Goal: Information Seeking & Learning: Compare options

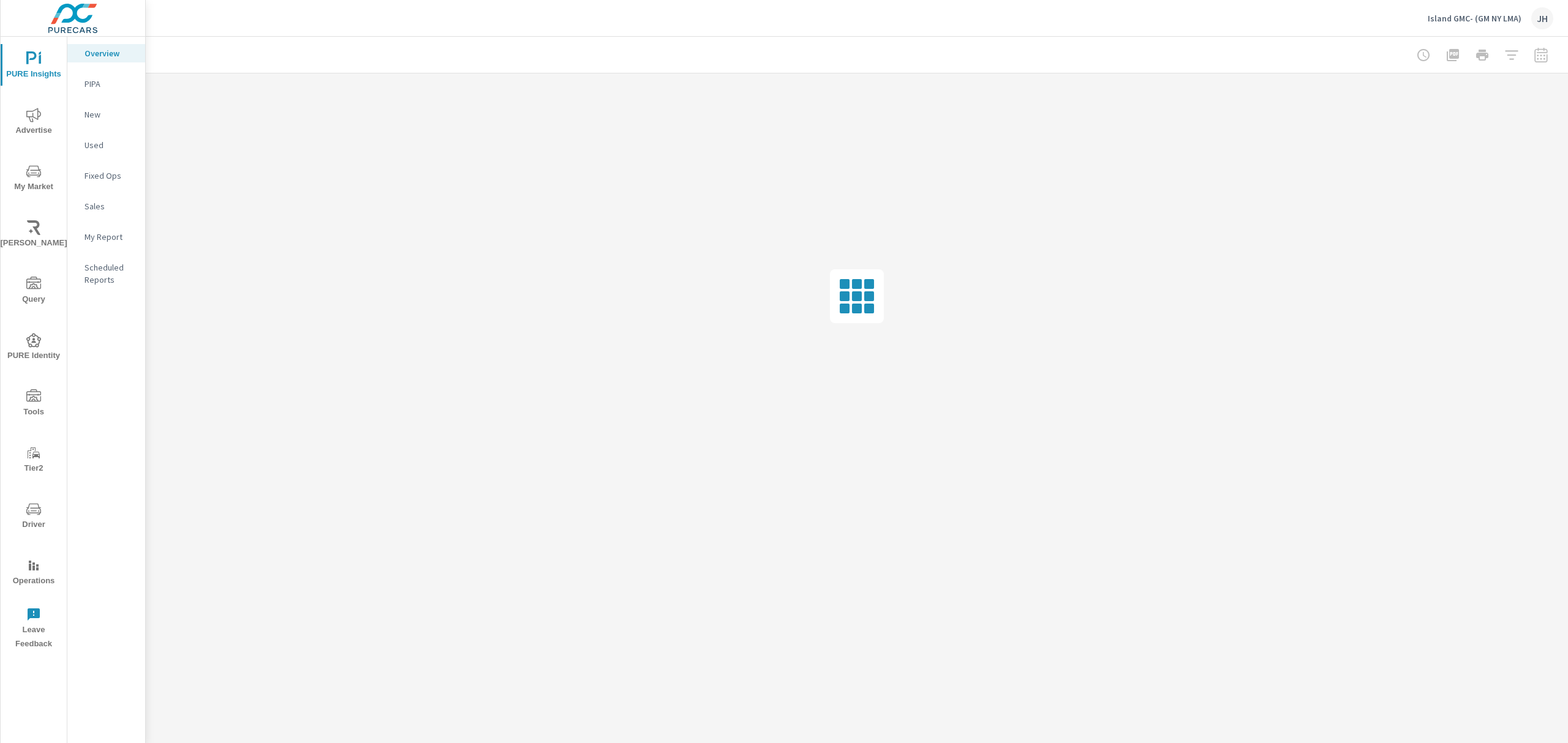
click at [26, 175] on icon "nav menu" at bounding box center [33, 172] width 14 height 14
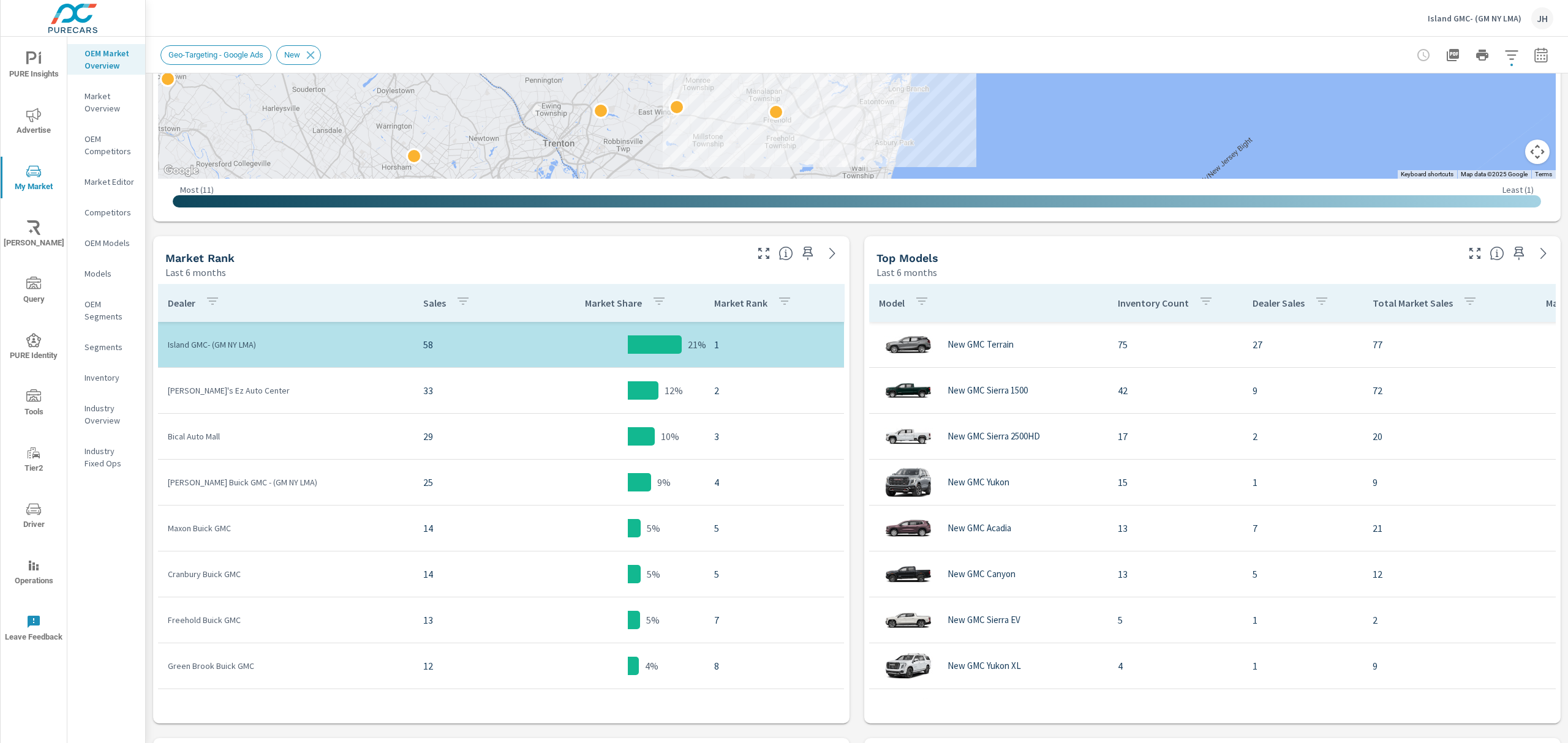
scroll to position [469, 0]
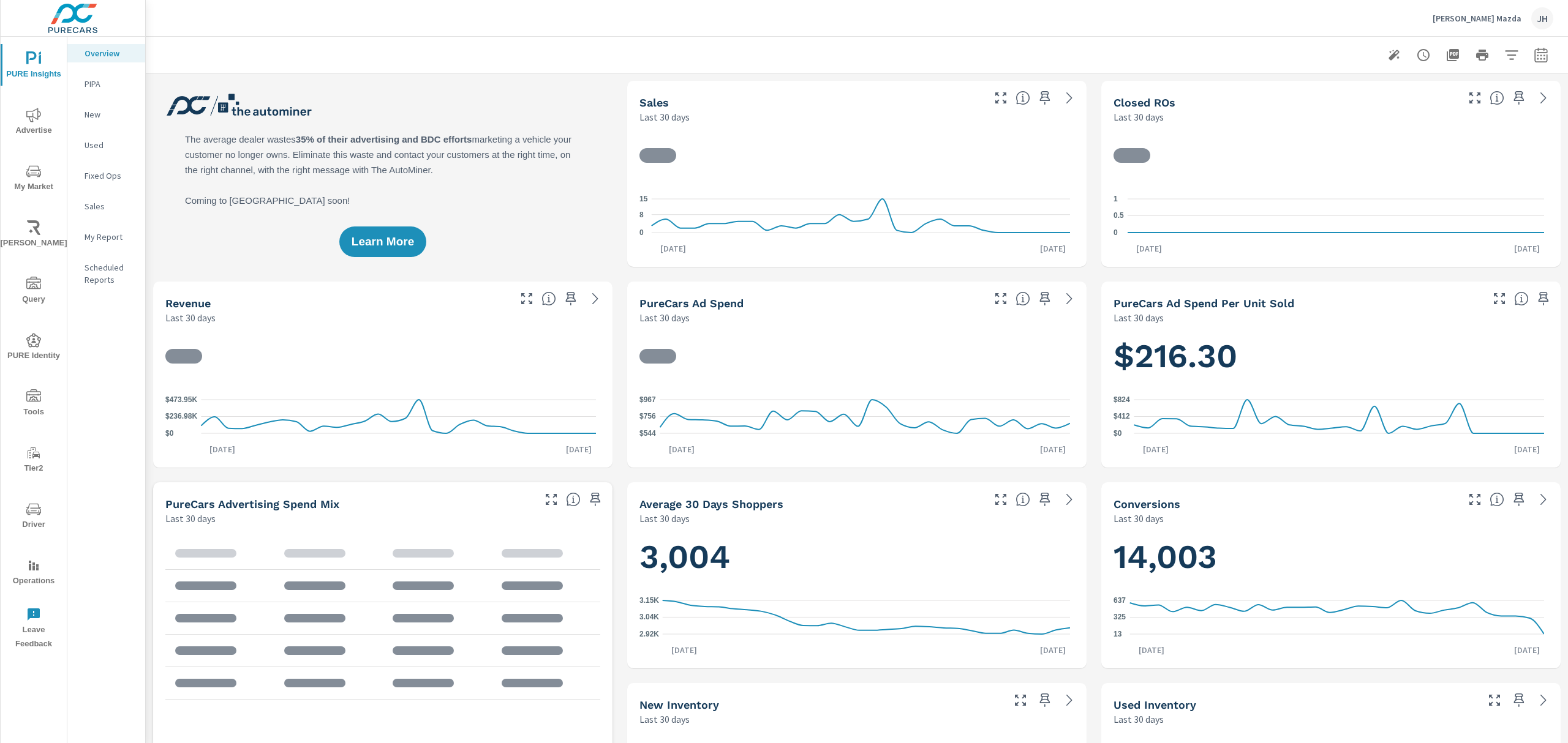
click at [42, 177] on span "My Market" at bounding box center [33, 179] width 59 height 30
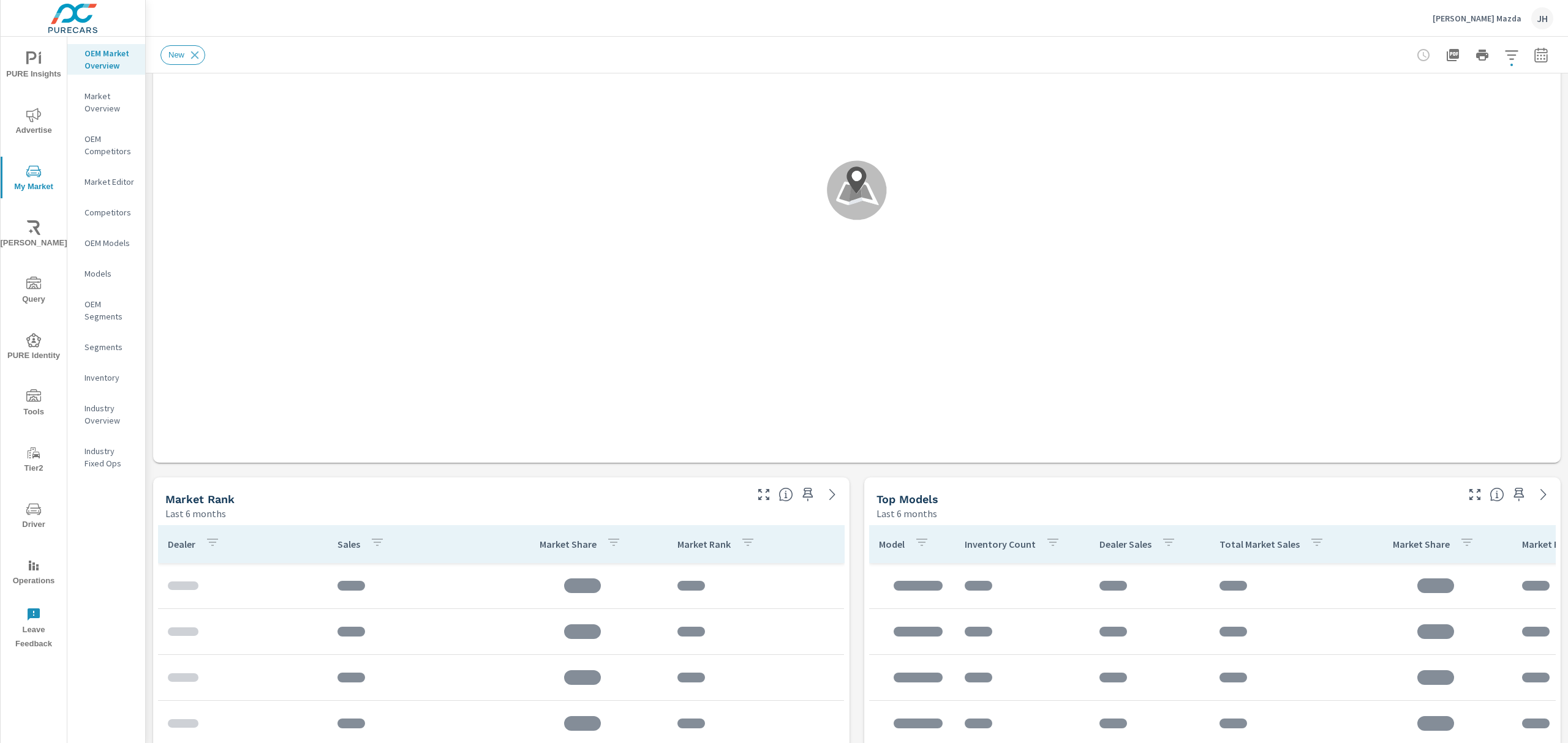
scroll to position [214, 0]
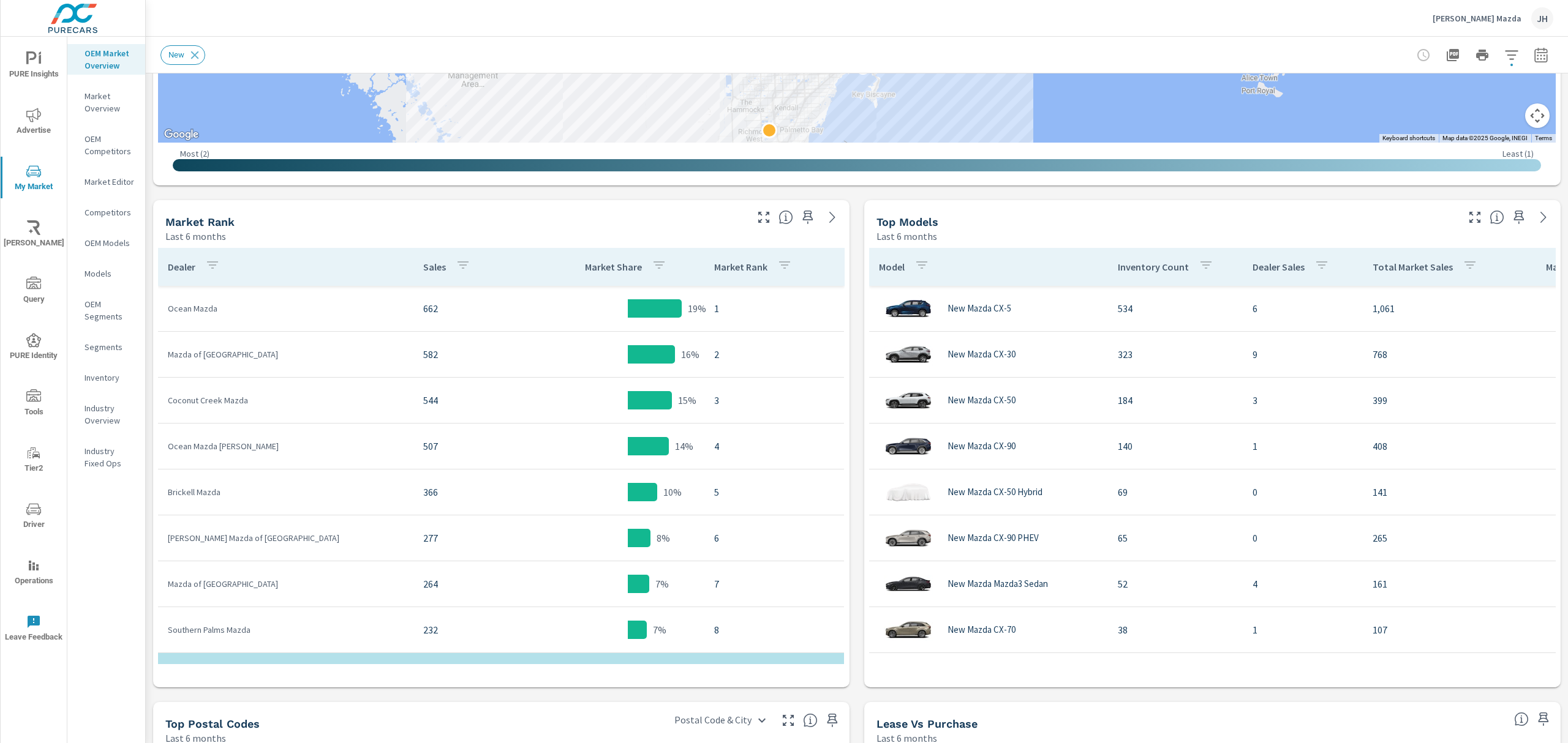
scroll to position [488, 0]
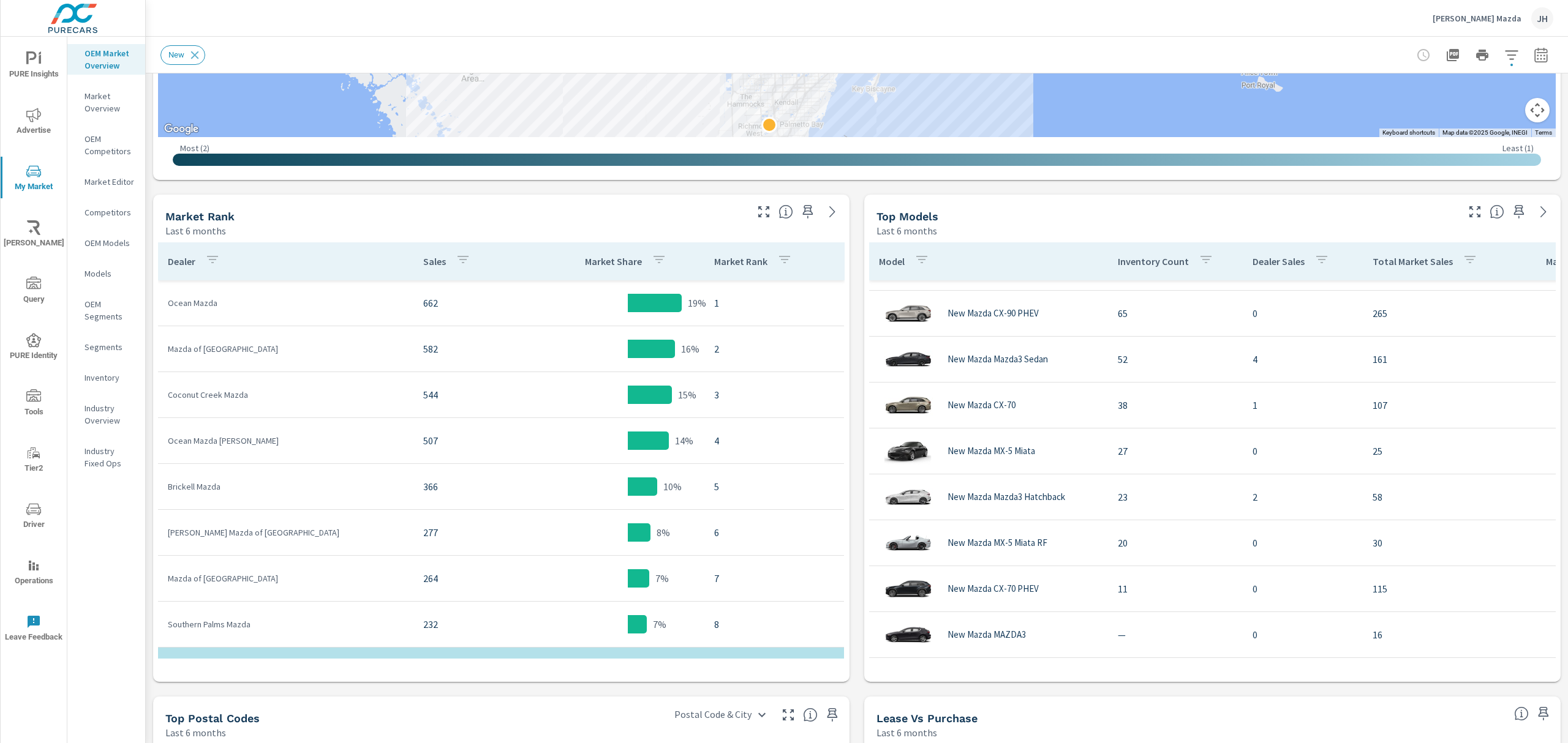
scroll to position [121, 0]
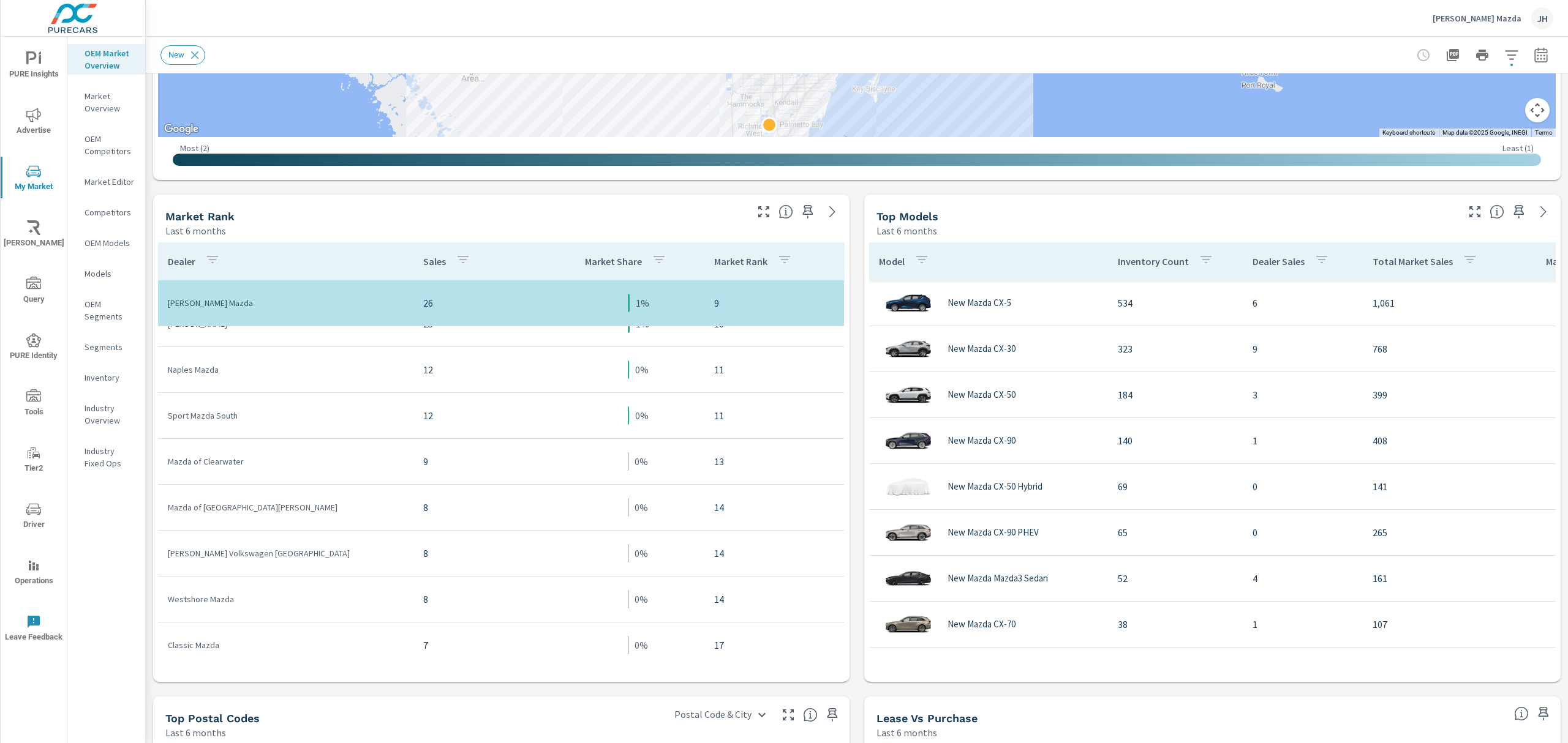
scroll to position [475, 0]
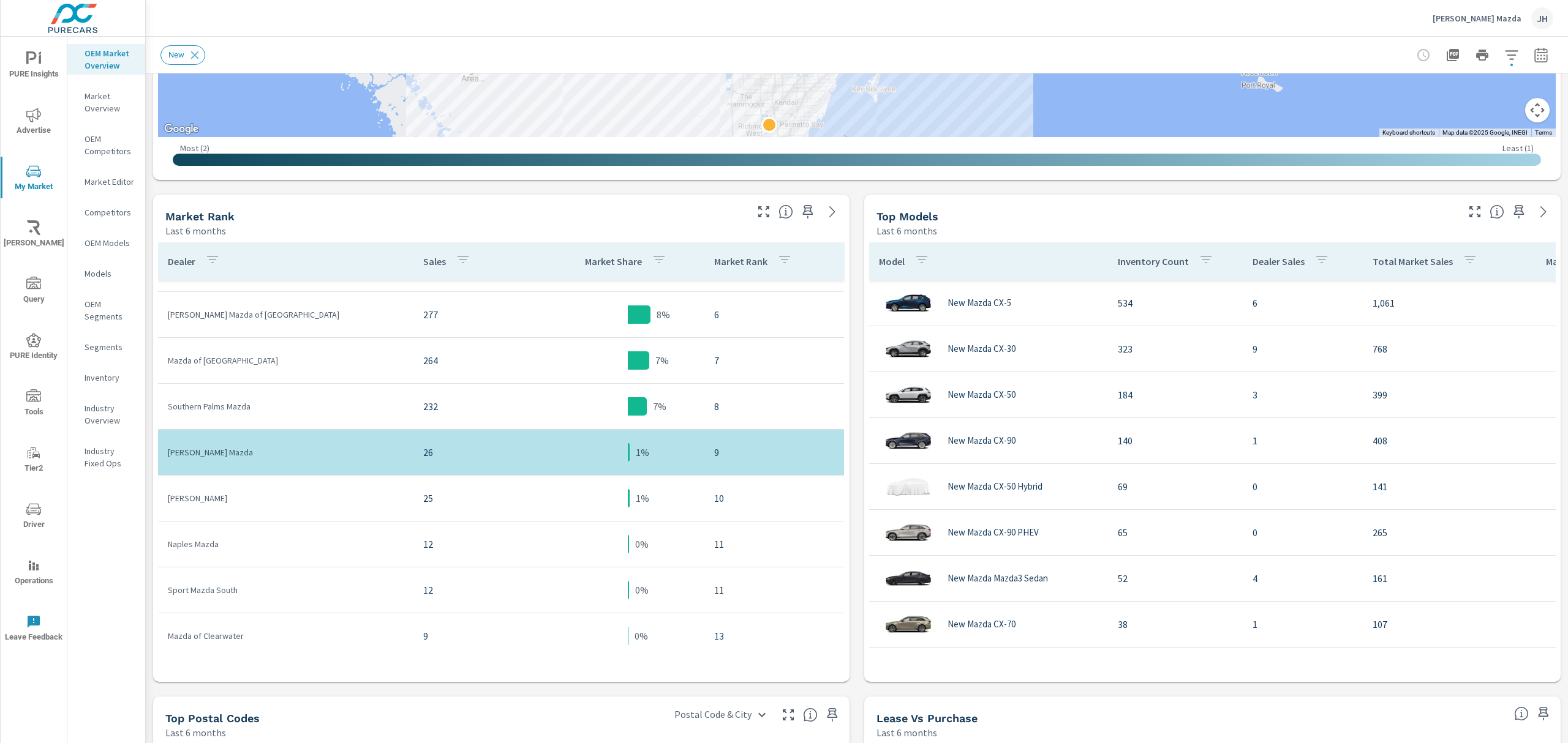
scroll to position [180, 0]
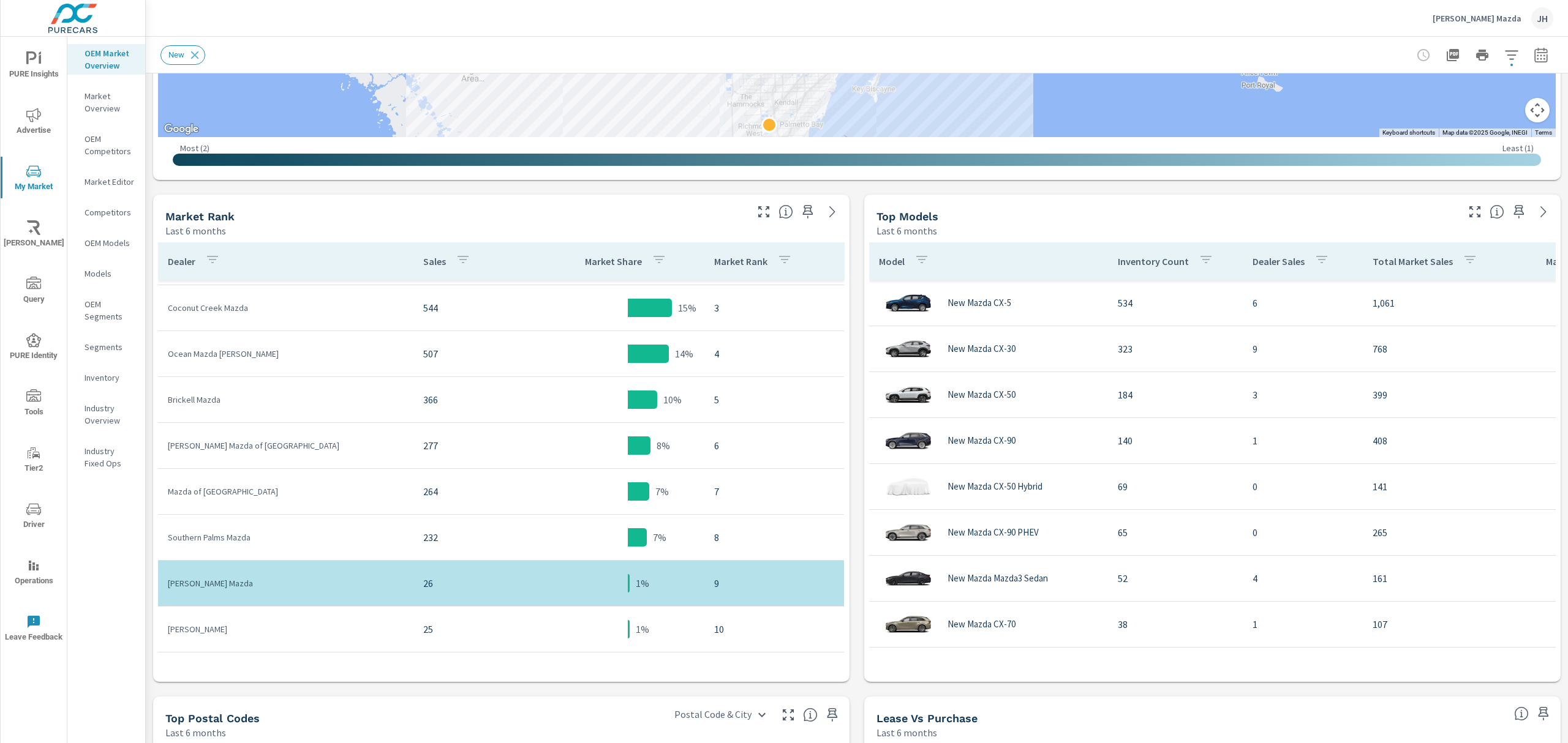
scroll to position [85, 0]
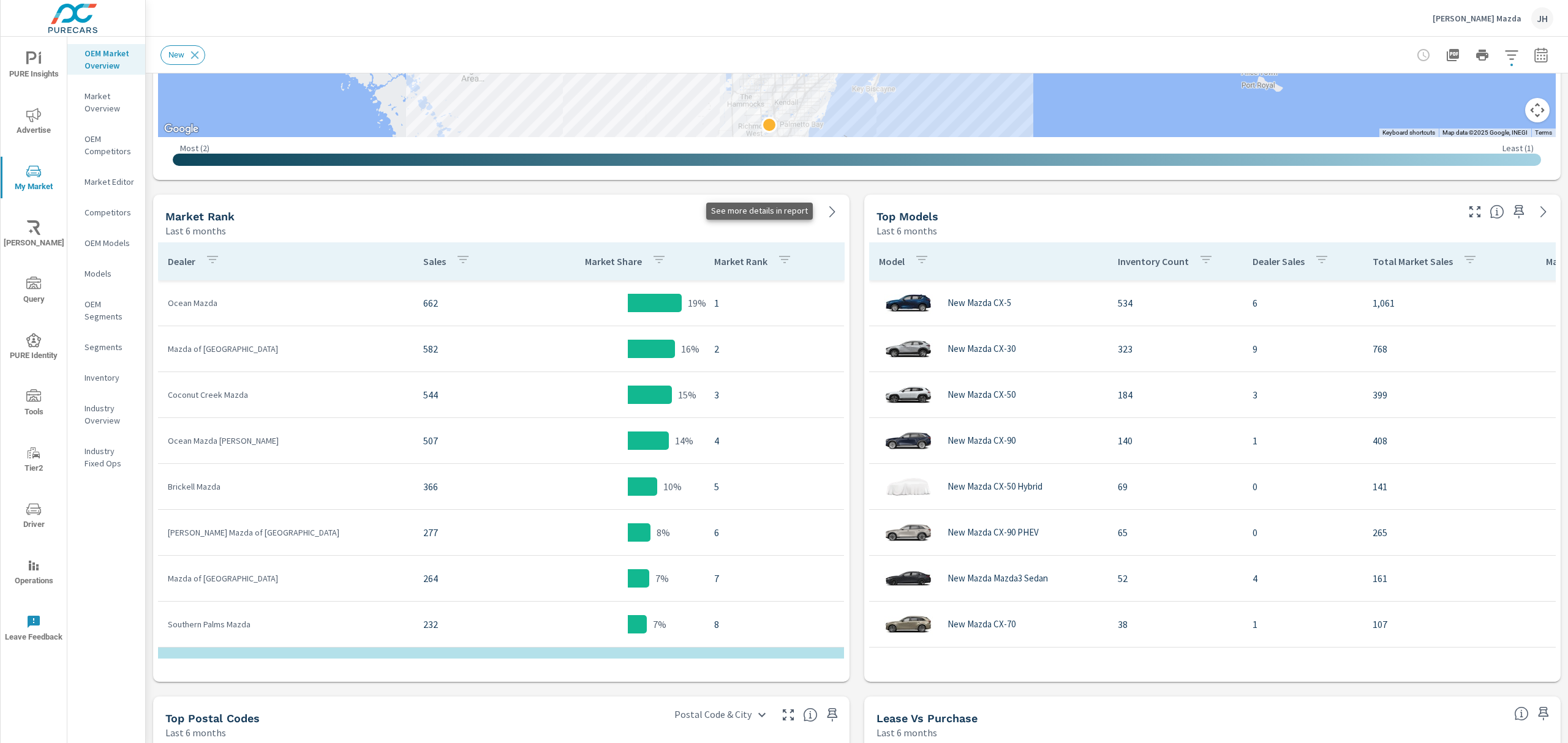
click at [825, 213] on icon at bounding box center [832, 211] width 14 height 14
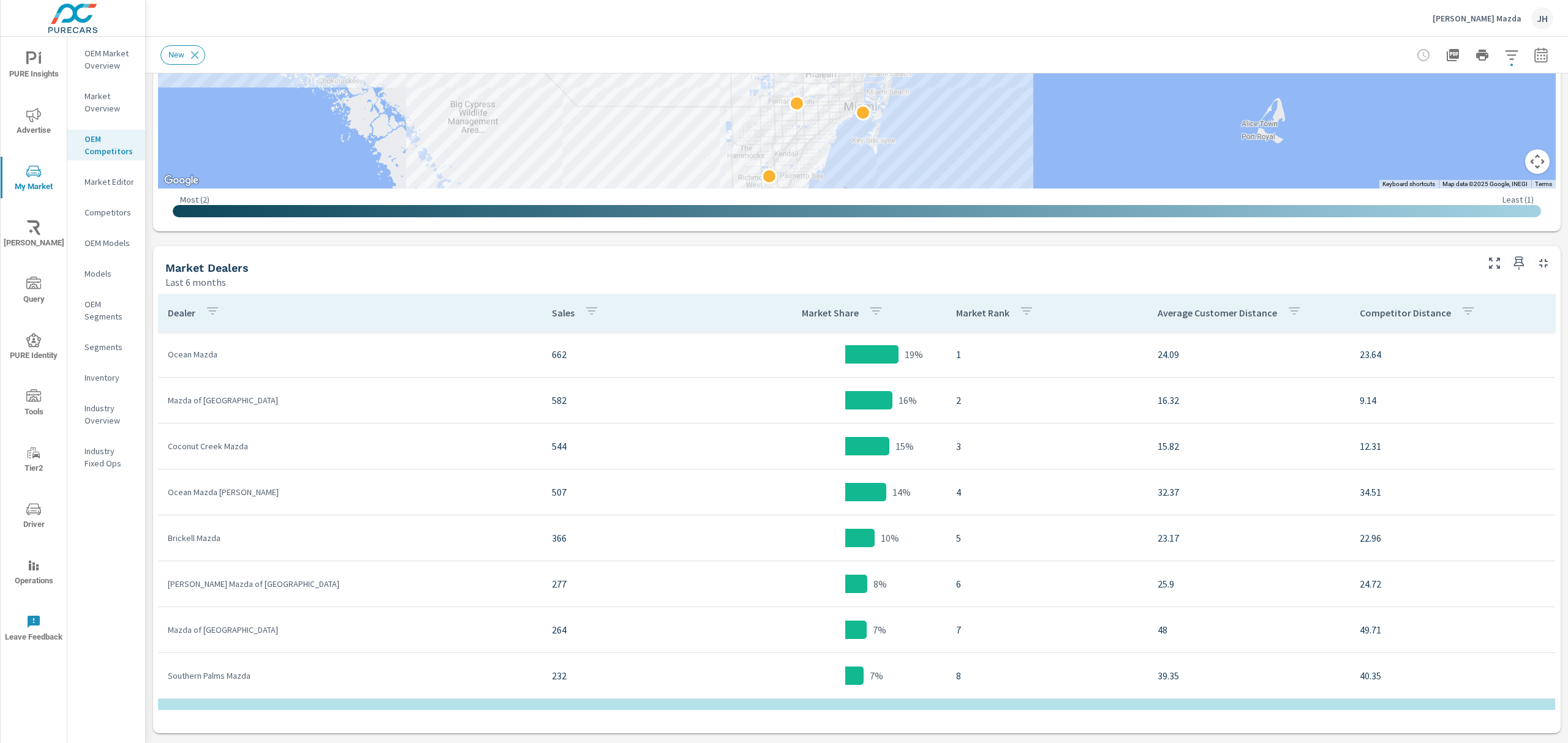
scroll to position [446, 0]
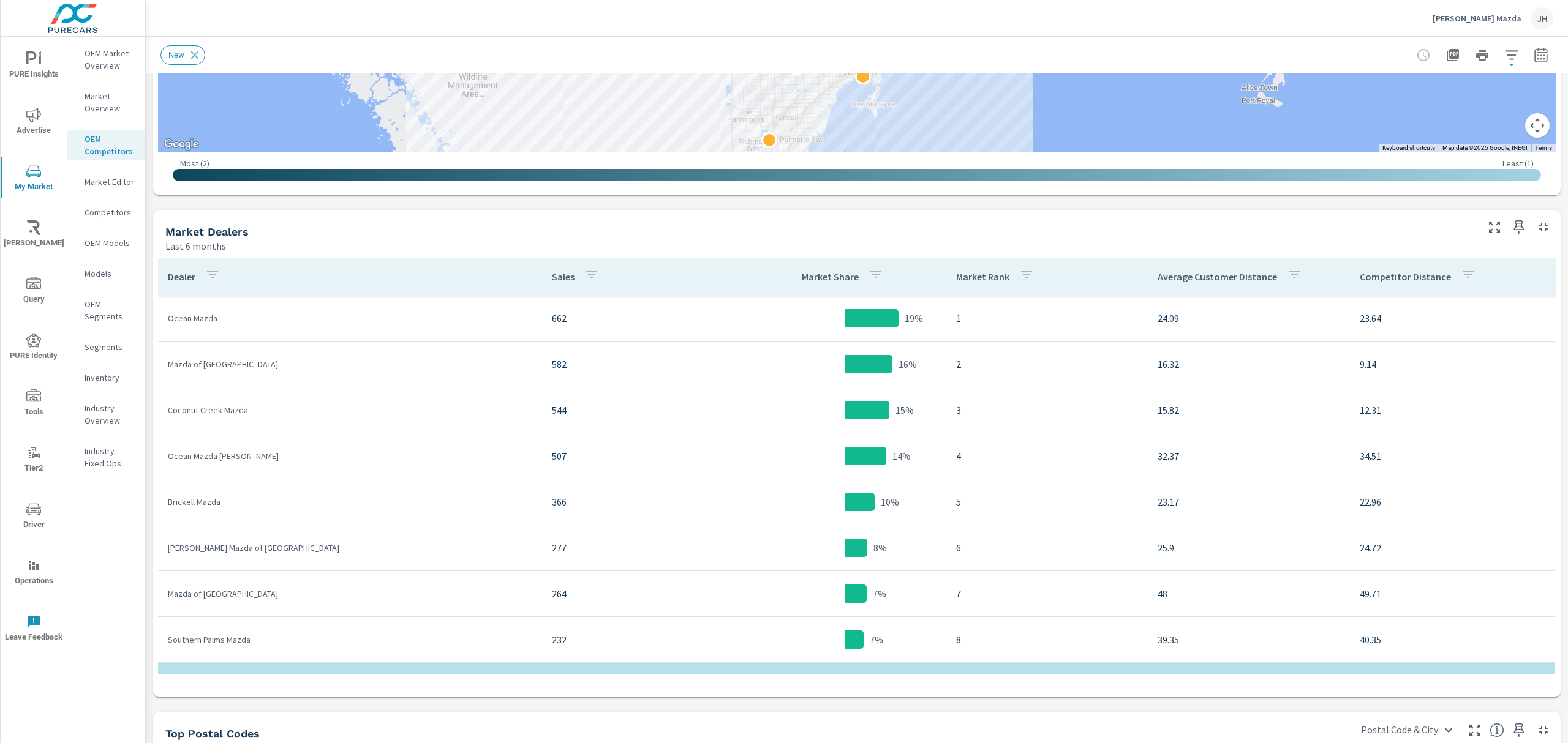
scroll to position [483, 0]
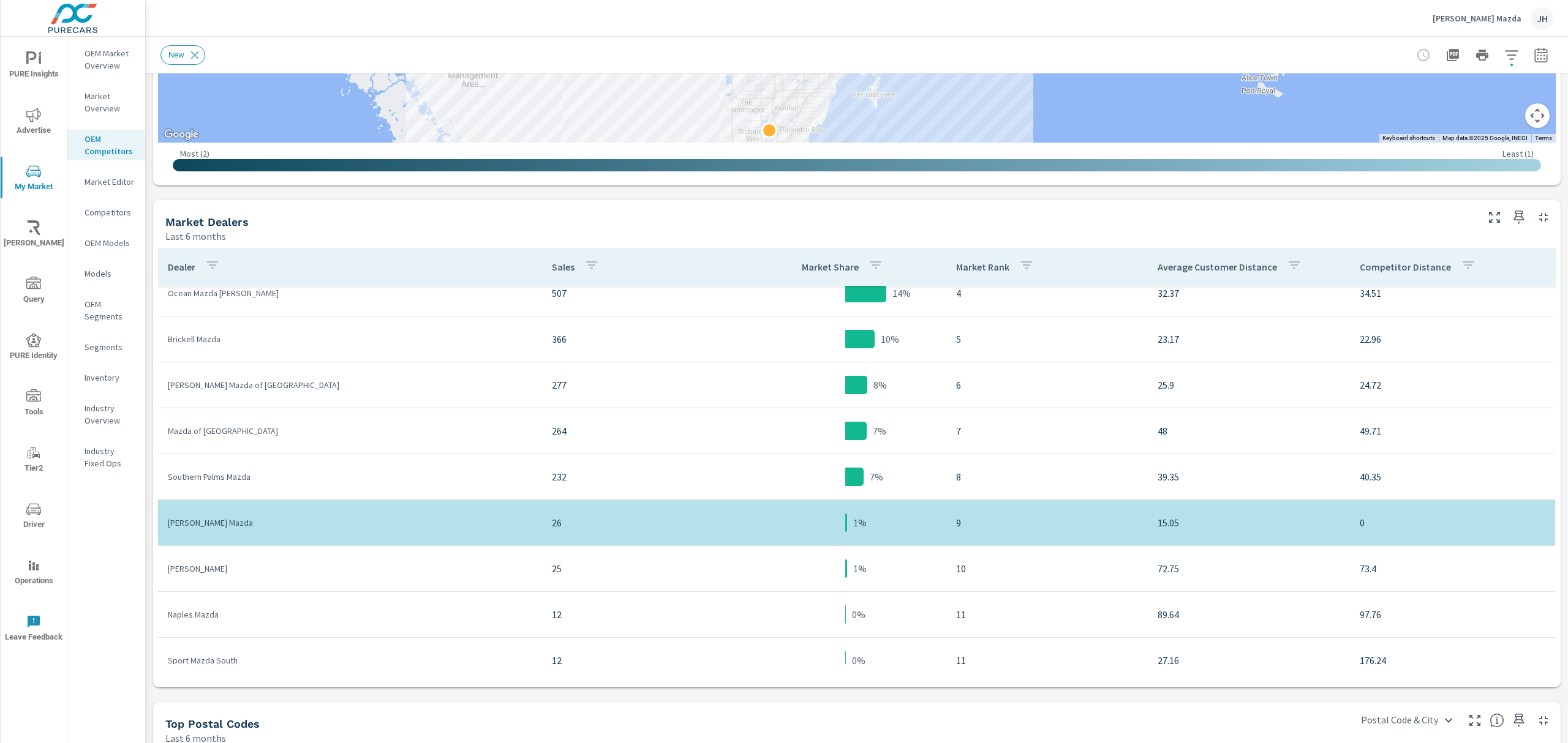
scroll to position [163, 0]
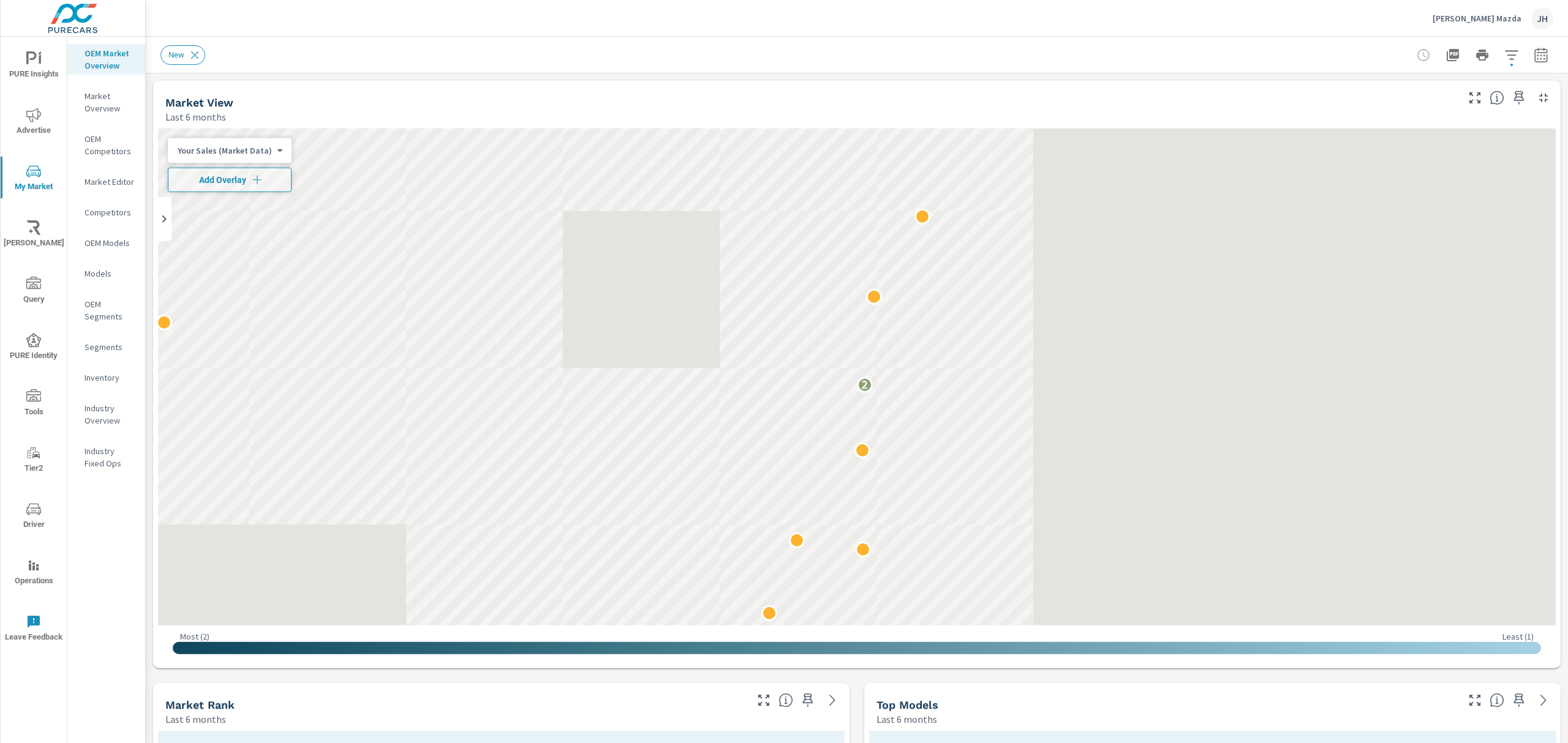
scroll to position [92, 0]
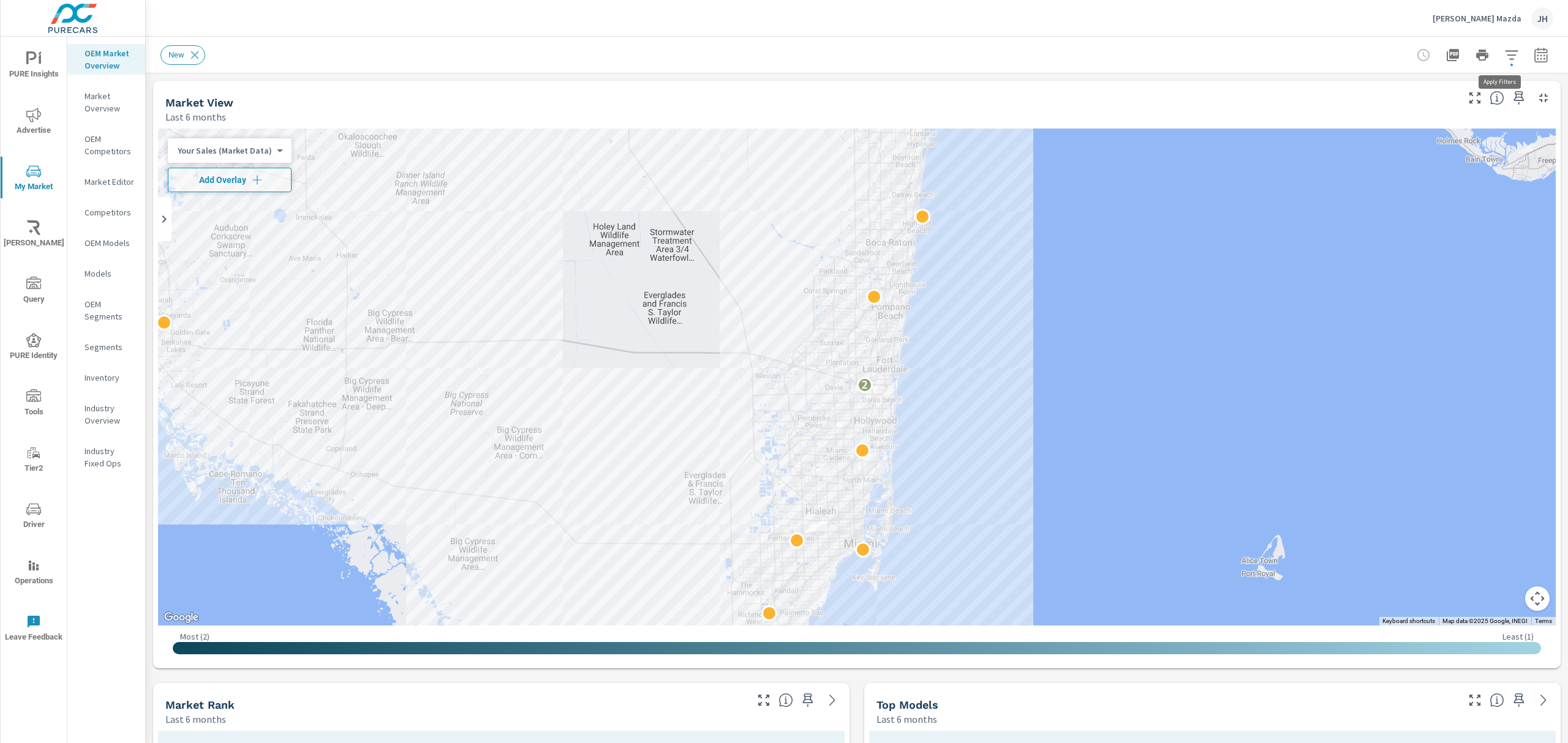
click at [1504, 52] on icon "button" at bounding box center [1511, 55] width 14 height 14
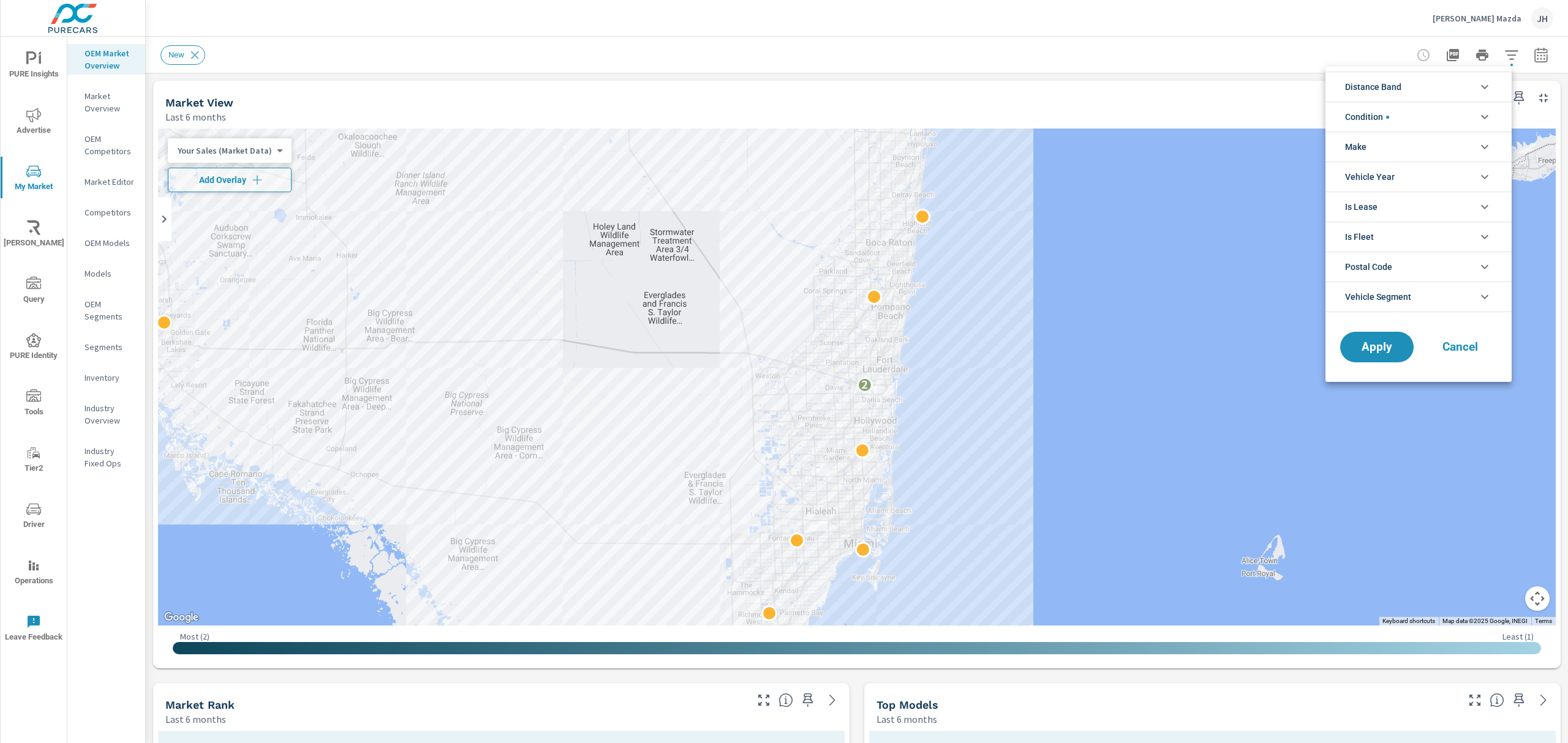
click at [1529, 54] on div at bounding box center [784, 371] width 1568 height 743
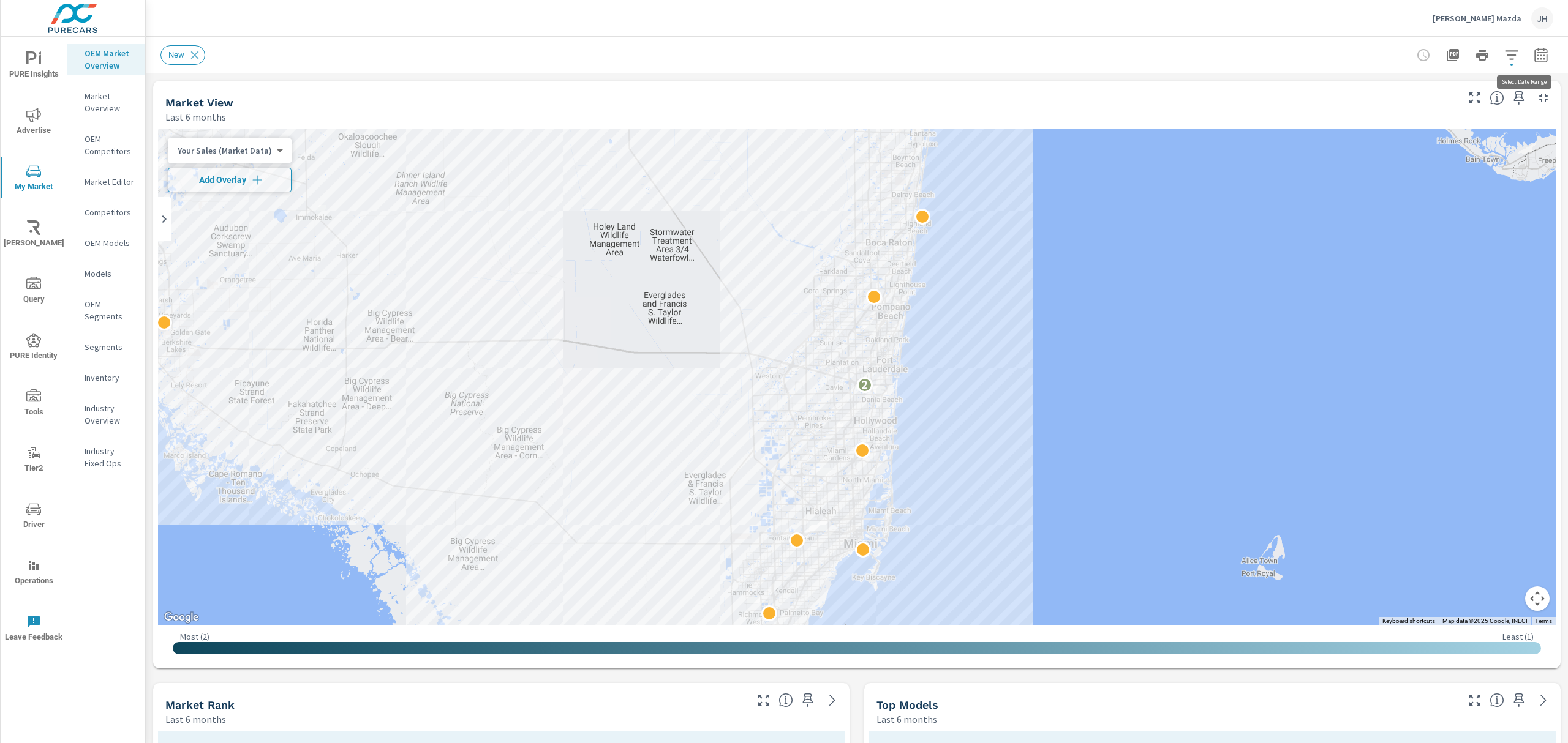
click at [1534, 54] on icon "button" at bounding box center [1541, 55] width 14 height 14
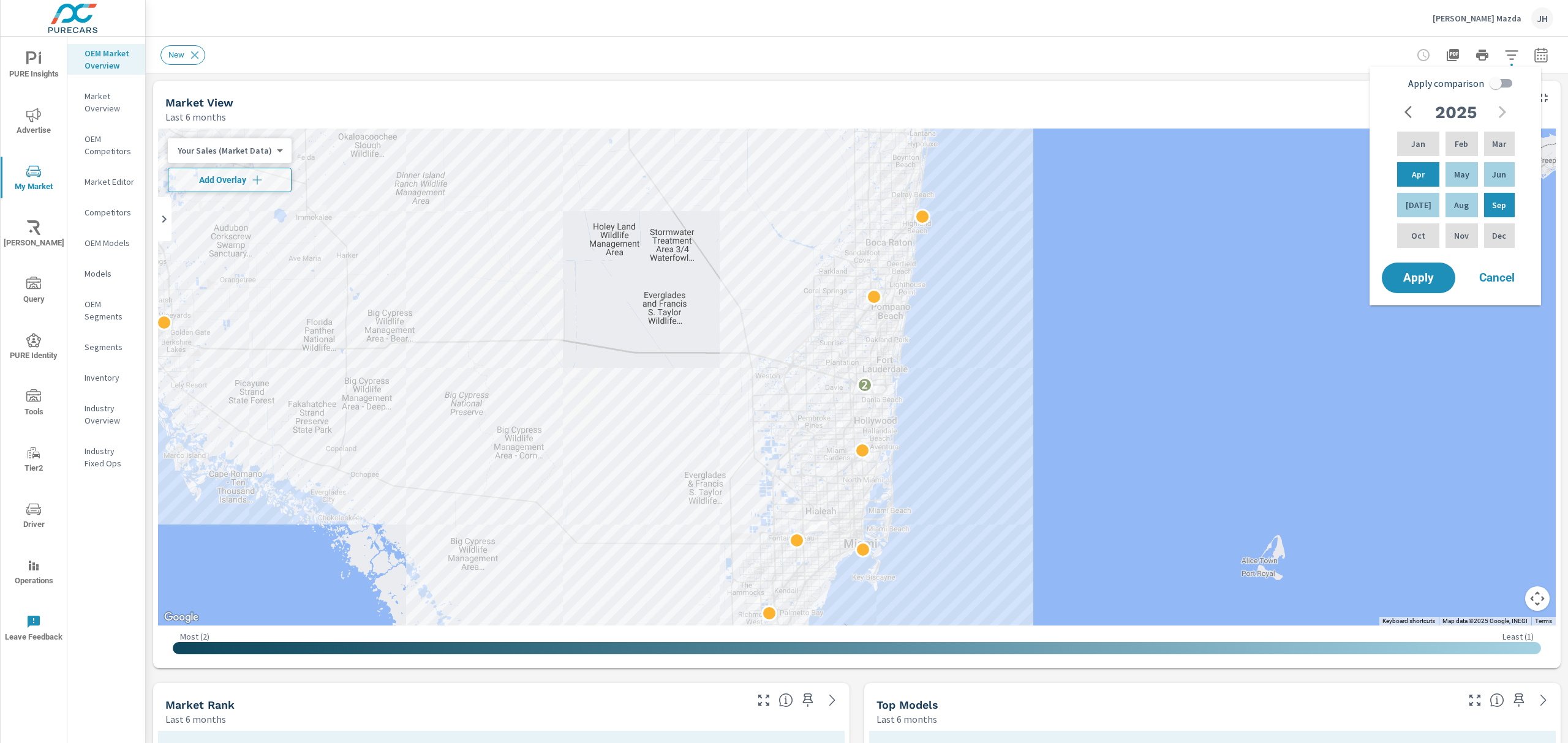
click at [1409, 118] on icon "button" at bounding box center [1412, 112] width 14 height 14
click at [1505, 113] on icon "button" at bounding box center [1502, 112] width 7 height 13
click at [1410, 113] on icon "button" at bounding box center [1412, 112] width 14 height 14
click at [1498, 228] on div "Dec" at bounding box center [1498, 236] width 35 height 30
click at [1503, 110] on icon "button" at bounding box center [1502, 112] width 7 height 13
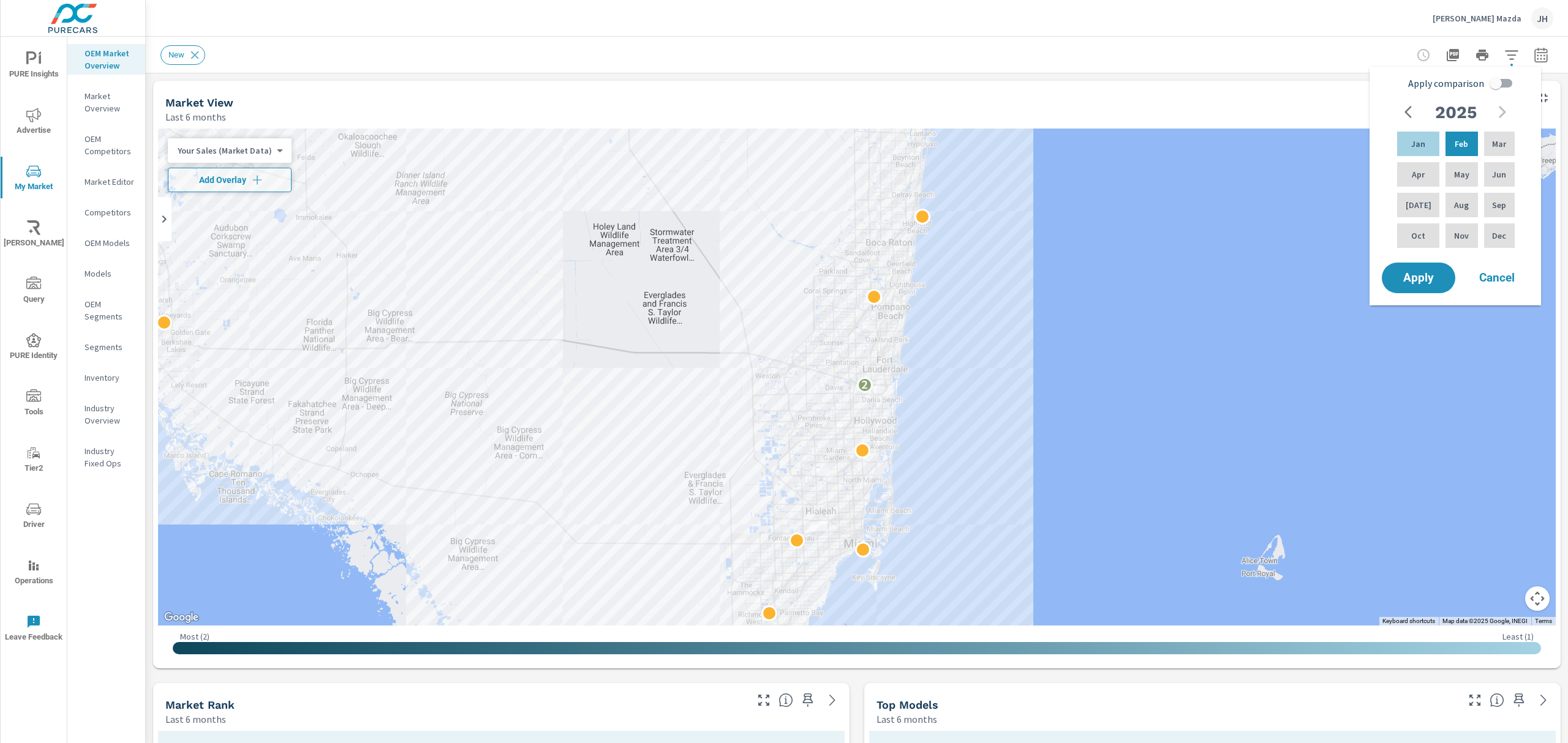
click at [1399, 113] on button "button" at bounding box center [1409, 112] width 24 height 24
click at [1492, 238] on p "Dec" at bounding box center [1499, 236] width 14 height 13
click at [1496, 275] on span "Cancel" at bounding box center [1497, 278] width 49 height 11
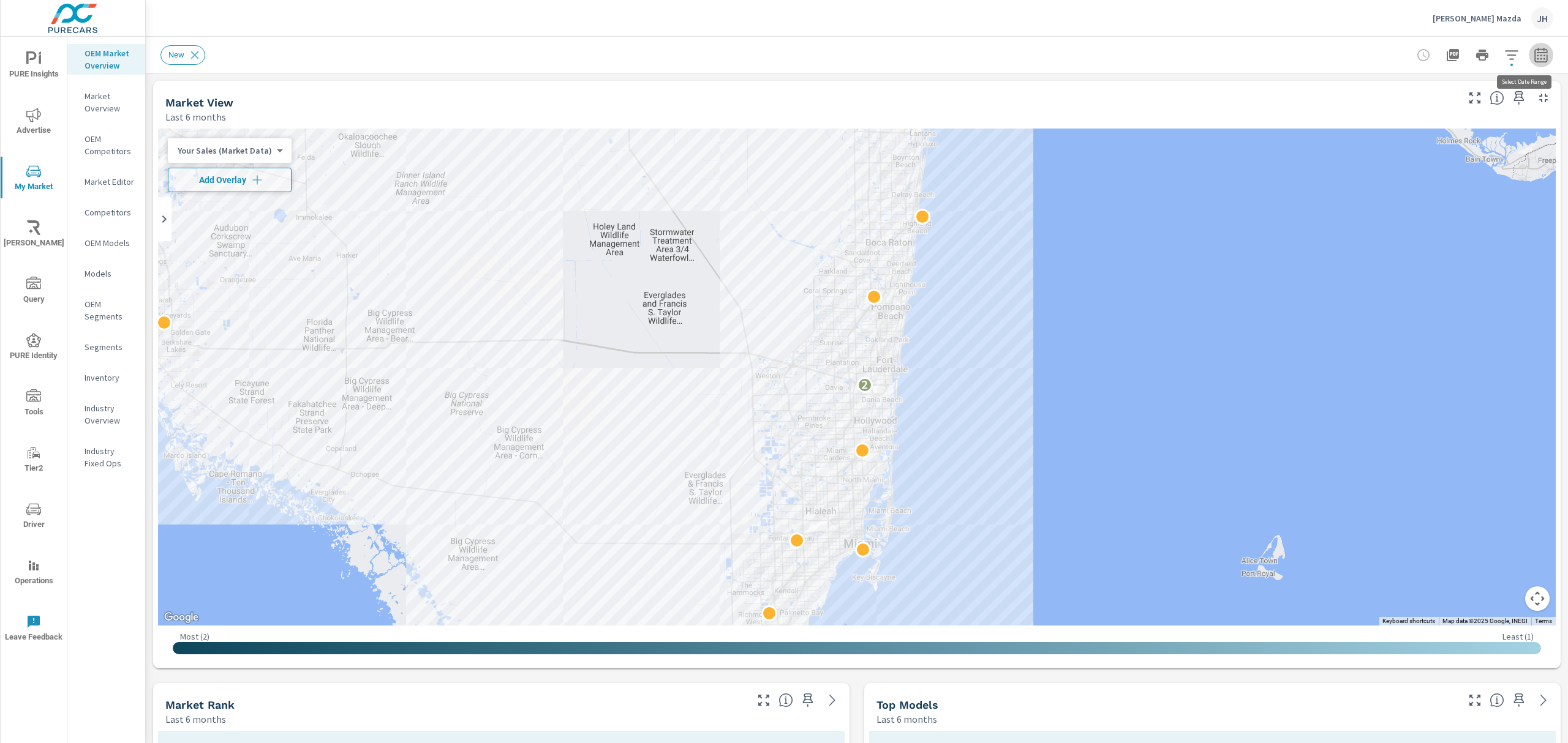
click at [1529, 64] on button "button" at bounding box center [1541, 54] width 24 height 24
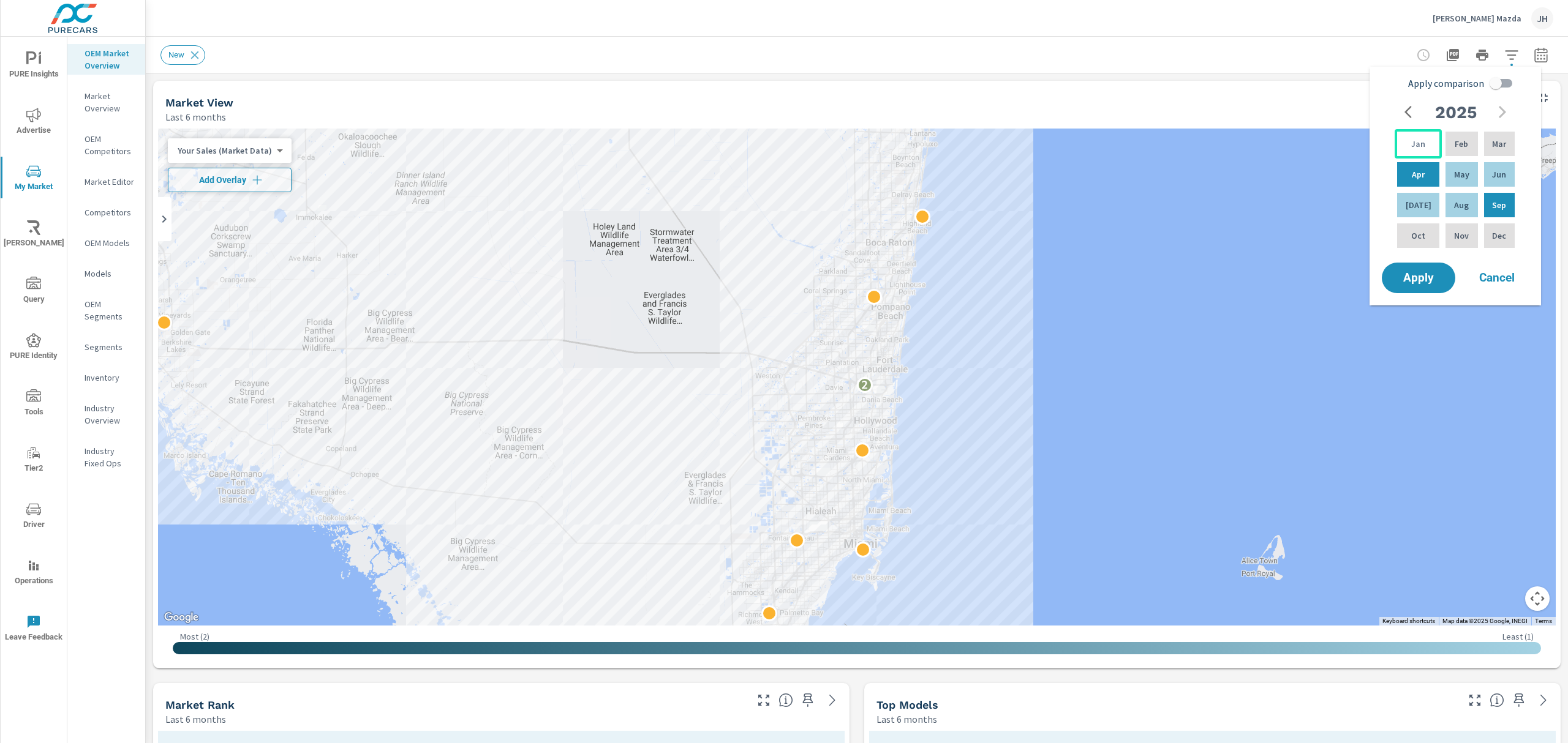
click at [1416, 140] on p "Jan" at bounding box center [1418, 144] width 14 height 13
click at [1492, 207] on p "Sep" at bounding box center [1499, 205] width 14 height 13
click at [1411, 273] on span "Apply" at bounding box center [1419, 278] width 51 height 12
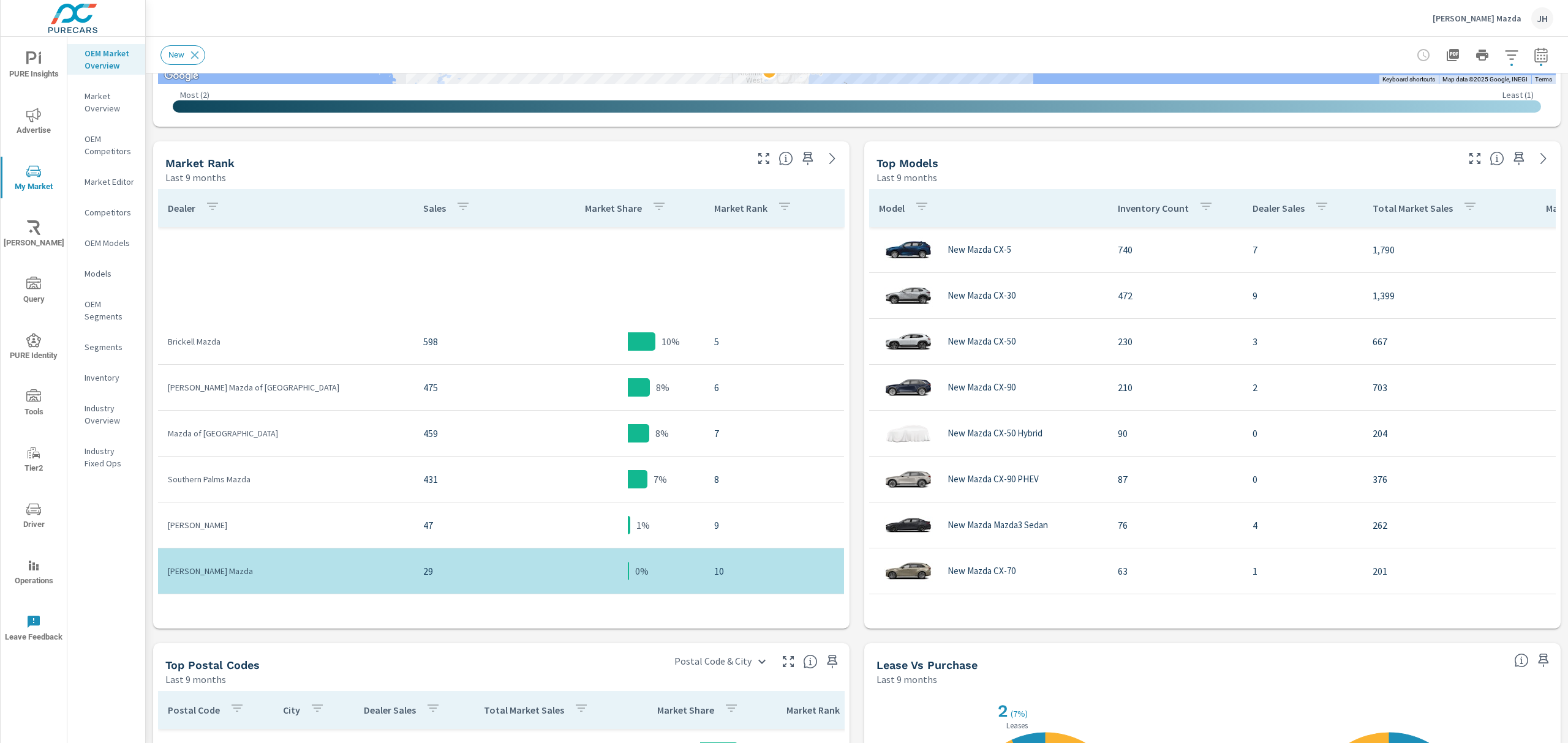
scroll to position [456, 0]
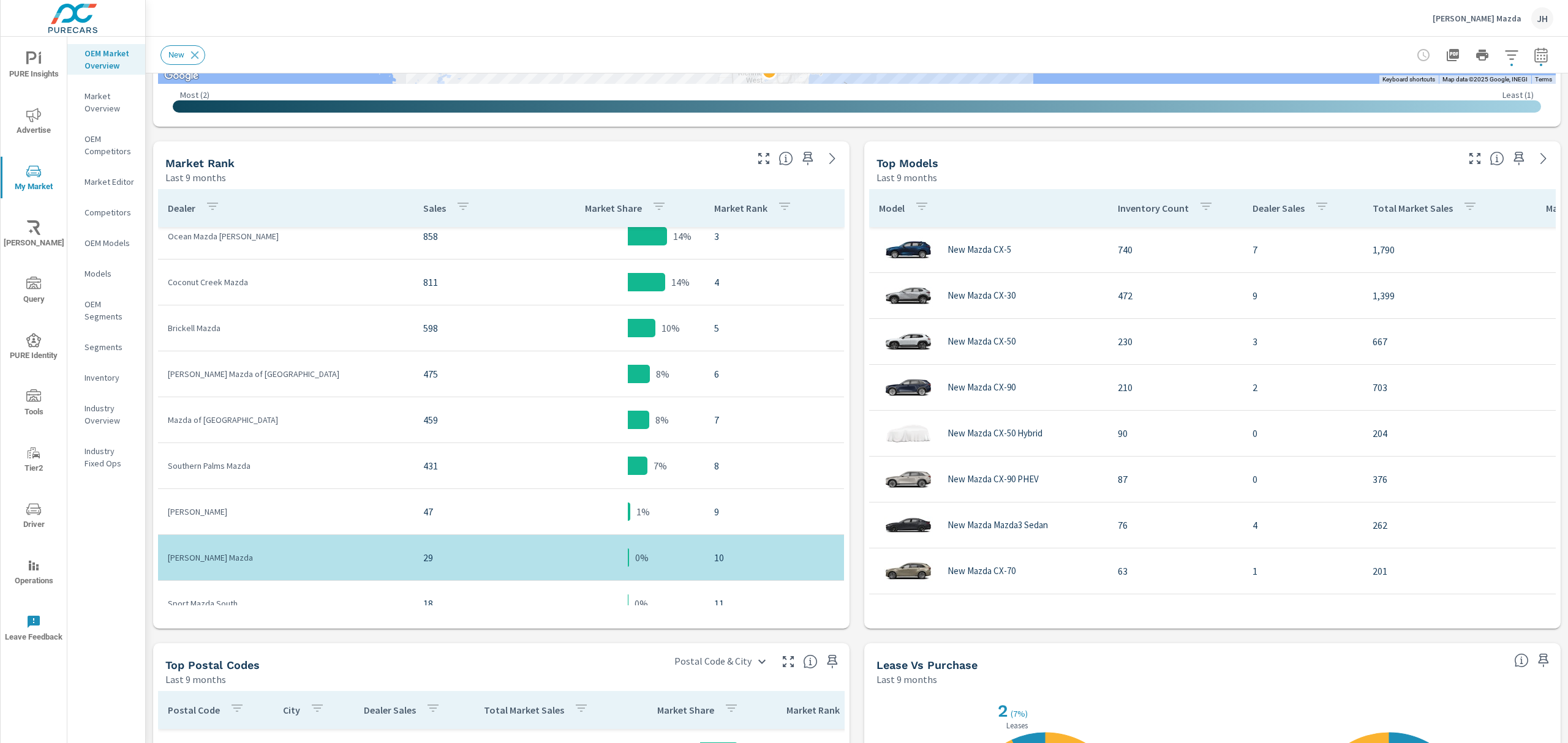
scroll to position [126, 0]
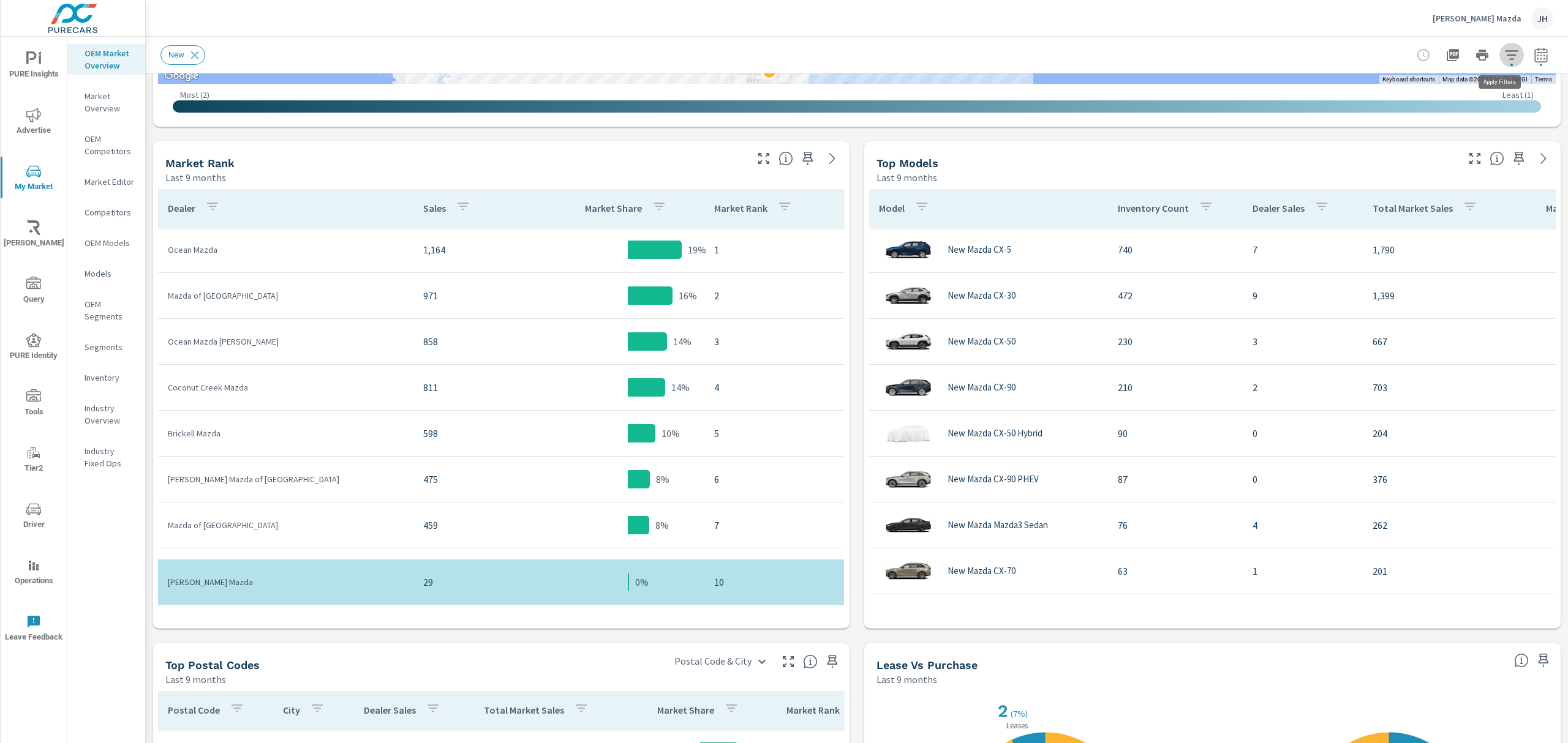
click at [1504, 52] on icon "button" at bounding box center [1511, 55] width 14 height 14
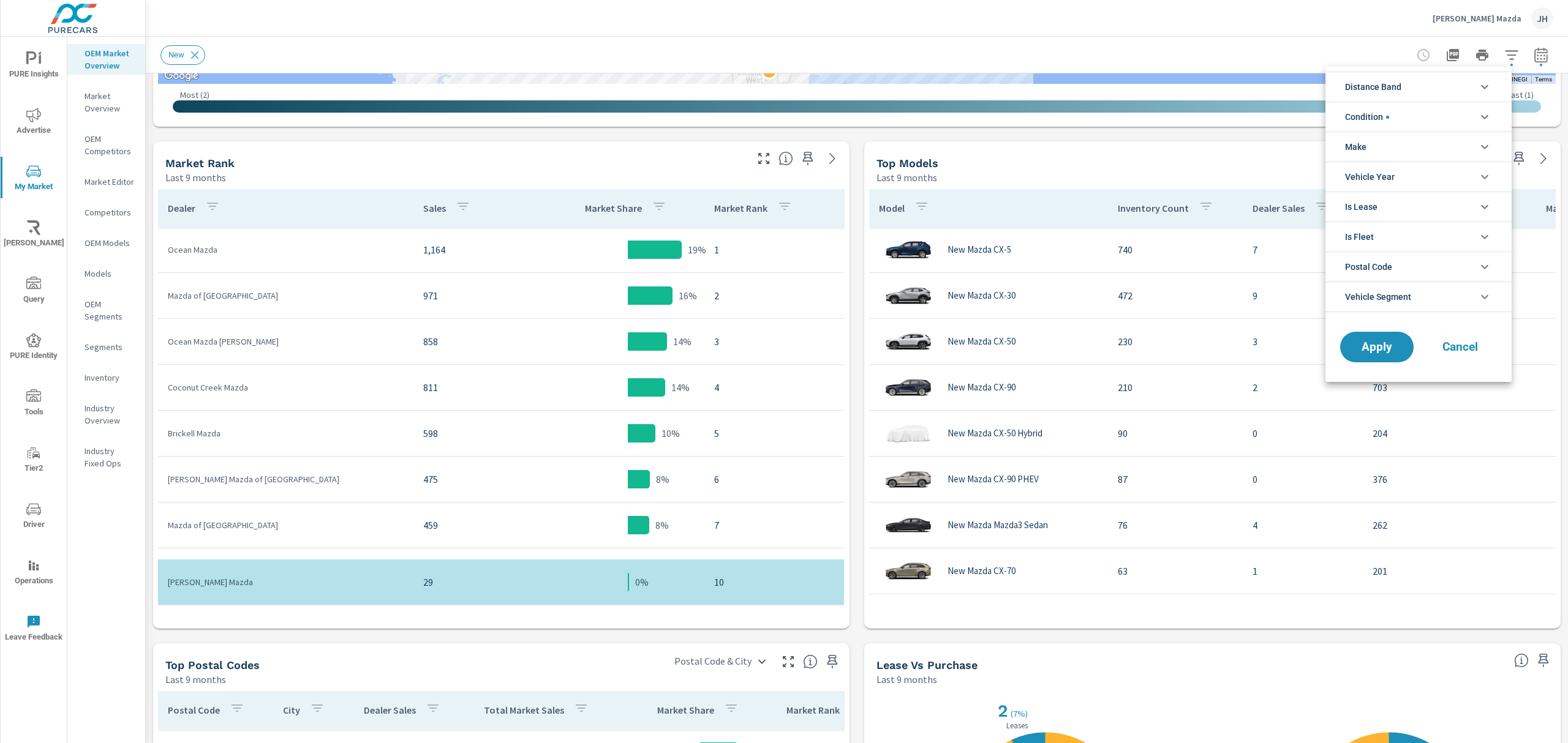
click at [1531, 54] on div at bounding box center [784, 371] width 1568 height 743
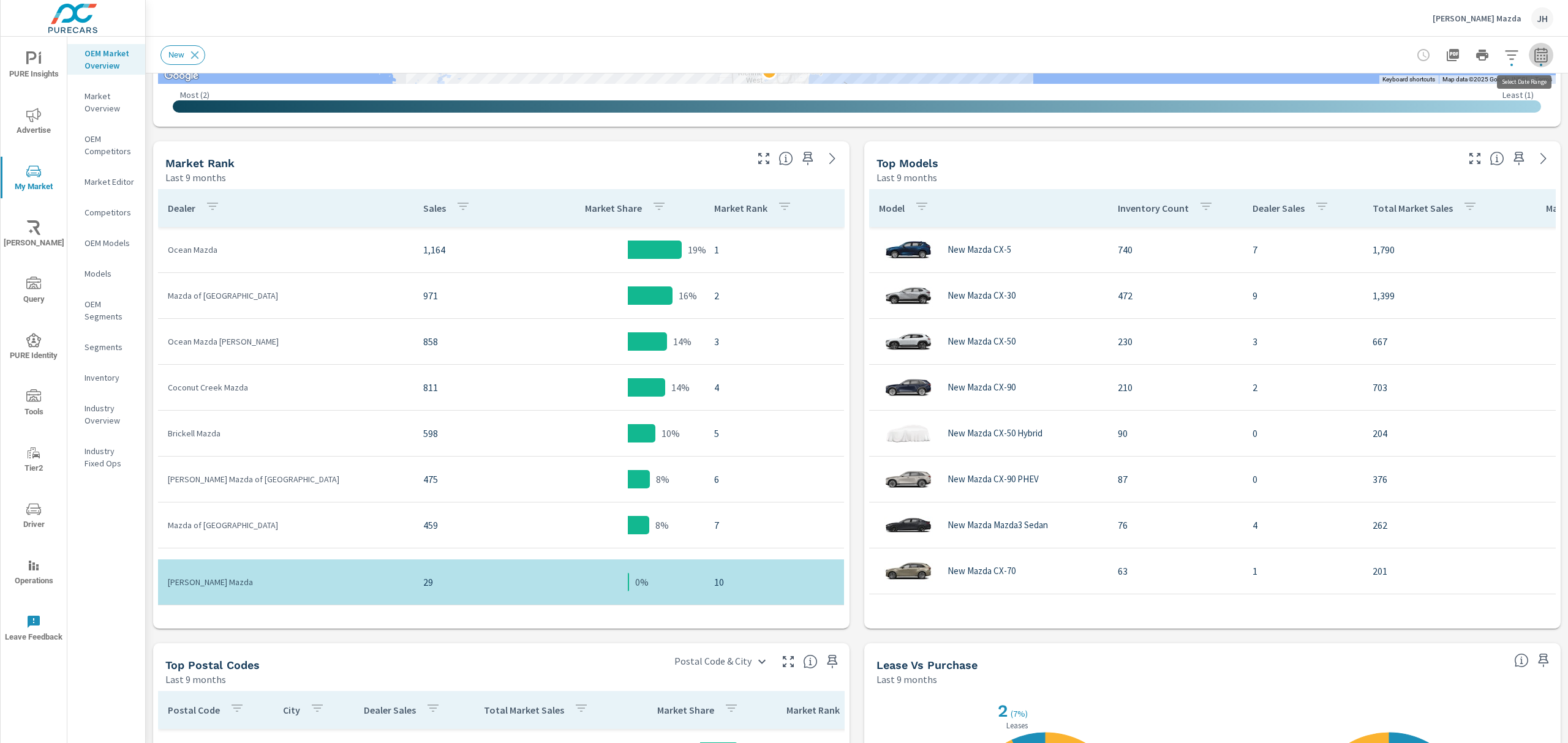
click at [1534, 50] on icon "button" at bounding box center [1541, 55] width 14 height 14
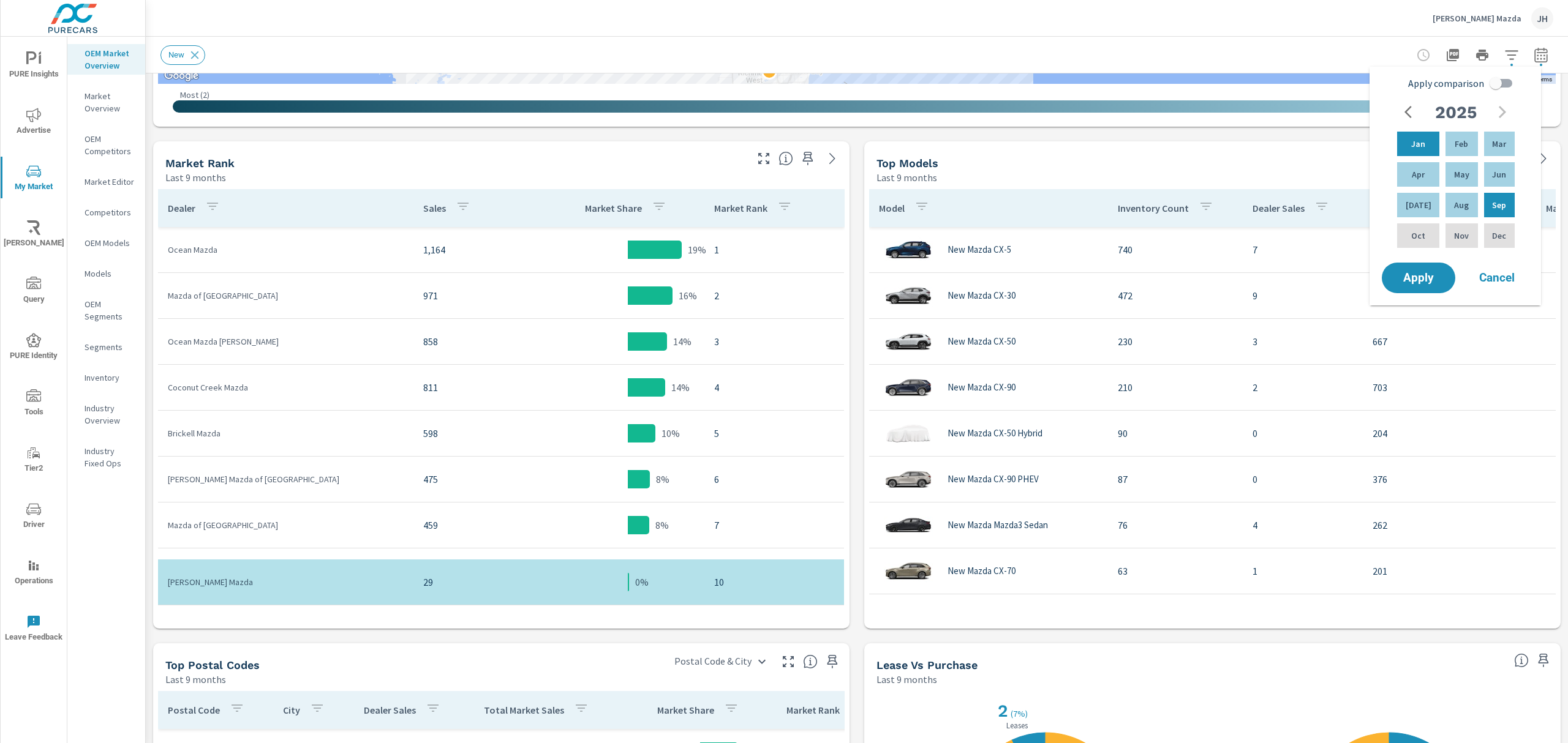
click at [1497, 83] on input "Apply comparison" at bounding box center [1495, 83] width 70 height 23
checkbox input "true"
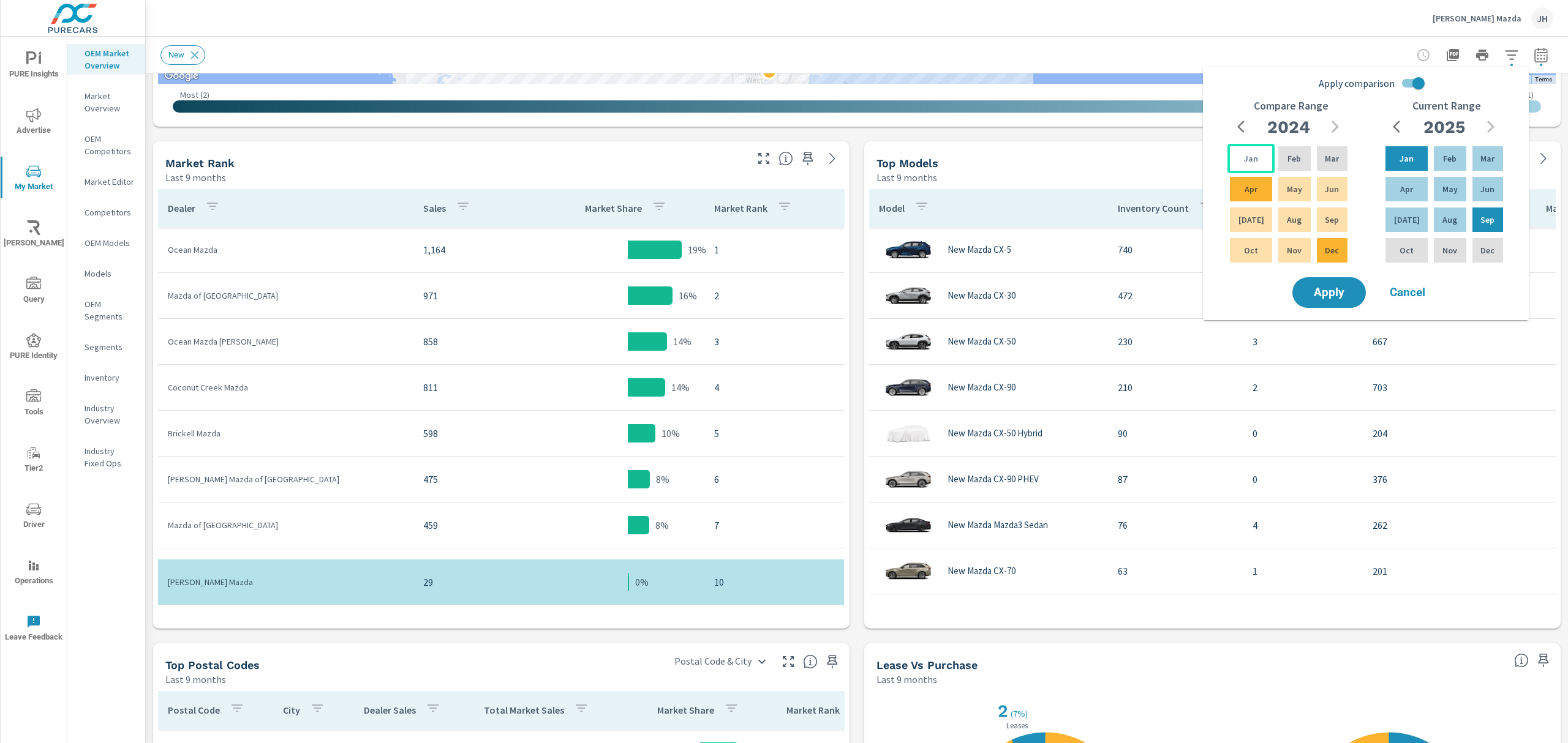
click at [1253, 157] on p "Jan" at bounding box center [1251, 159] width 14 height 13
click at [1321, 252] on div "Dec" at bounding box center [1331, 250] width 35 height 30
click at [1333, 294] on span "Apply" at bounding box center [1330, 293] width 51 height 12
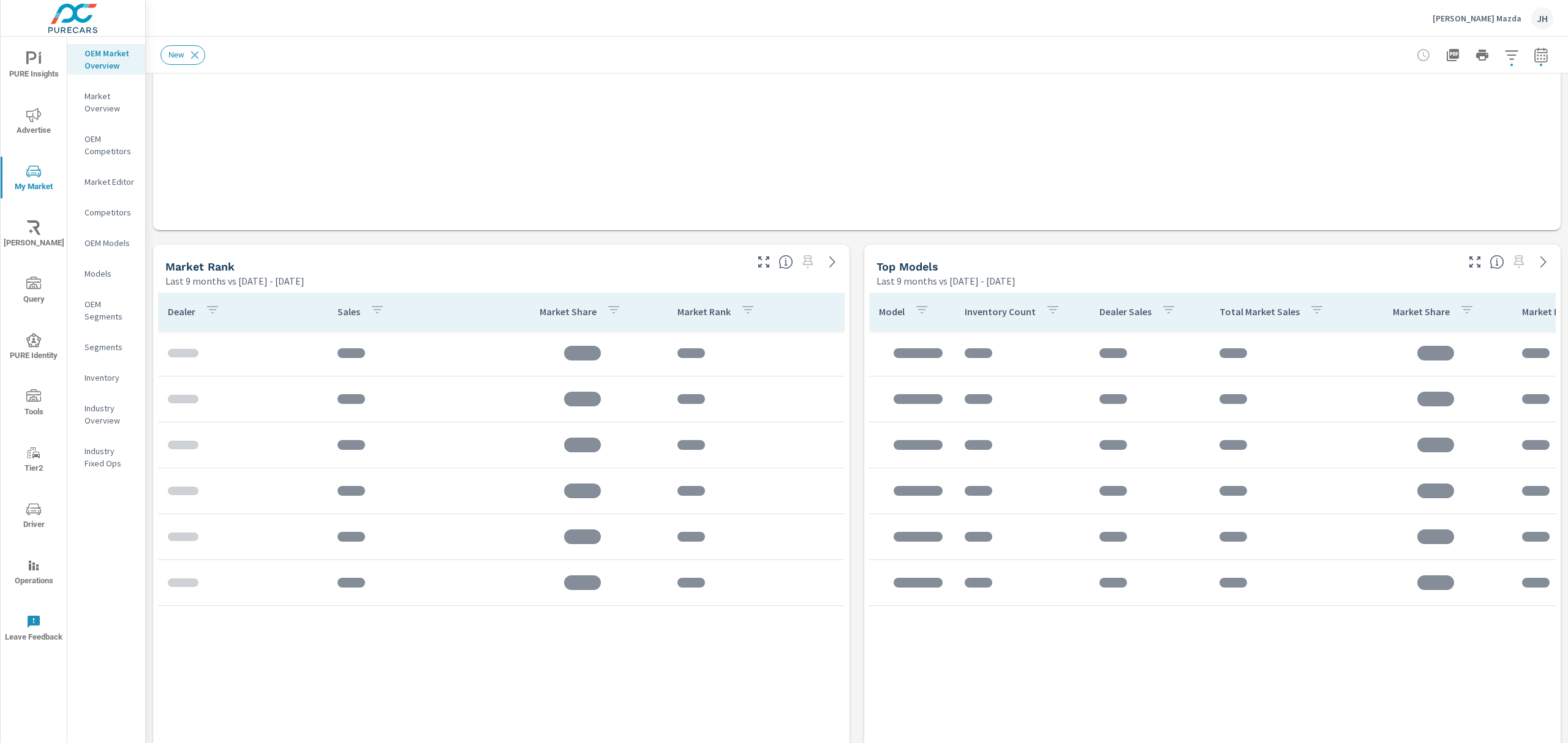
scroll to position [640, 0]
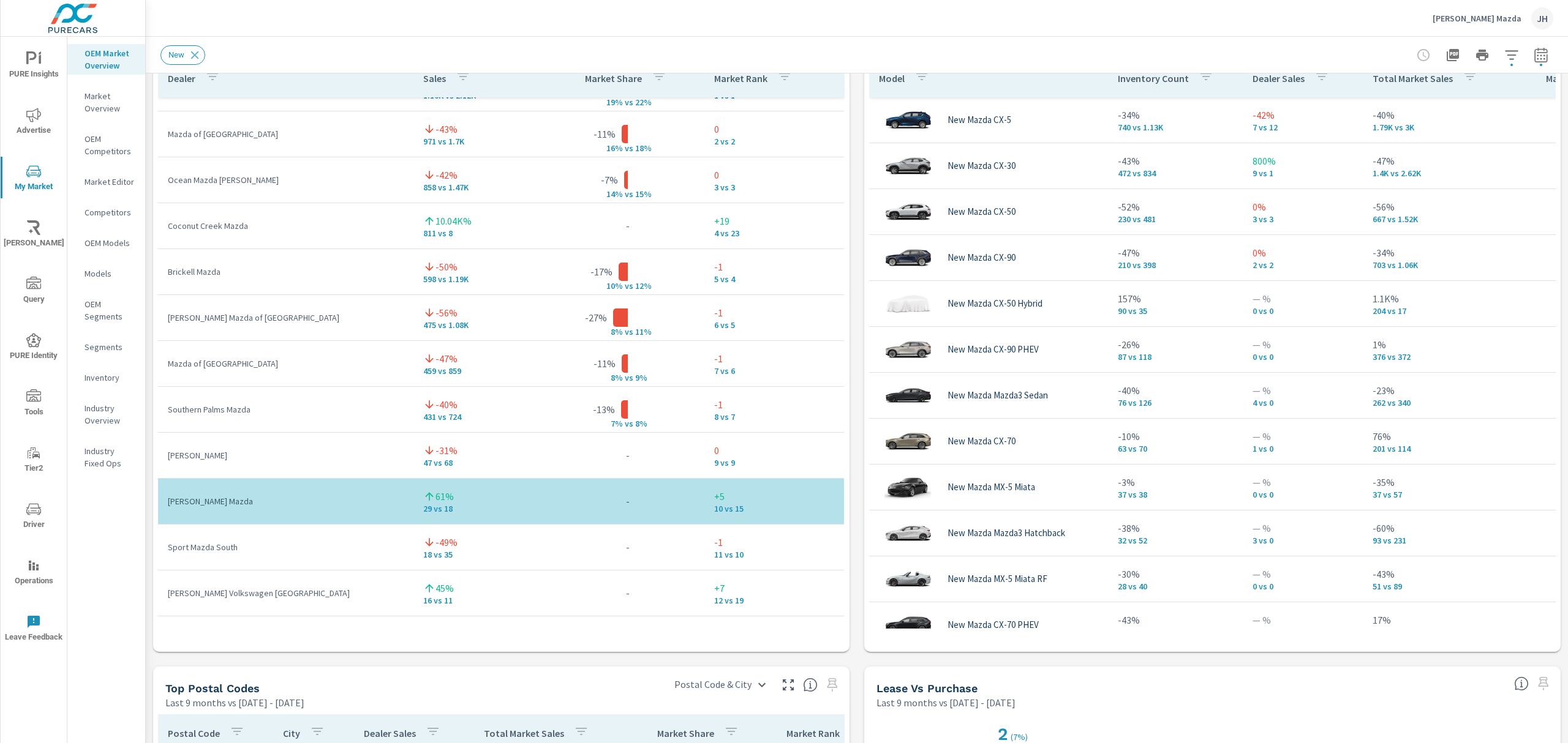
scroll to position [81, 0]
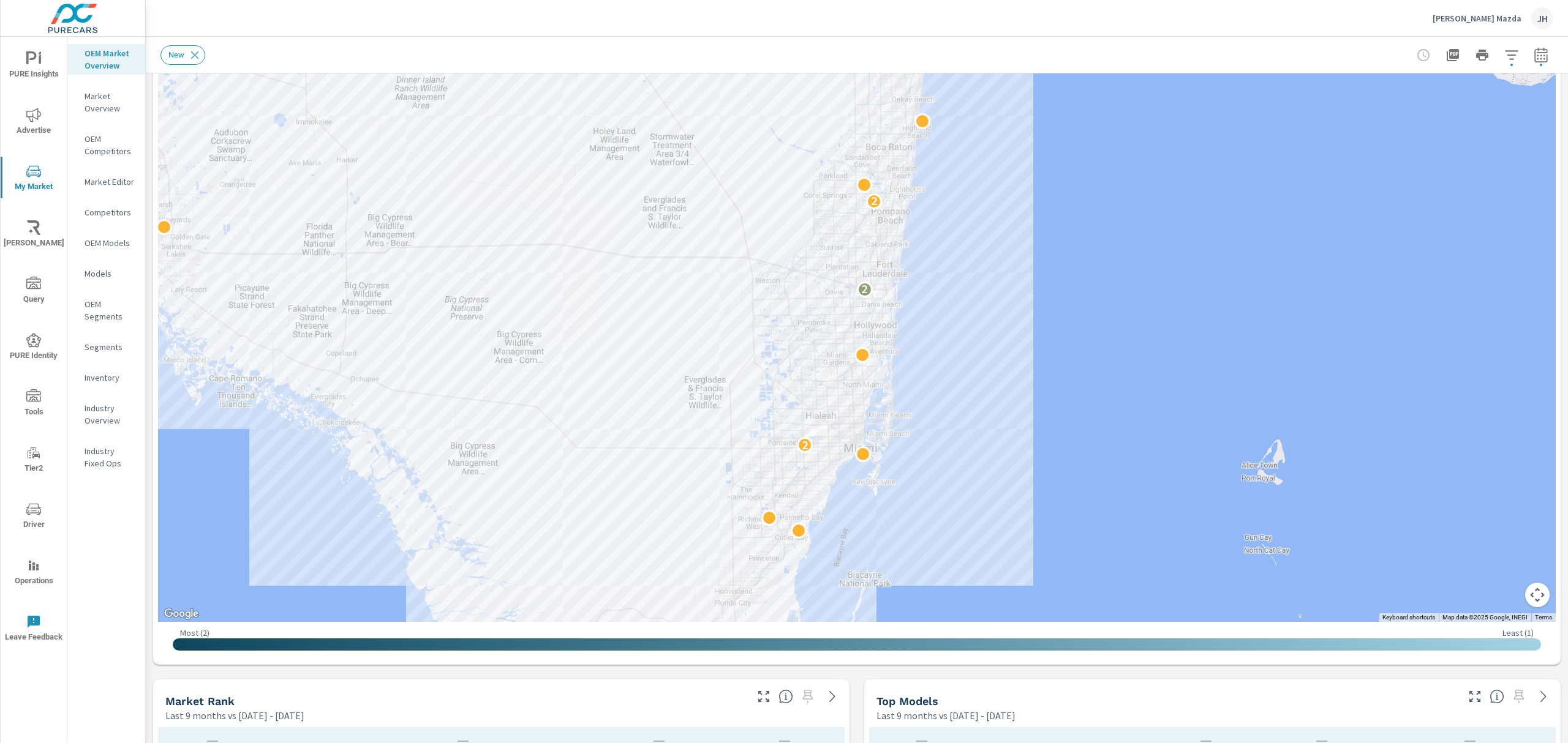
scroll to position [174, 0]
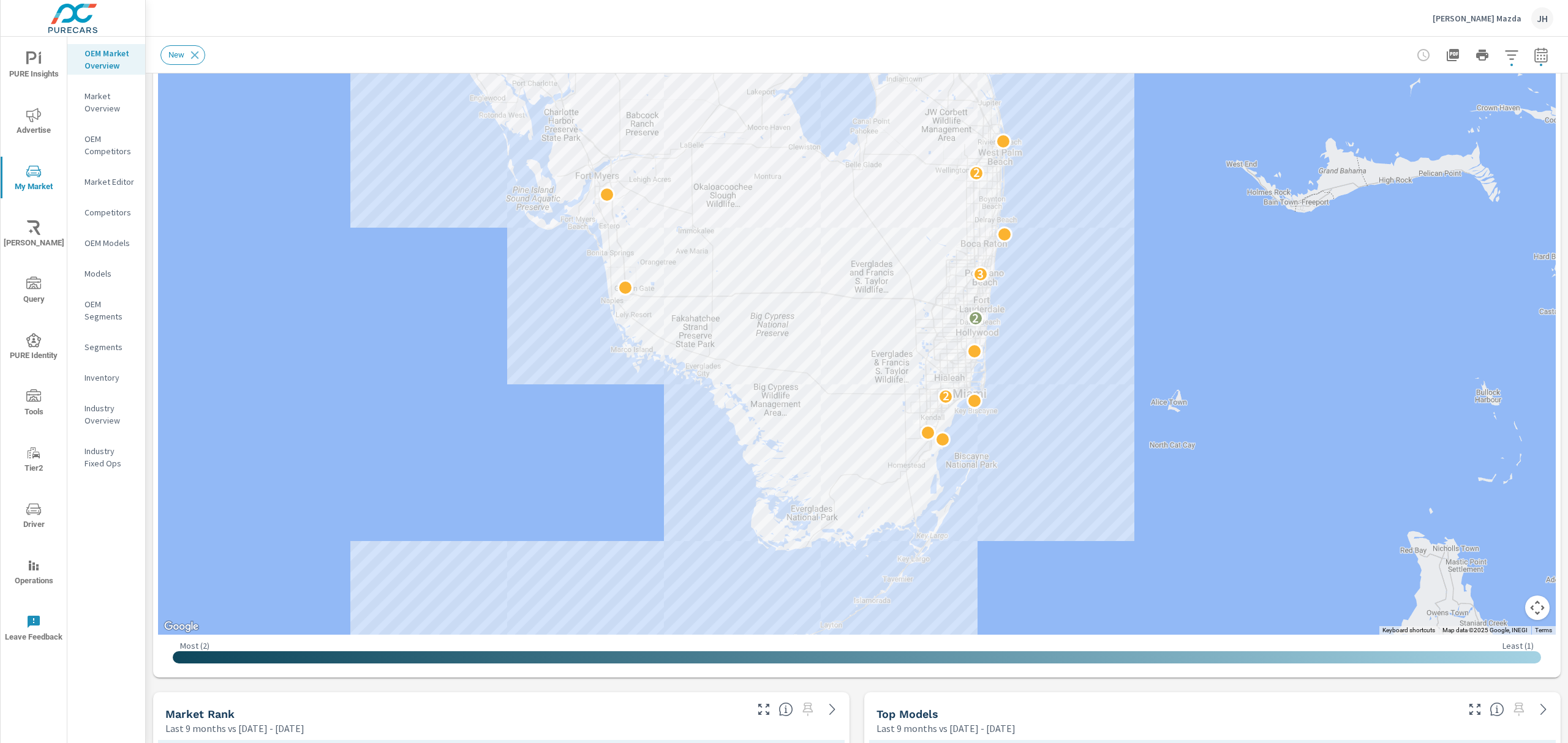
drag, startPoint x: 1554, startPoint y: 297, endPoint x: 1554, endPoint y: 307, distance: 10.0
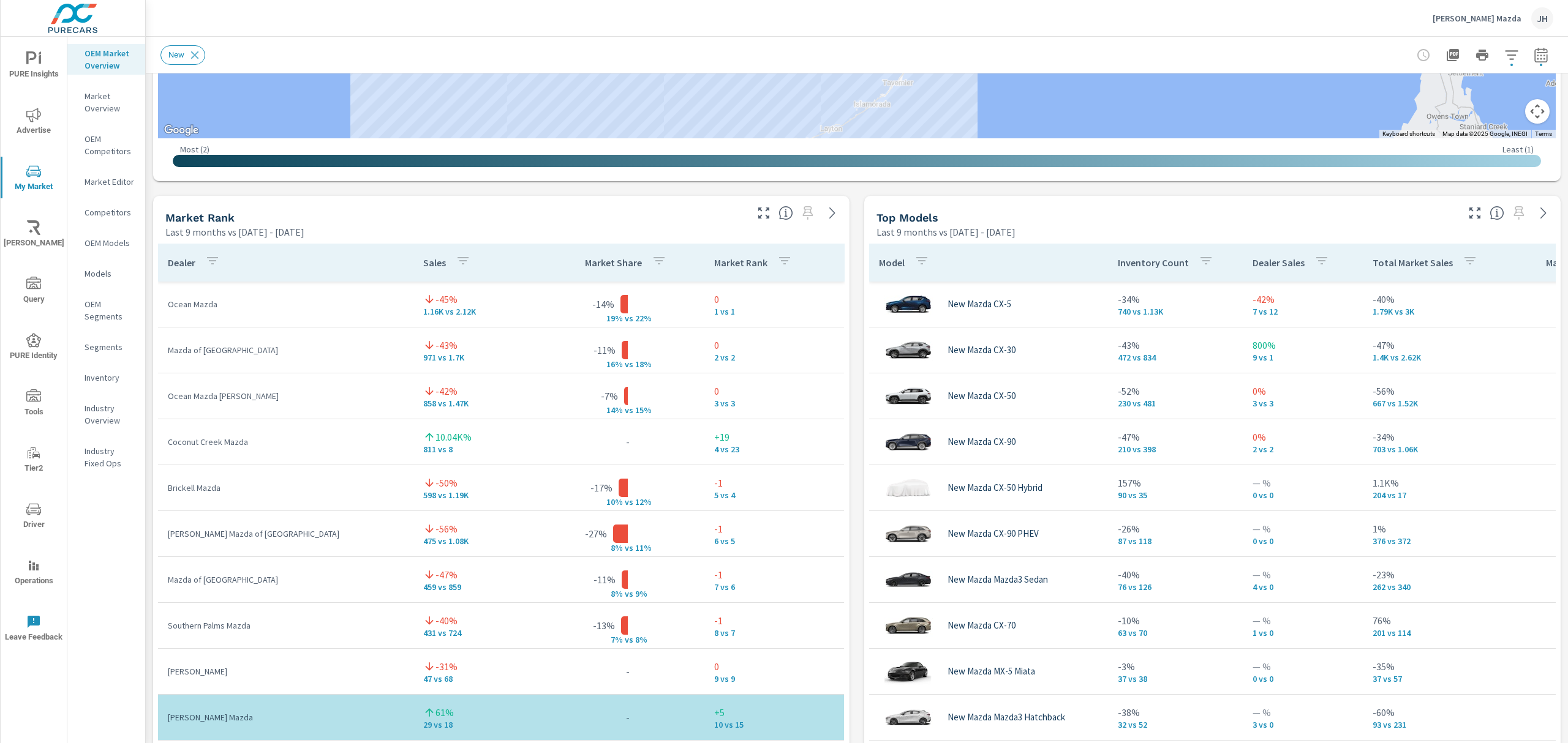
scroll to position [20, 0]
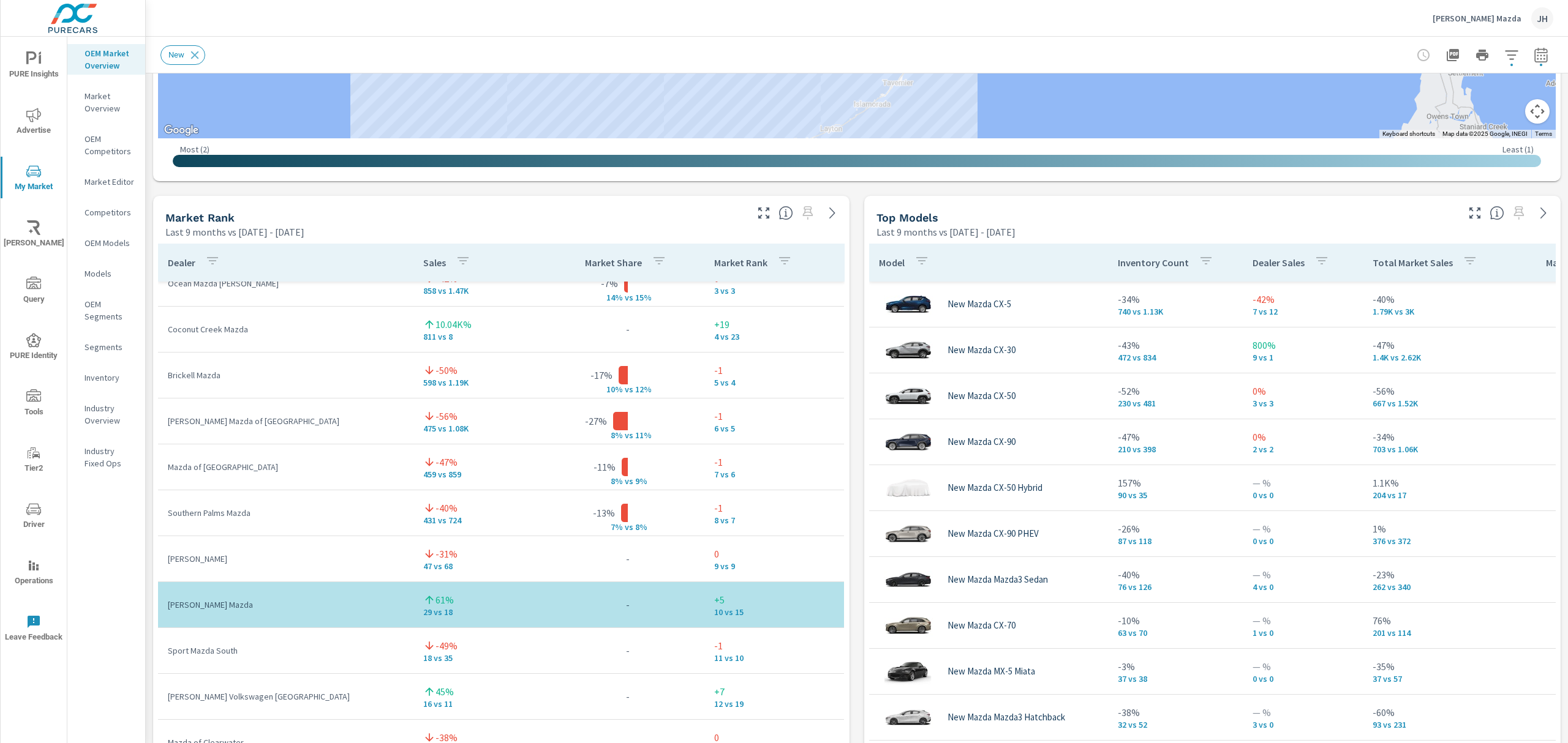
scroll to position [261, 0]
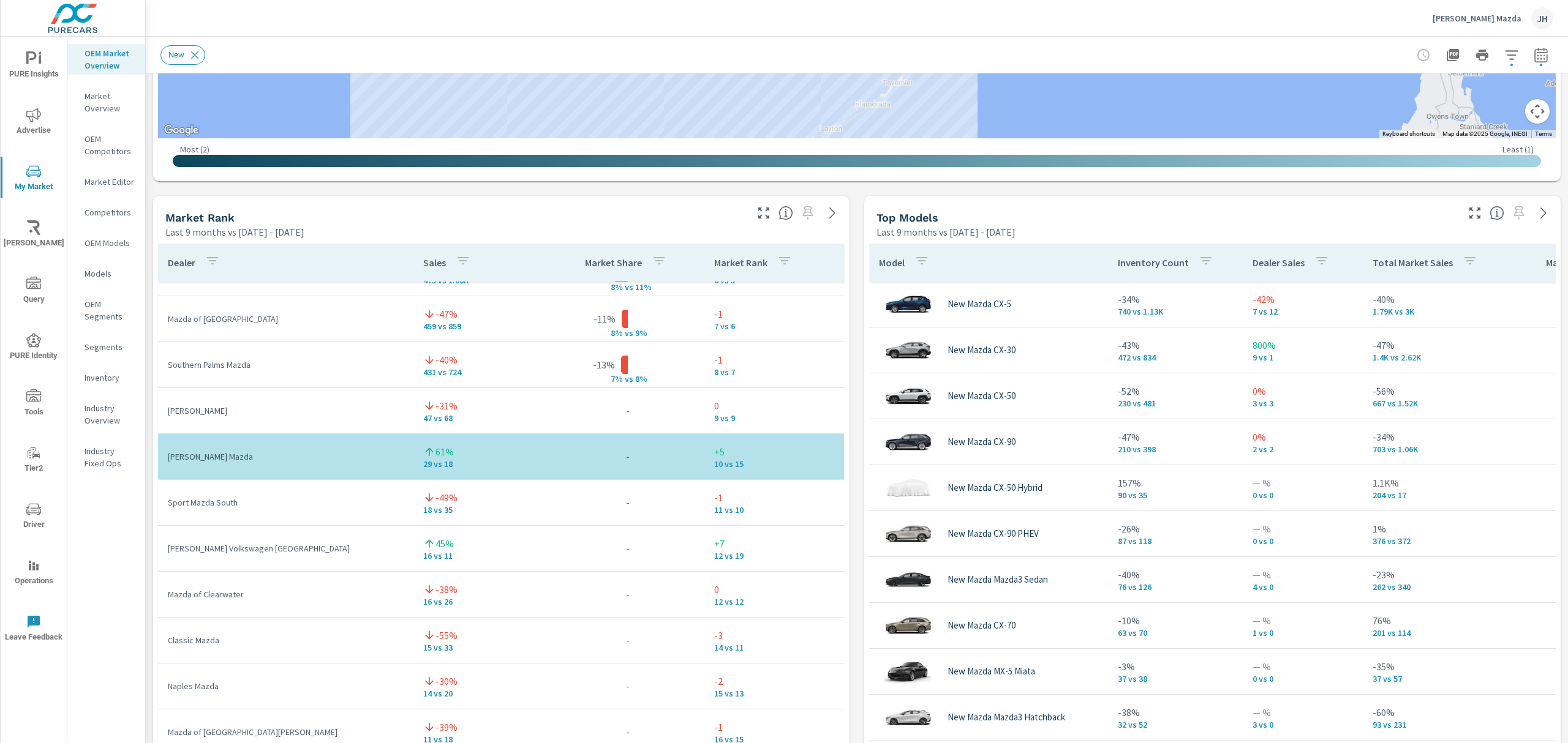
scroll to position [322, 0]
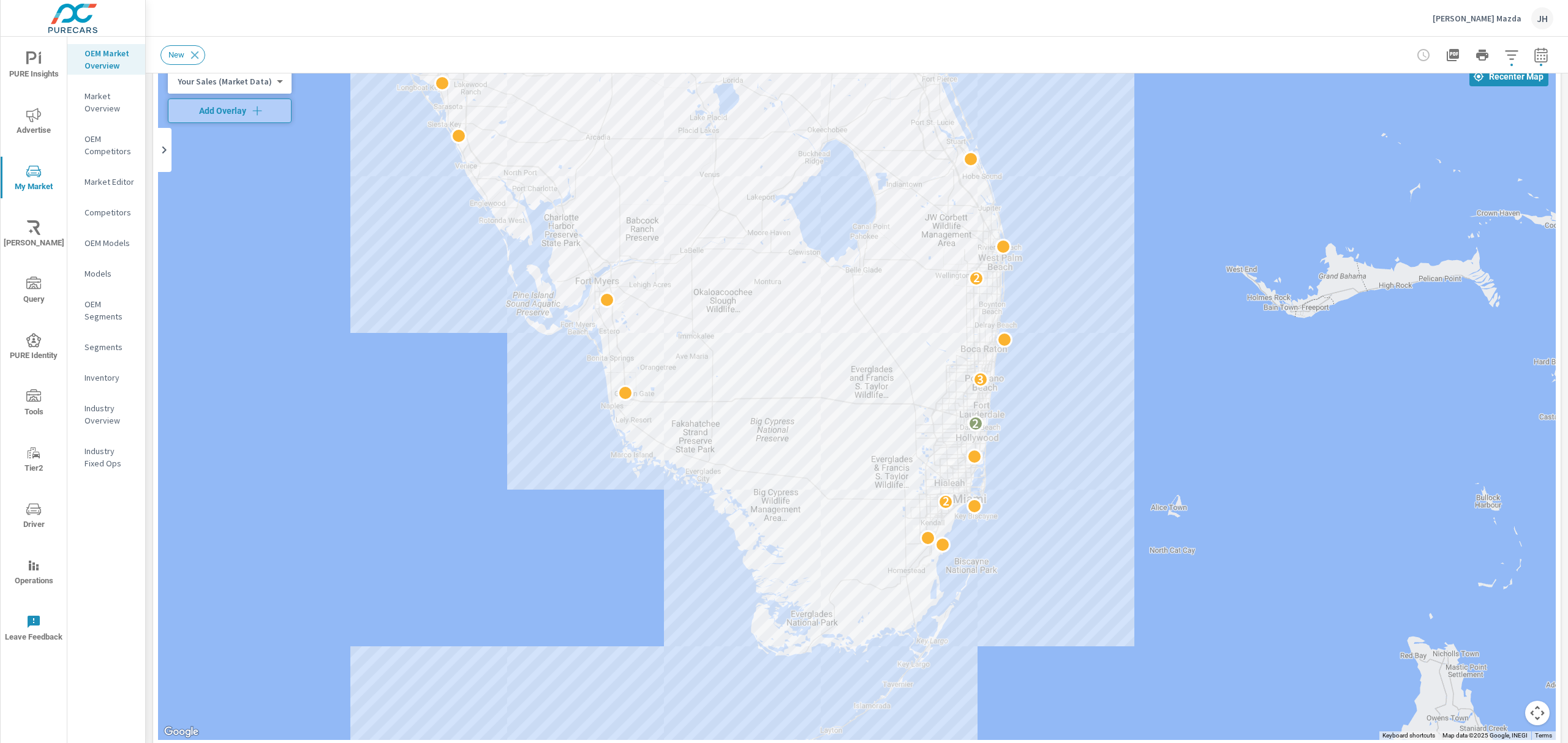
scroll to position [64, 0]
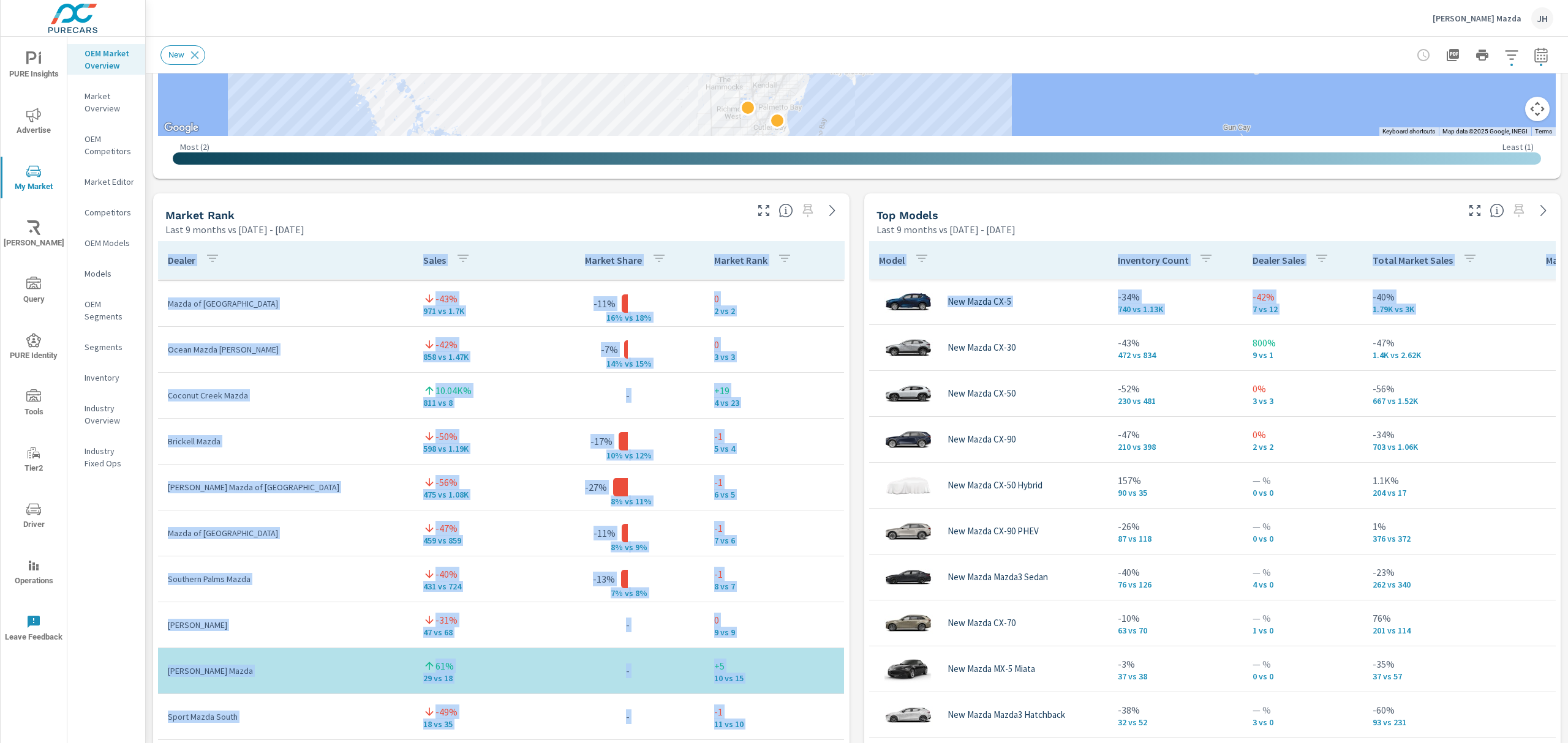
drag, startPoint x: 1559, startPoint y: 334, endPoint x: 1589, endPoint y: 490, distance: 158.9
click at [1567, 490] on html "PURE Insights Advertise My Market Riley AI Query PURE Identity Tools Tier2 Driv…" at bounding box center [784, 371] width 1568 height 743
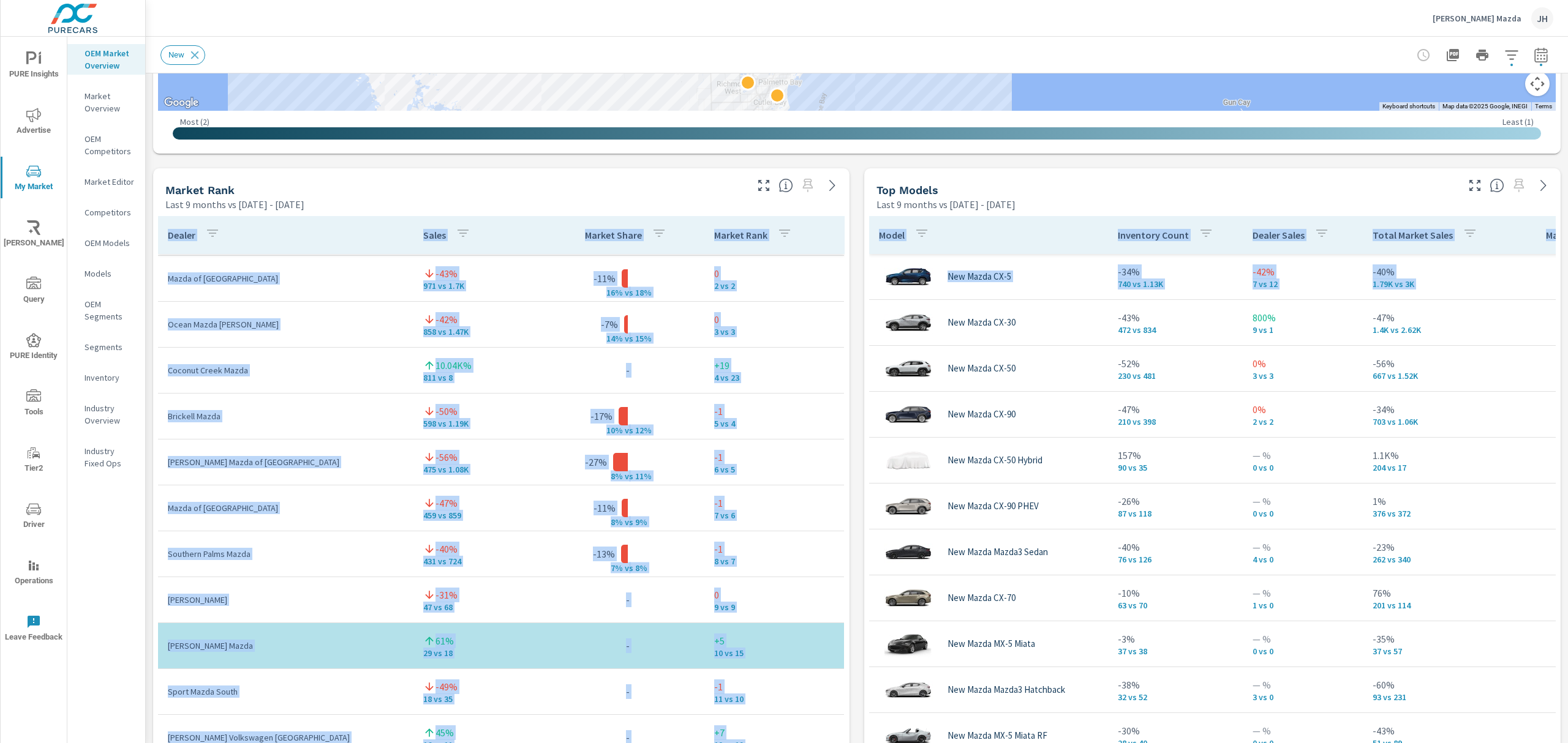
click at [1049, 161] on div "Market View Last 9 months vs Jan 01, 2024 - Dec 31, 2024 To navigate the map wi…" at bounding box center [856, 423] width 1423 height 2096
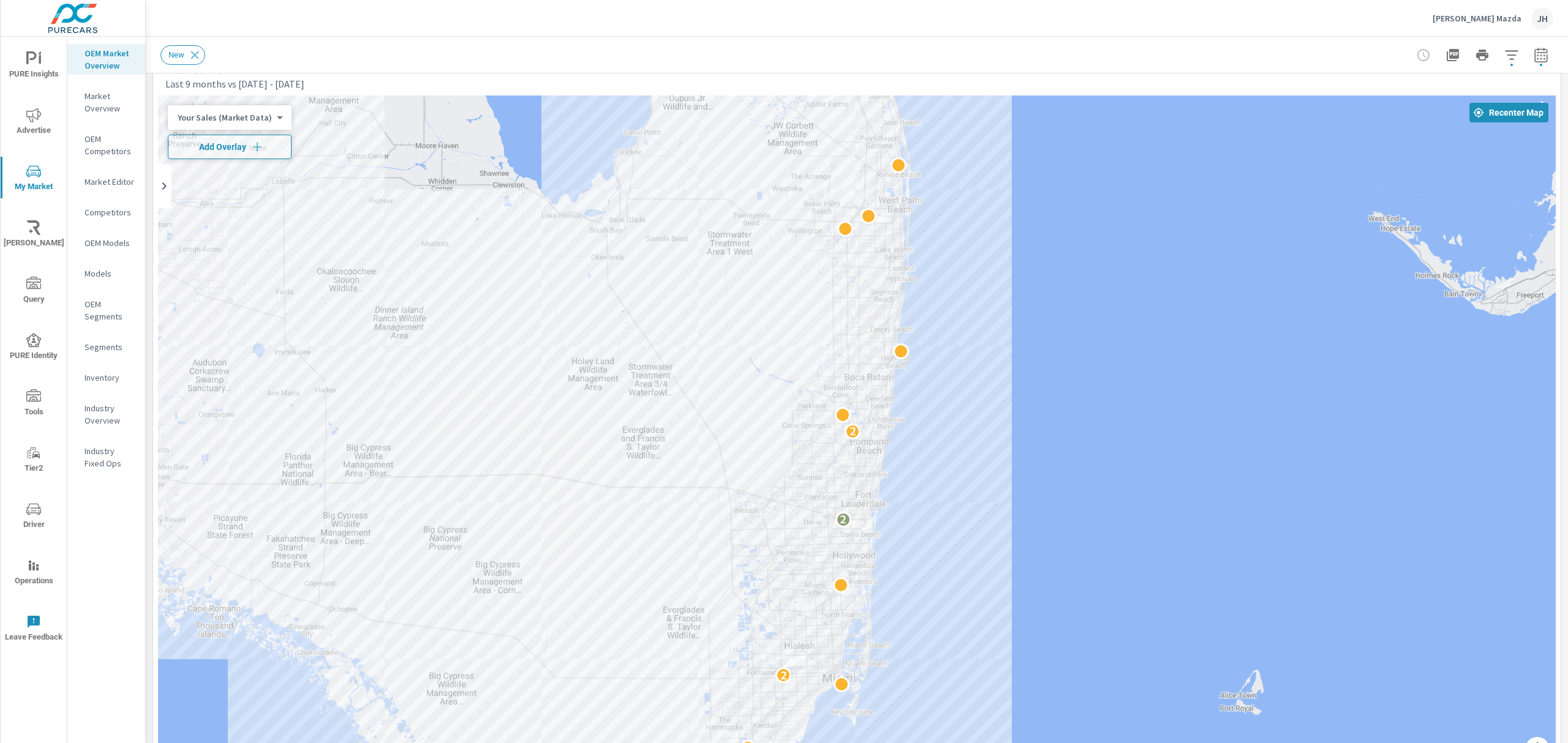
scroll to position [0, 0]
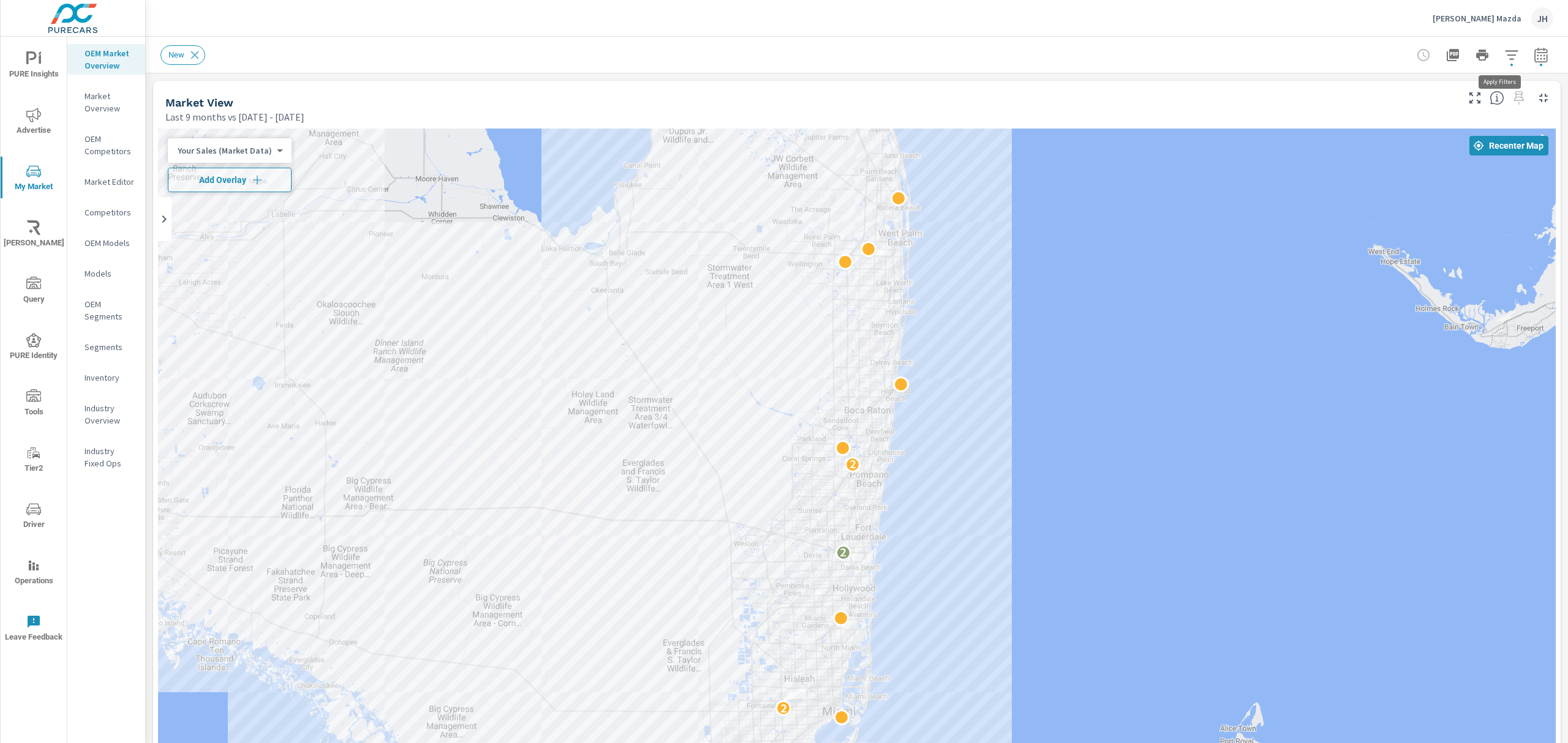
click at [1504, 60] on icon "button" at bounding box center [1511, 55] width 14 height 14
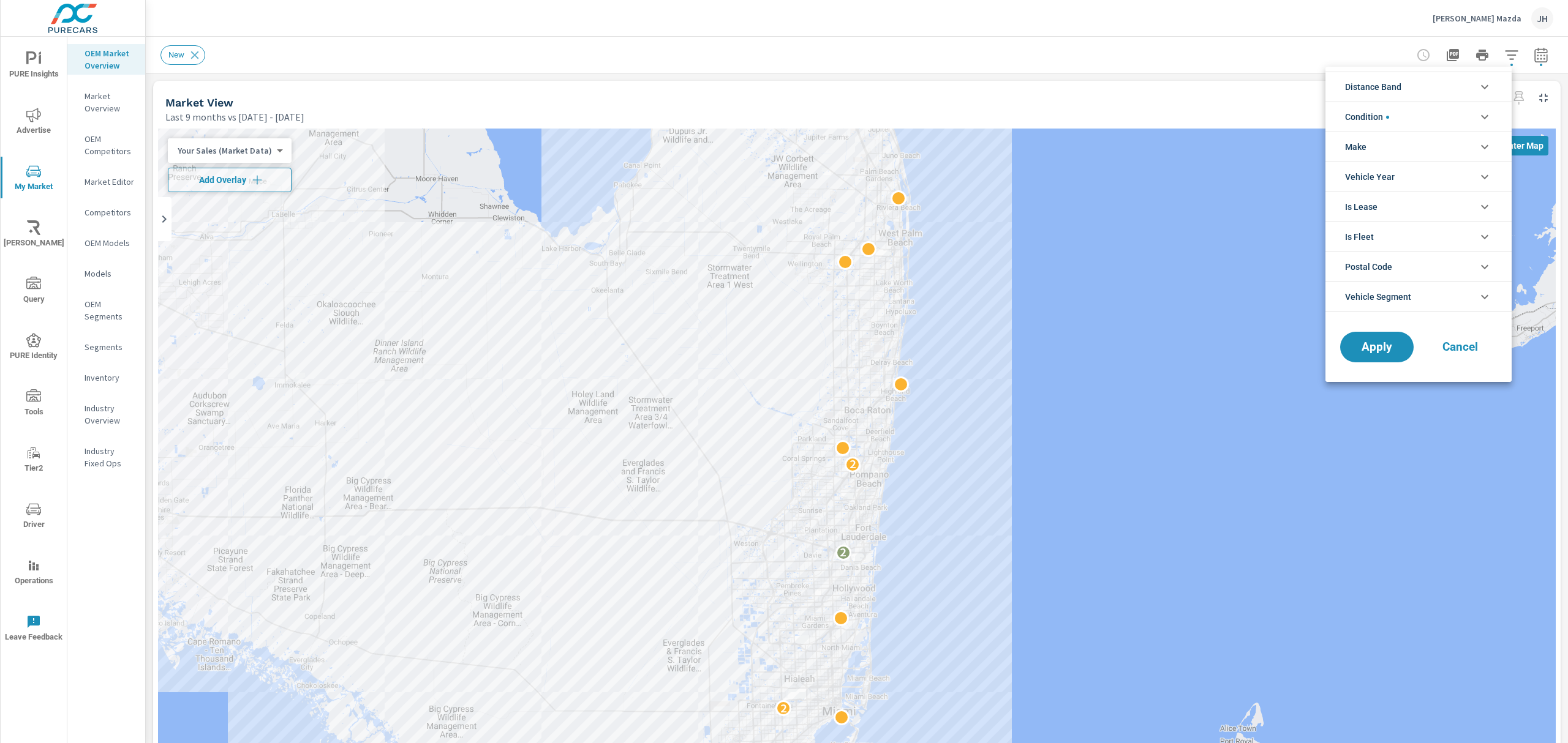
click at [1496, 51] on div at bounding box center [784, 371] width 1568 height 743
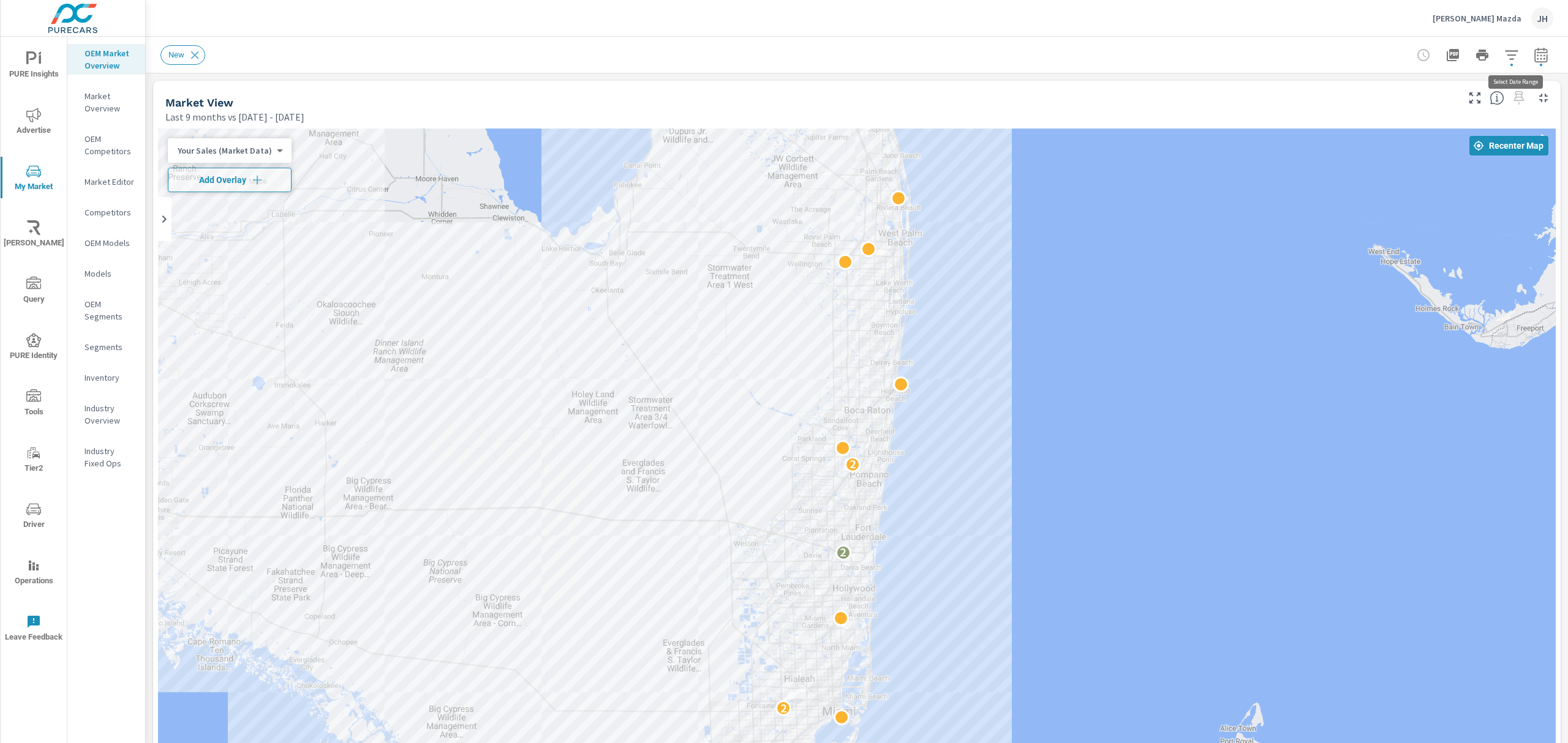
click at [1536, 55] on icon "button" at bounding box center [1540, 56] width 8 height 5
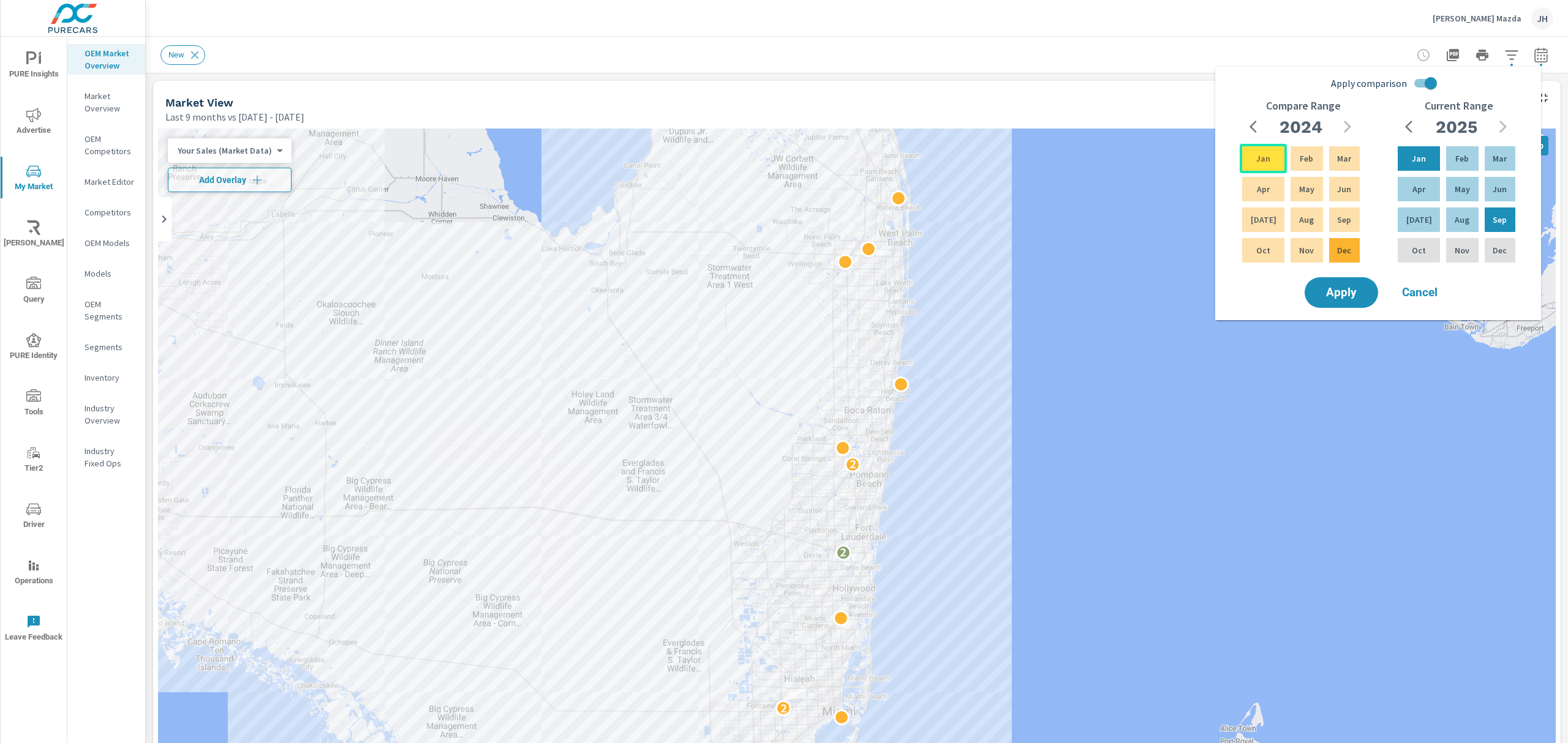
click at [1260, 163] on p "Jan" at bounding box center [1264, 159] width 14 height 13
click at [1333, 221] on div "Sep" at bounding box center [1344, 219] width 35 height 30
click at [1335, 297] on span "Apply" at bounding box center [1341, 293] width 51 height 12
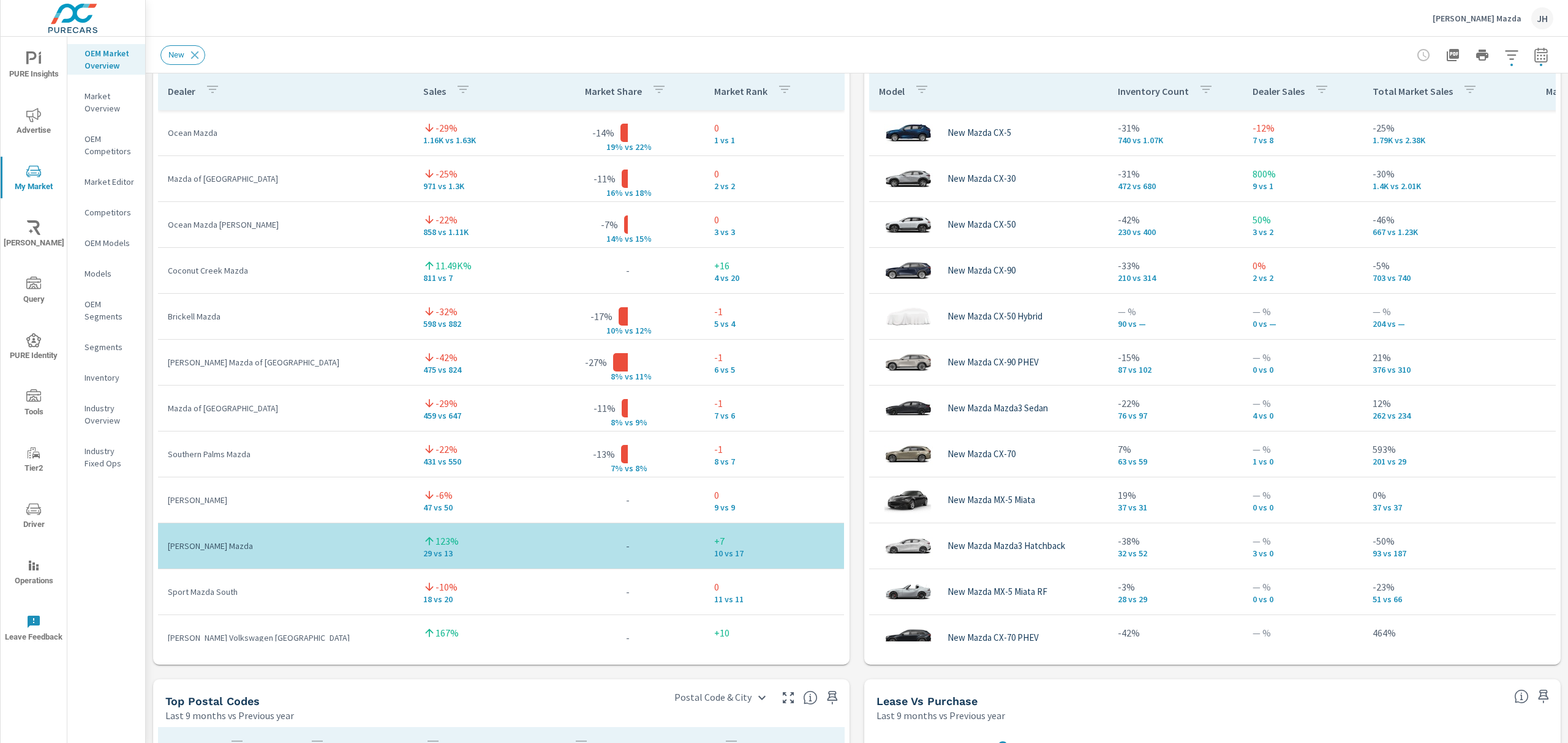
scroll to position [855, 0]
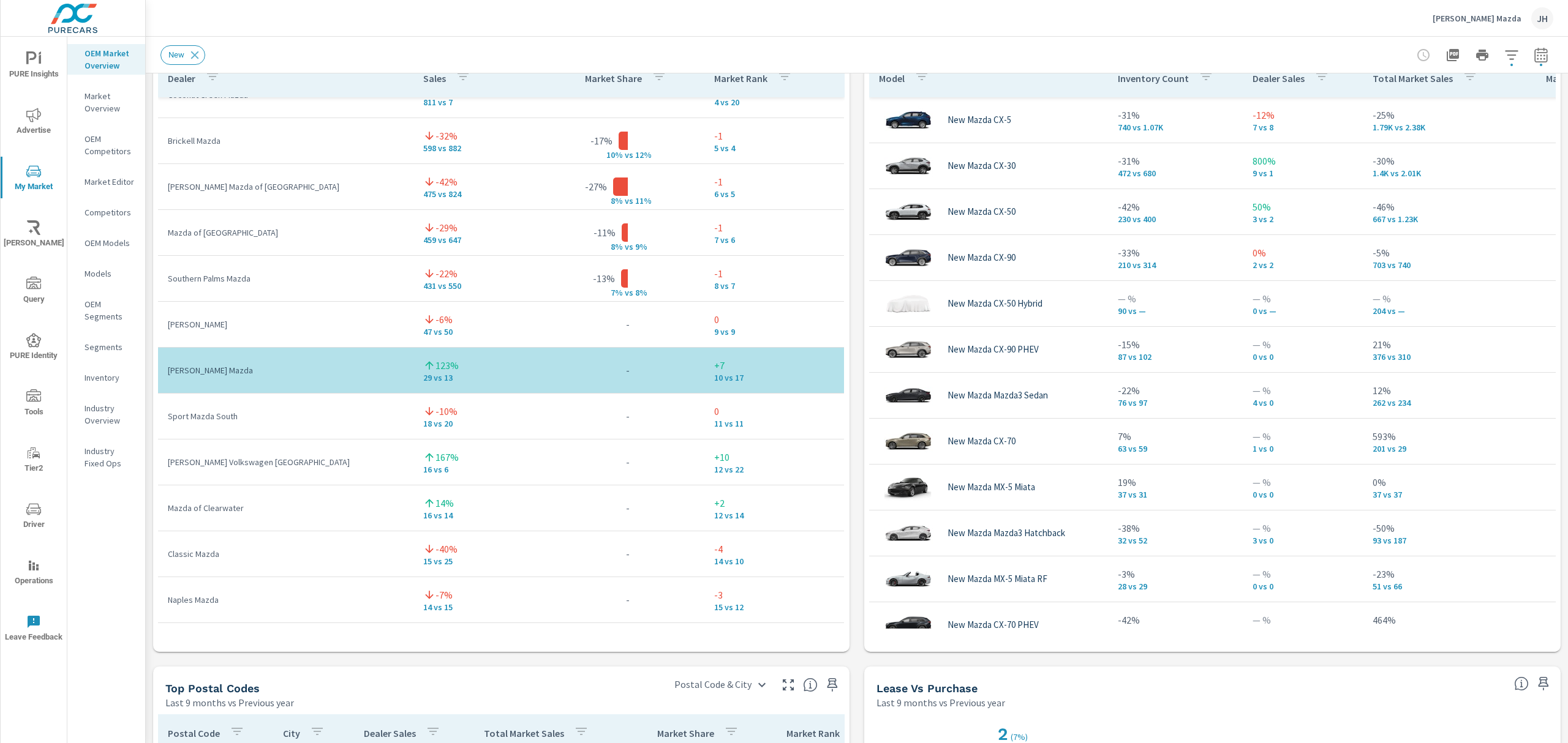
scroll to position [245, 0]
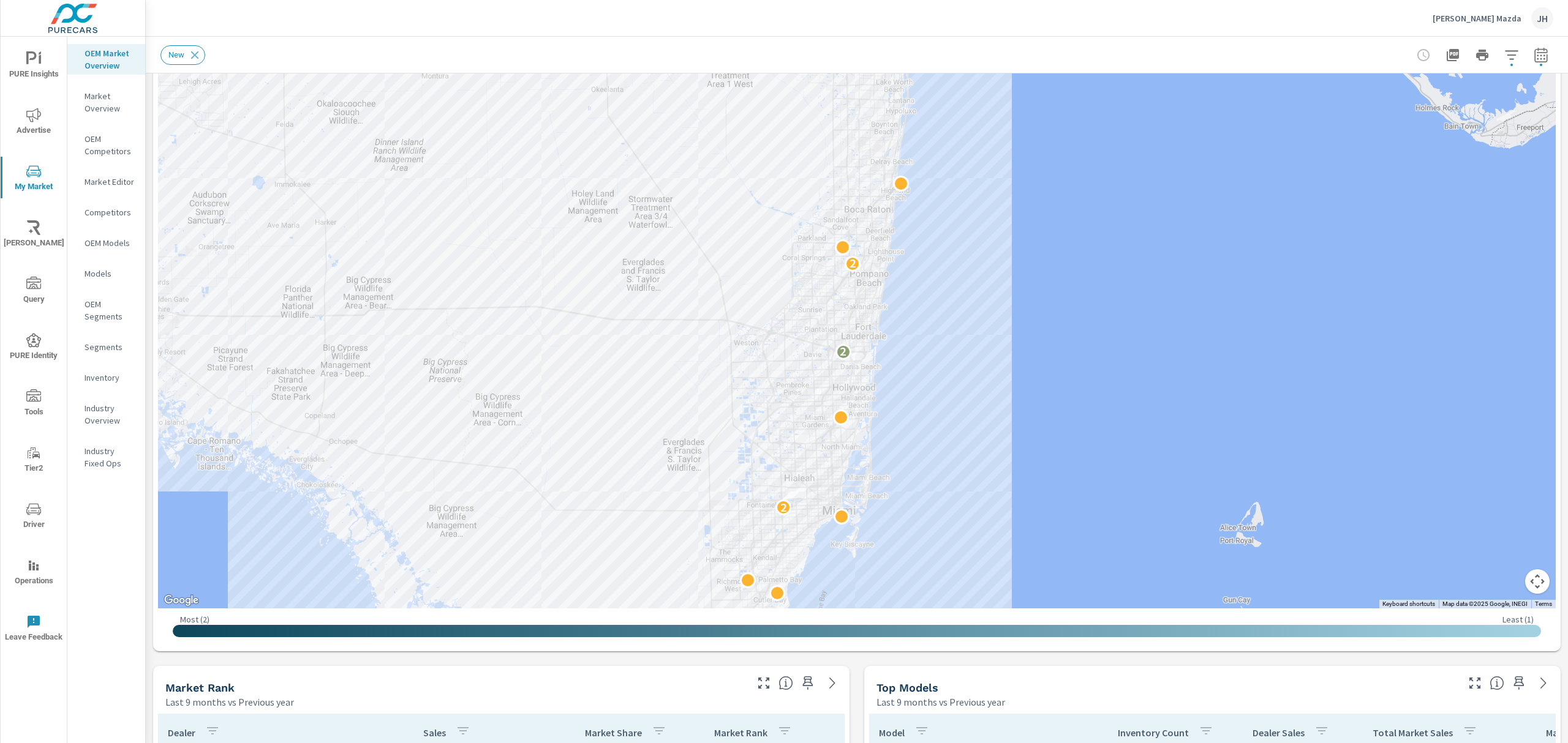
scroll to position [188, 0]
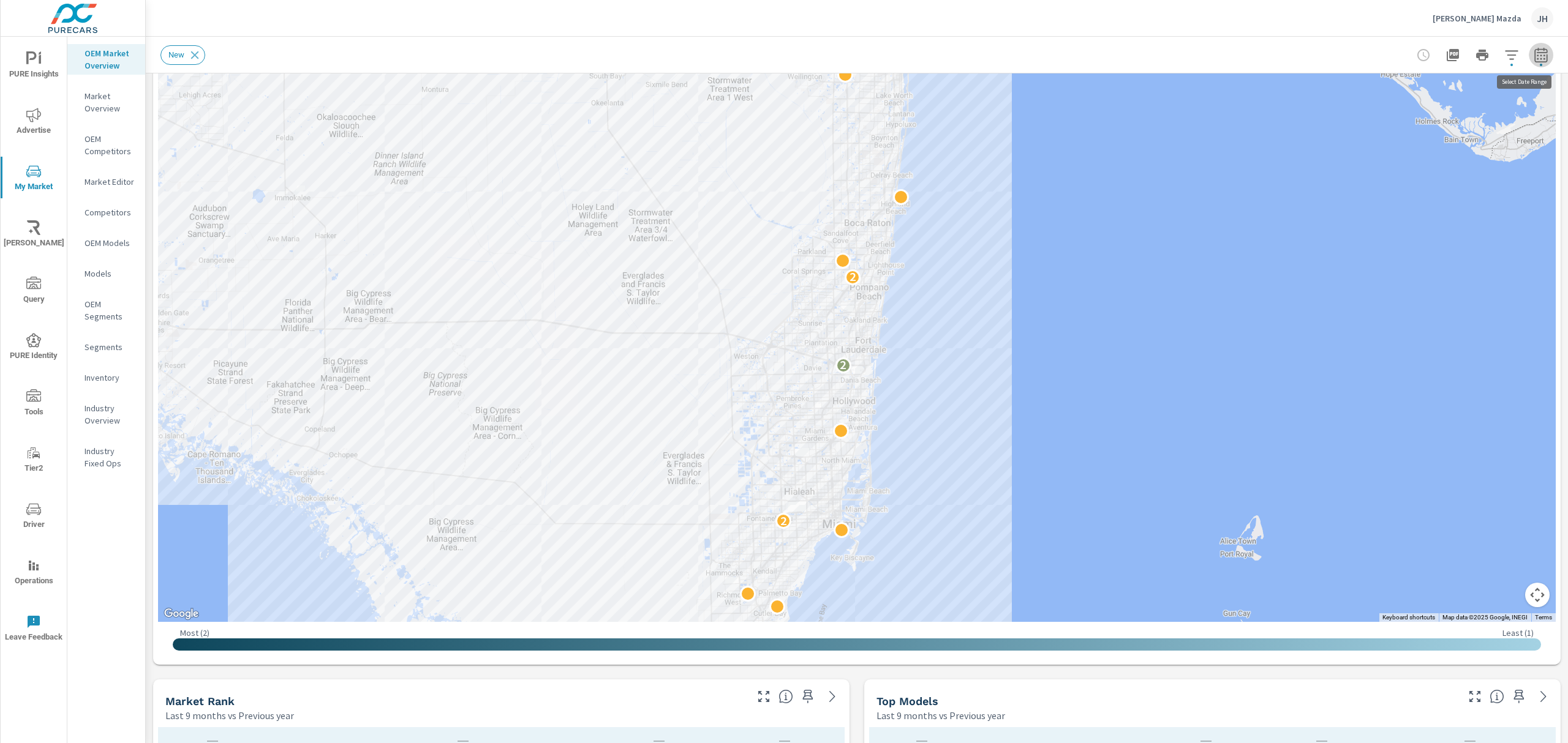
click at [1534, 58] on icon "button" at bounding box center [1541, 55] width 14 height 14
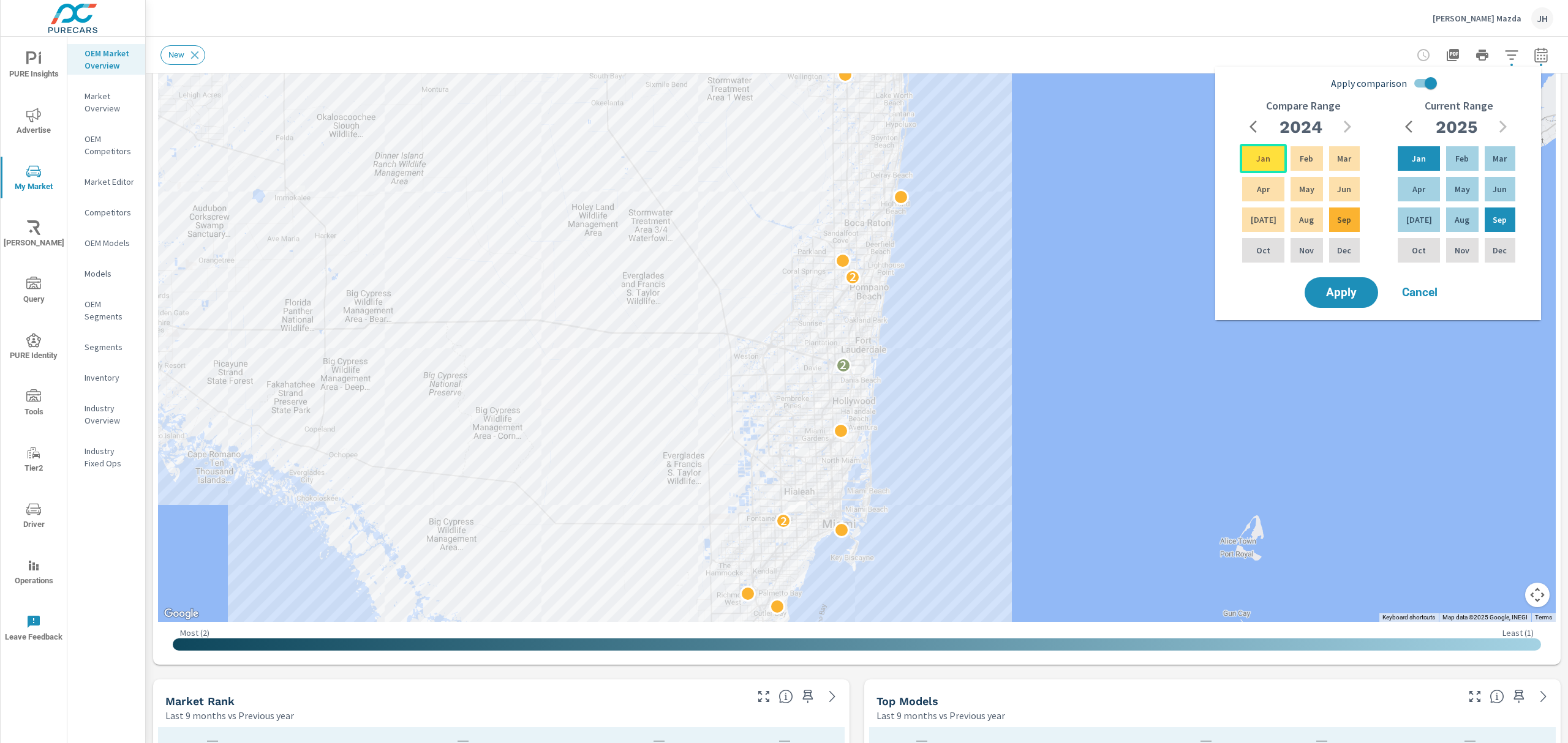
click at [1266, 163] on div "Jan" at bounding box center [1264, 158] width 47 height 30
click at [1331, 247] on div "Dec" at bounding box center [1344, 250] width 35 height 30
click at [1335, 290] on span "Apply" at bounding box center [1341, 293] width 51 height 12
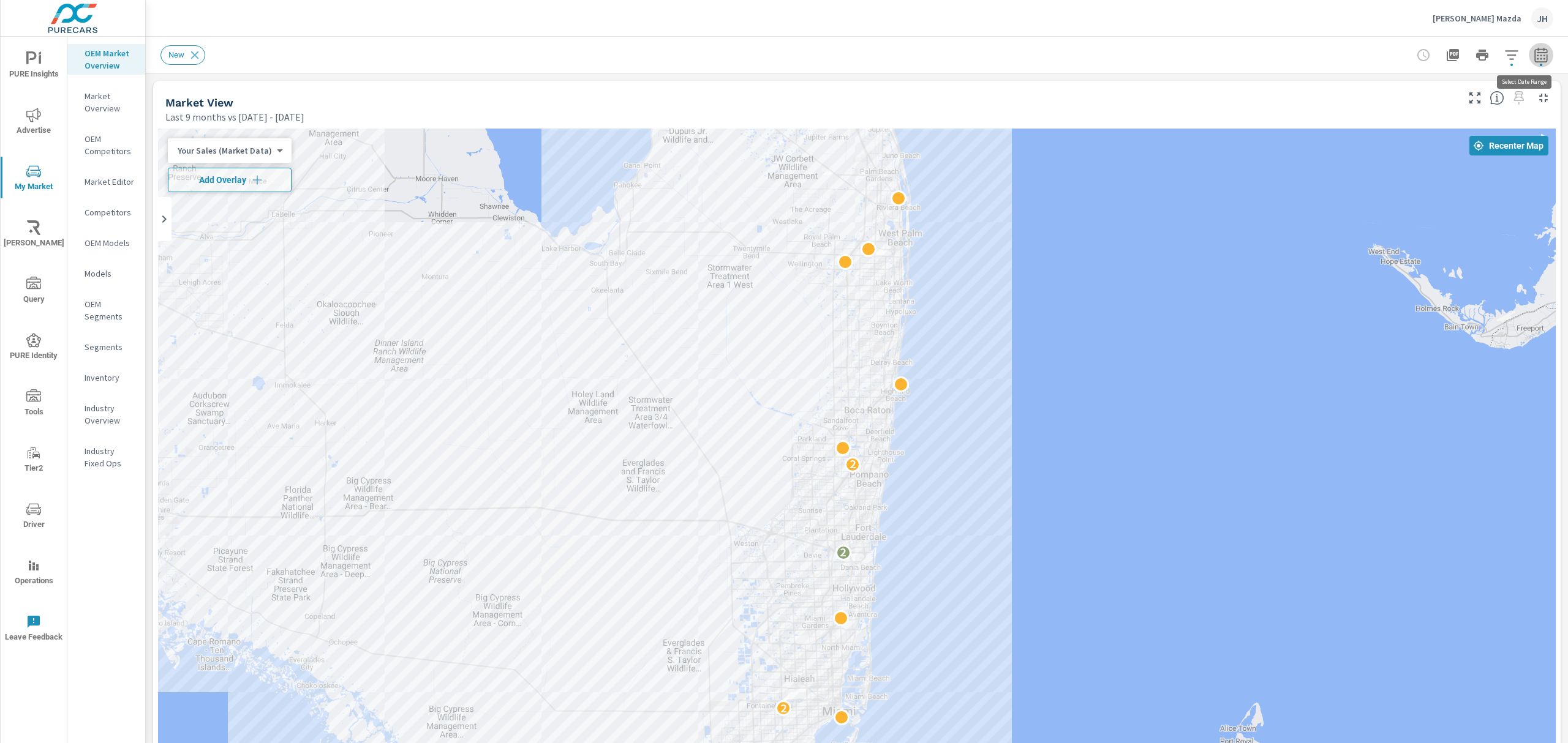
click at [1534, 56] on icon "button" at bounding box center [1541, 55] width 14 height 14
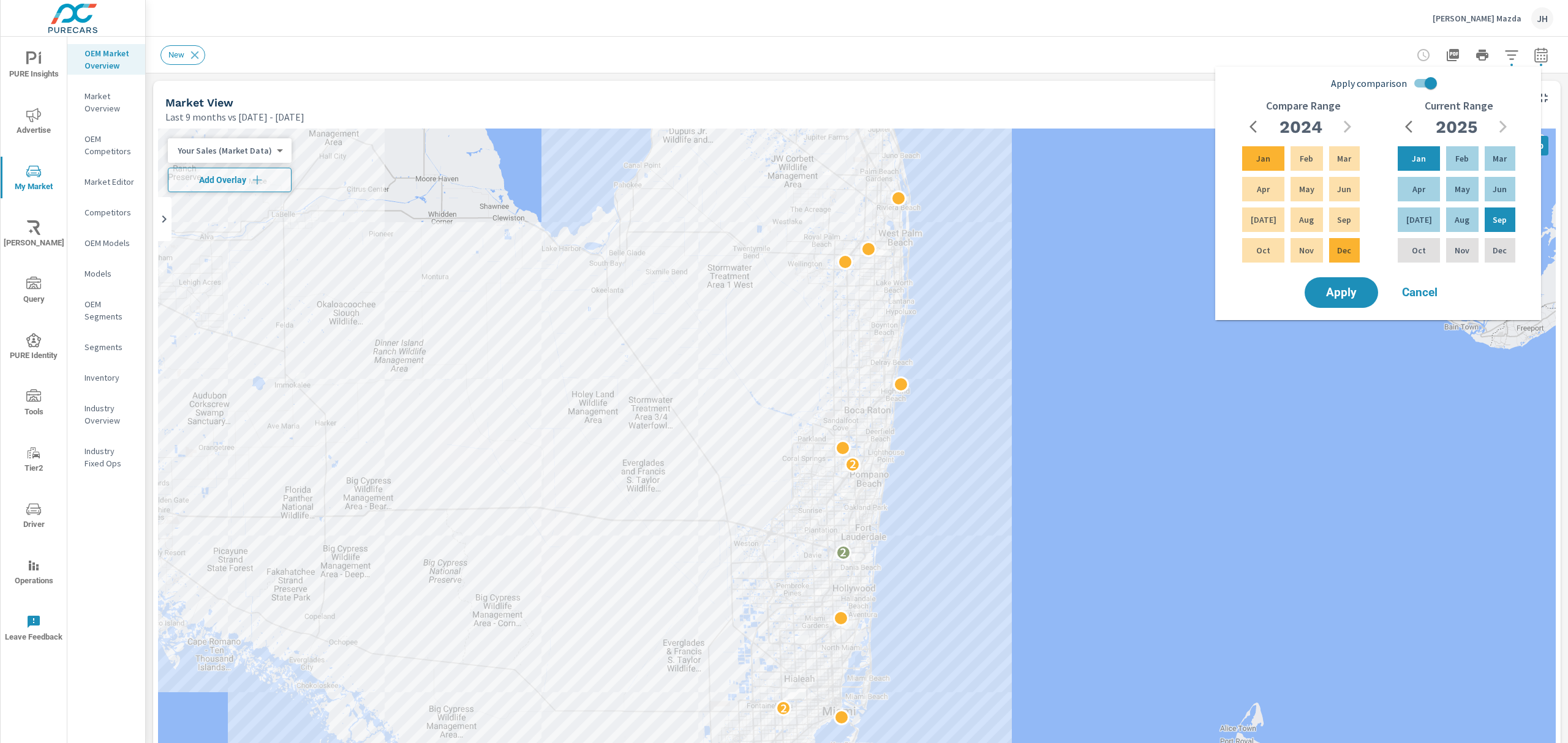
drag, startPoint x: 1097, startPoint y: 16, endPoint x: 1107, endPoint y: 28, distance: 15.6
click at [1097, 16] on div "Gunther Mazda JH" at bounding box center [857, 18] width 1393 height 36
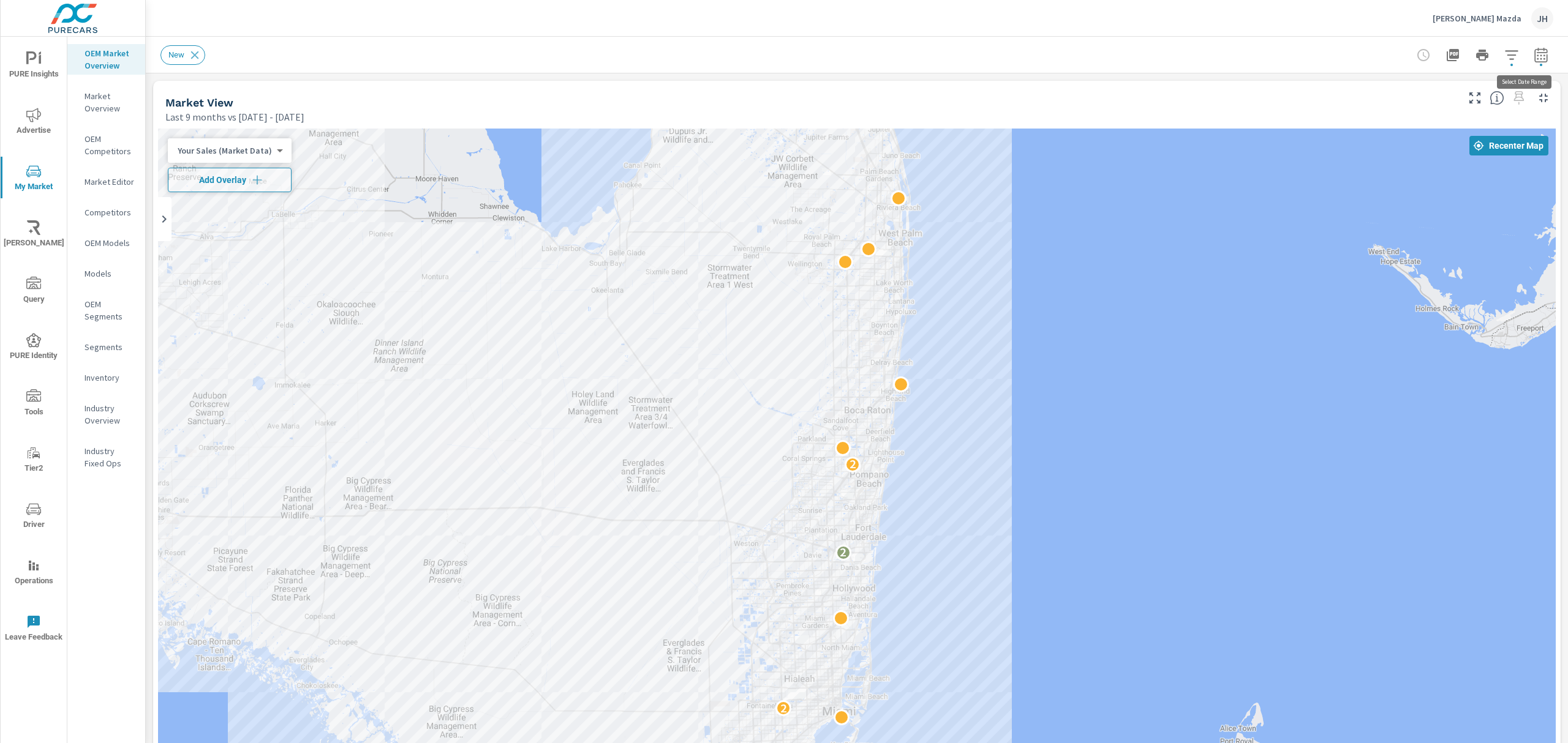
click at [1534, 56] on icon "button" at bounding box center [1541, 55] width 14 height 14
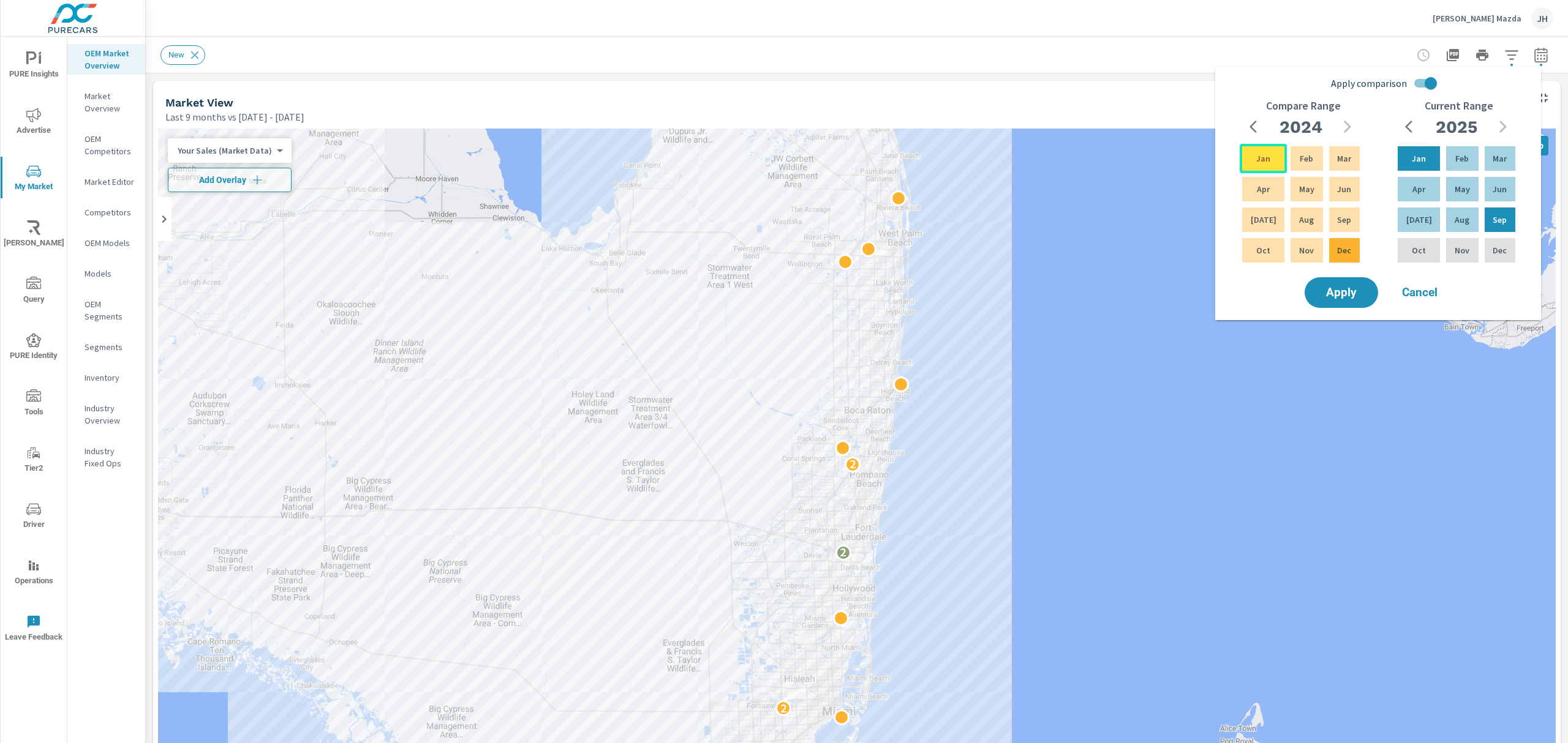
click at [1265, 162] on p "Jan" at bounding box center [1264, 159] width 14 height 13
click at [1350, 221] on div "Sep" at bounding box center [1344, 219] width 35 height 30
click at [1431, 81] on input "Apply comparison" at bounding box center [1430, 83] width 70 height 23
checkbox input "false"
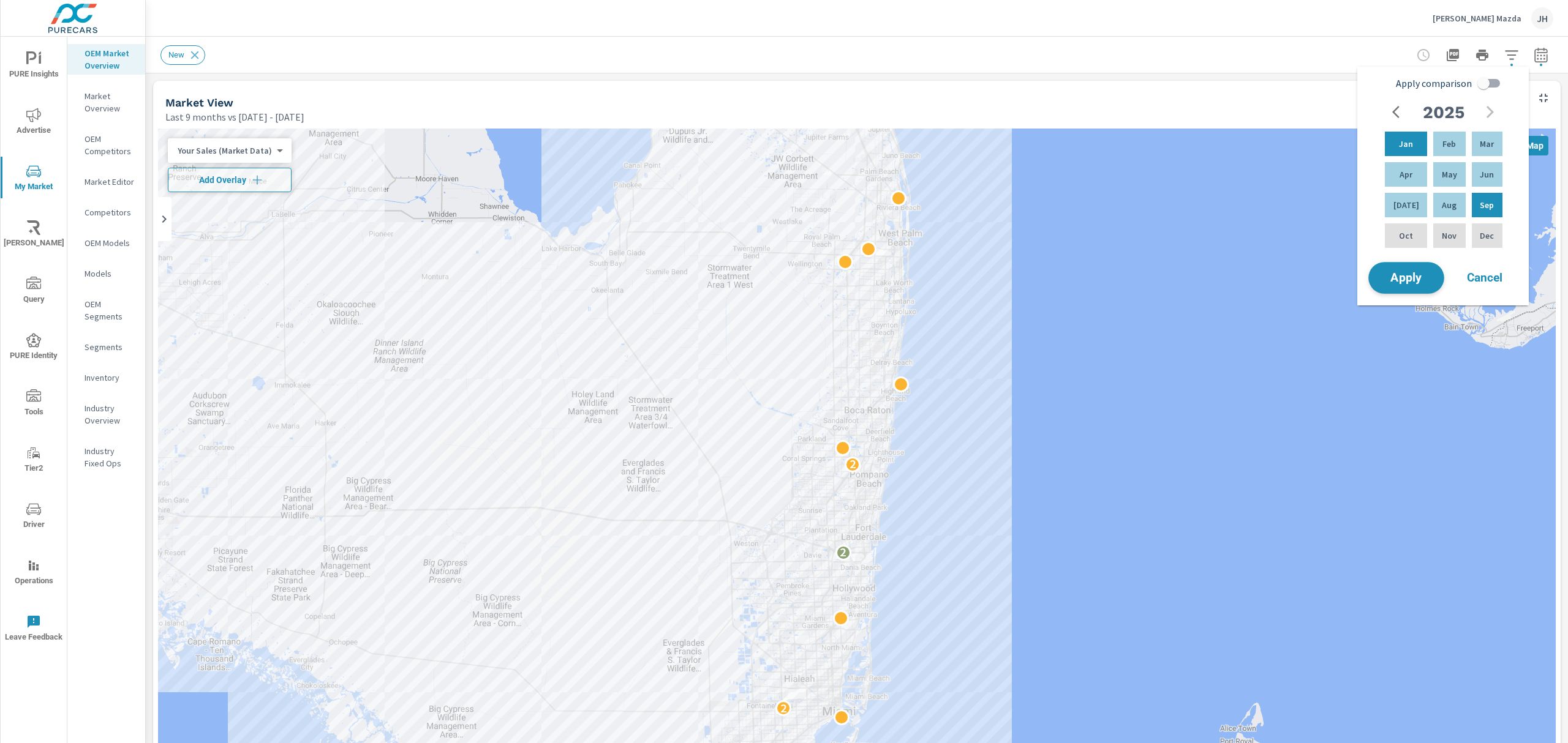
click at [1402, 280] on span "Apply" at bounding box center [1406, 278] width 51 height 12
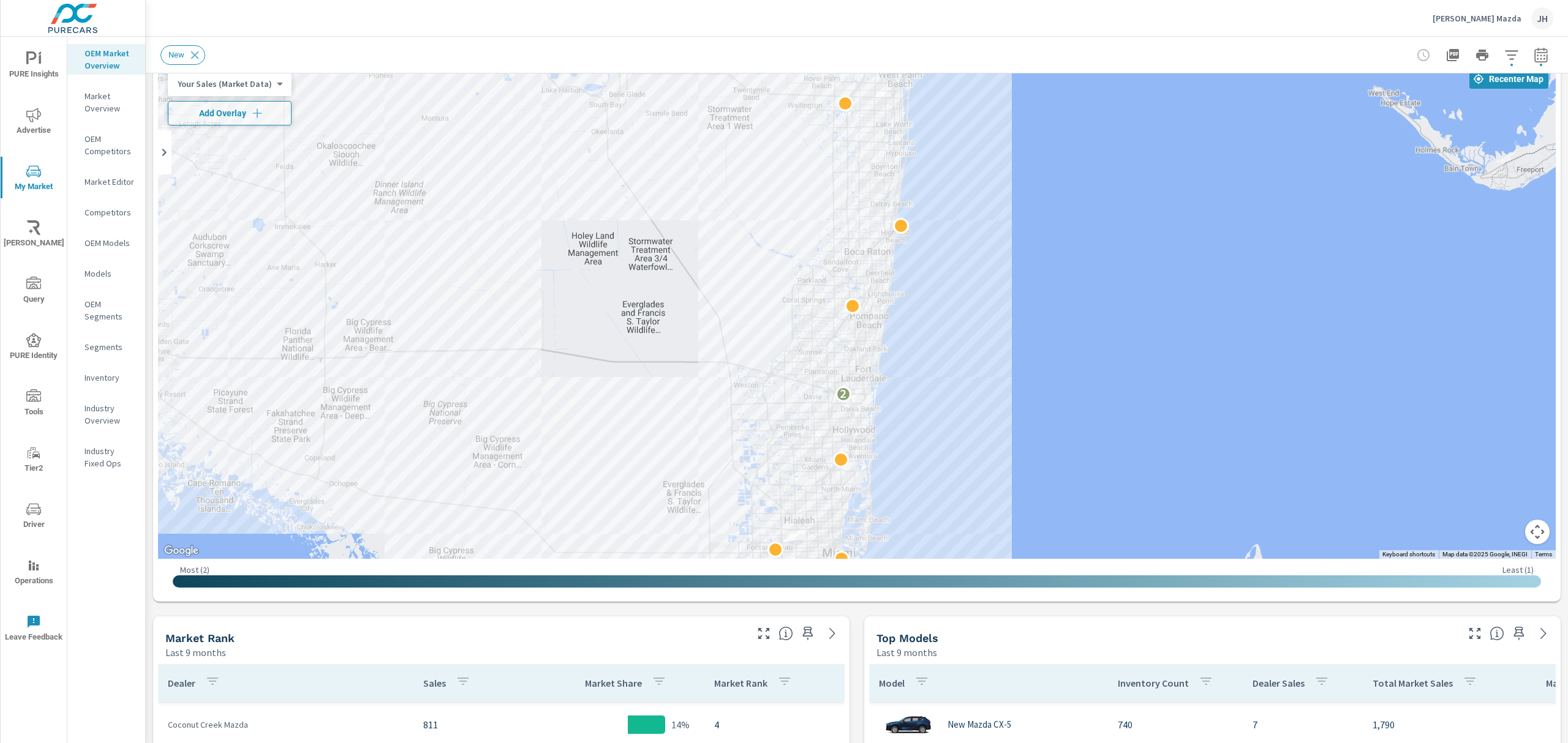
scroll to position [33, 0]
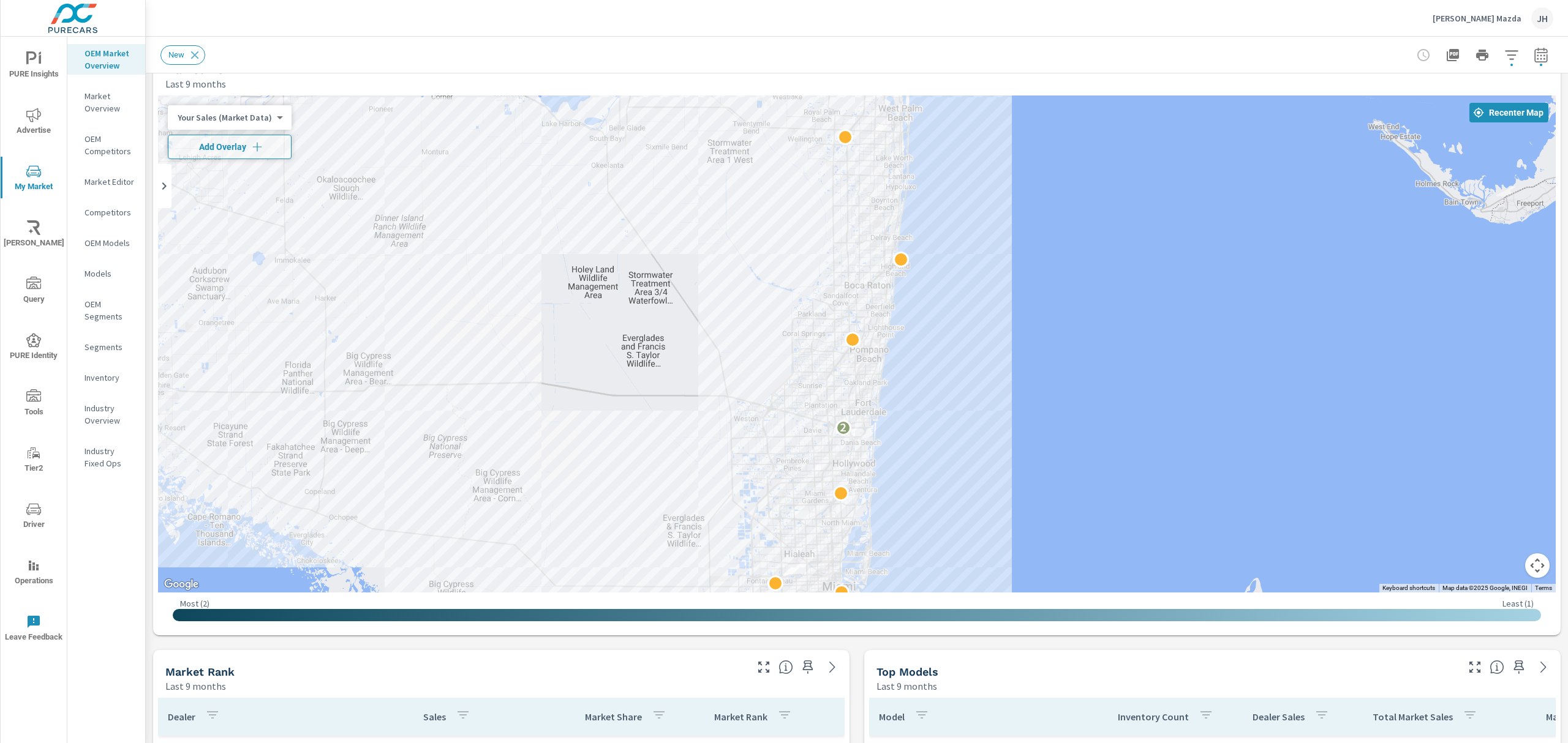
click at [1535, 51] on icon "button" at bounding box center [1541, 54] width 13 height 14
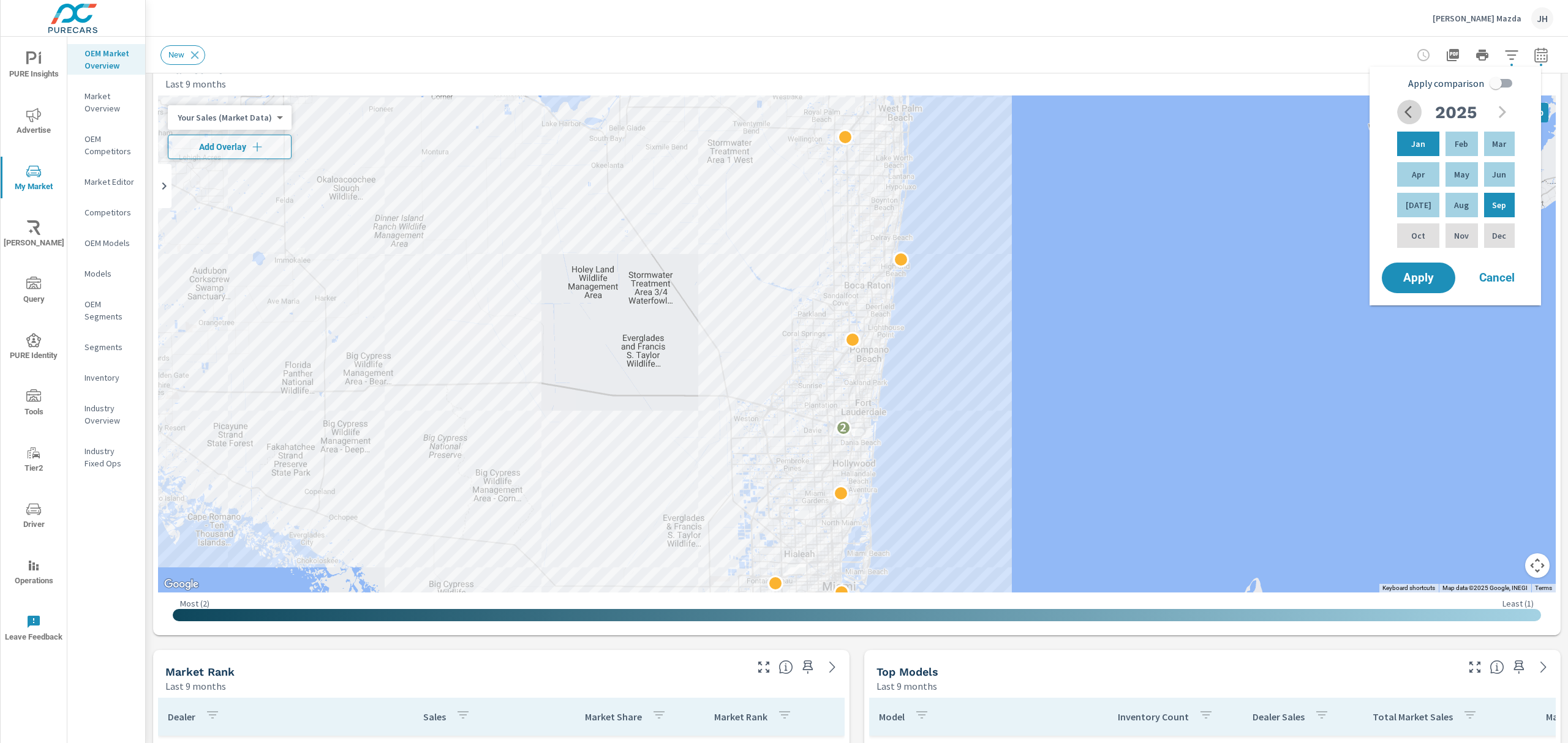
click at [1400, 115] on button "button" at bounding box center [1409, 112] width 24 height 24
click at [1411, 143] on p "Jan" at bounding box center [1418, 144] width 14 height 13
click at [1495, 235] on p "Dec" at bounding box center [1499, 236] width 14 height 13
click at [1403, 273] on span "Apply" at bounding box center [1419, 278] width 51 height 12
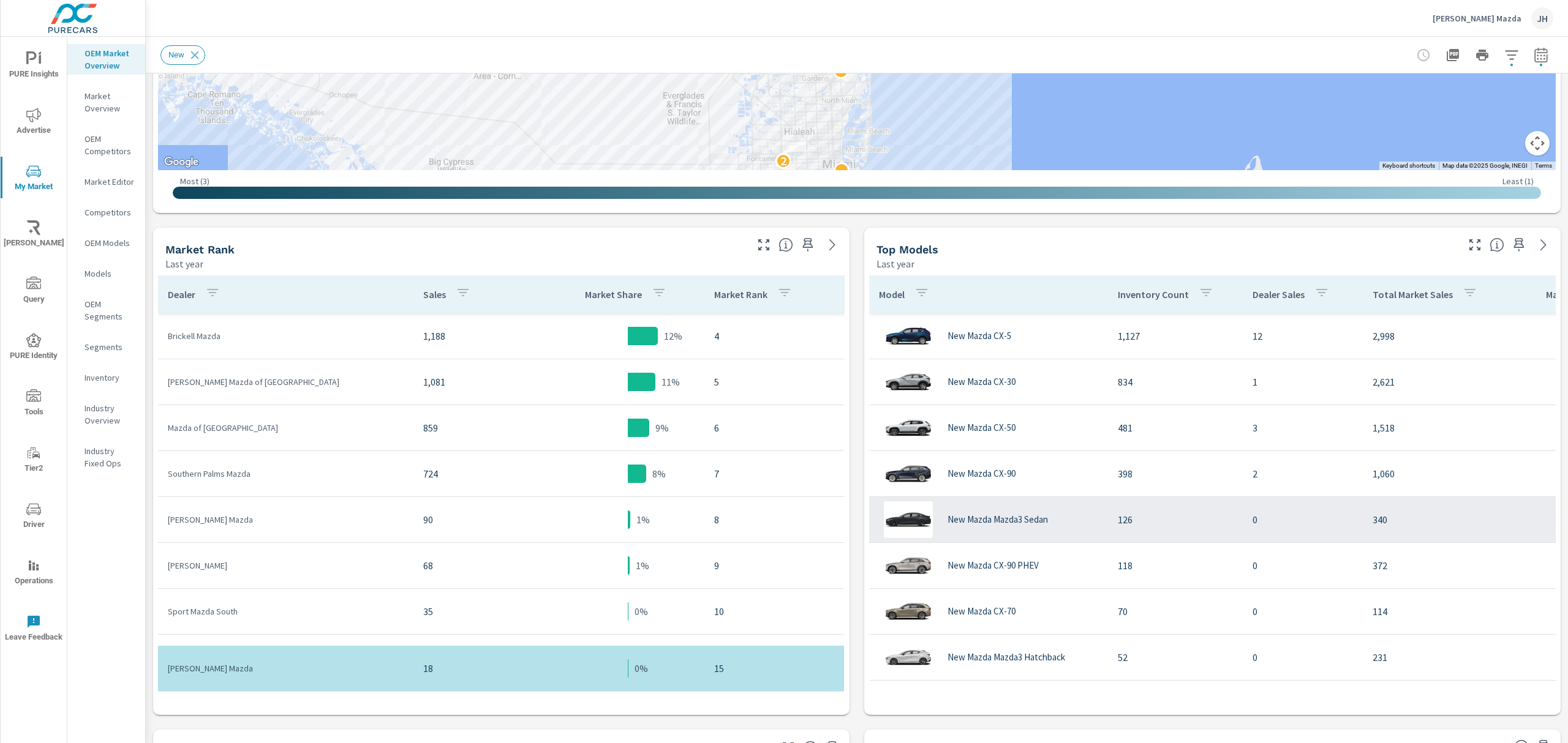
scroll to position [460, 0]
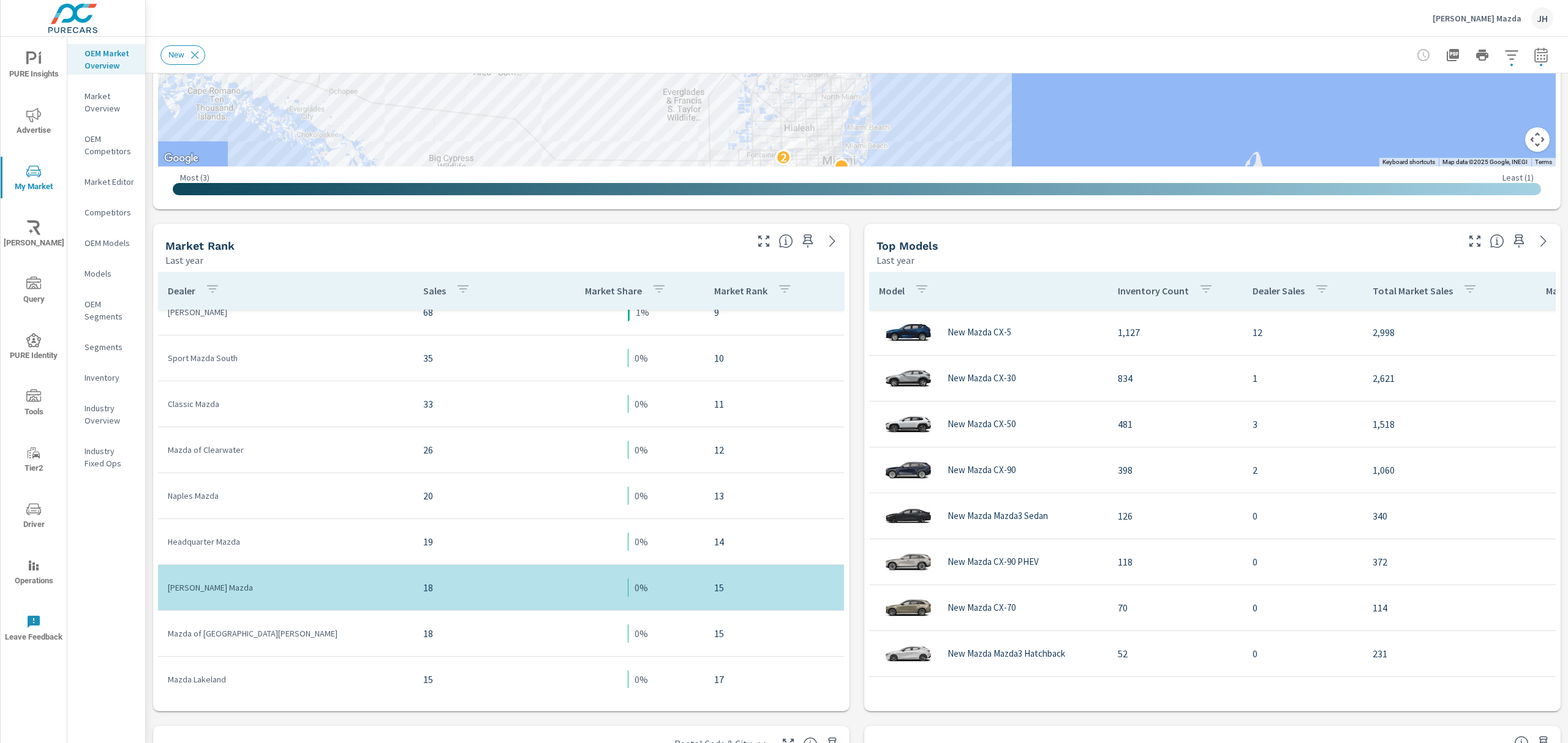
scroll to position [443, 0]
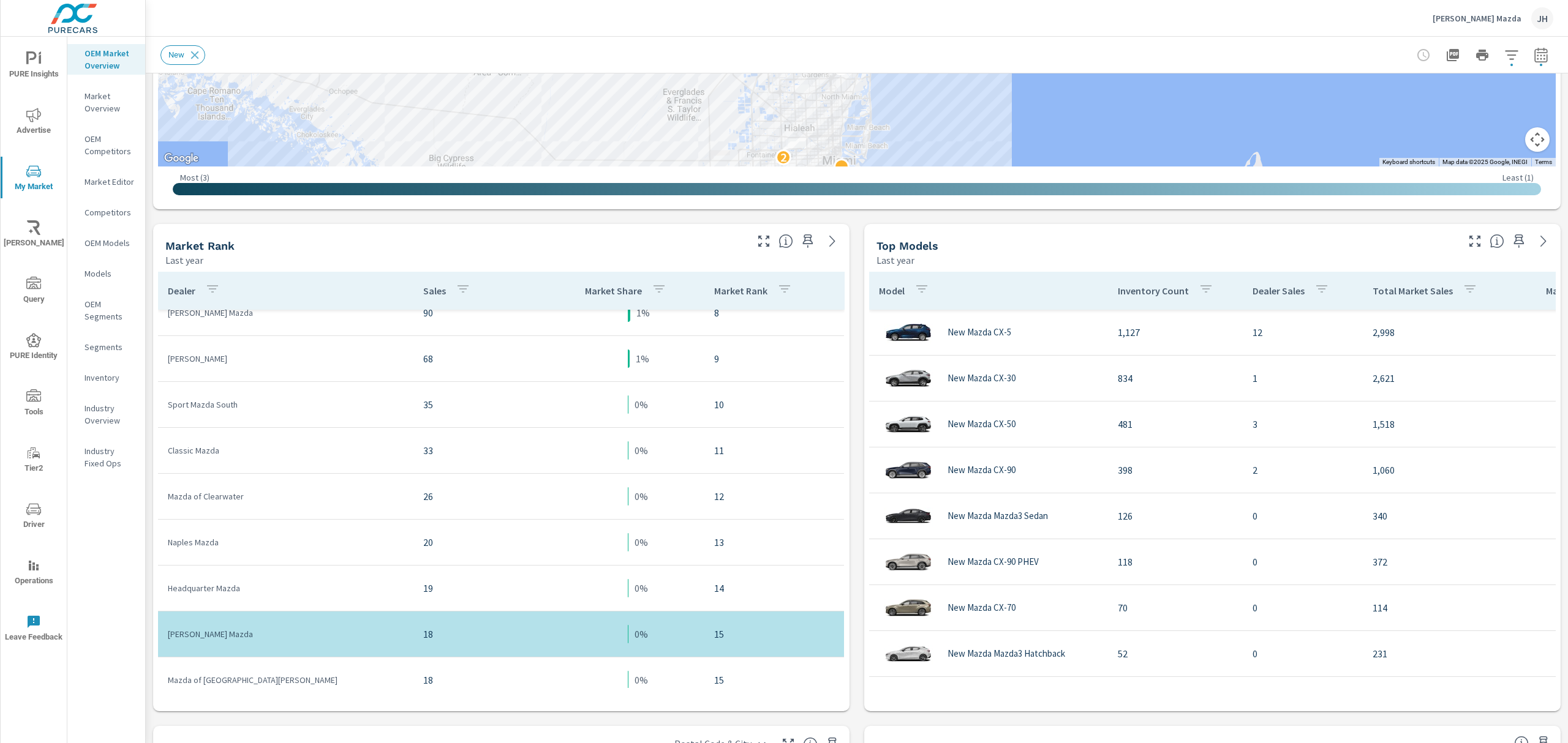
scroll to position [336, 0]
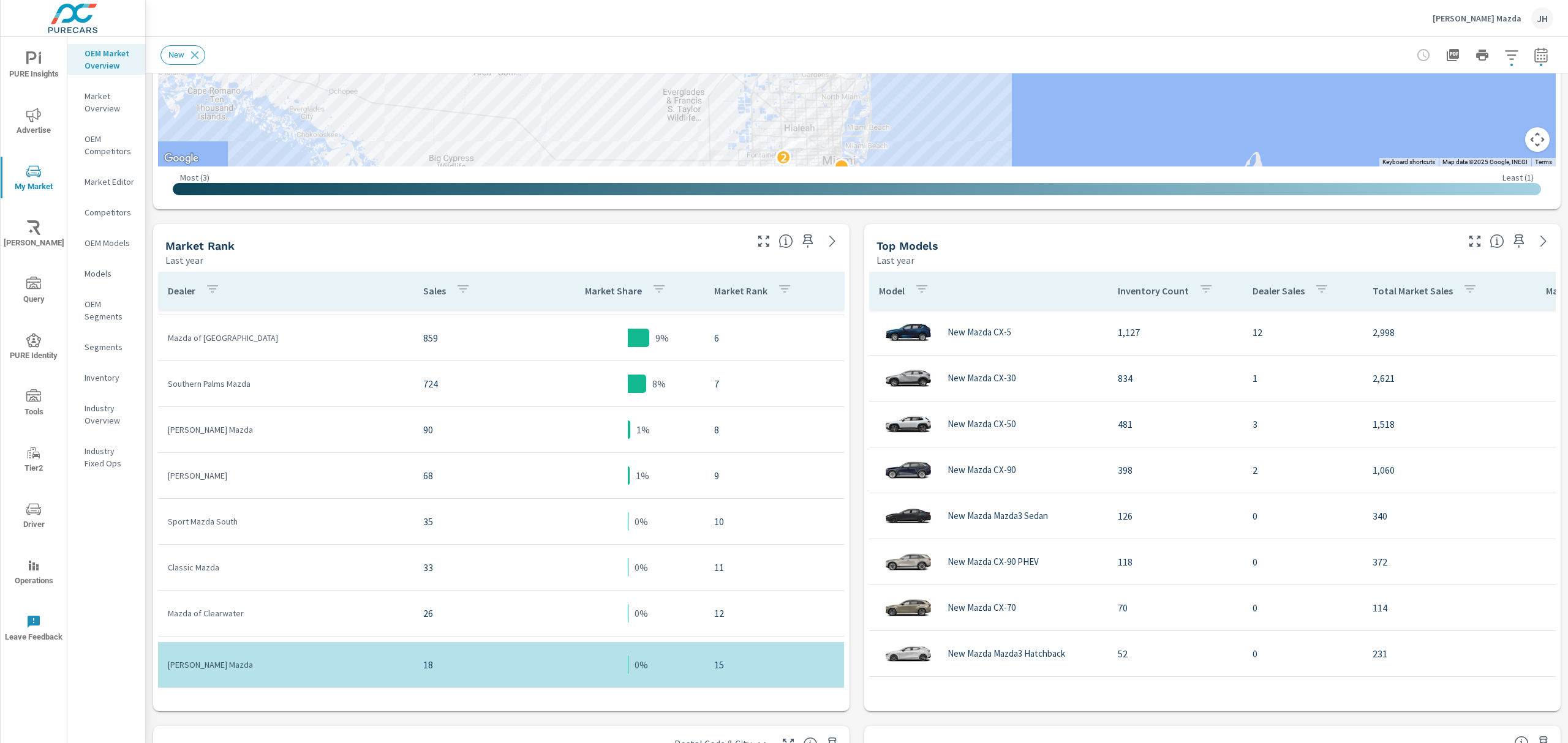
scroll to position [157, 0]
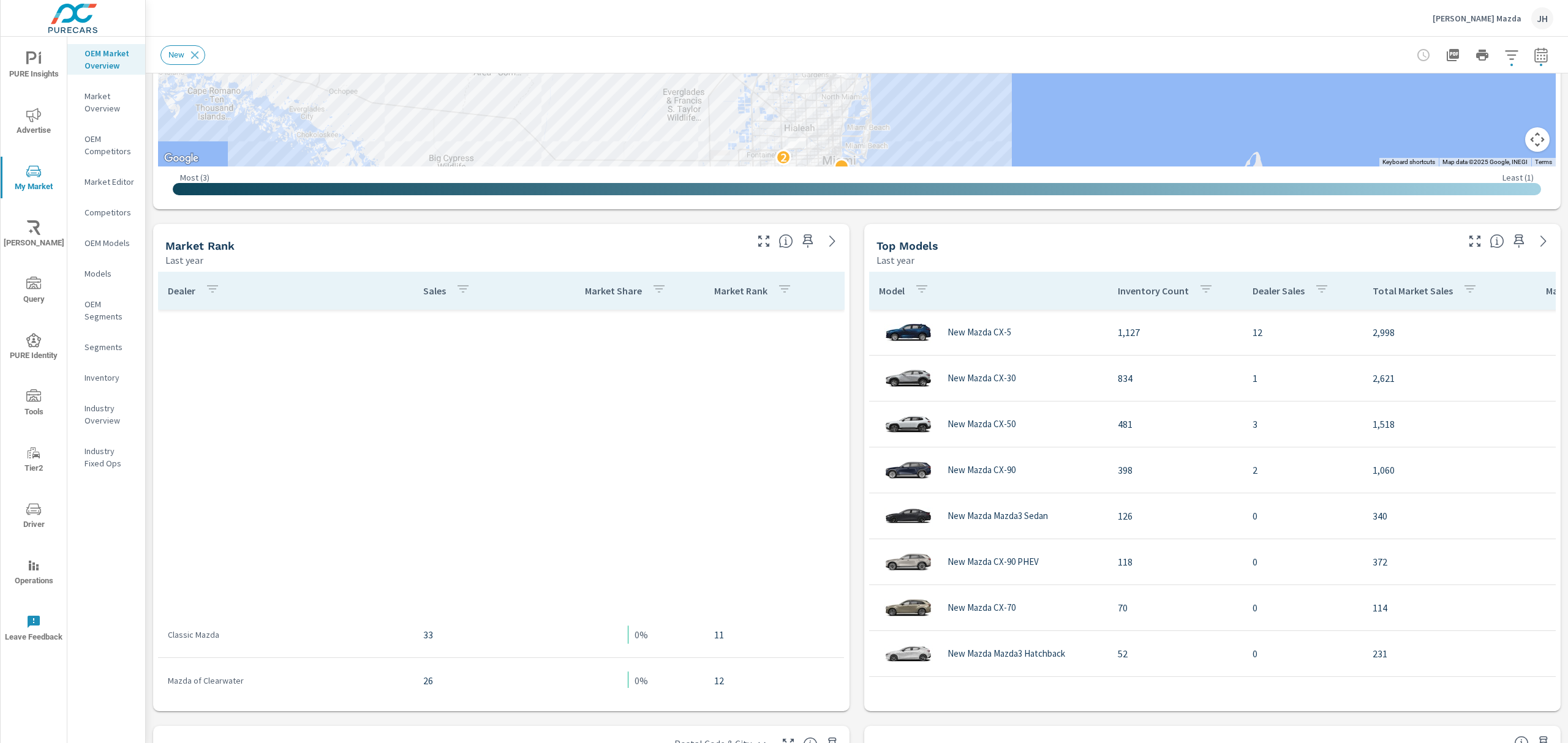
scroll to position [699, 0]
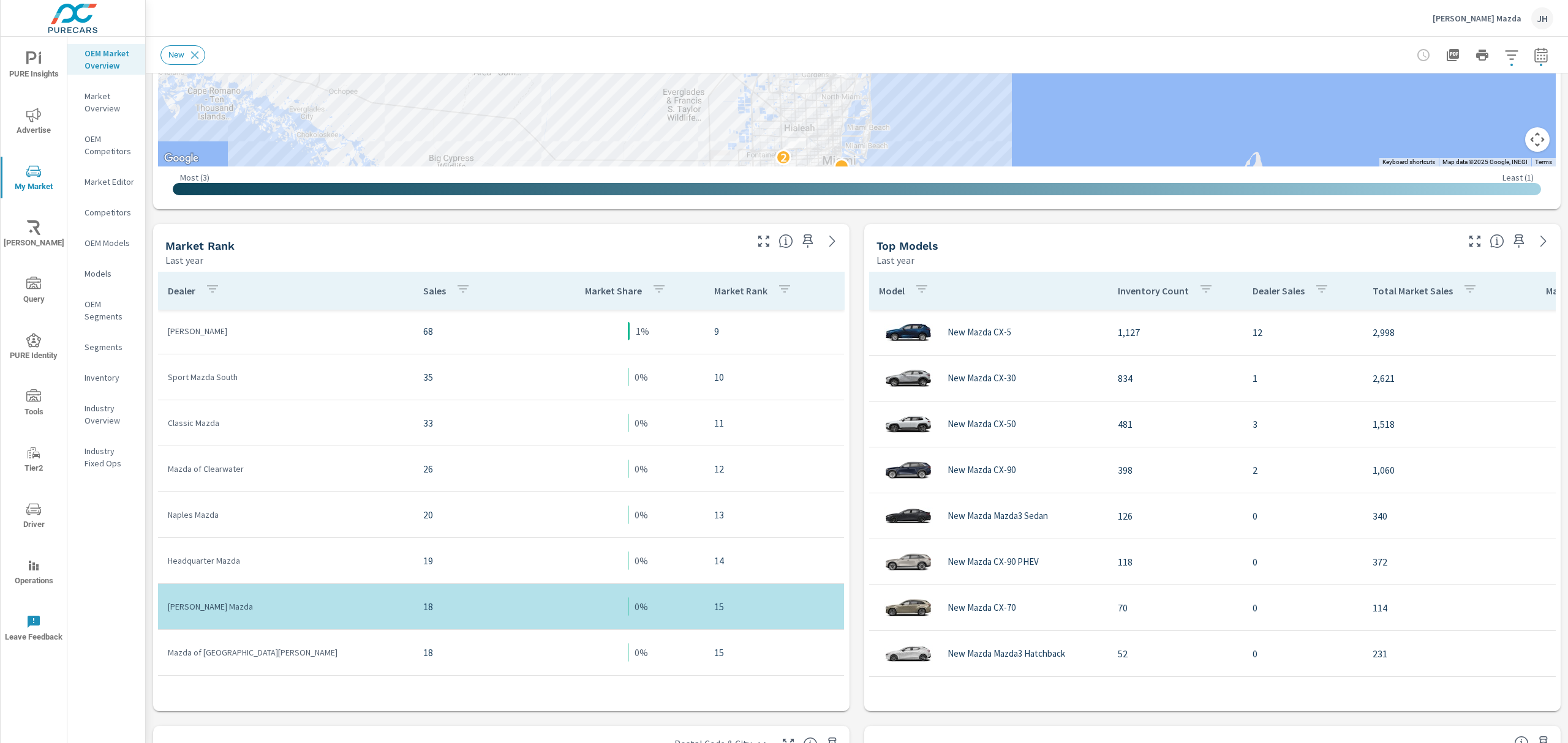
scroll to position [357, 0]
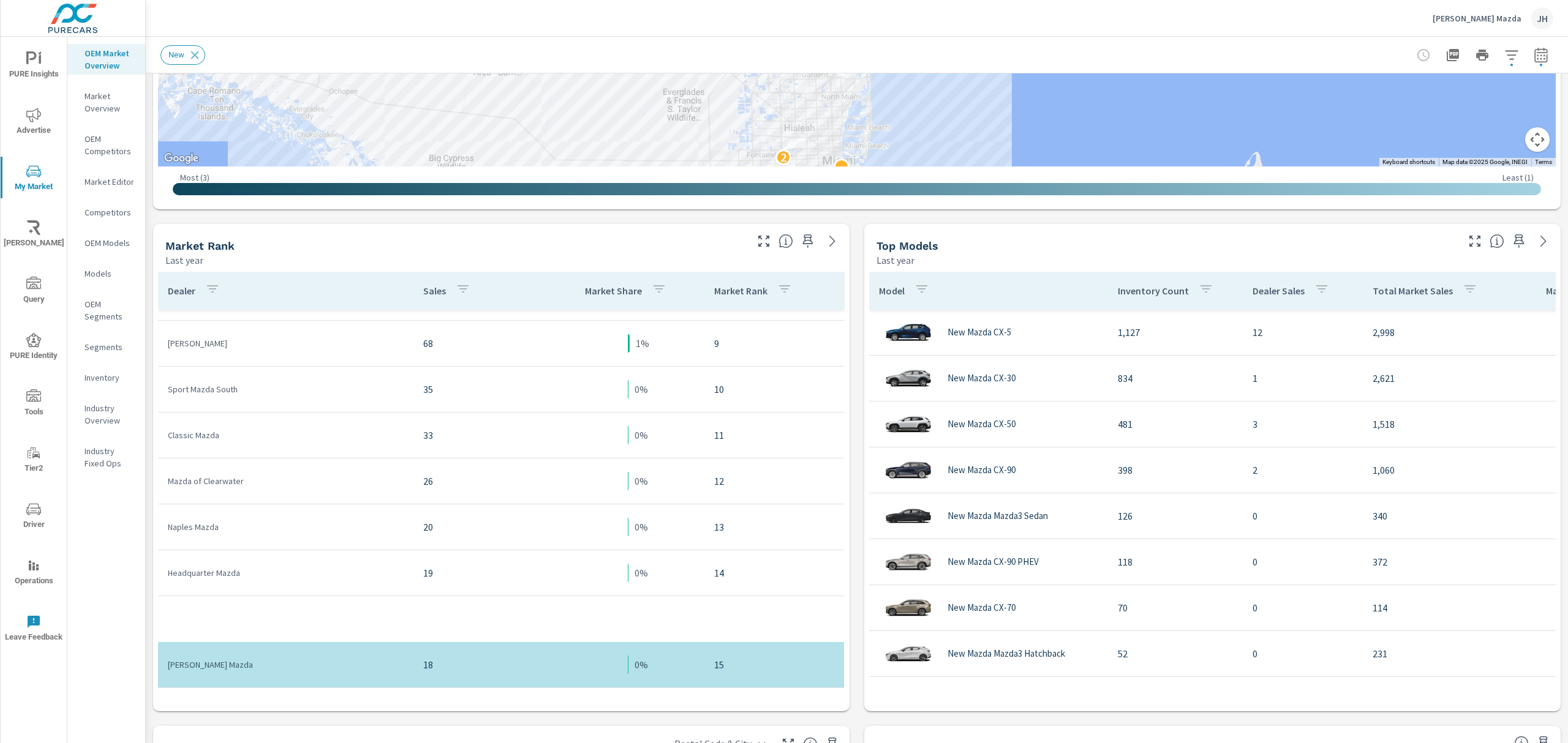
scroll to position [39, 0]
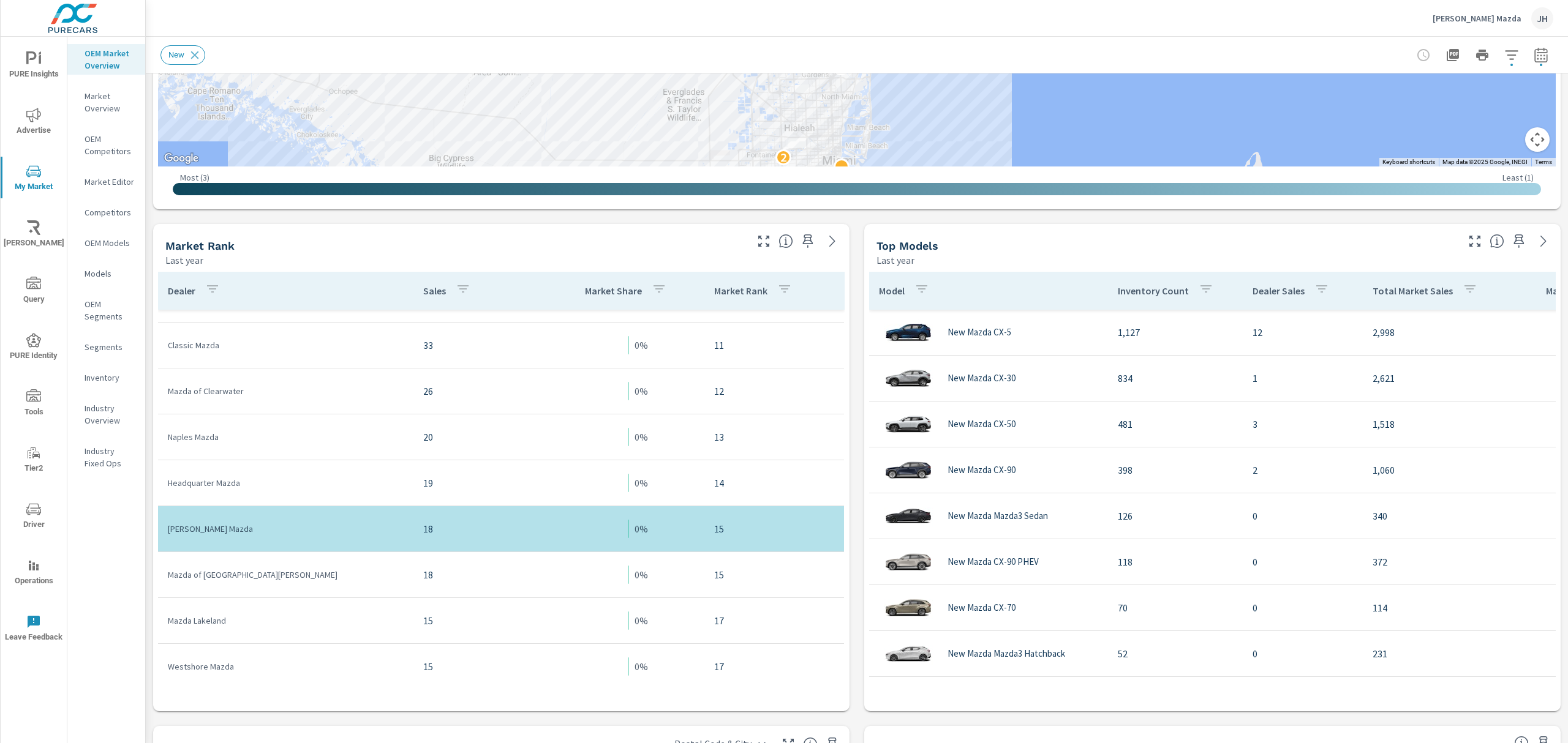
scroll to position [489, 0]
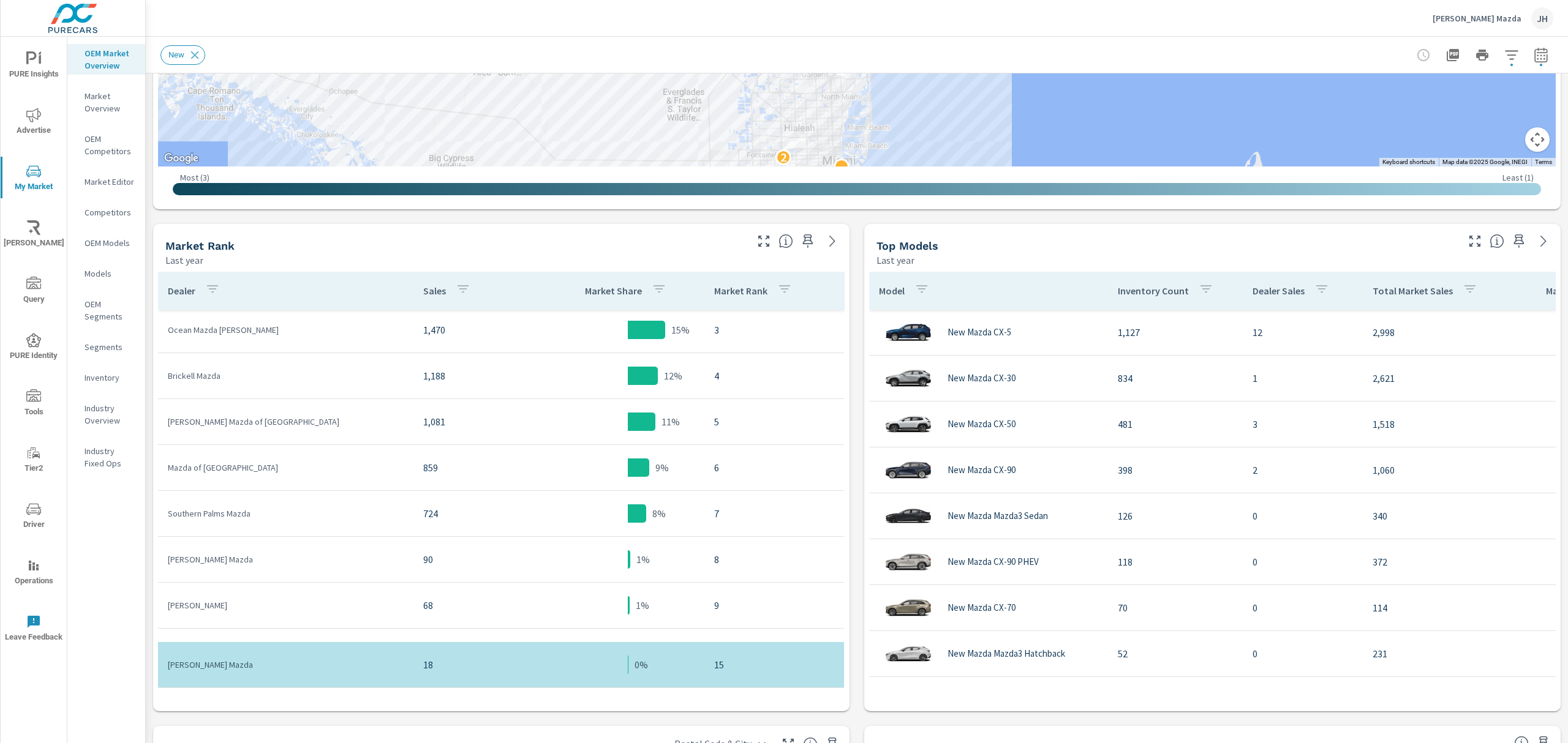
scroll to position [20, 0]
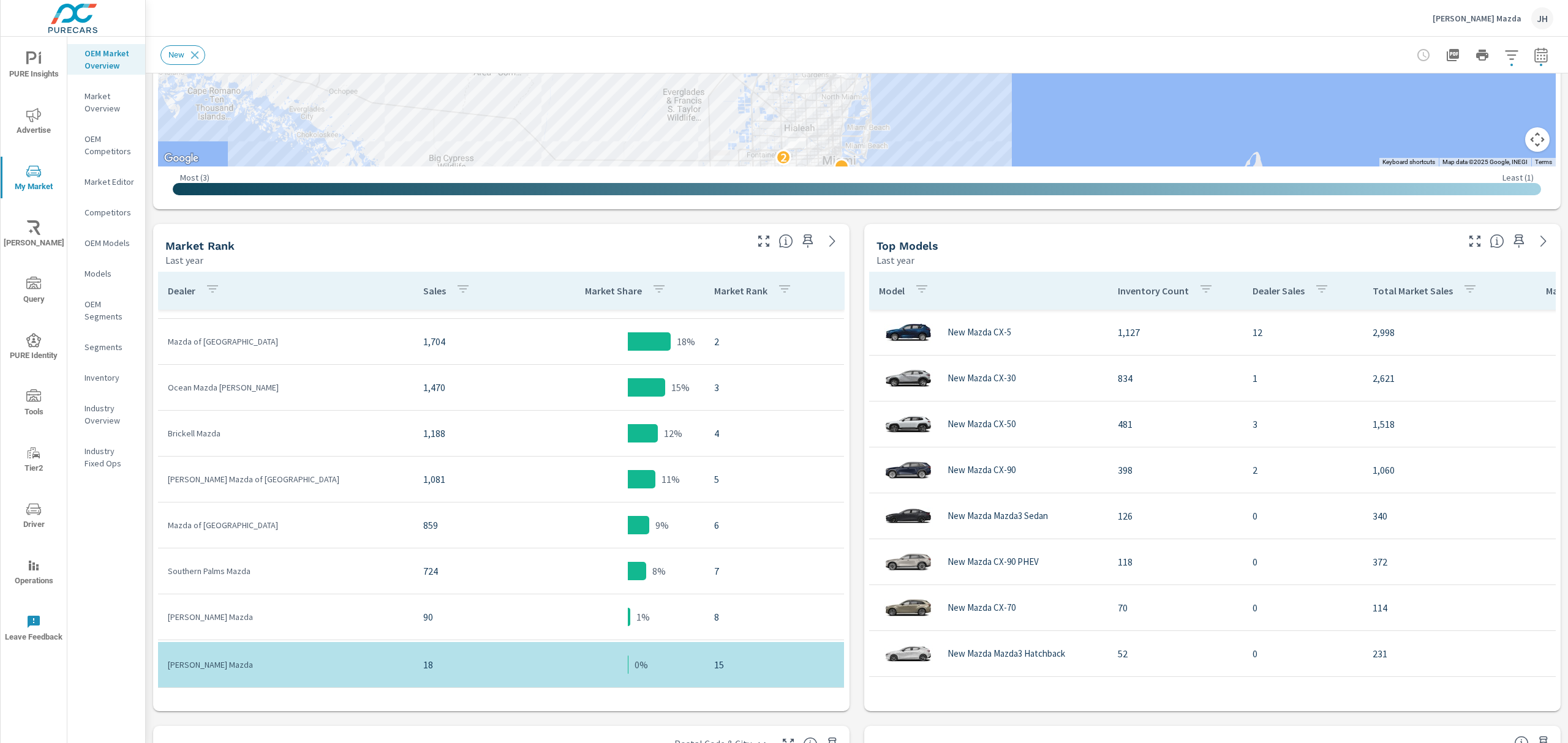
scroll to position [179, 0]
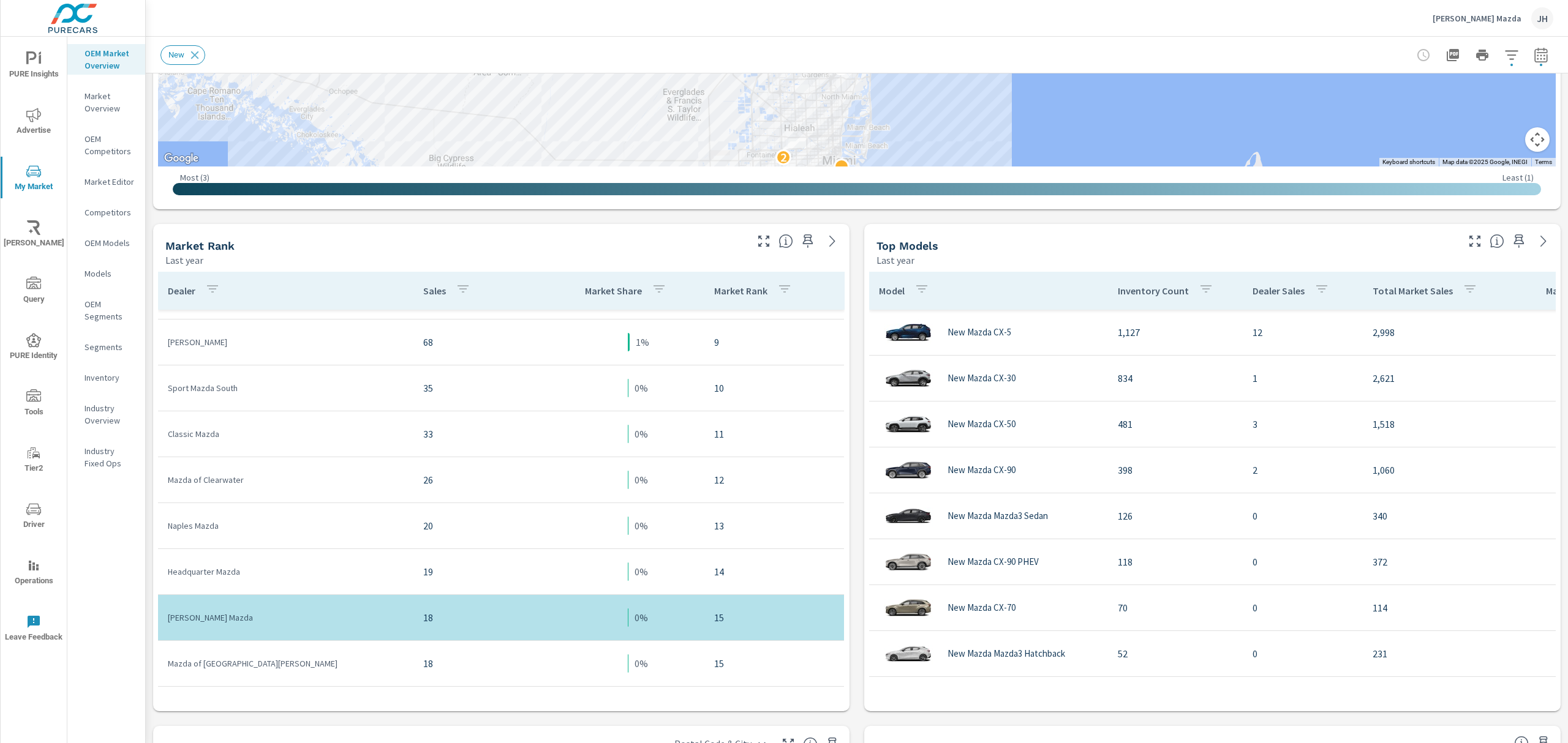
scroll to position [488, 0]
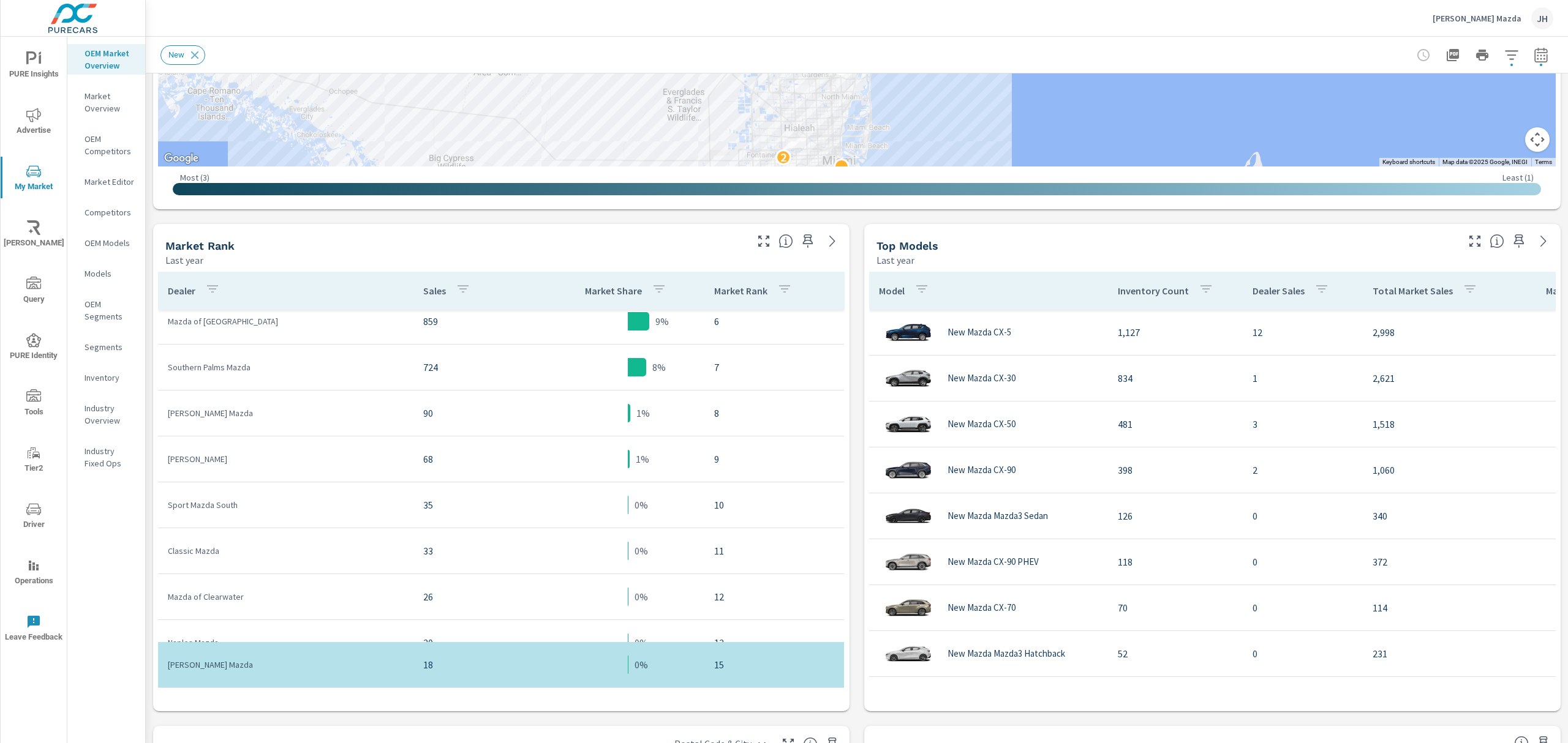
scroll to position [68, 0]
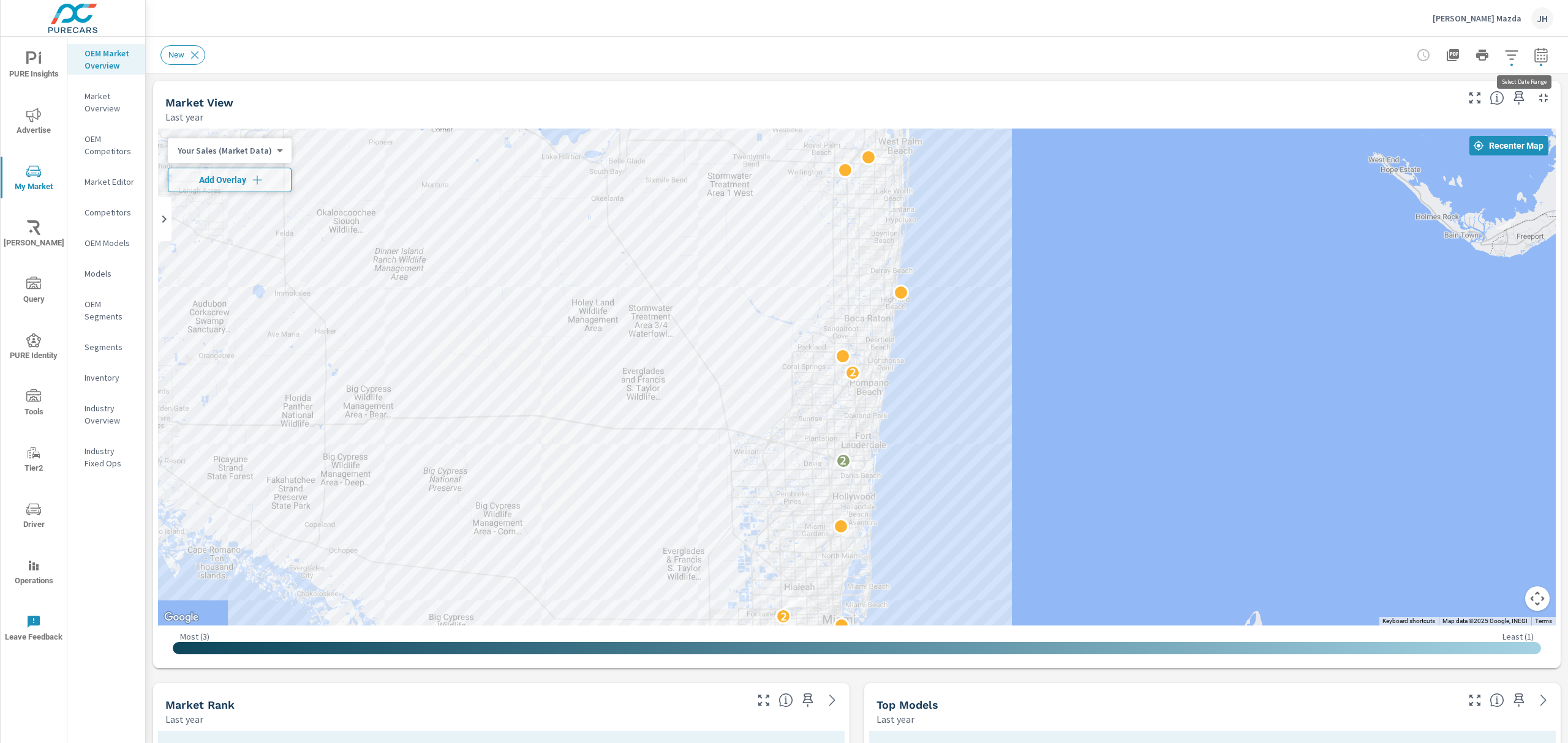
click at [1535, 50] on icon "button" at bounding box center [1541, 54] width 13 height 14
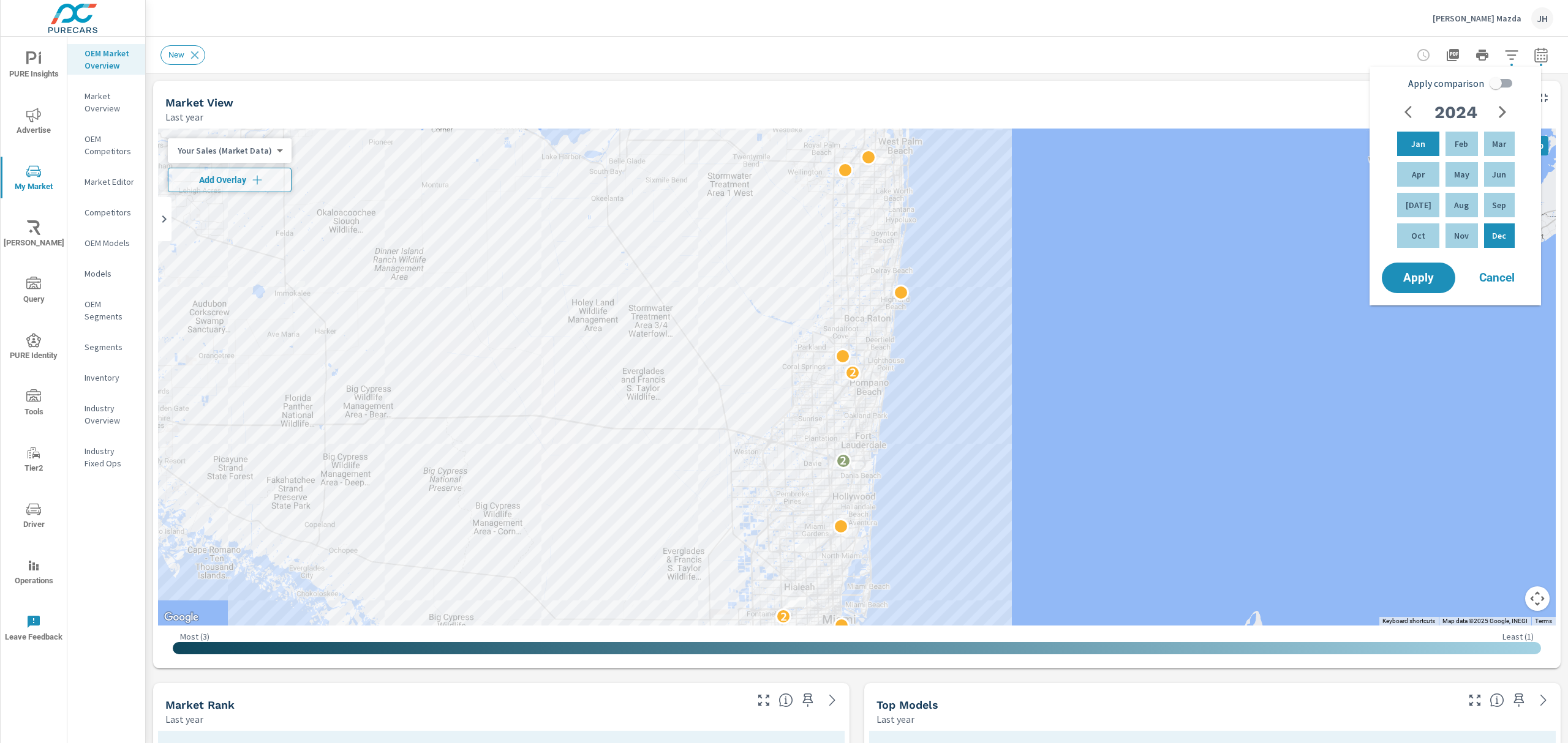
click at [1500, 273] on span "Cancel" at bounding box center [1497, 278] width 49 height 11
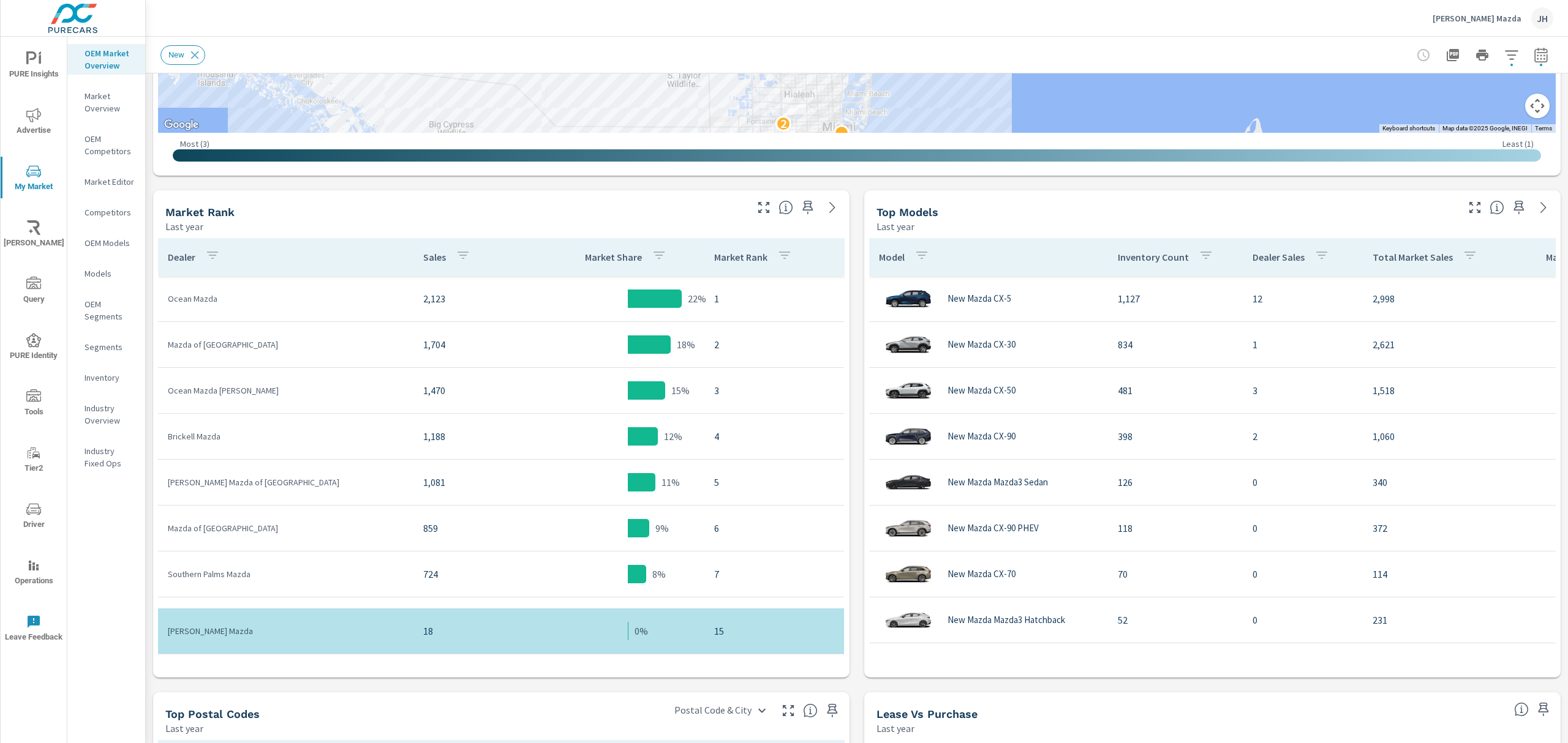
scroll to position [520, 0]
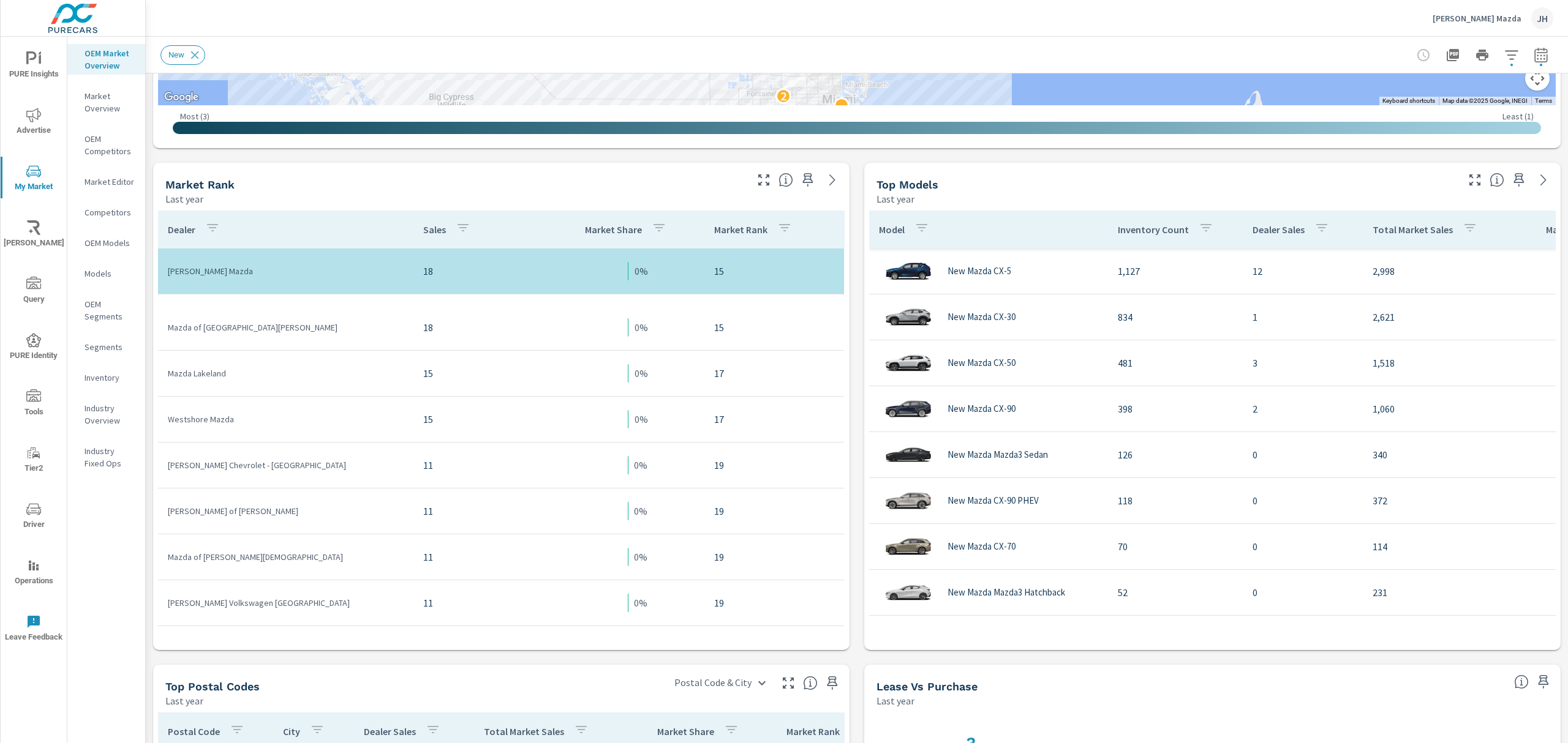
scroll to position [786, 0]
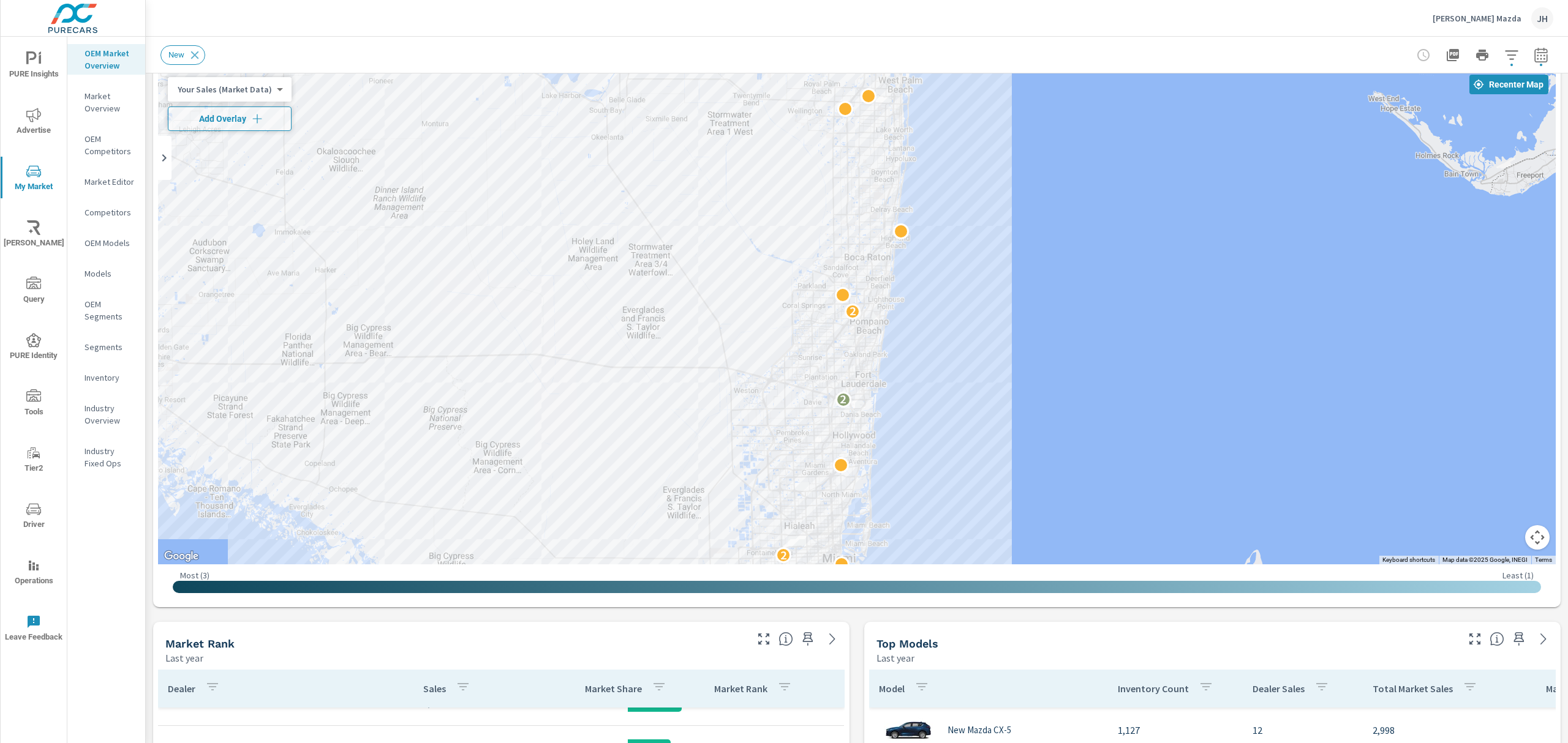
scroll to position [55, 0]
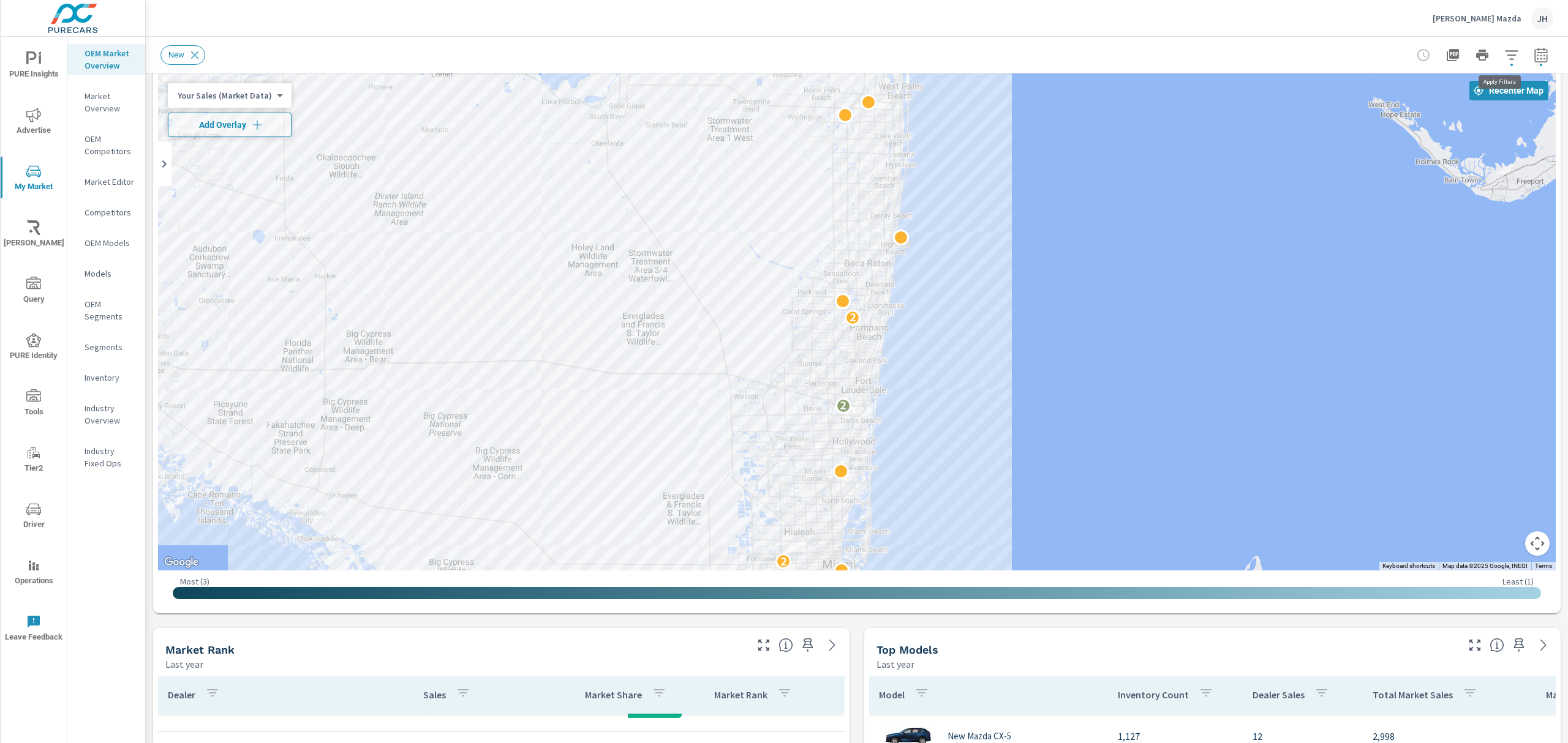
click at [1504, 52] on icon "button" at bounding box center [1511, 55] width 14 height 14
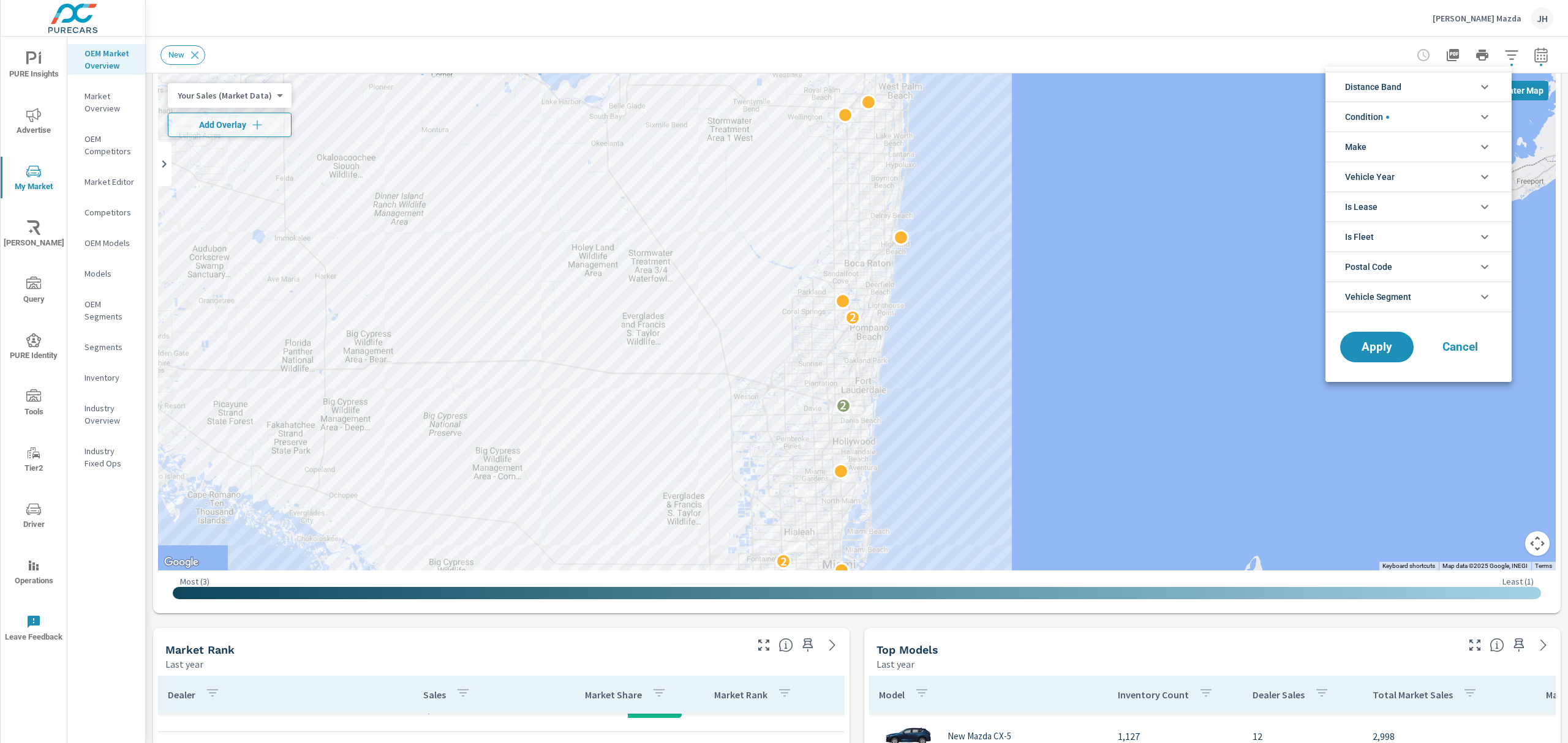
click at [1495, 52] on div at bounding box center [784, 371] width 1568 height 743
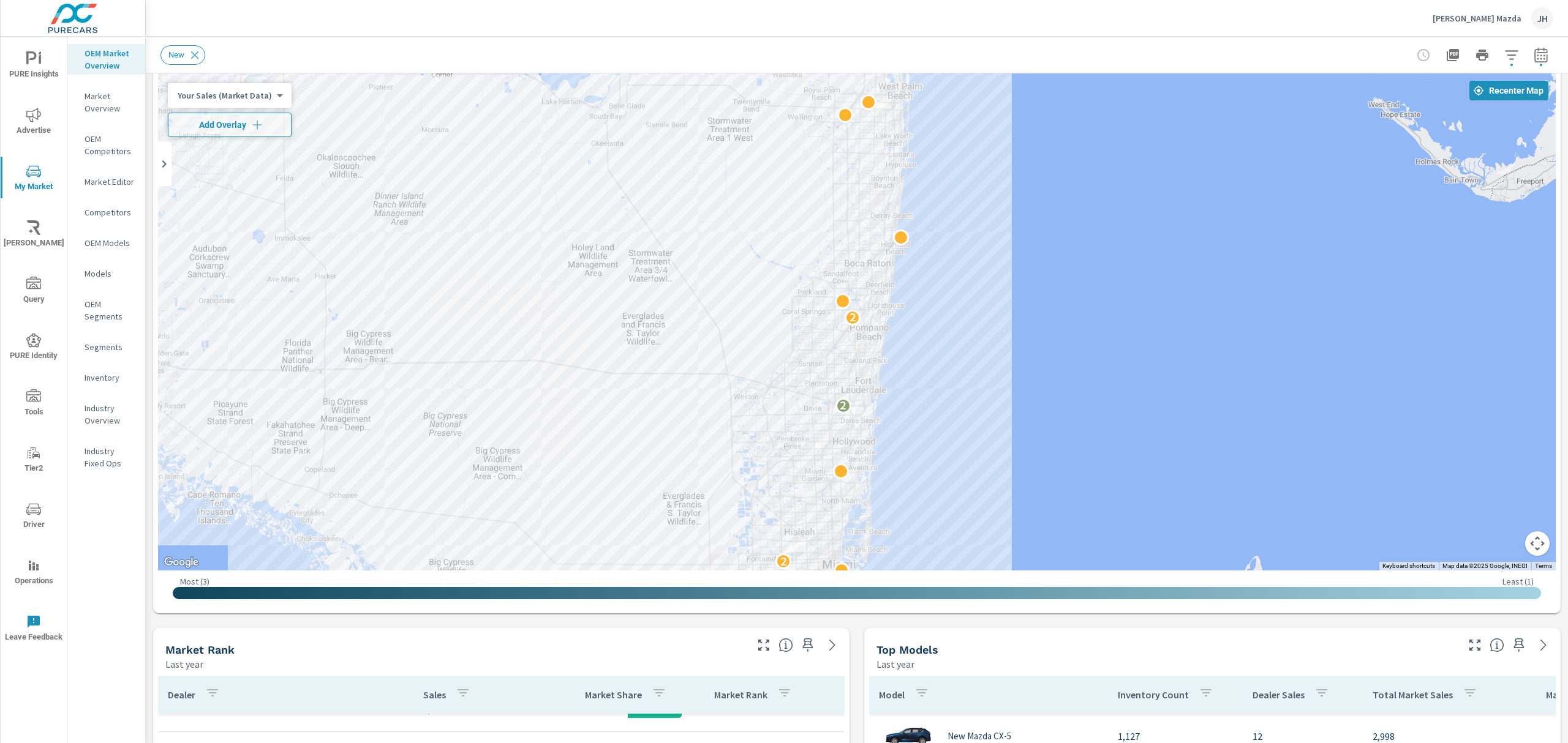
click at [1536, 52] on button "button" at bounding box center [1541, 54] width 24 height 24
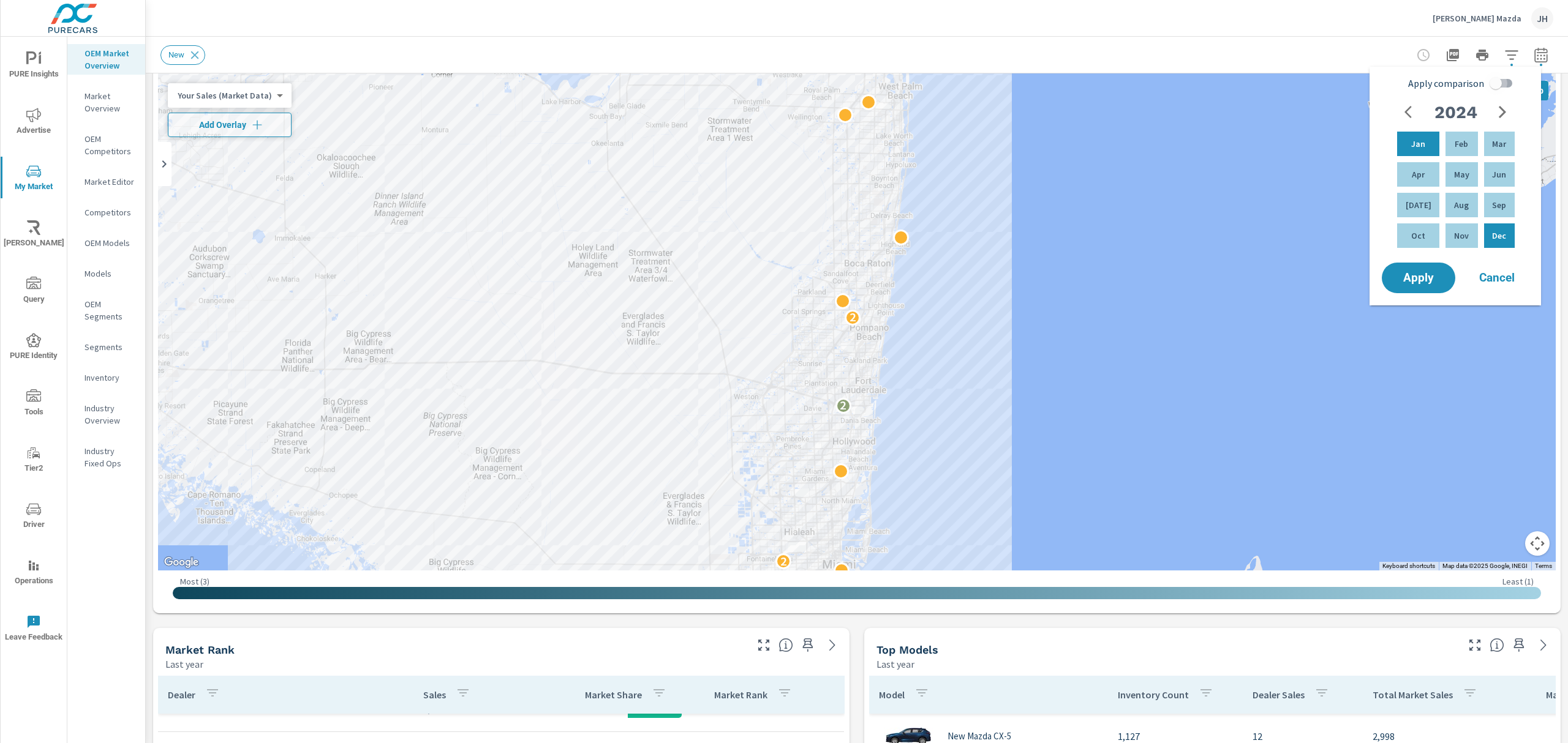
click at [1498, 83] on input "Apply comparison" at bounding box center [1495, 83] width 70 height 23
checkbox input "true"
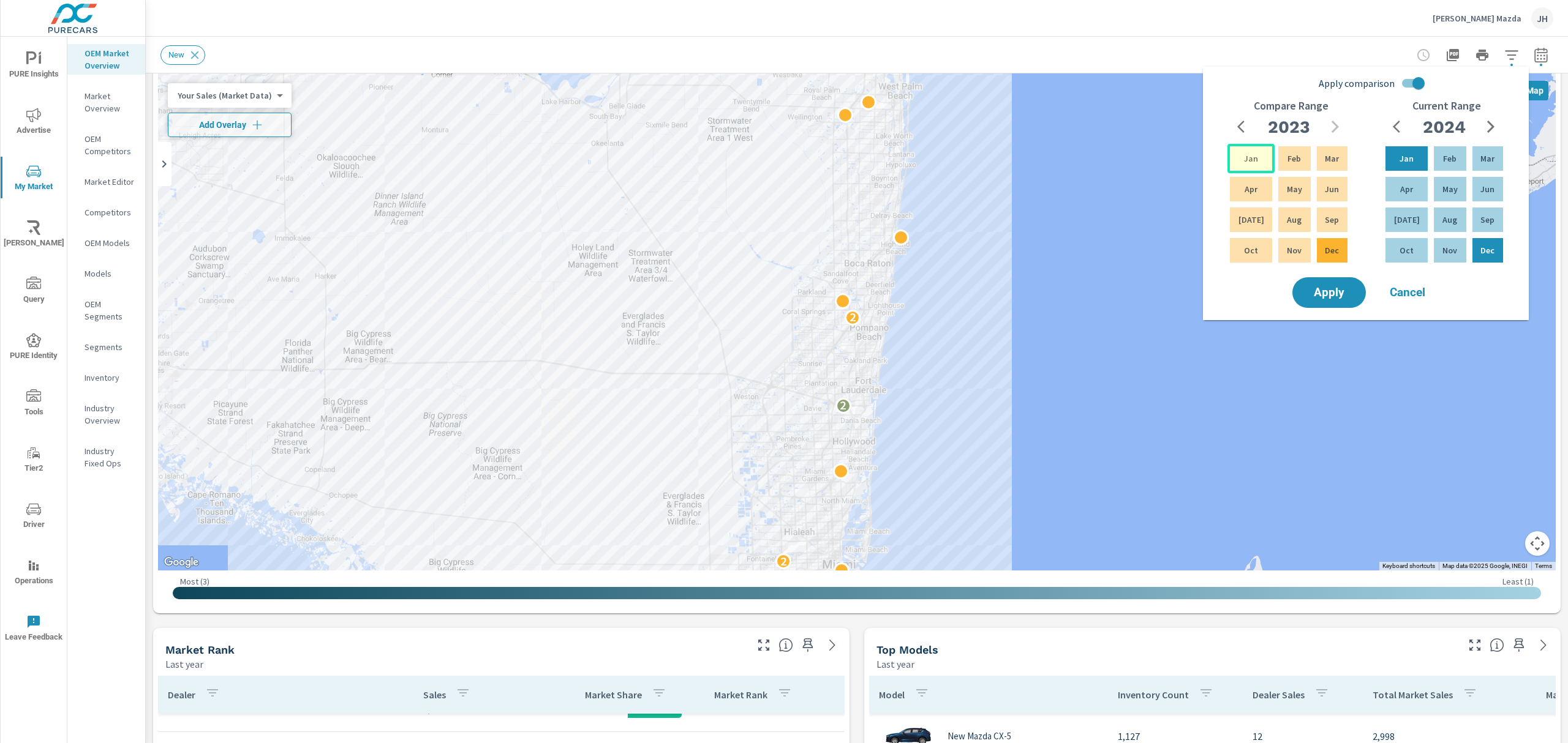
click at [1244, 157] on p "Jan" at bounding box center [1251, 159] width 14 height 13
click at [1331, 255] on p "Dec" at bounding box center [1332, 251] width 14 height 13
click at [1405, 159] on p "Jan" at bounding box center [1407, 159] width 14 height 13
click at [1487, 221] on p "Sep" at bounding box center [1488, 220] width 14 height 13
click at [1320, 287] on span "Apply" at bounding box center [1330, 293] width 51 height 12
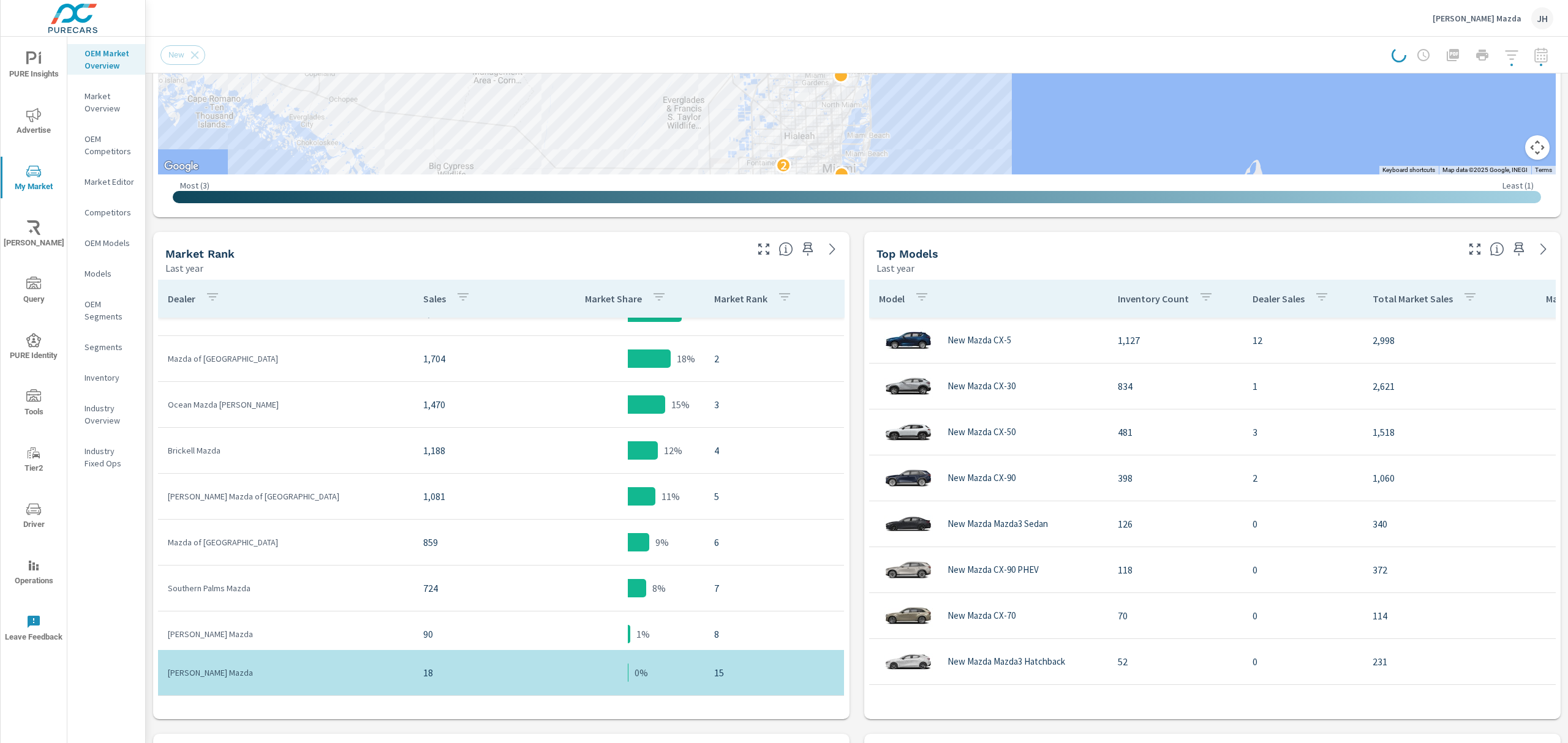
scroll to position [453, 0]
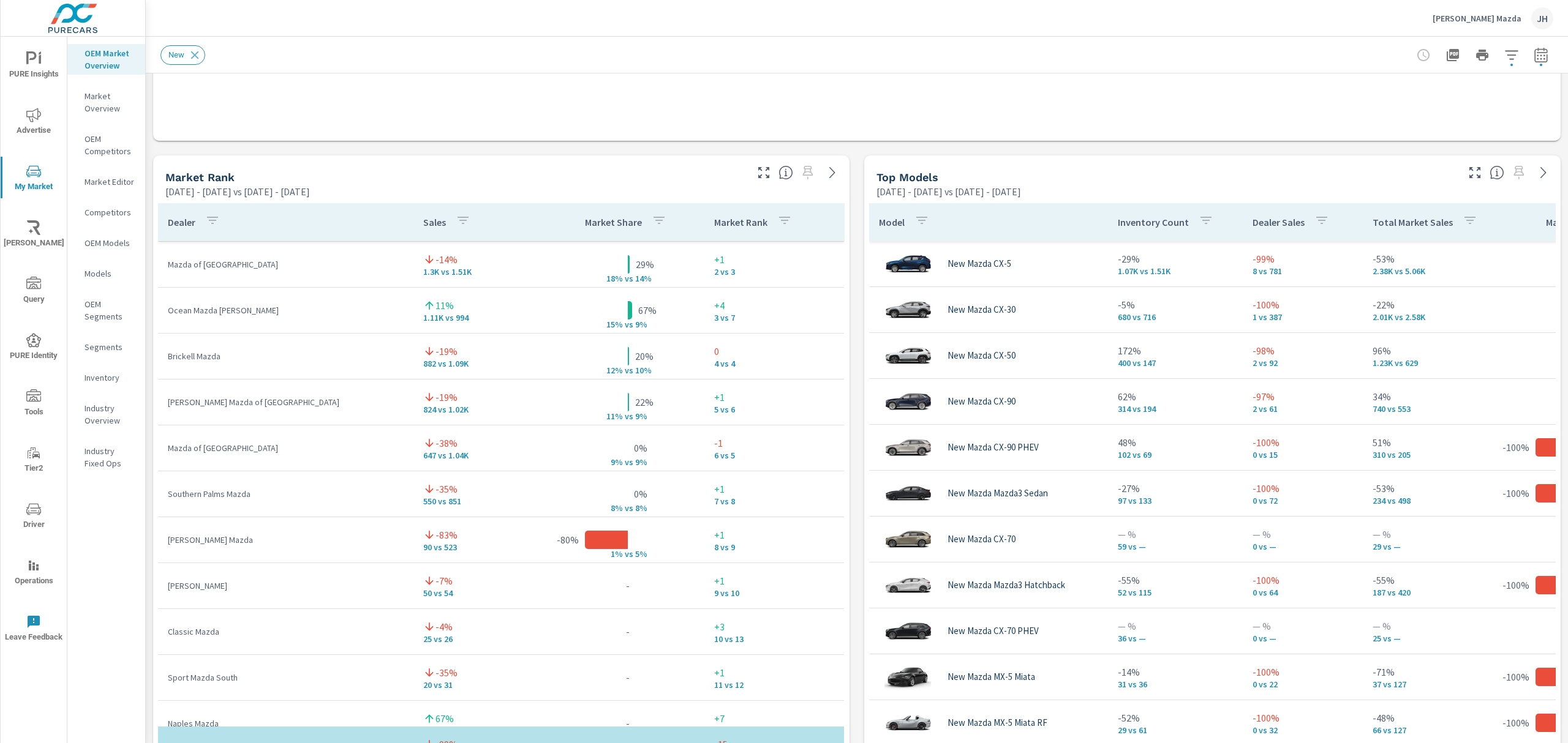
scroll to position [737, 0]
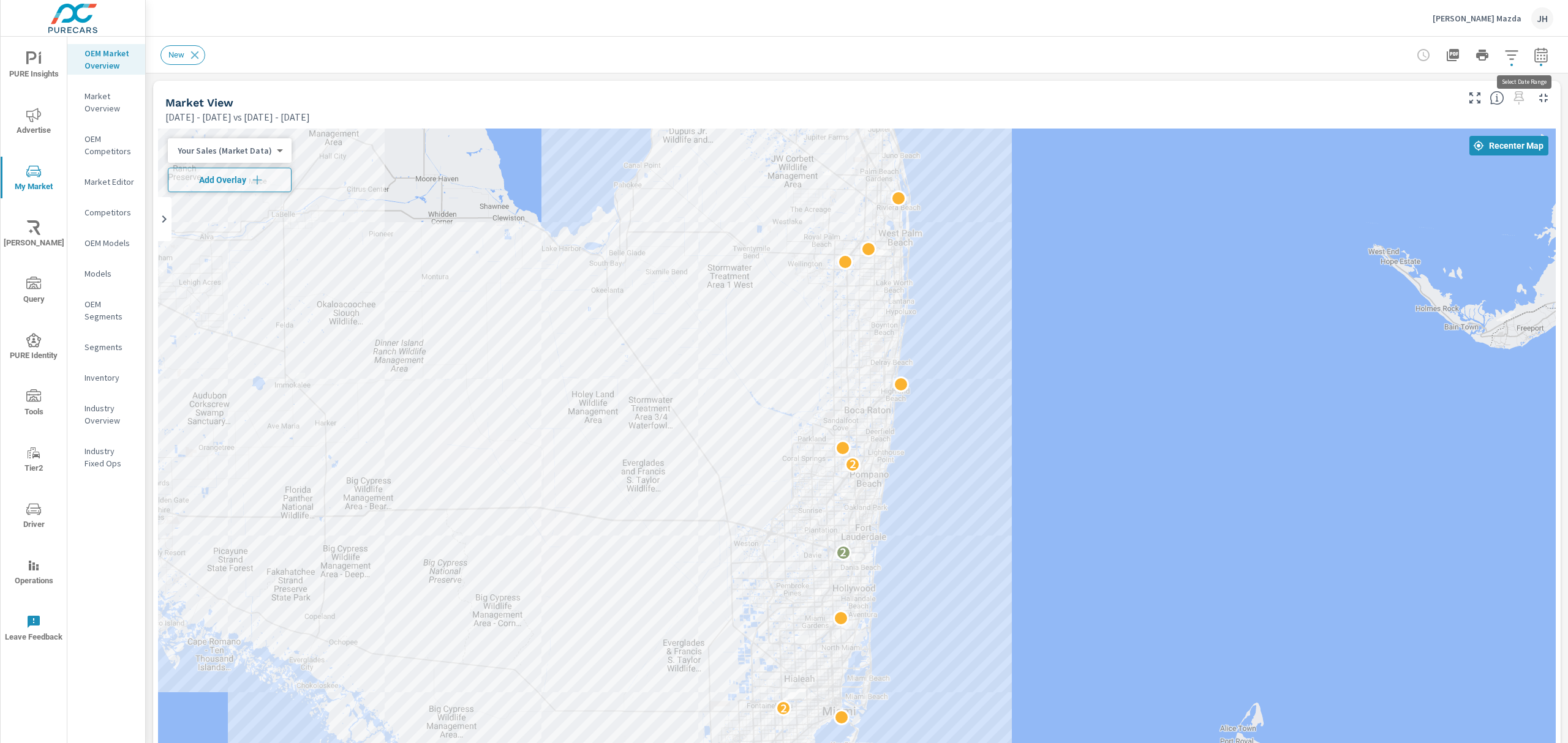
click at [1534, 54] on icon "button" at bounding box center [1541, 55] width 14 height 14
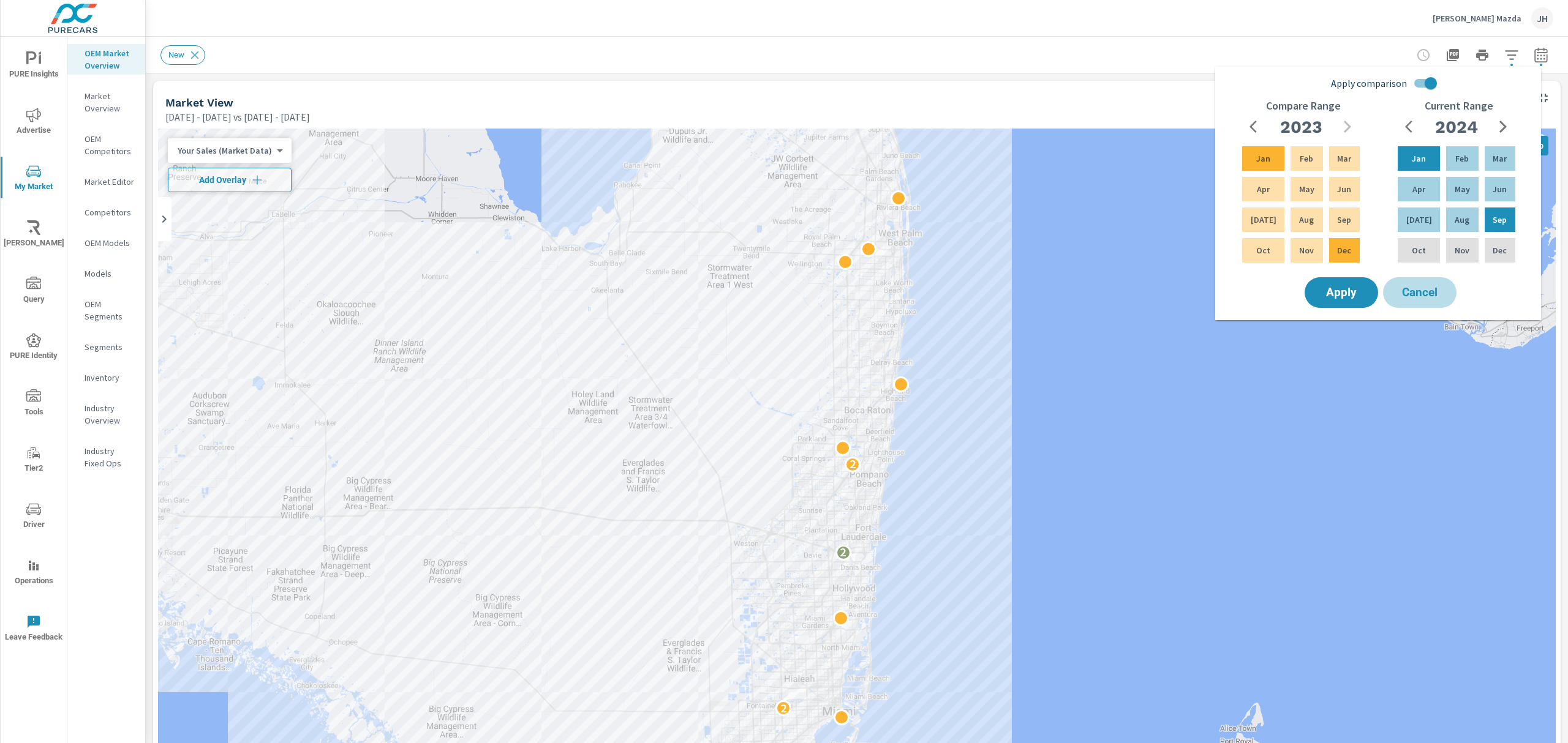
click at [1420, 298] on span "Cancel" at bounding box center [1420, 293] width 49 height 11
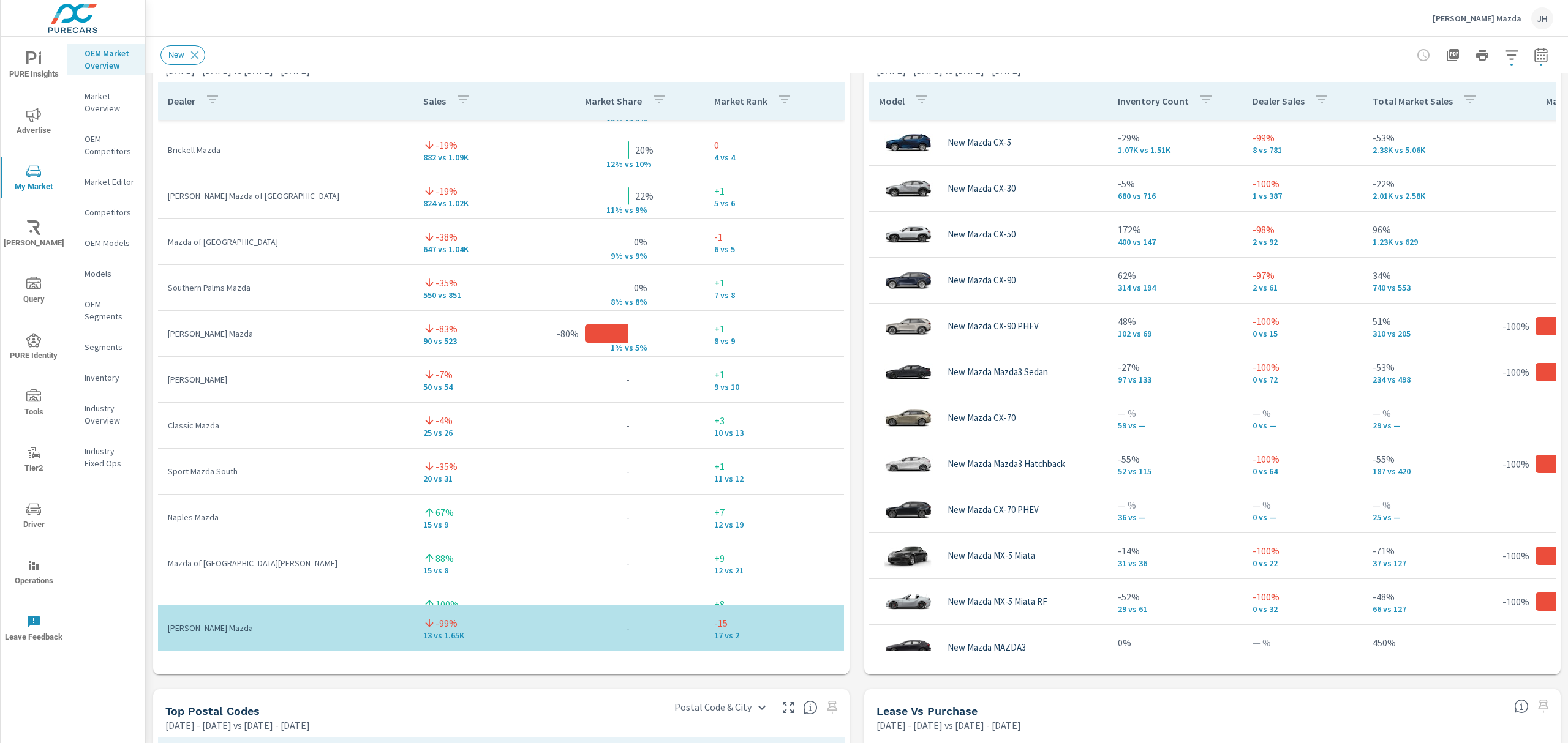
scroll to position [190, 0]
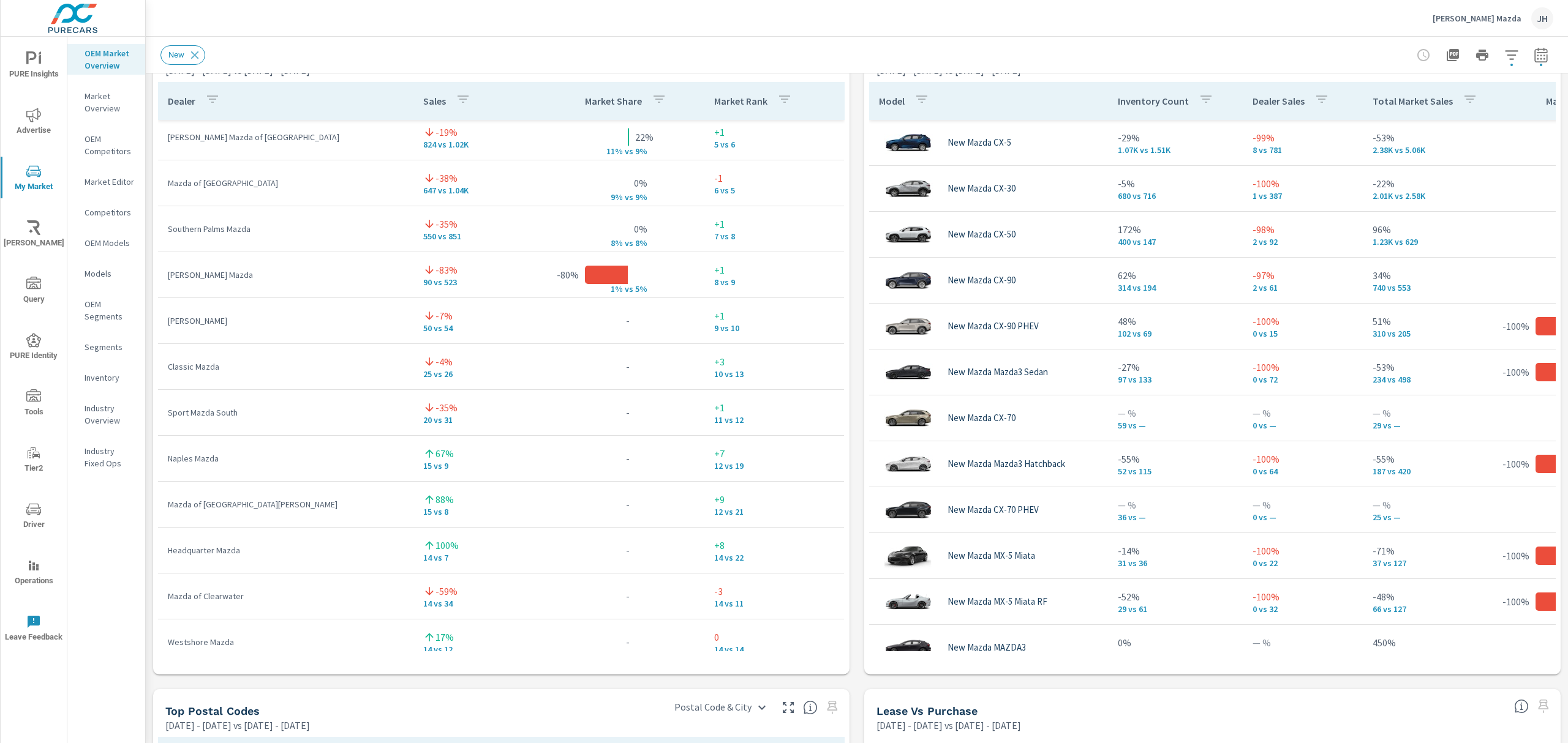
scroll to position [461, 0]
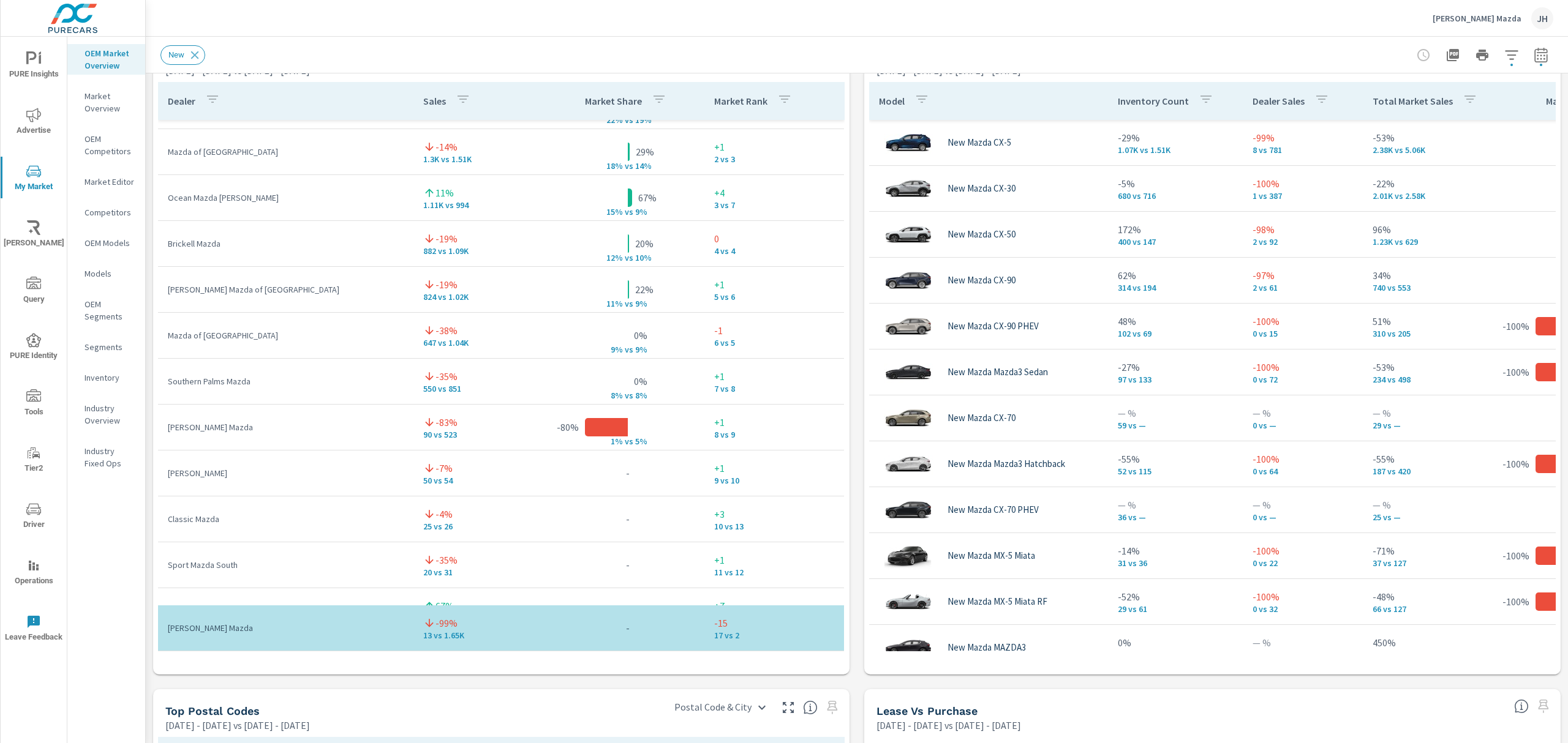
scroll to position [188, 0]
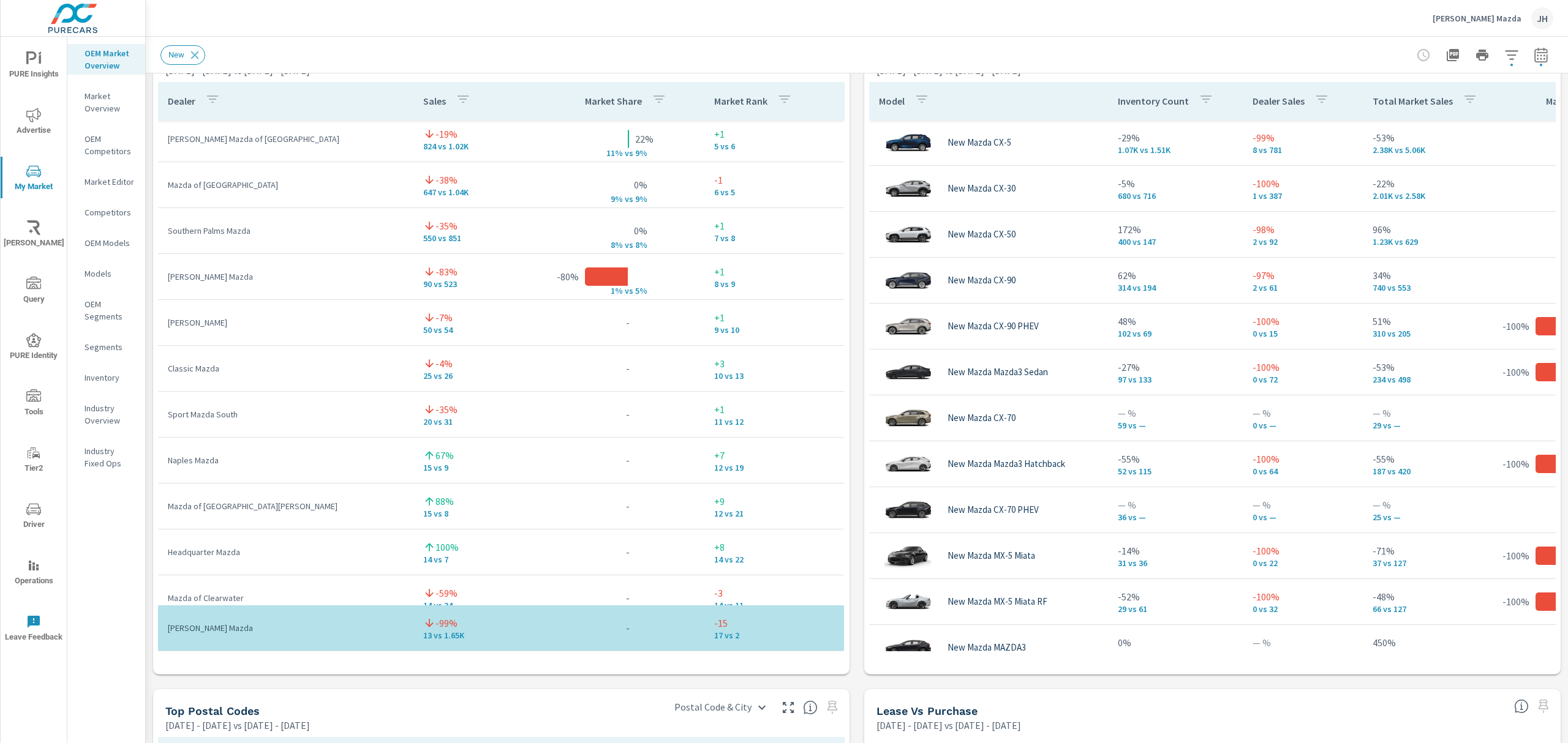
scroll to position [6, 0]
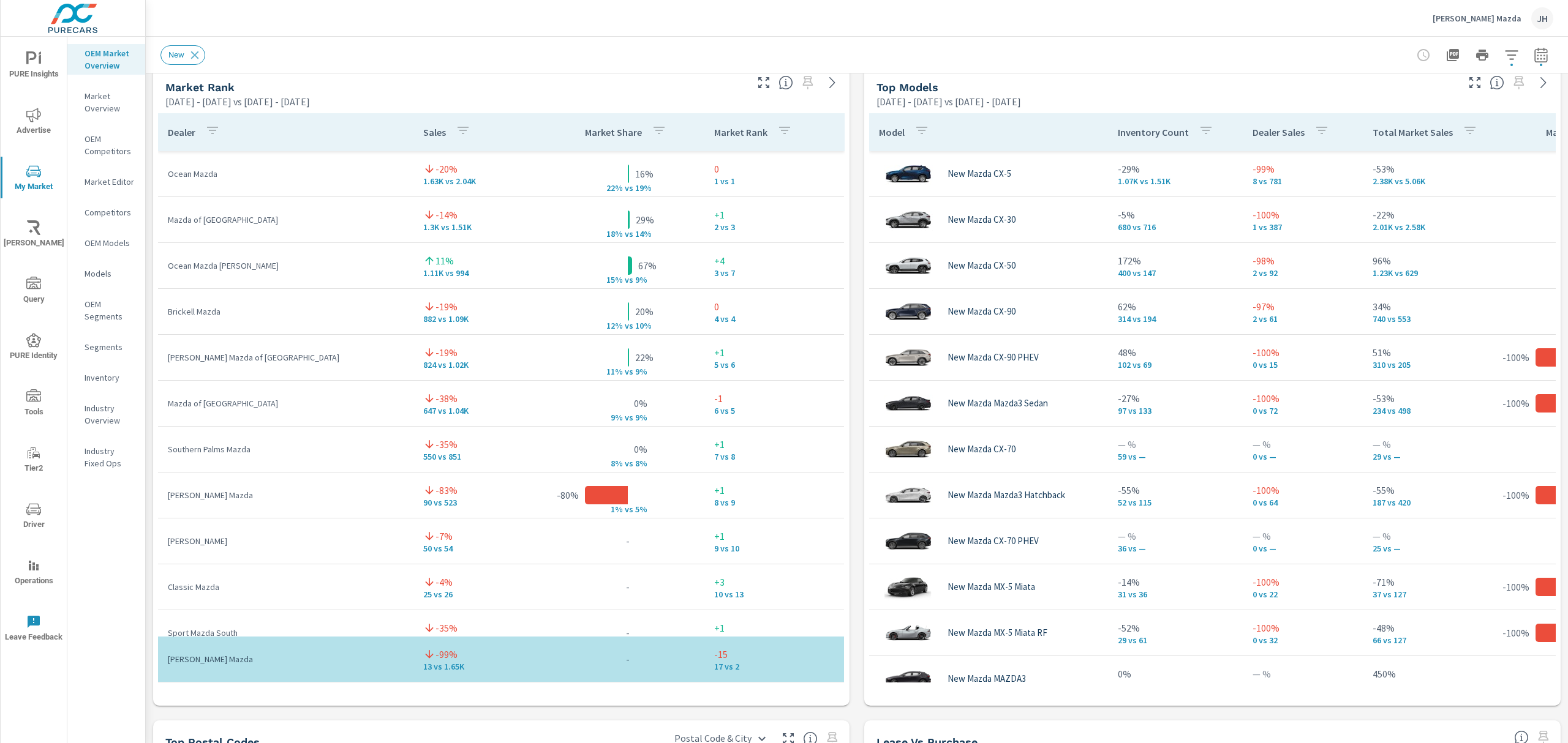
scroll to position [812, 0]
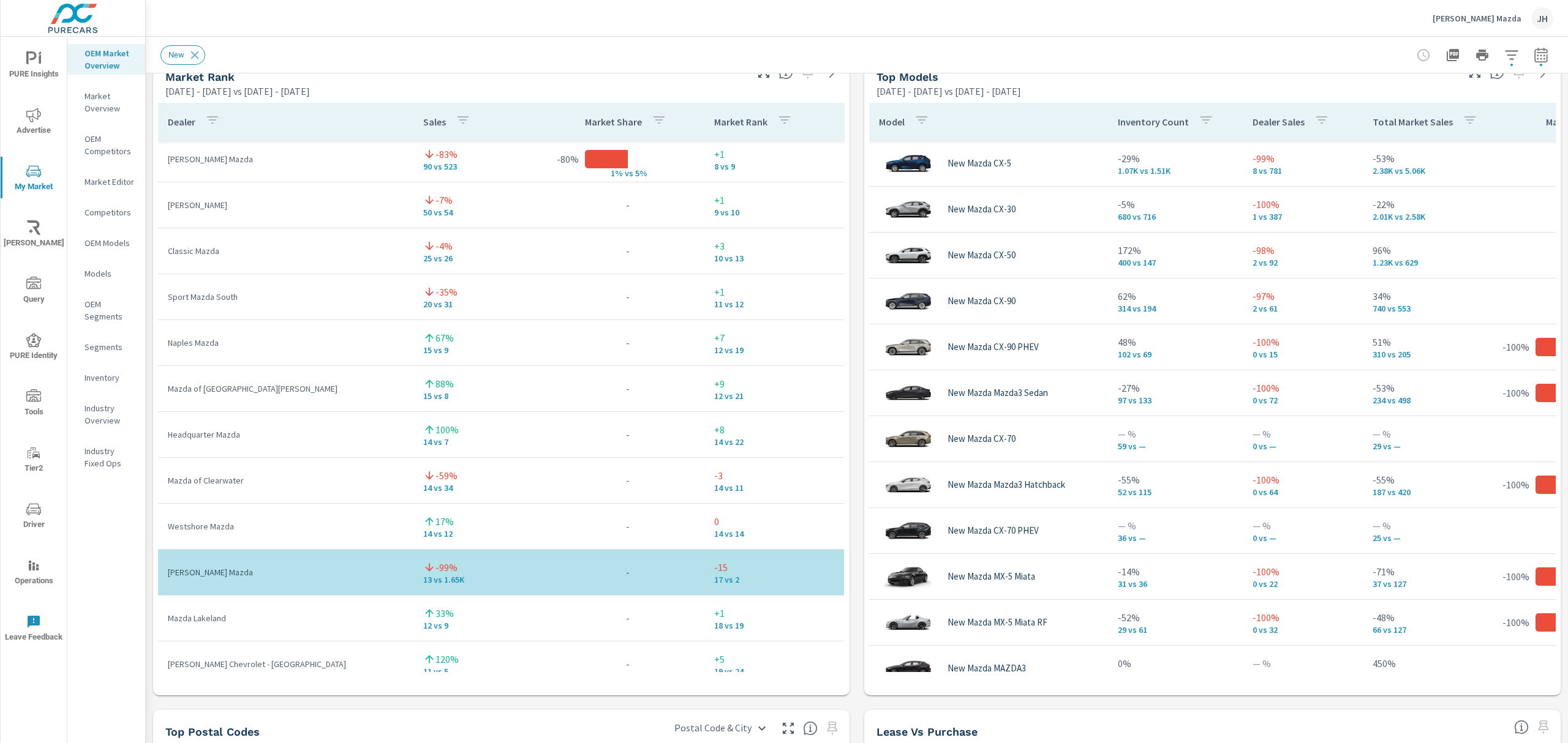
scroll to position [326, 0]
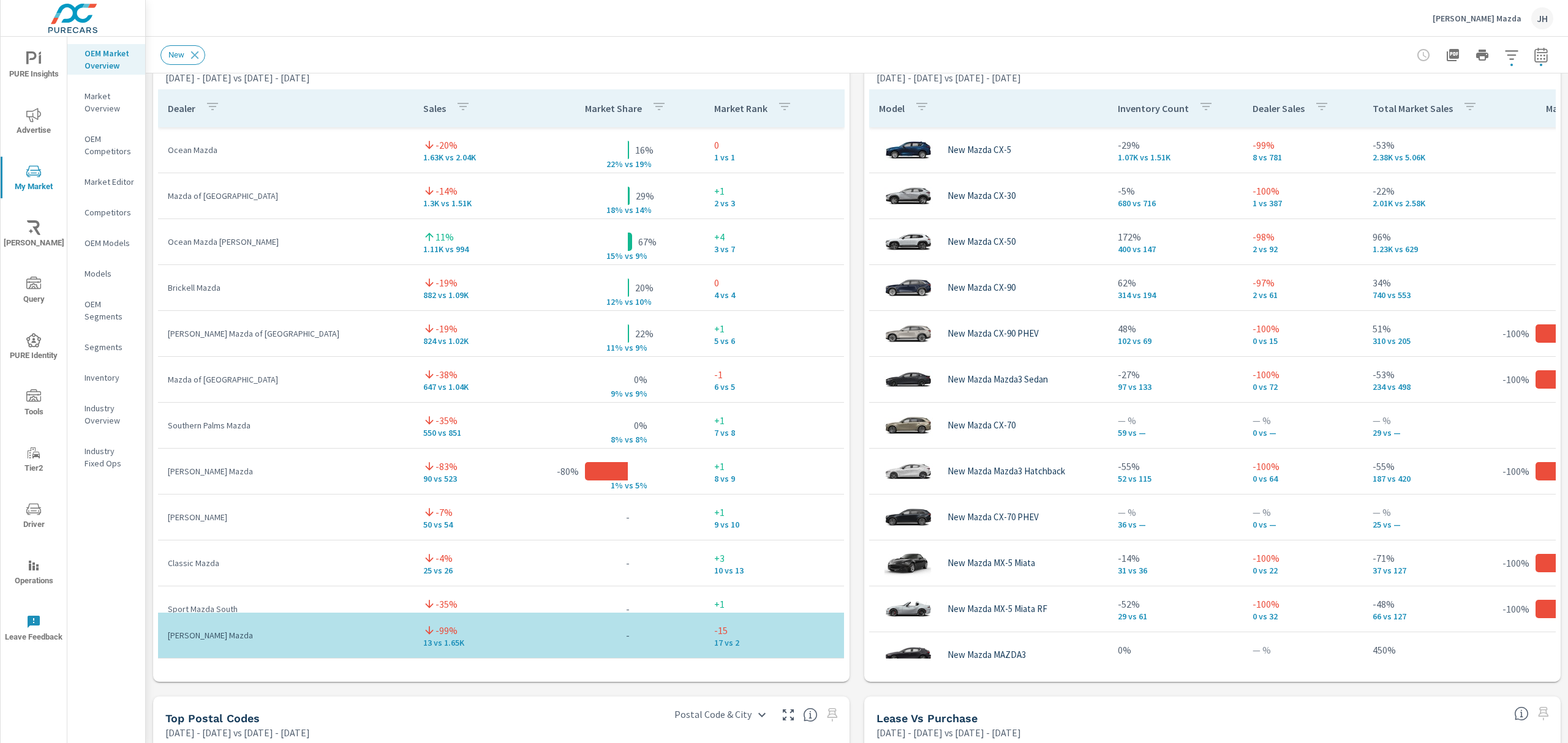
scroll to position [859, 0]
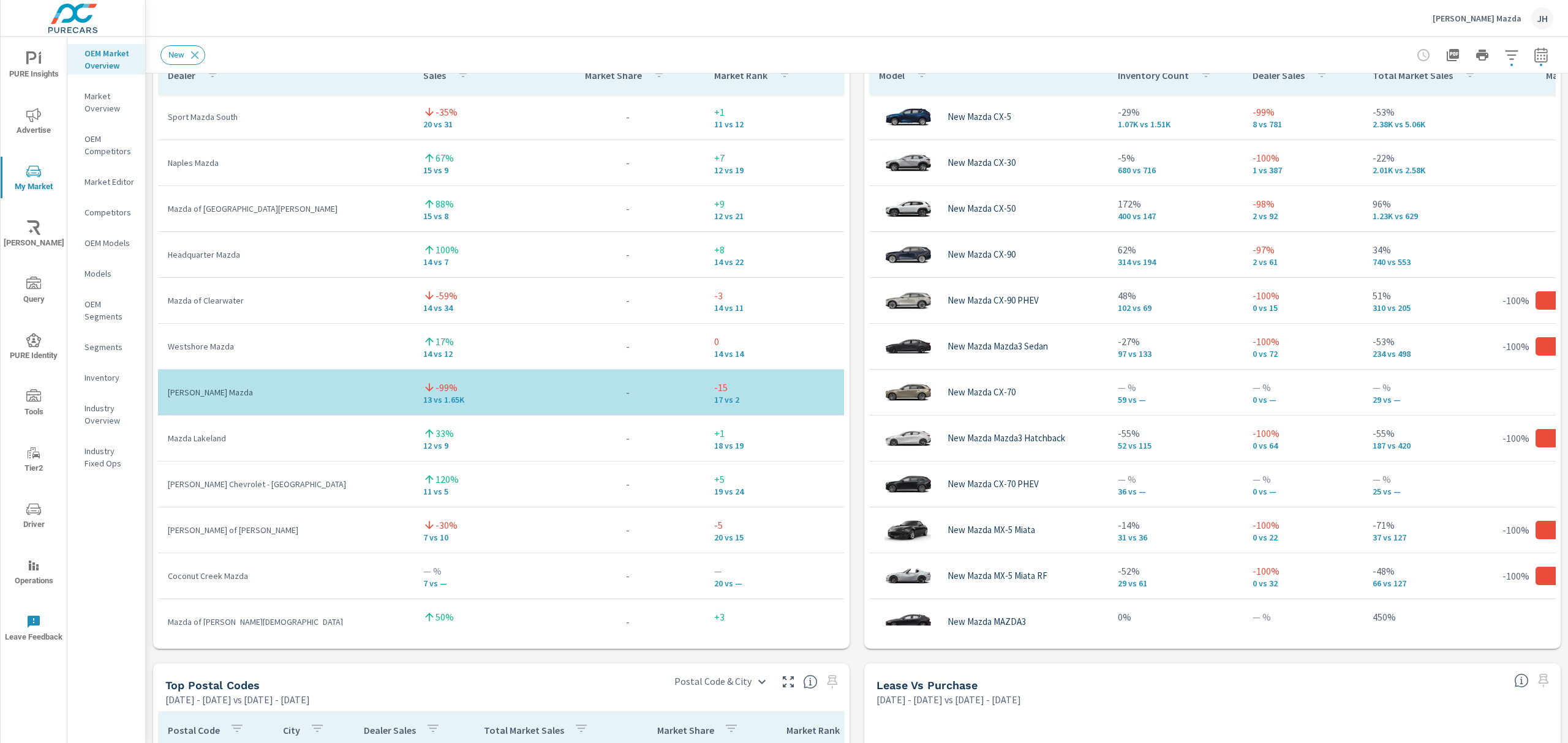
scroll to position [461, 0]
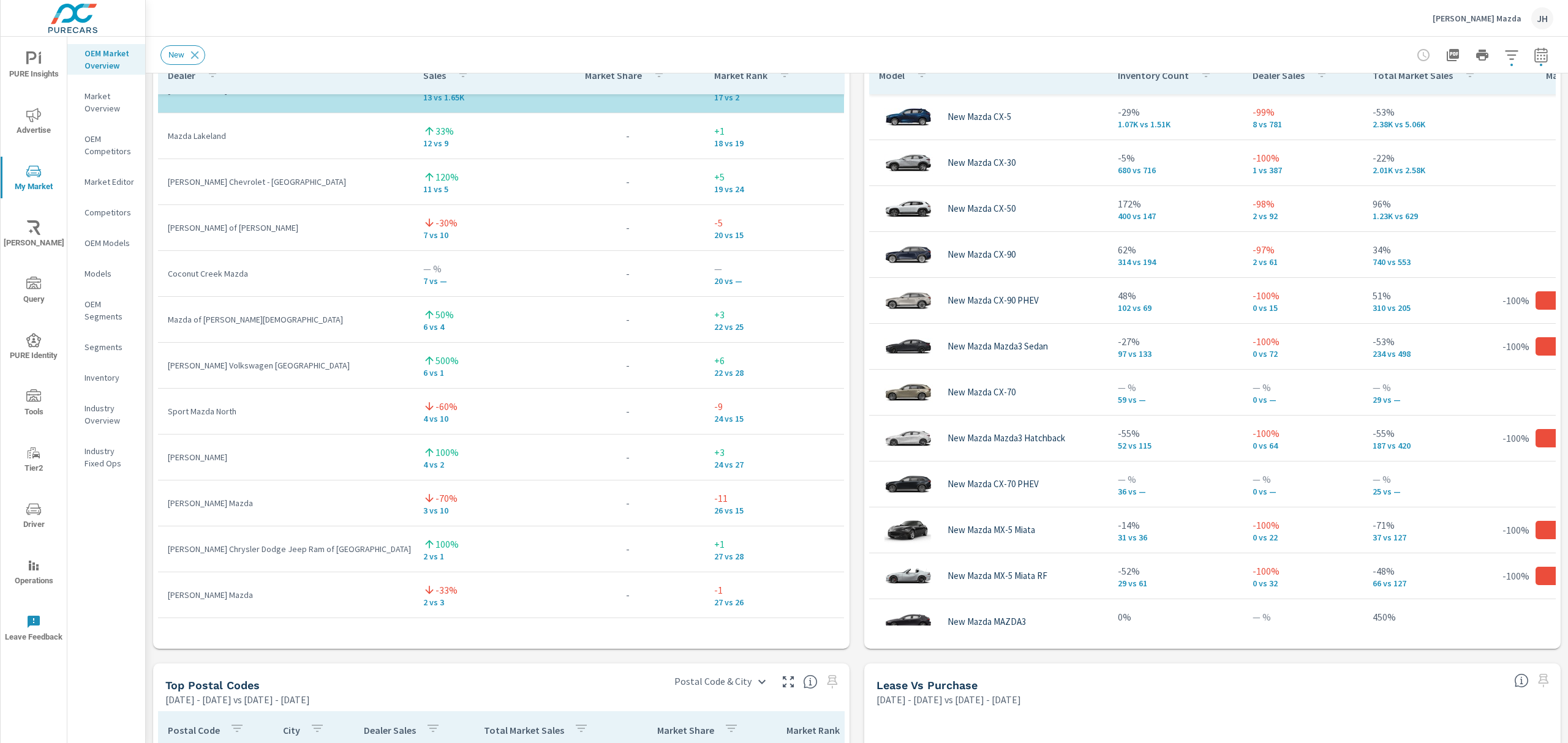
scroll to position [870, 0]
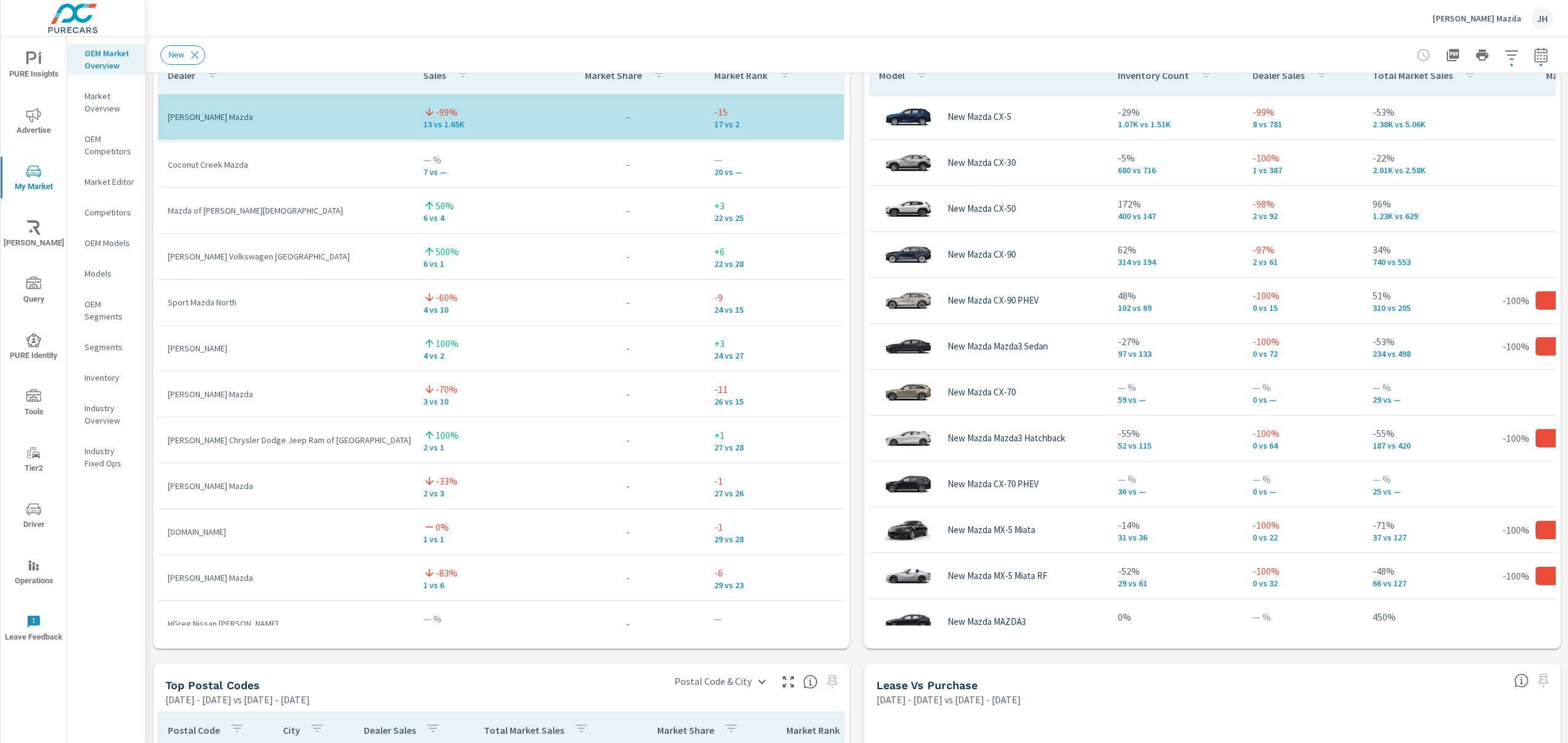
scroll to position [825, 0]
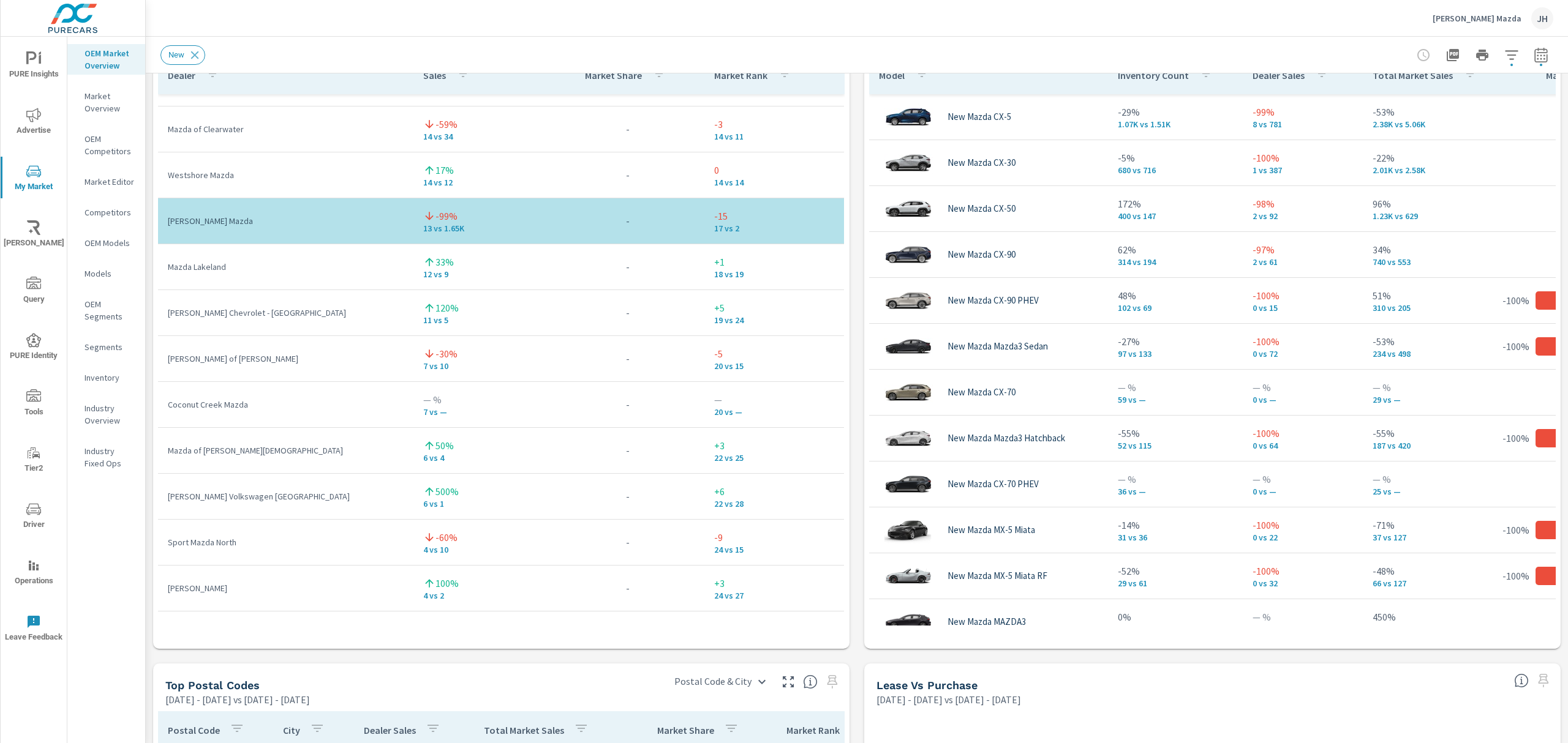
scroll to position [64, 0]
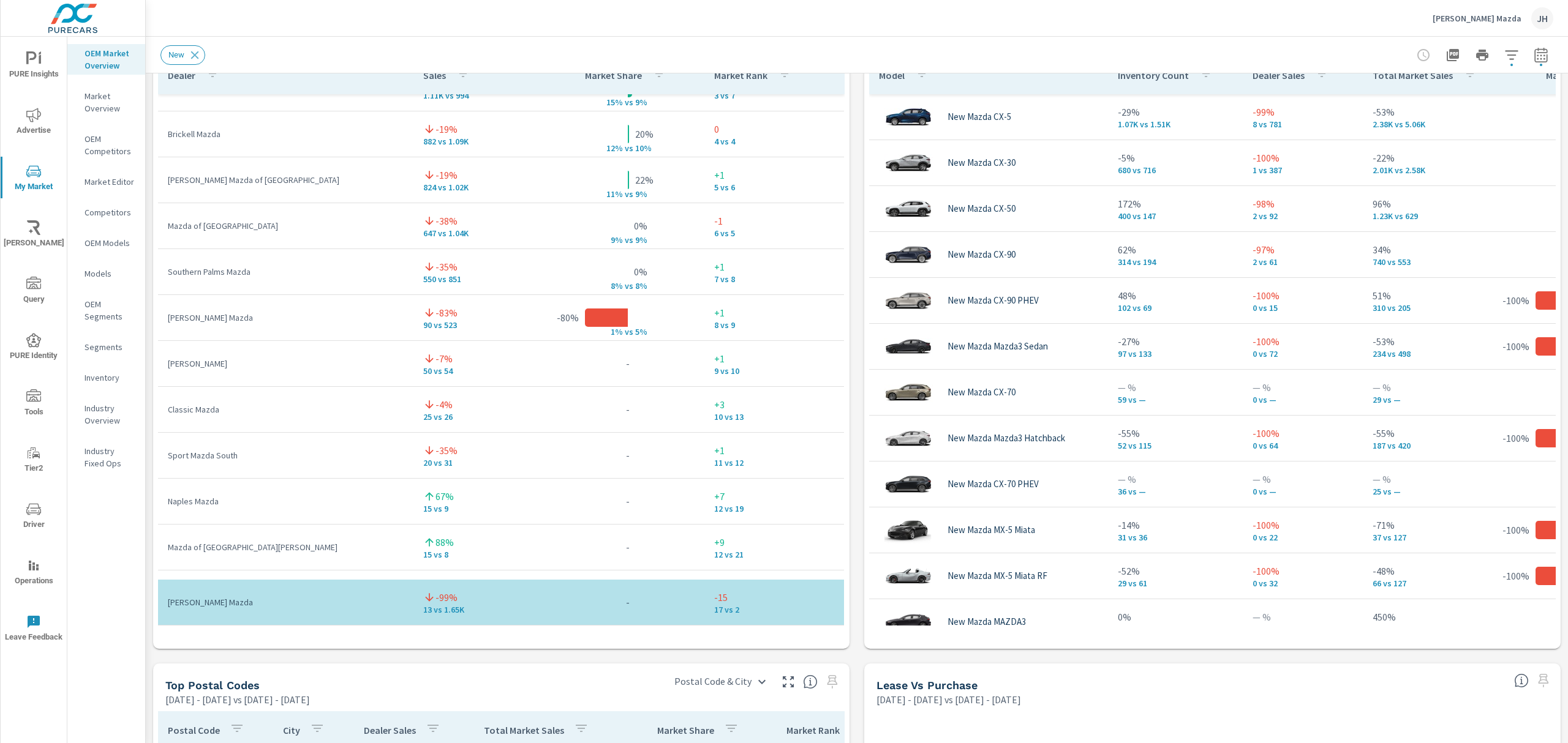
scroll to position [103, 0]
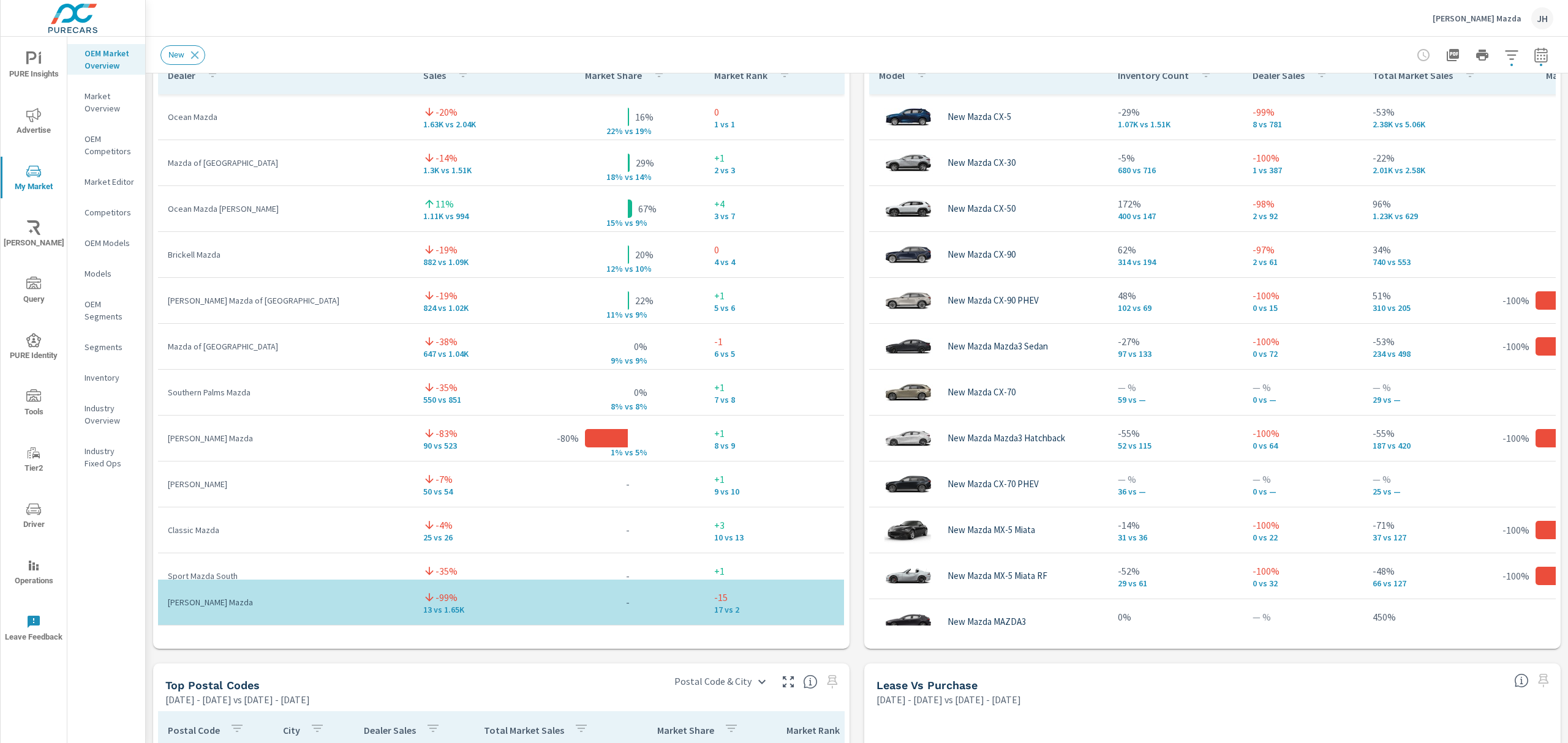
scroll to position [8, 0]
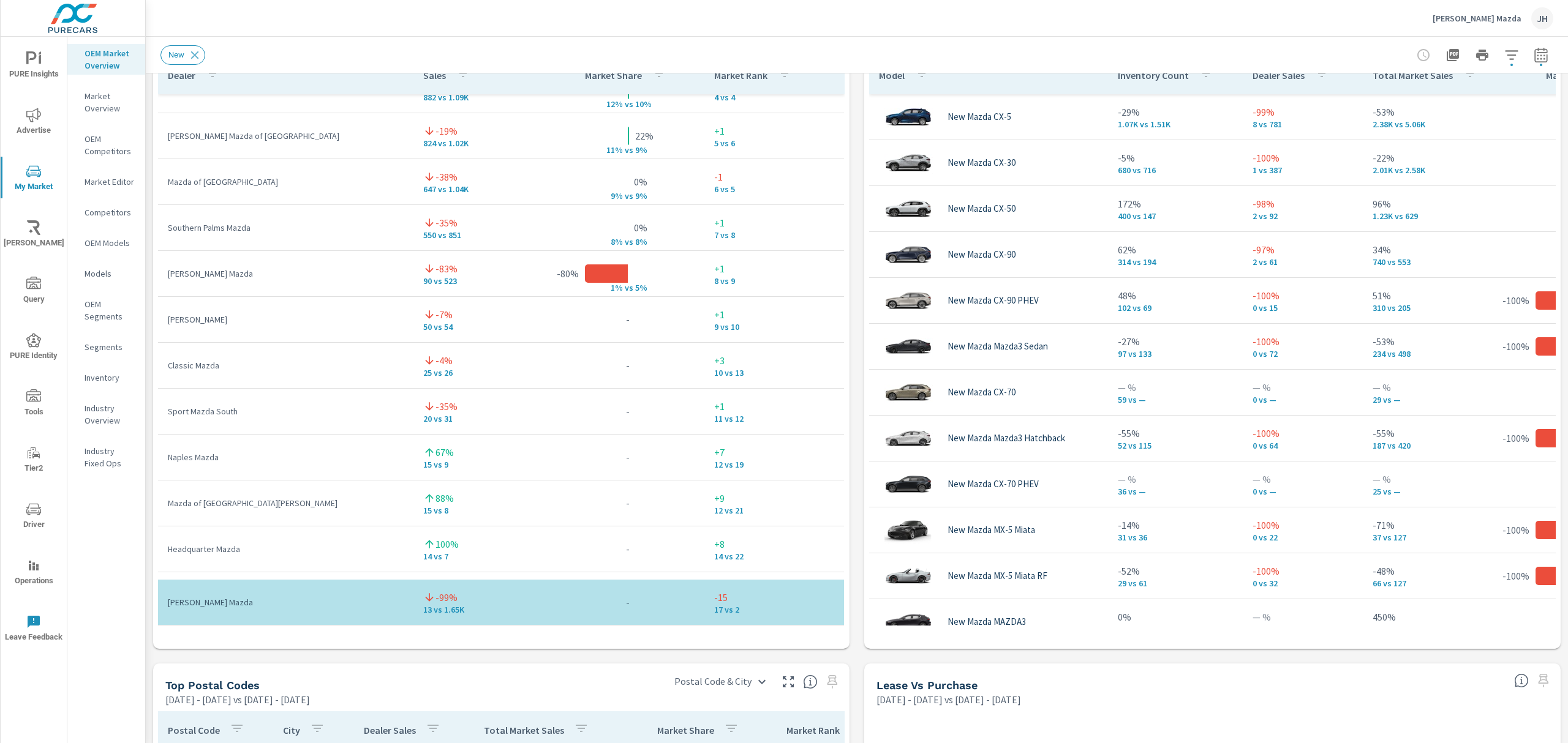
scroll to position [180, 0]
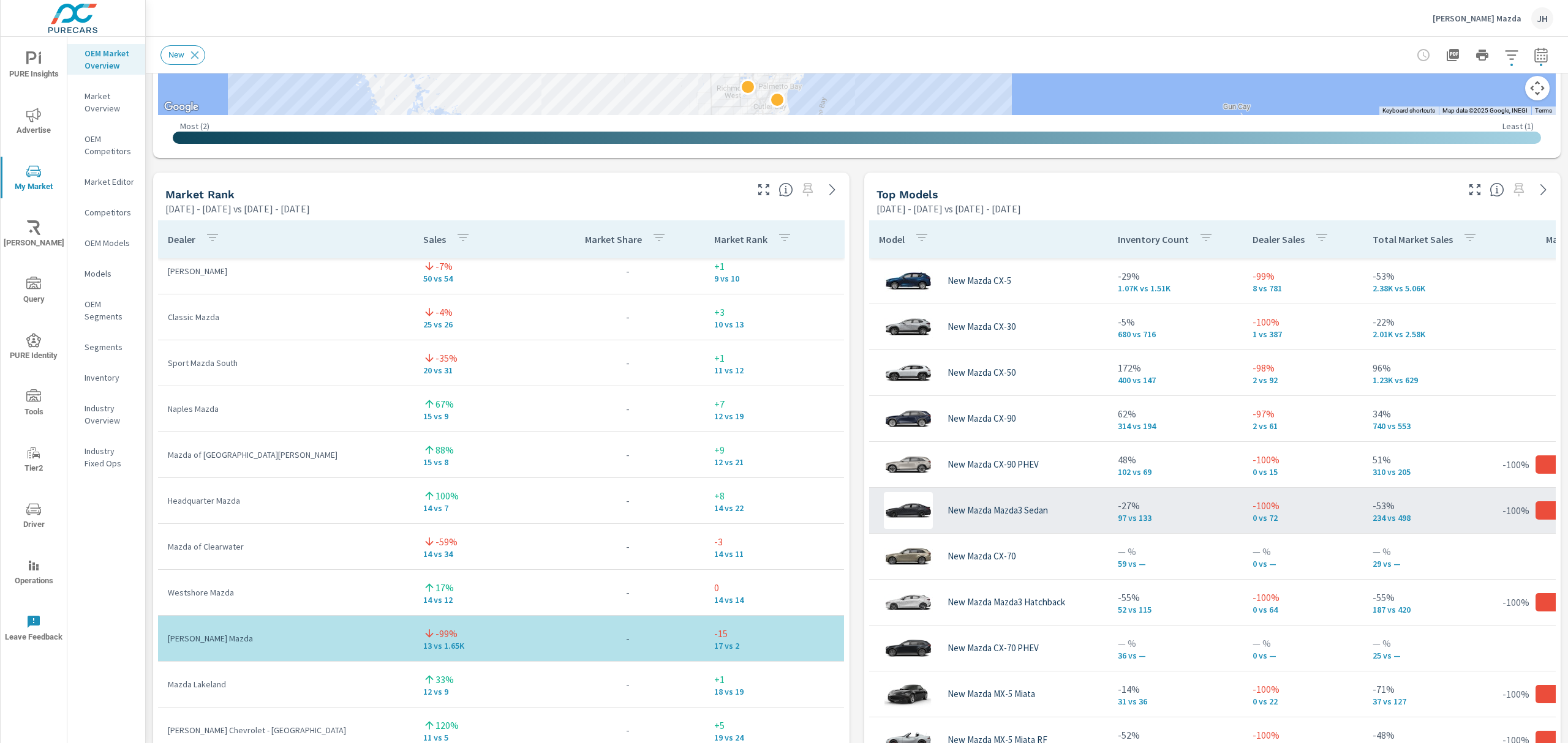
scroll to position [697, 0]
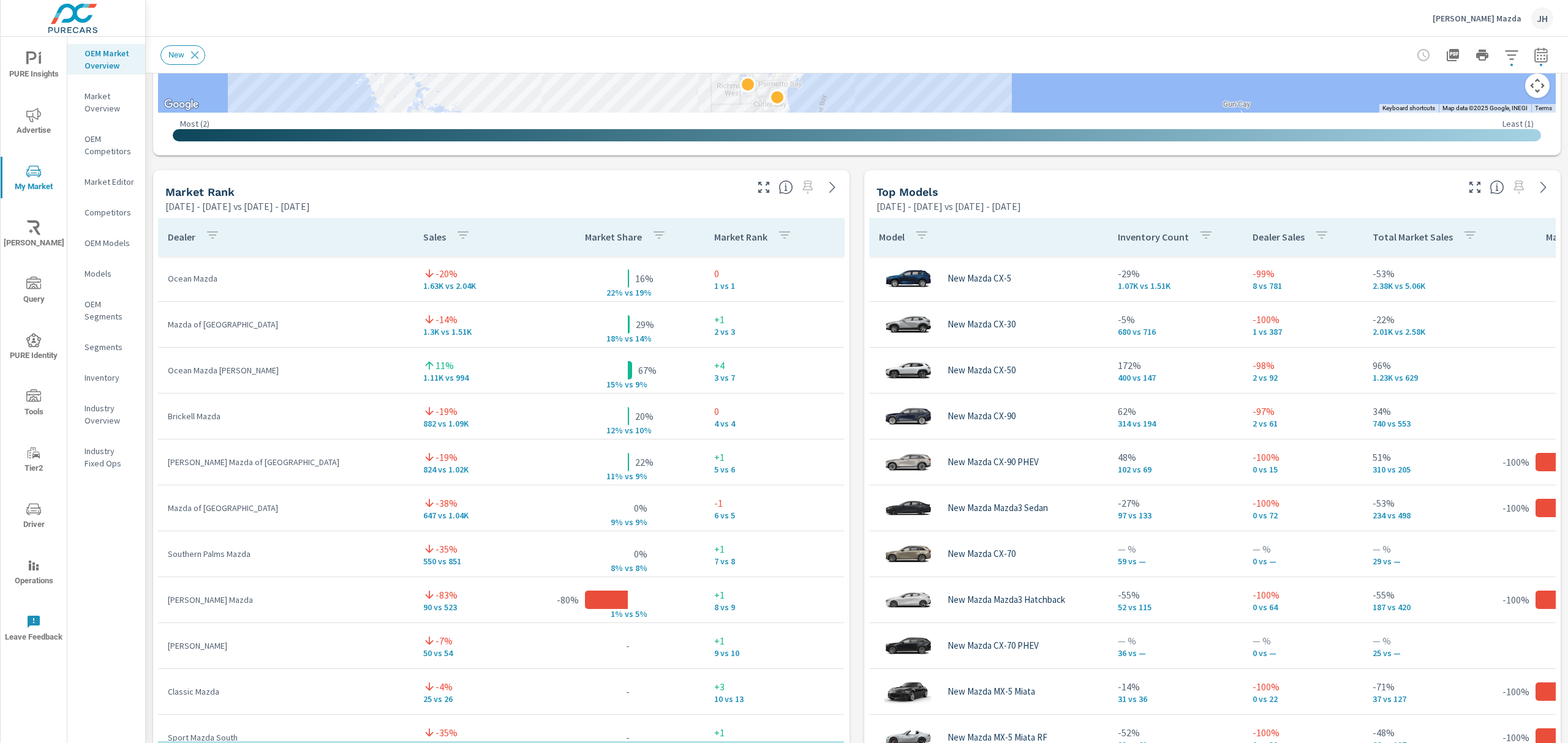
scroll to position [31, 0]
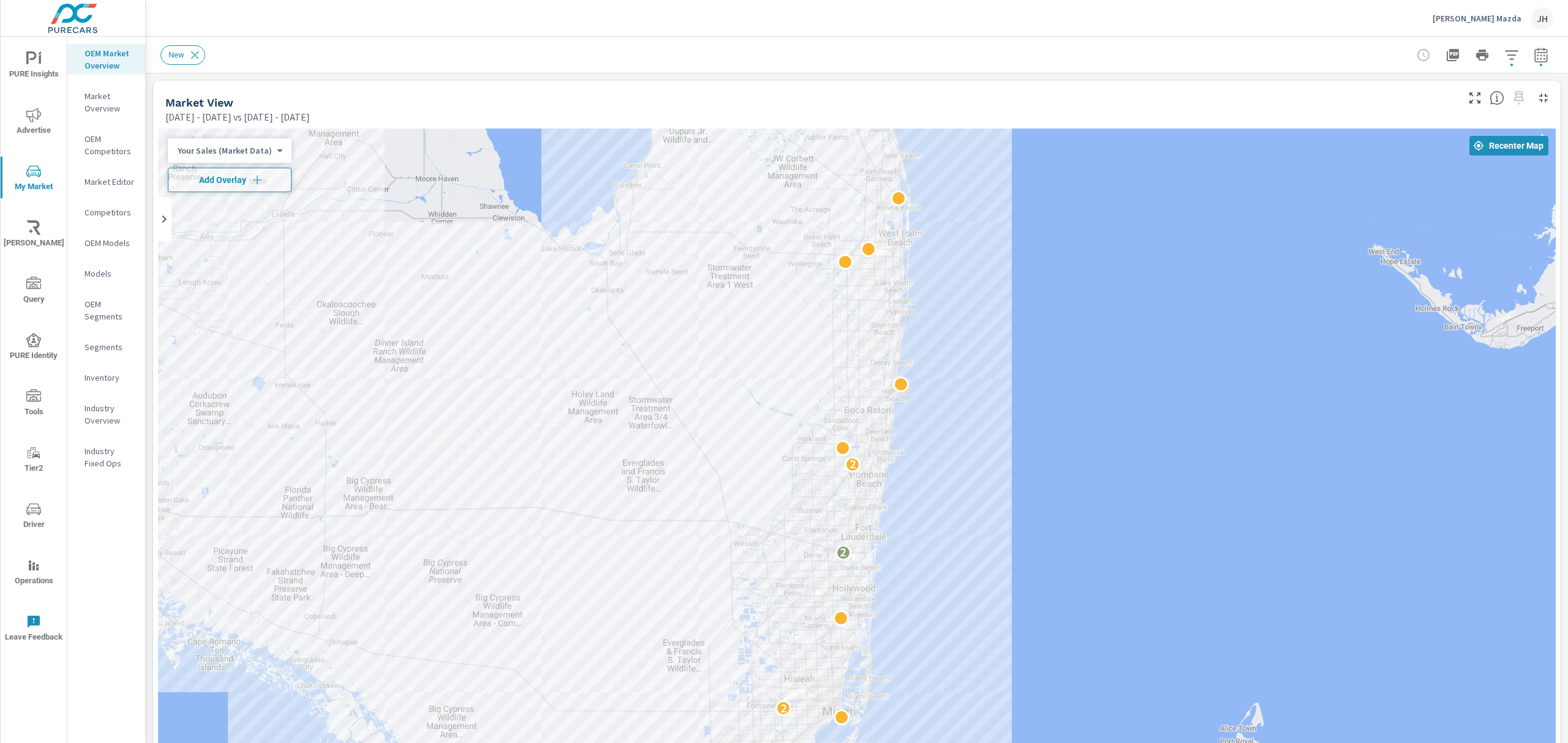
click at [1534, 54] on icon "button" at bounding box center [1541, 55] width 14 height 14
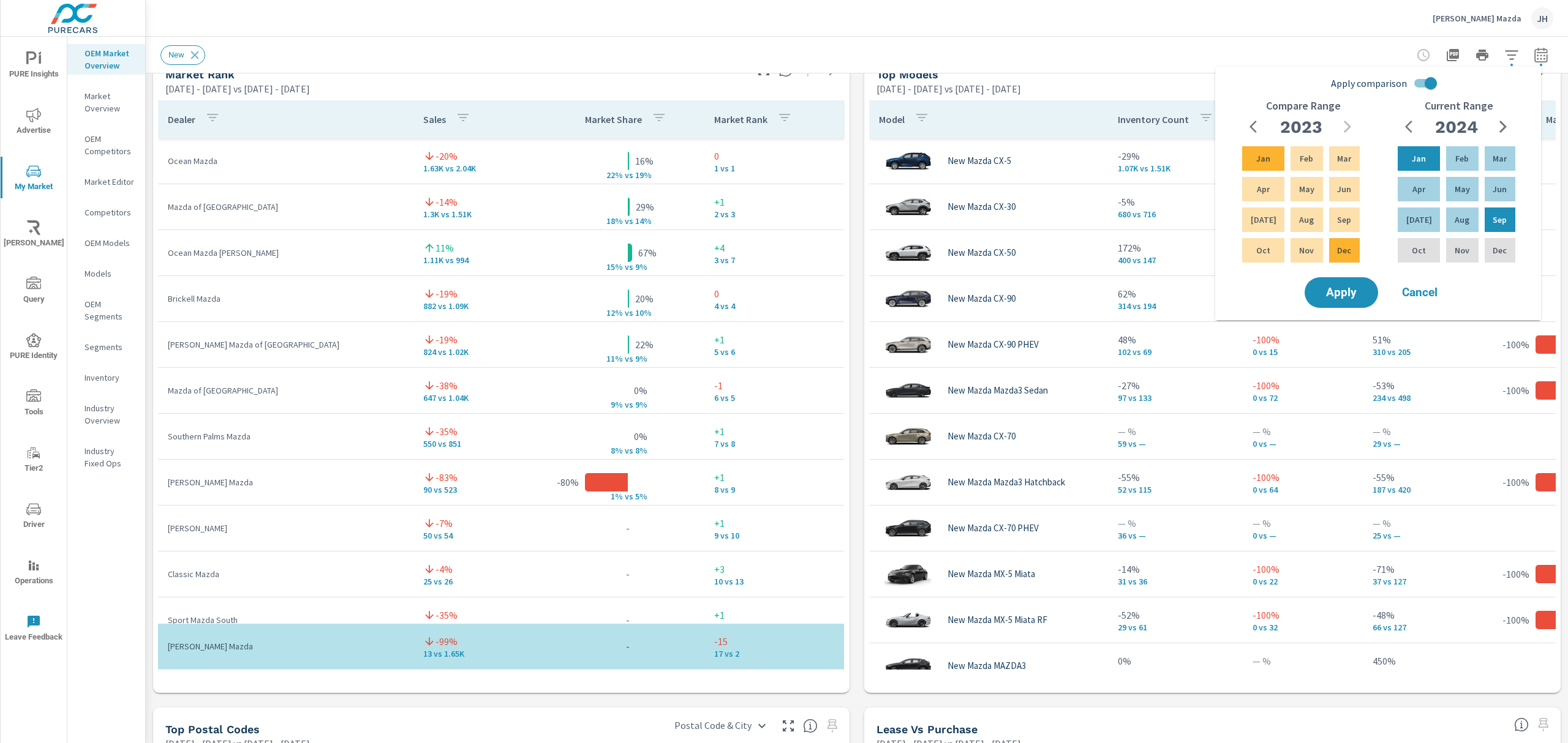
scroll to position [822, 0]
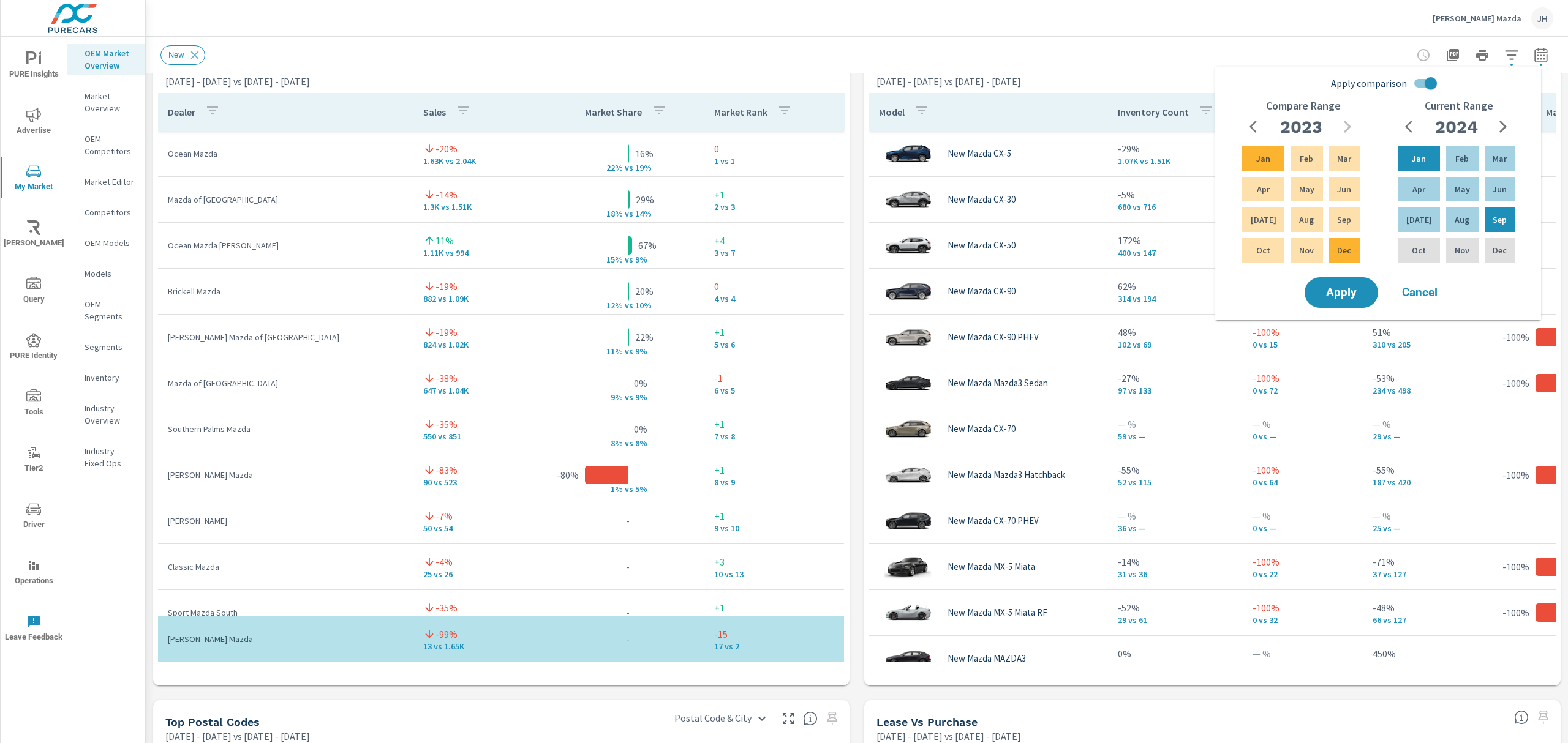
scroll to position [119, 0]
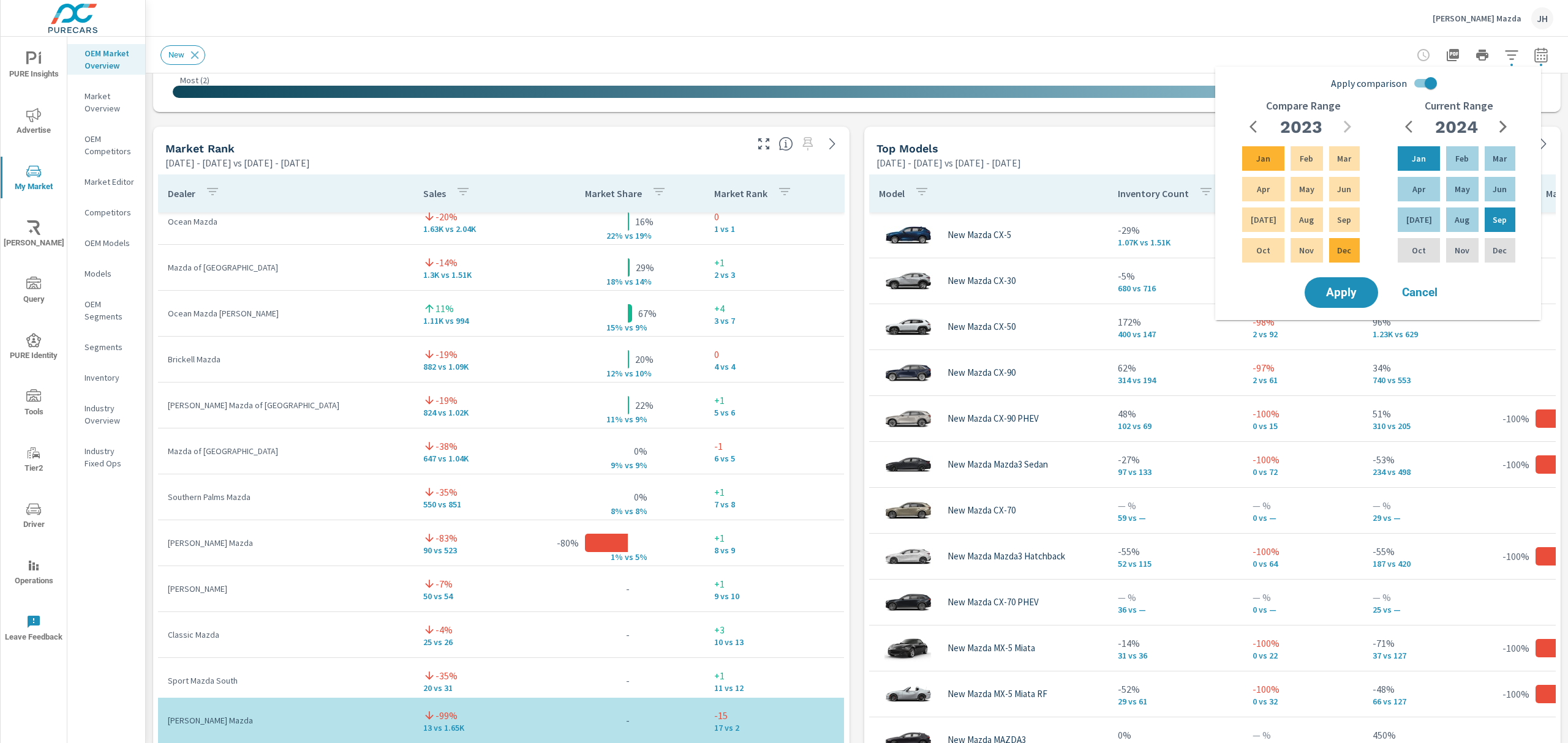
scroll to position [51, 0]
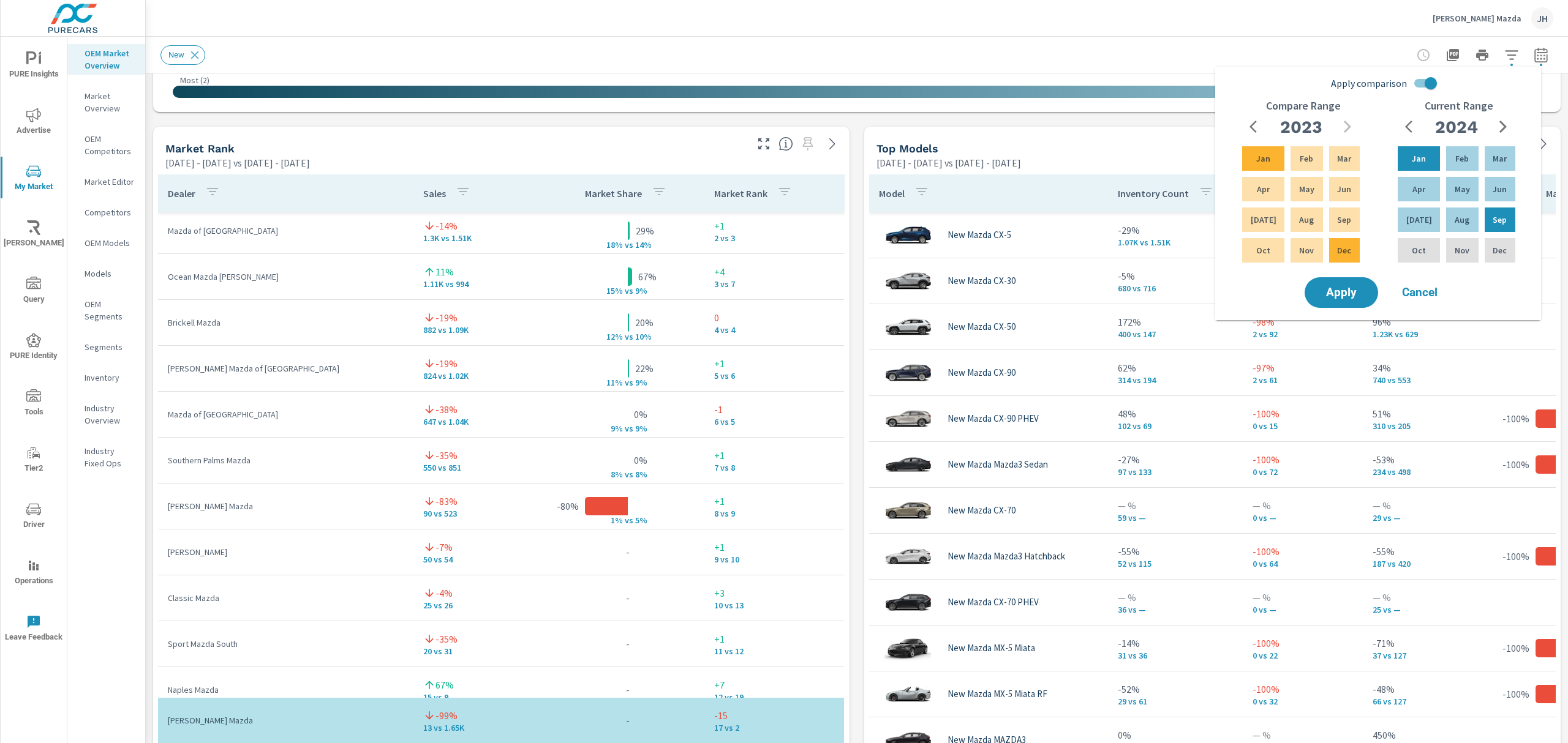
scroll to position [243, 0]
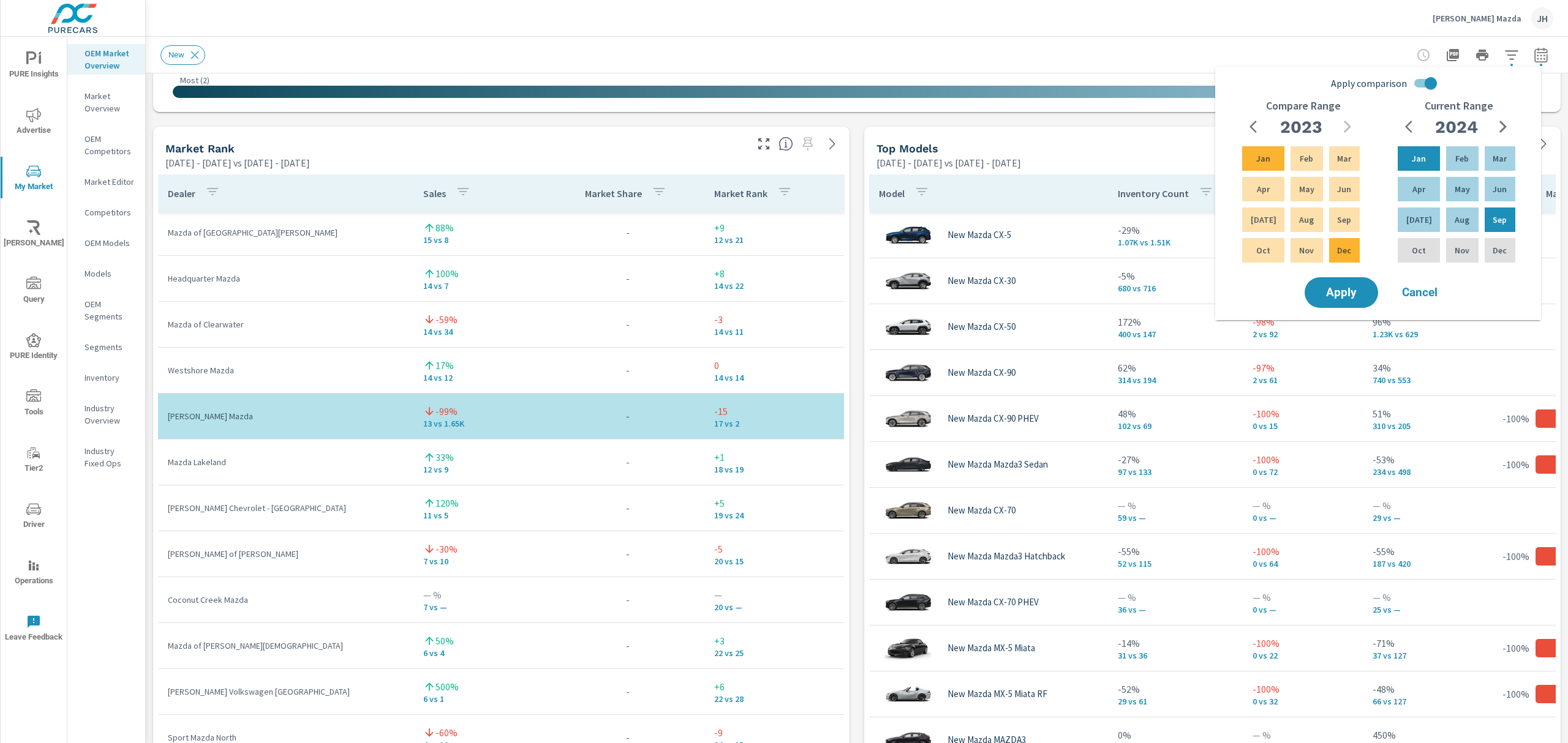
scroll to position [560, 0]
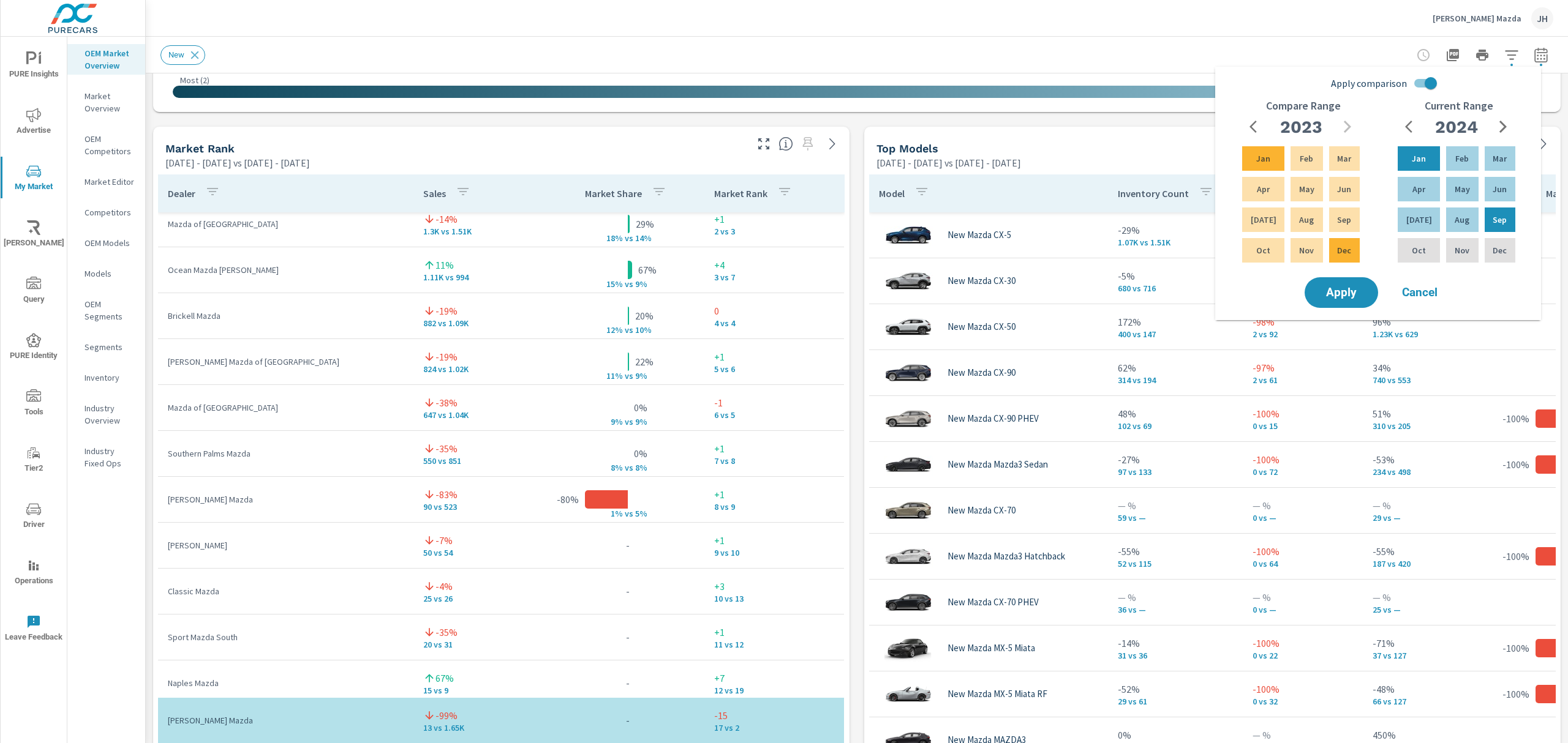
scroll to position [54, 0]
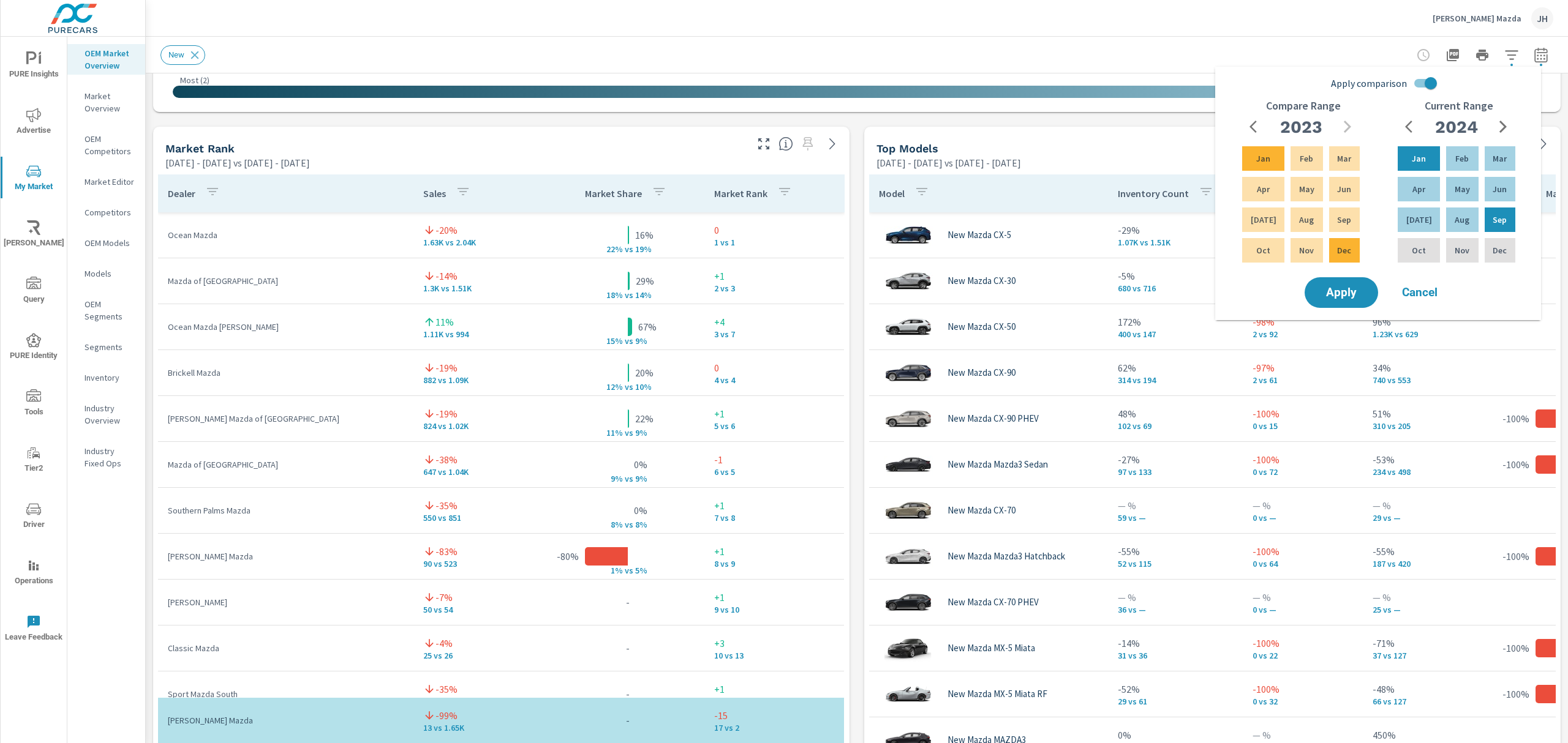
click at [1426, 81] on input "Apply comparison" at bounding box center [1430, 83] width 70 height 23
checkbox input "false"
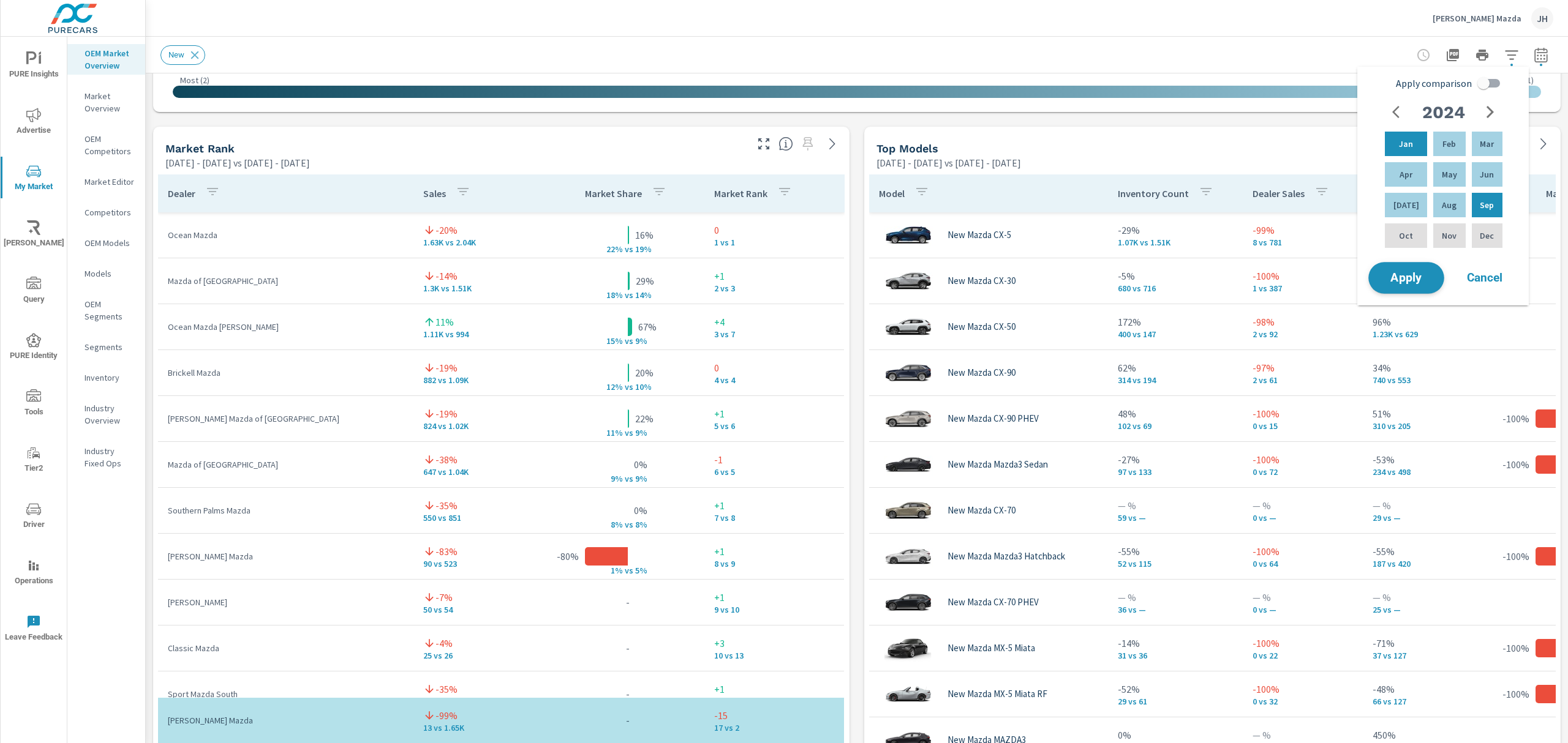
click at [1405, 274] on span "Apply" at bounding box center [1406, 278] width 51 height 12
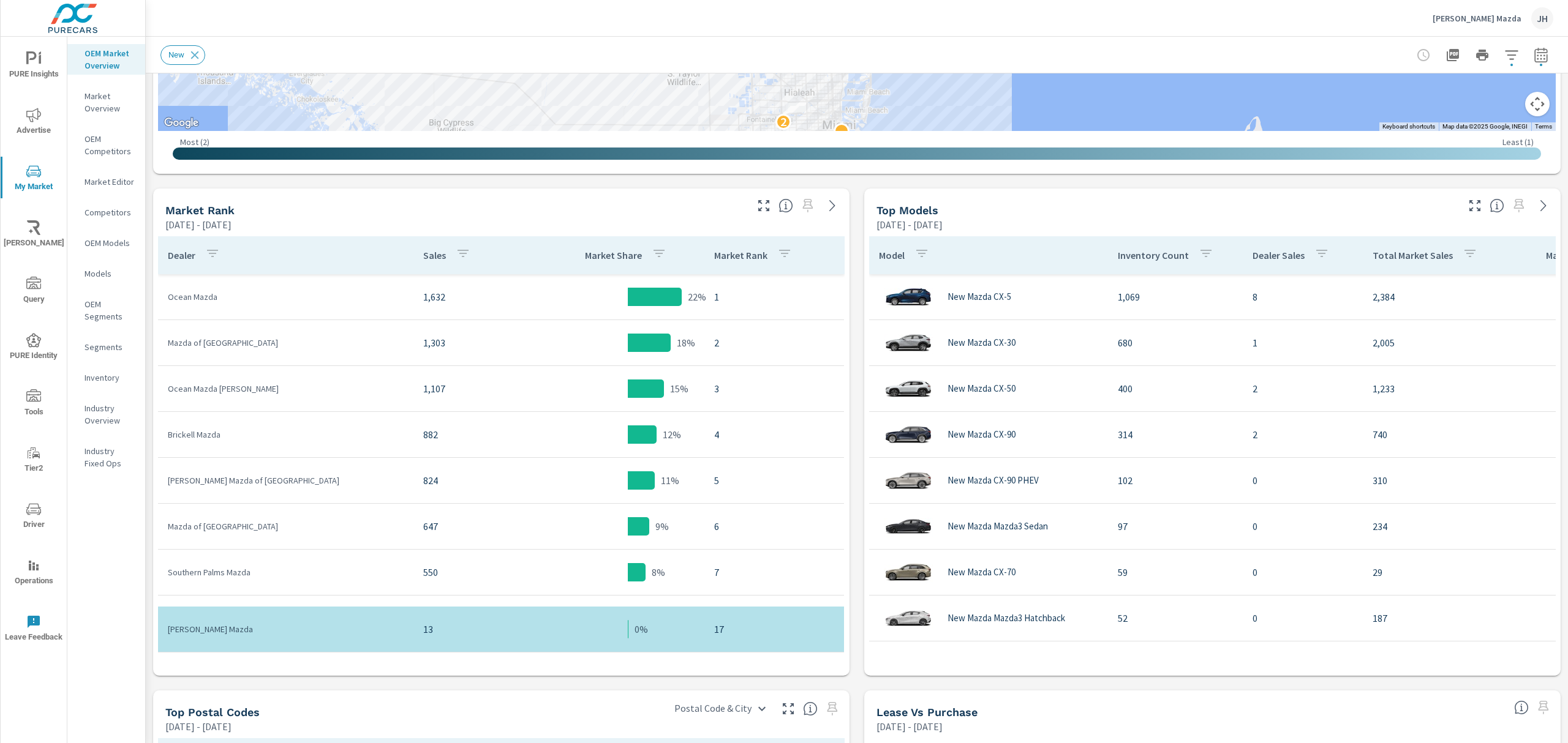
scroll to position [497, 0]
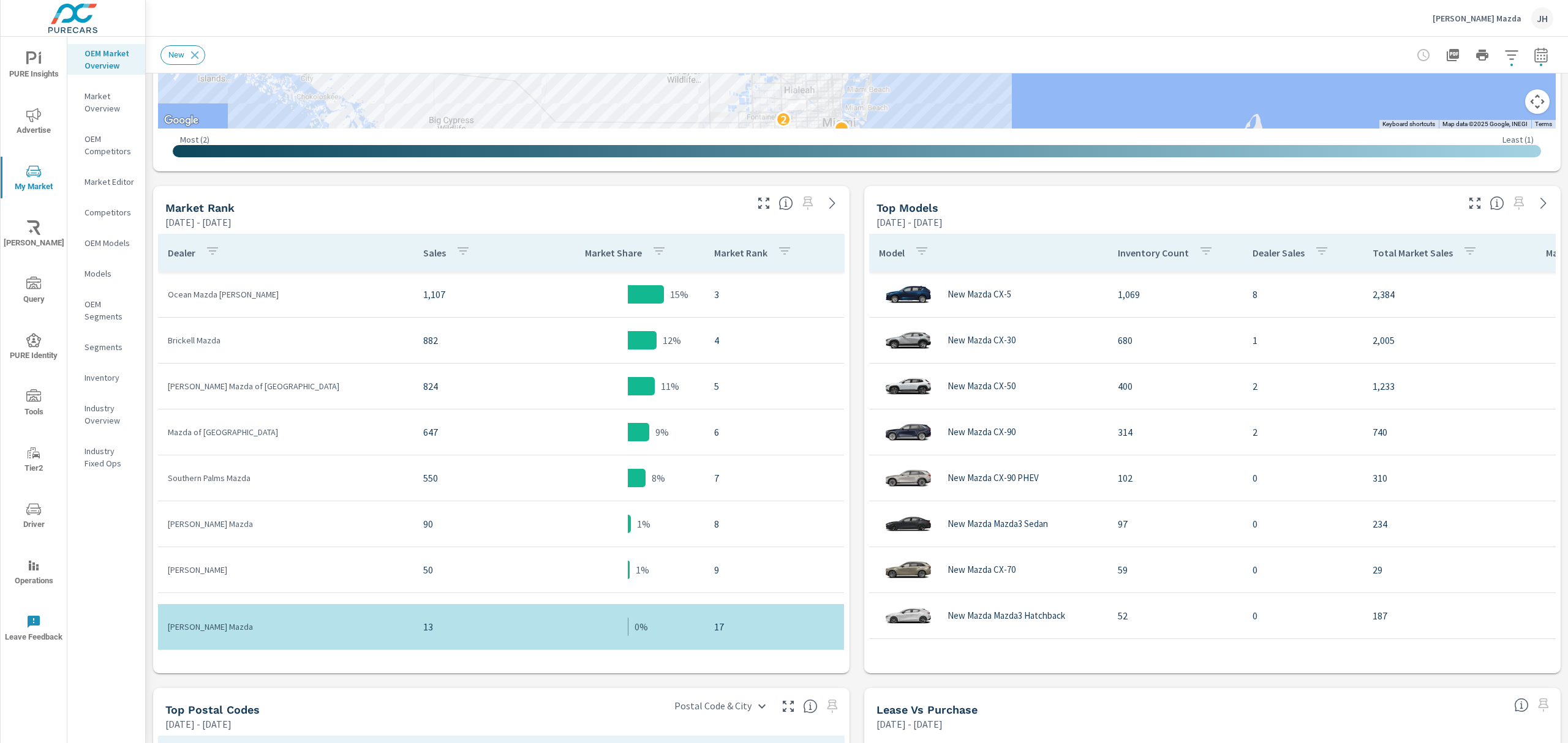
scroll to position [96, 0]
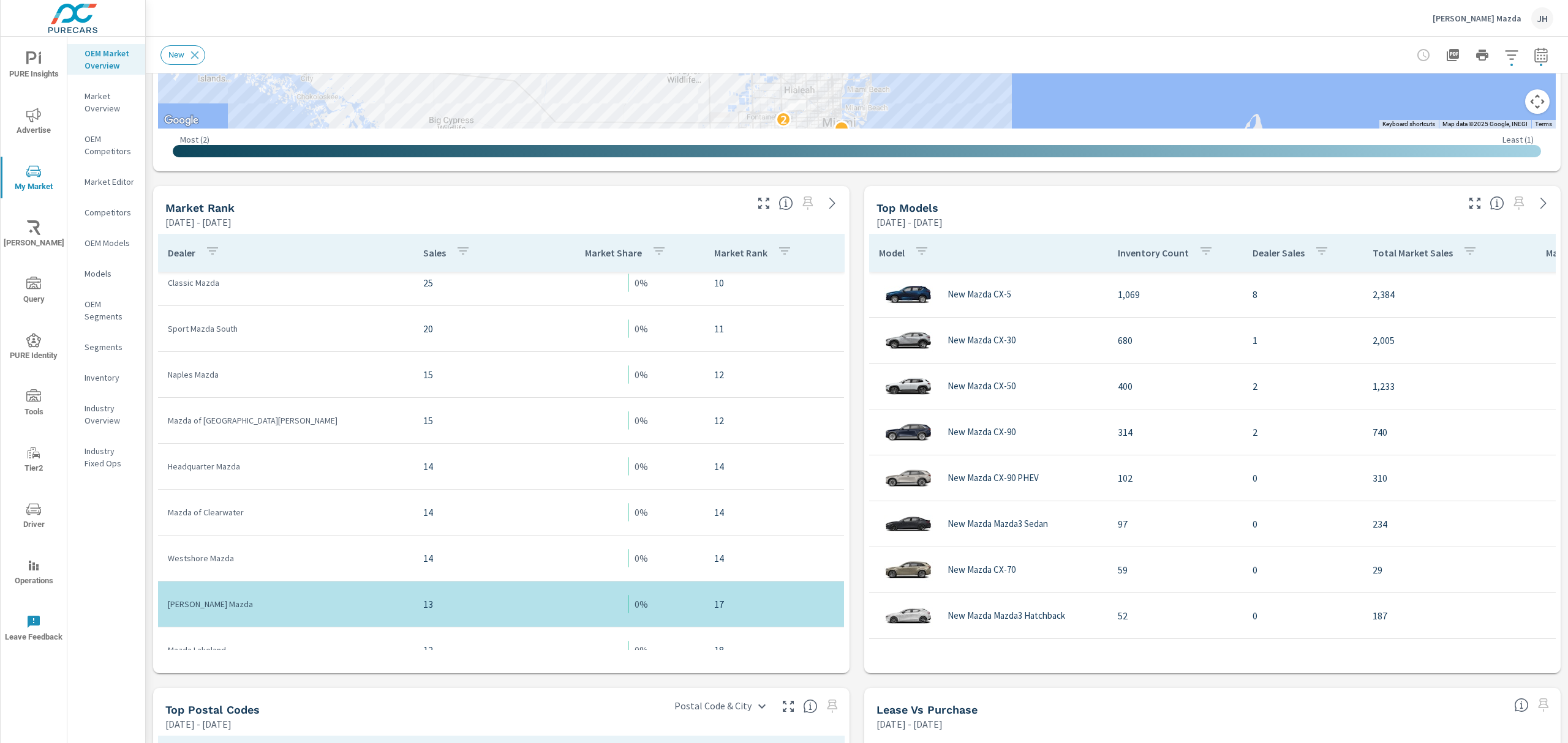
scroll to position [613, 0]
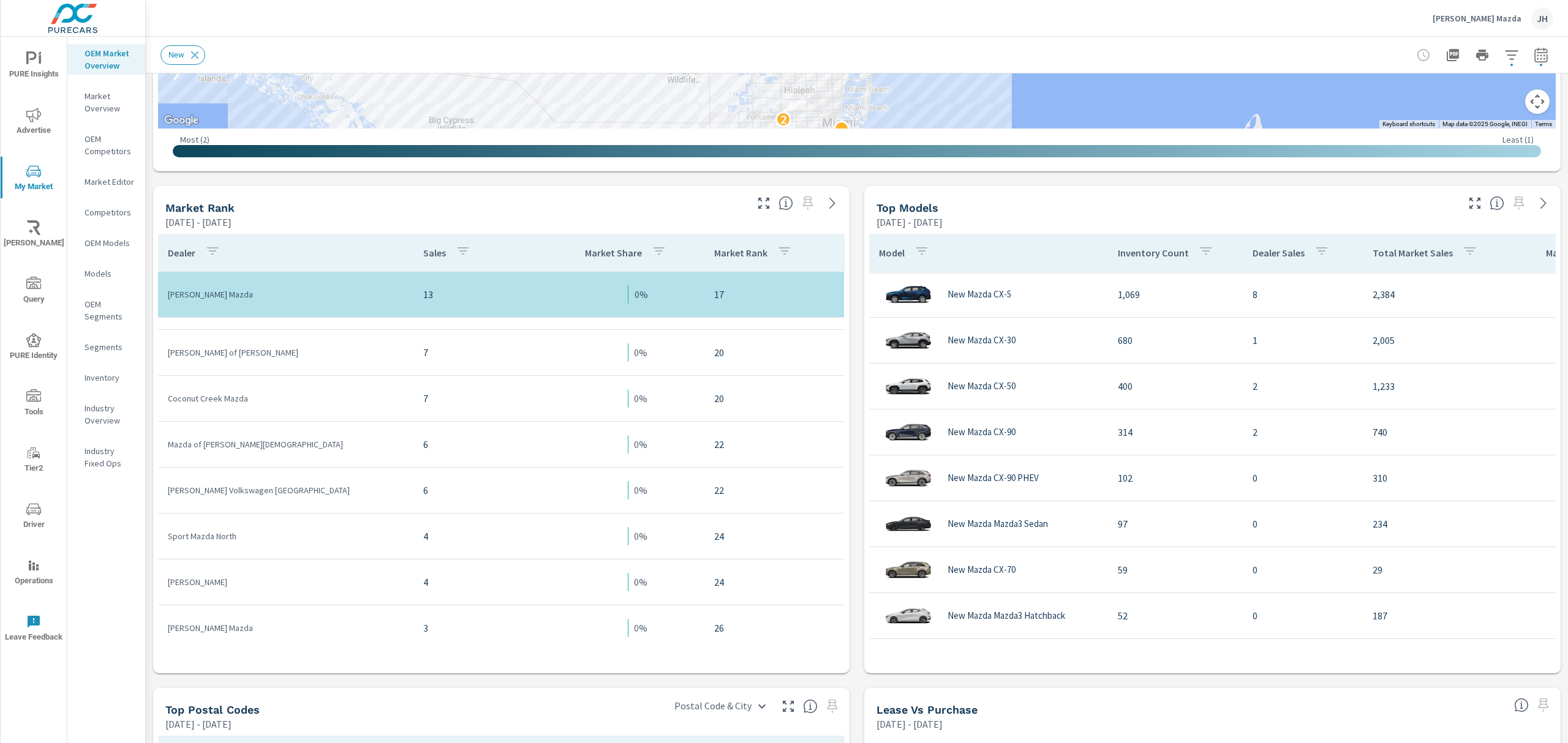
scroll to position [987, 0]
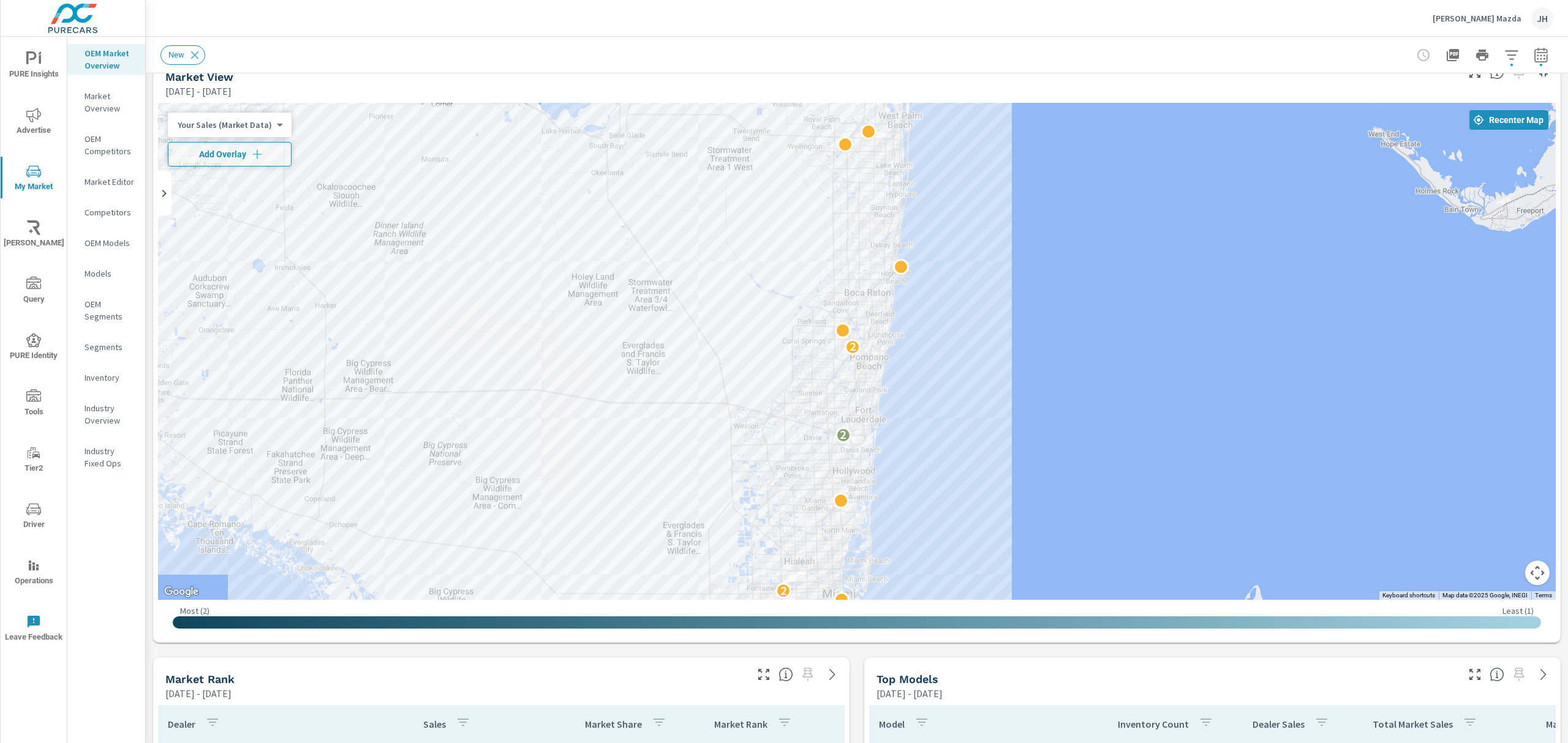
scroll to position [23, 0]
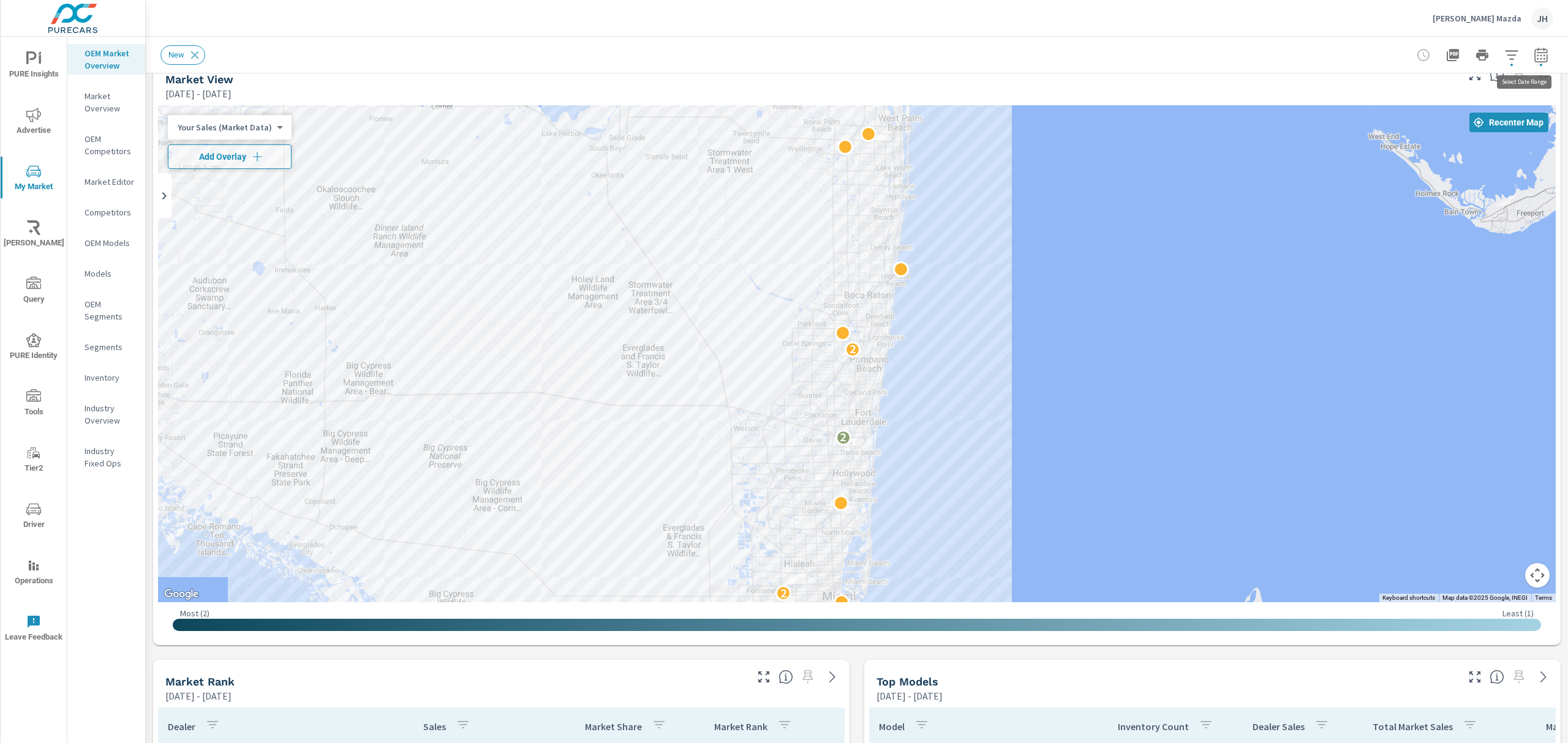
click at [1535, 52] on icon "button" at bounding box center [1541, 54] width 13 height 14
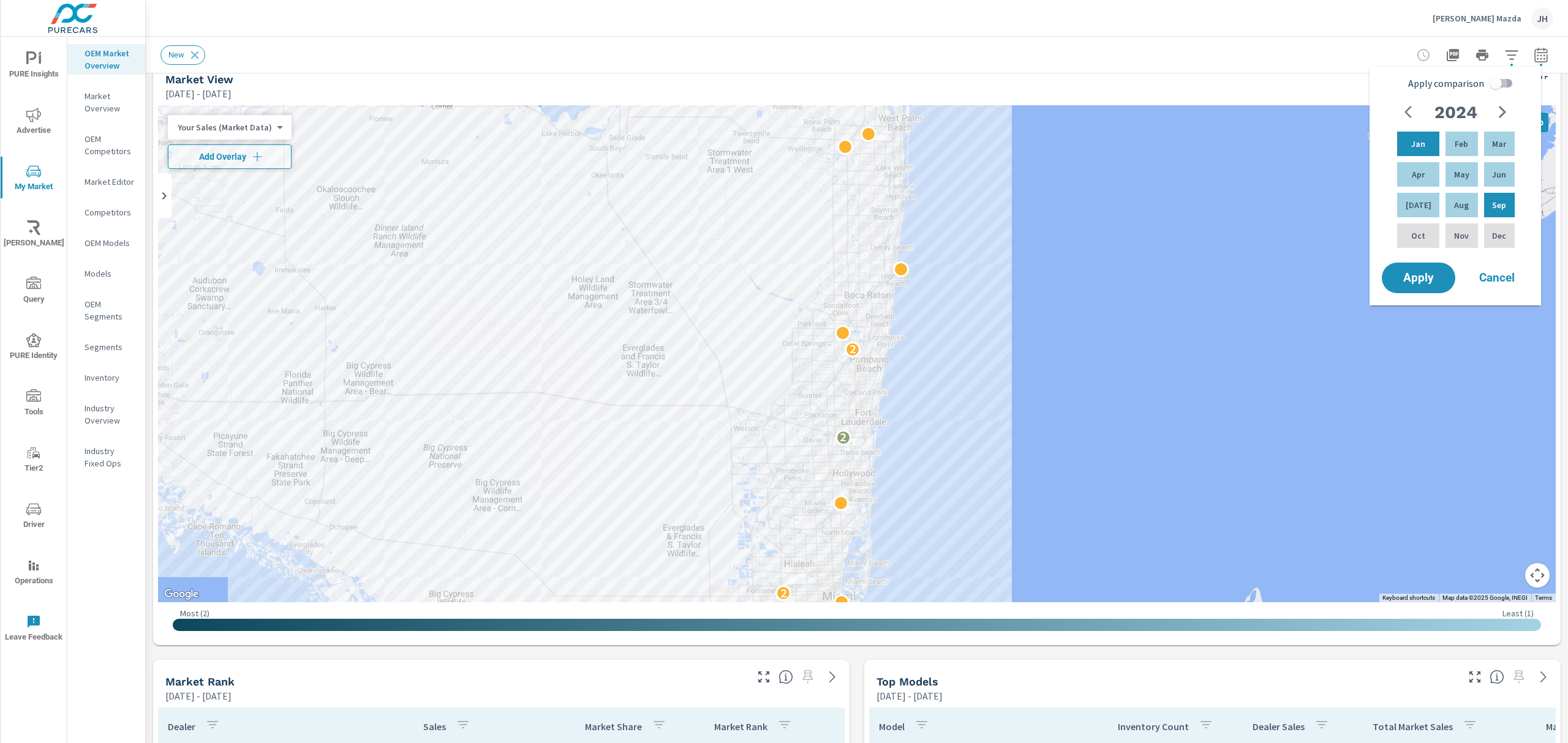
click at [1493, 82] on input "Apply comparison" at bounding box center [1495, 83] width 70 height 23
checkbox input "true"
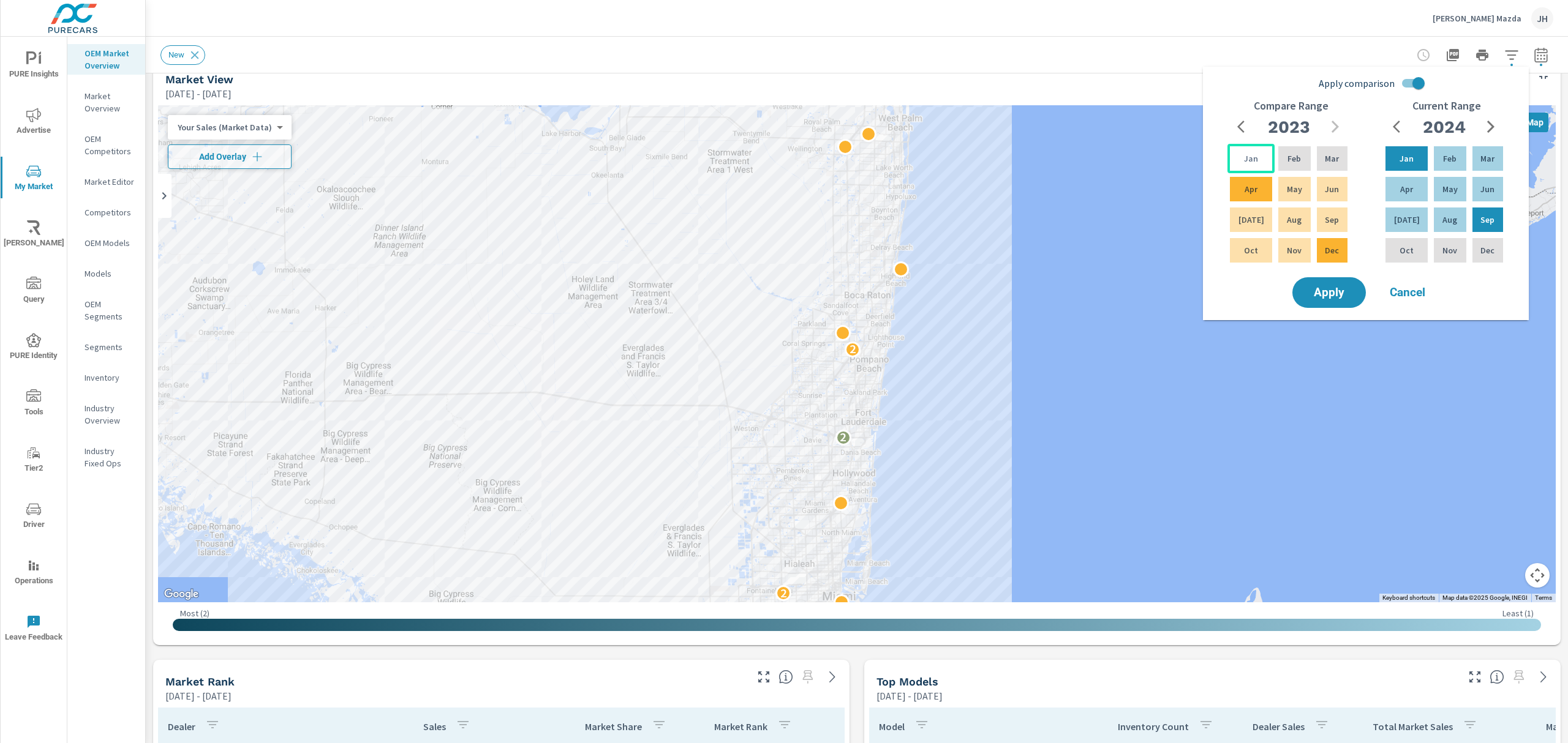
click at [1245, 157] on p "Jan" at bounding box center [1251, 159] width 14 height 13
click at [1331, 248] on p "Dec" at bounding box center [1332, 251] width 14 height 13
click at [1328, 293] on span "Apply" at bounding box center [1330, 293] width 51 height 12
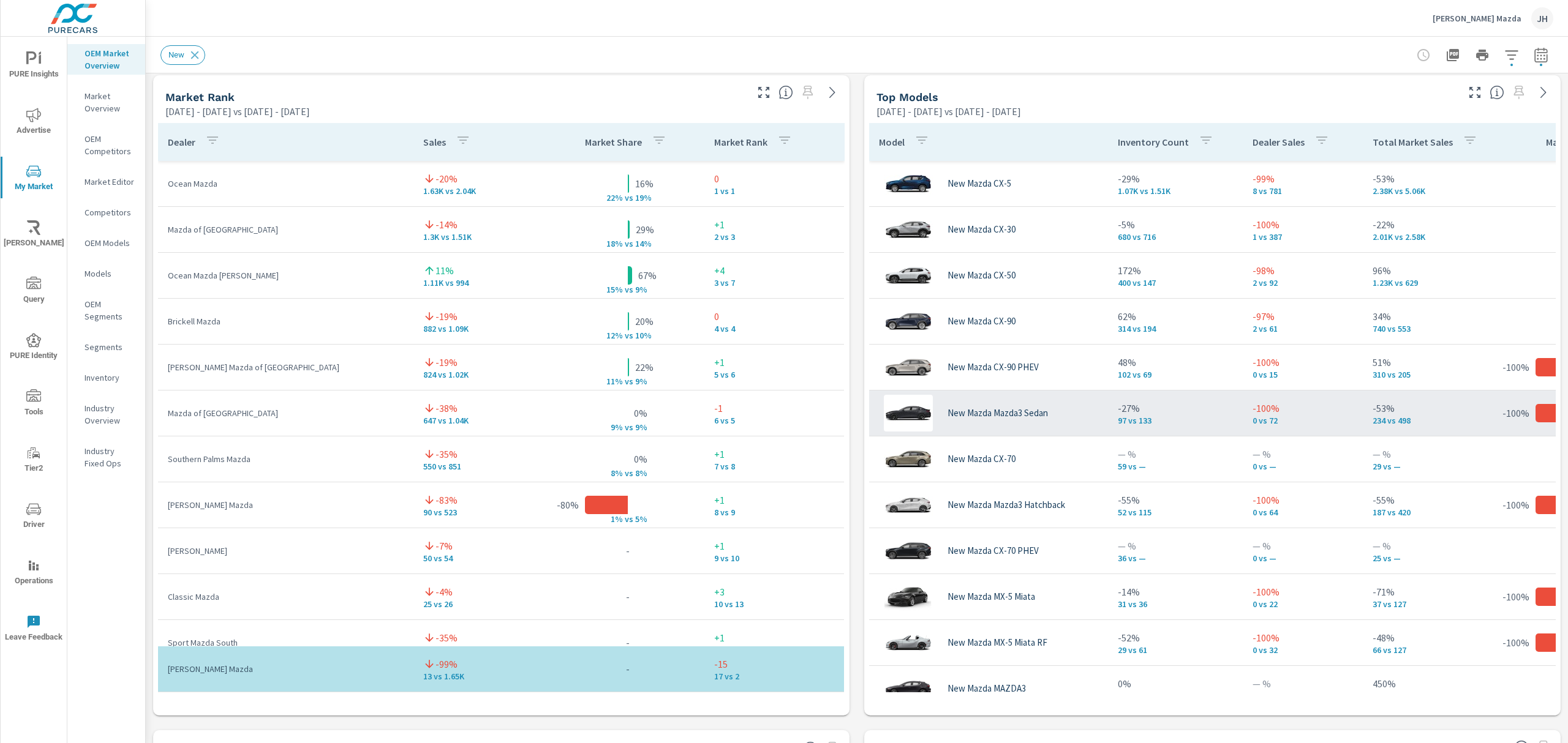
scroll to position [794, 0]
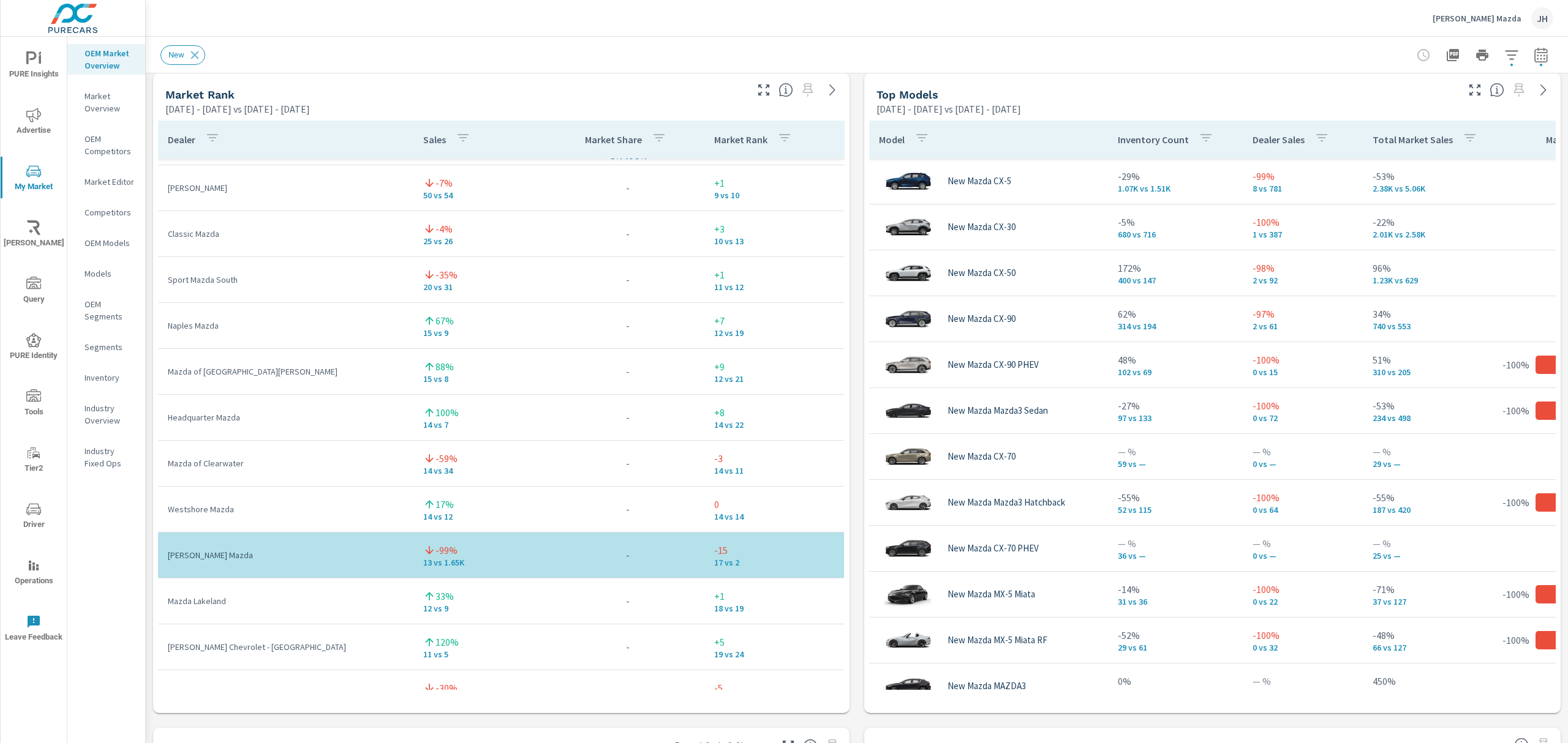
scroll to position [343, 0]
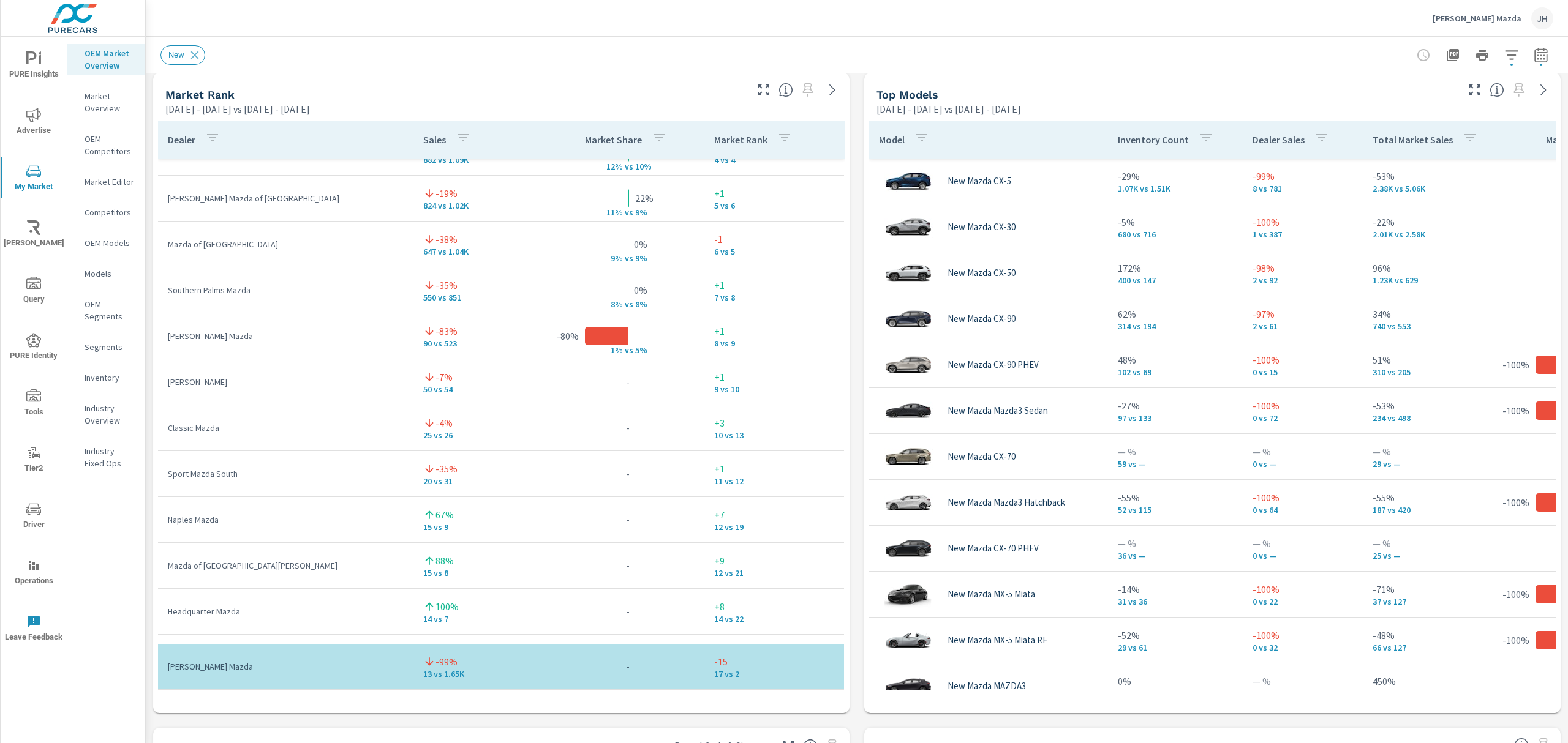
scroll to position [160, 0]
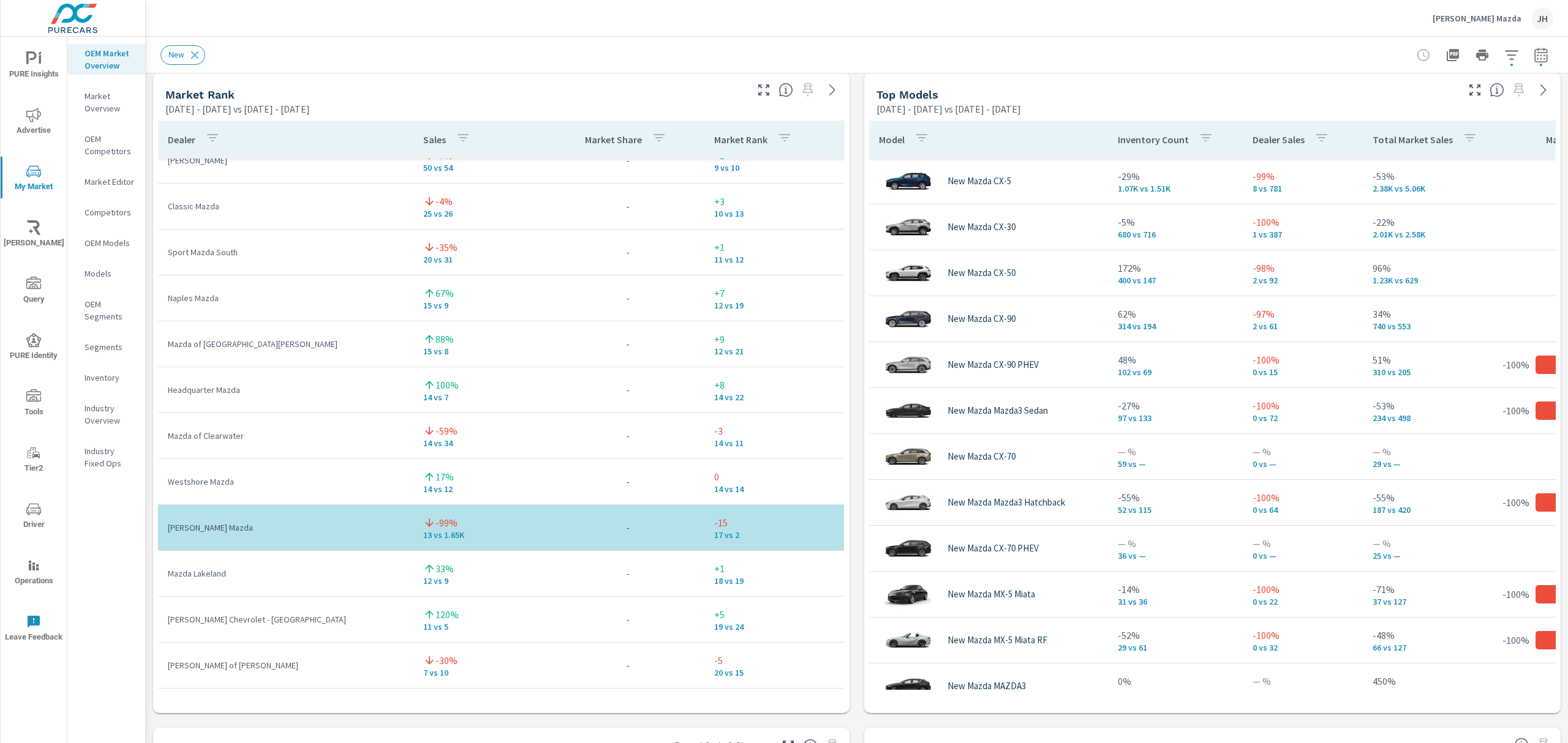
scroll to position [393, 0]
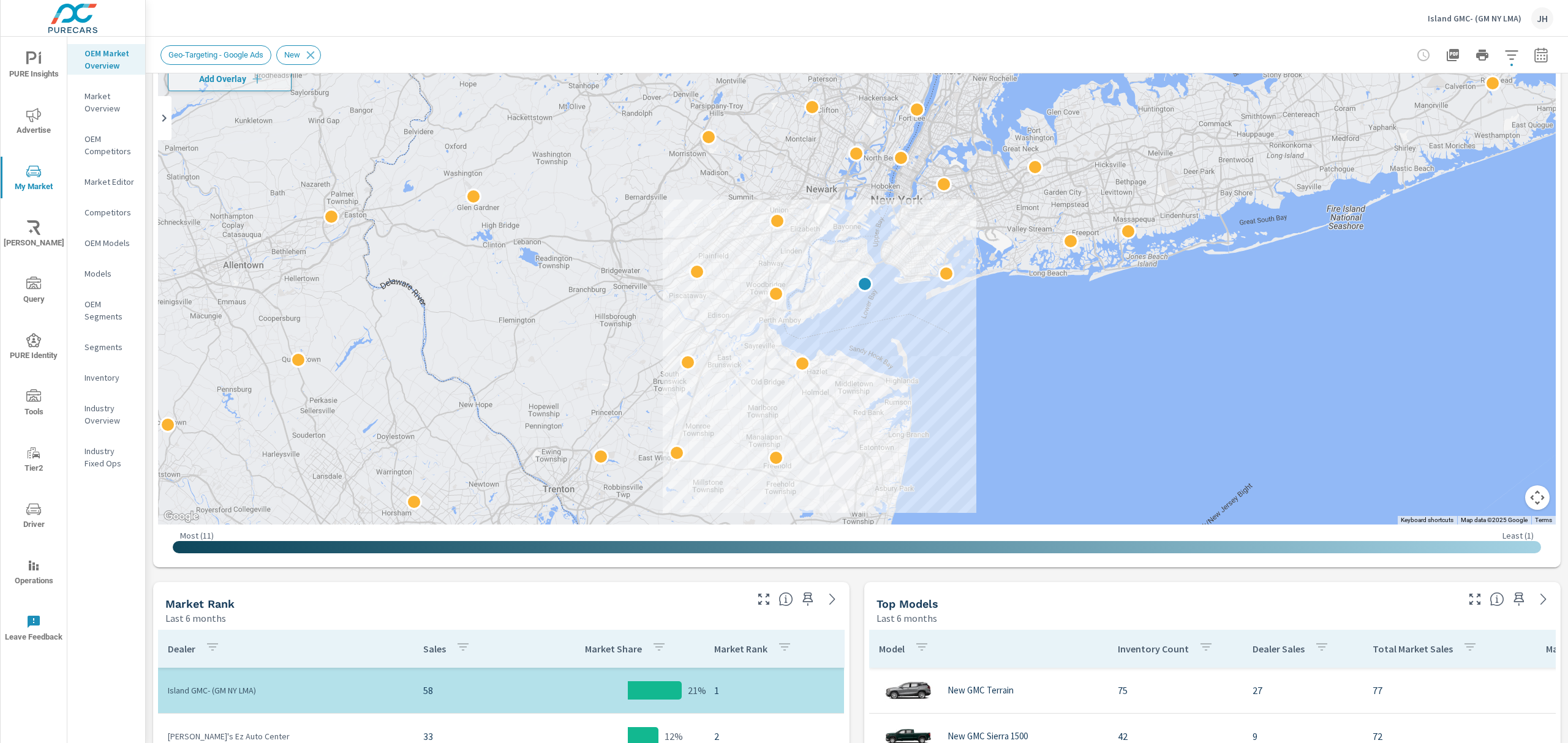
scroll to position [73, 0]
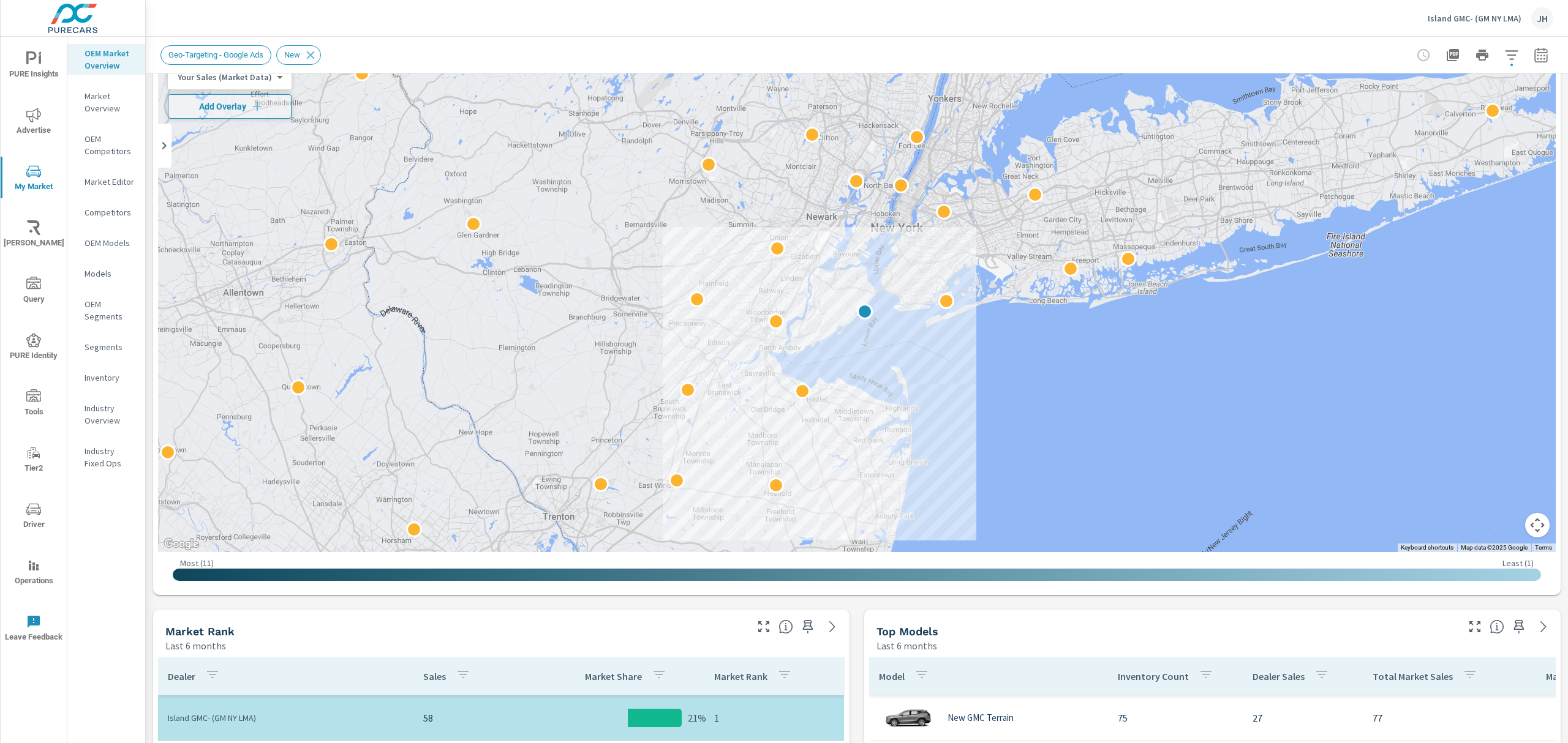
click at [771, 14] on div "Island GMC- (GM NY LMA) JH" at bounding box center [857, 18] width 1393 height 36
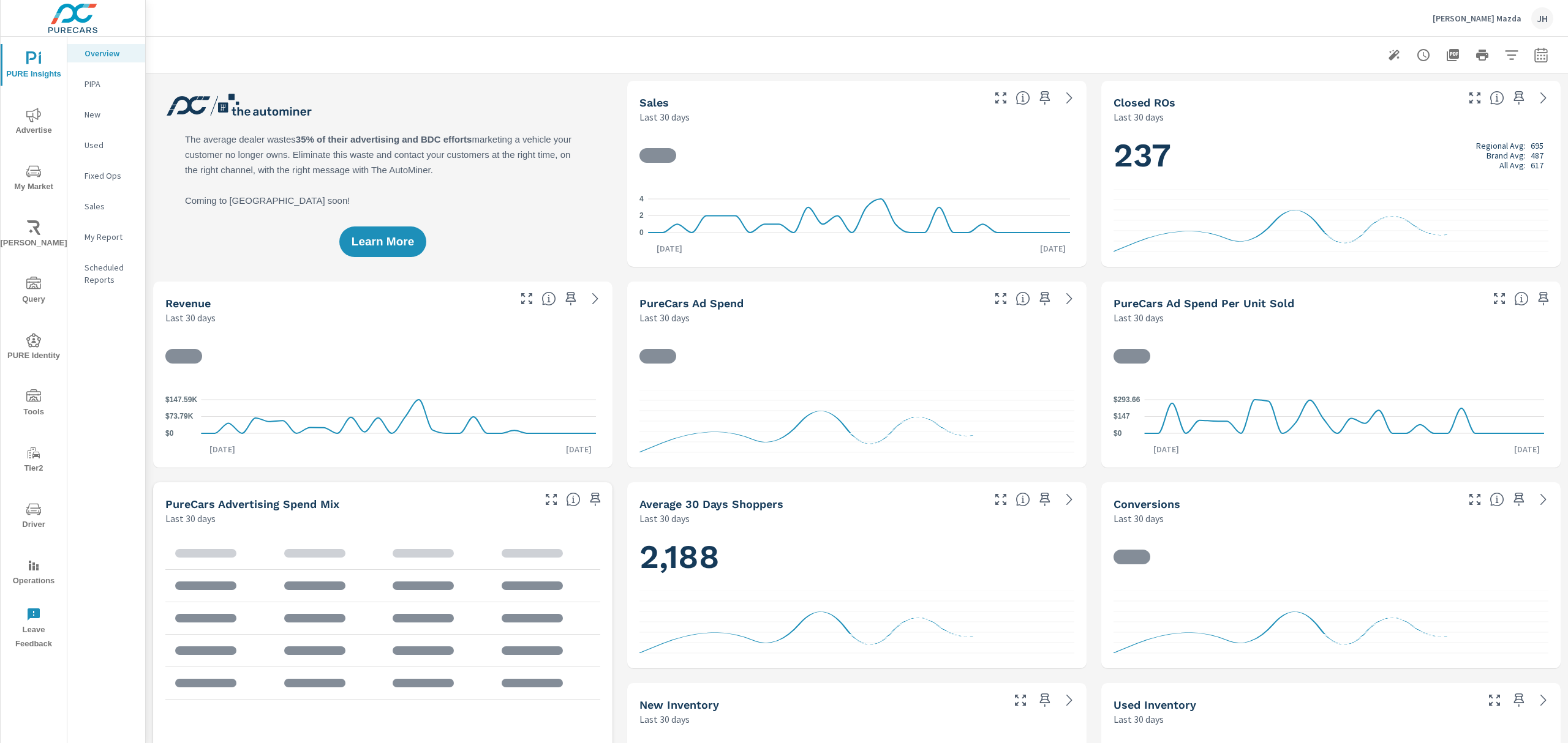
click at [28, 167] on icon "nav menu" at bounding box center [33, 172] width 14 height 14
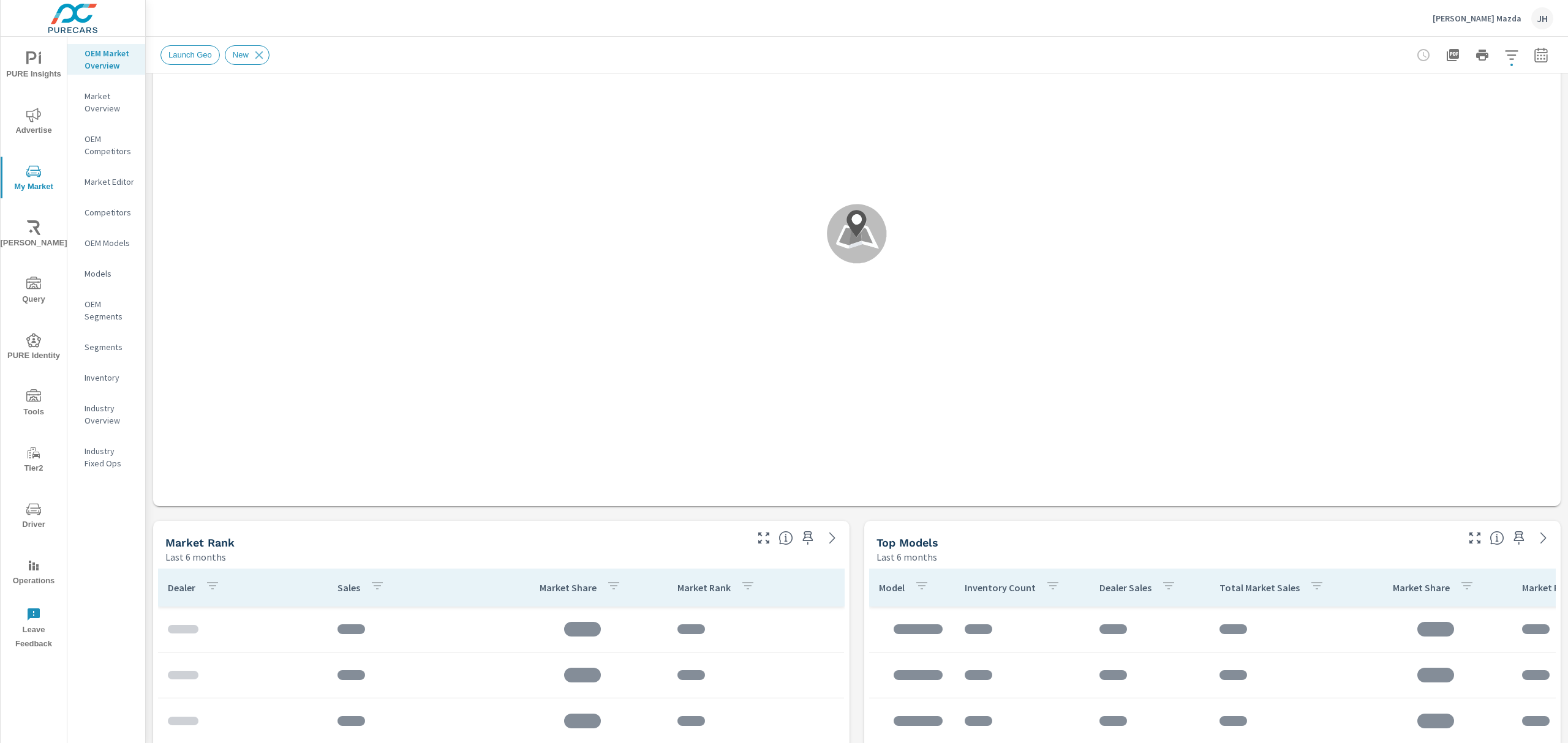
scroll to position [196, 0]
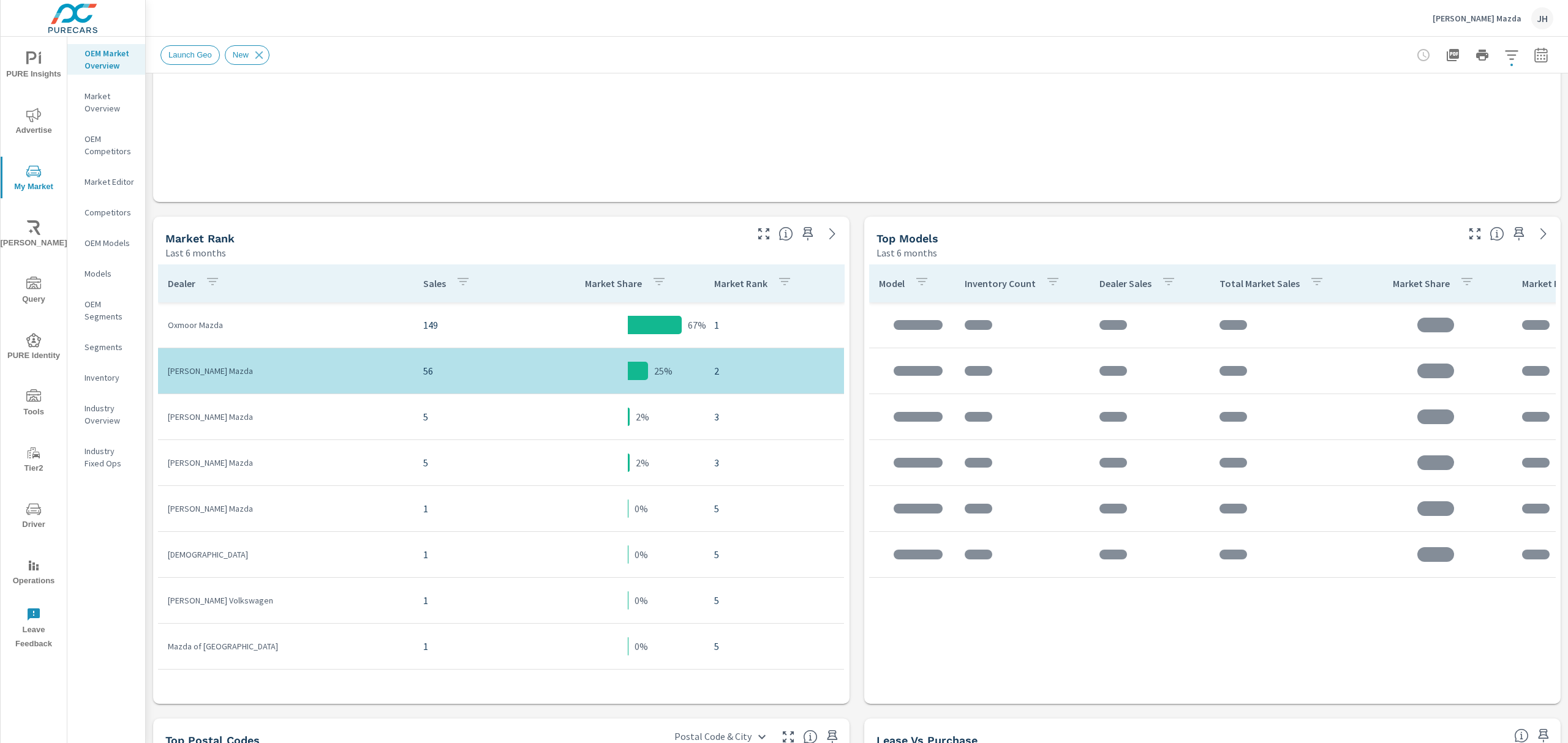
scroll to position [470, 0]
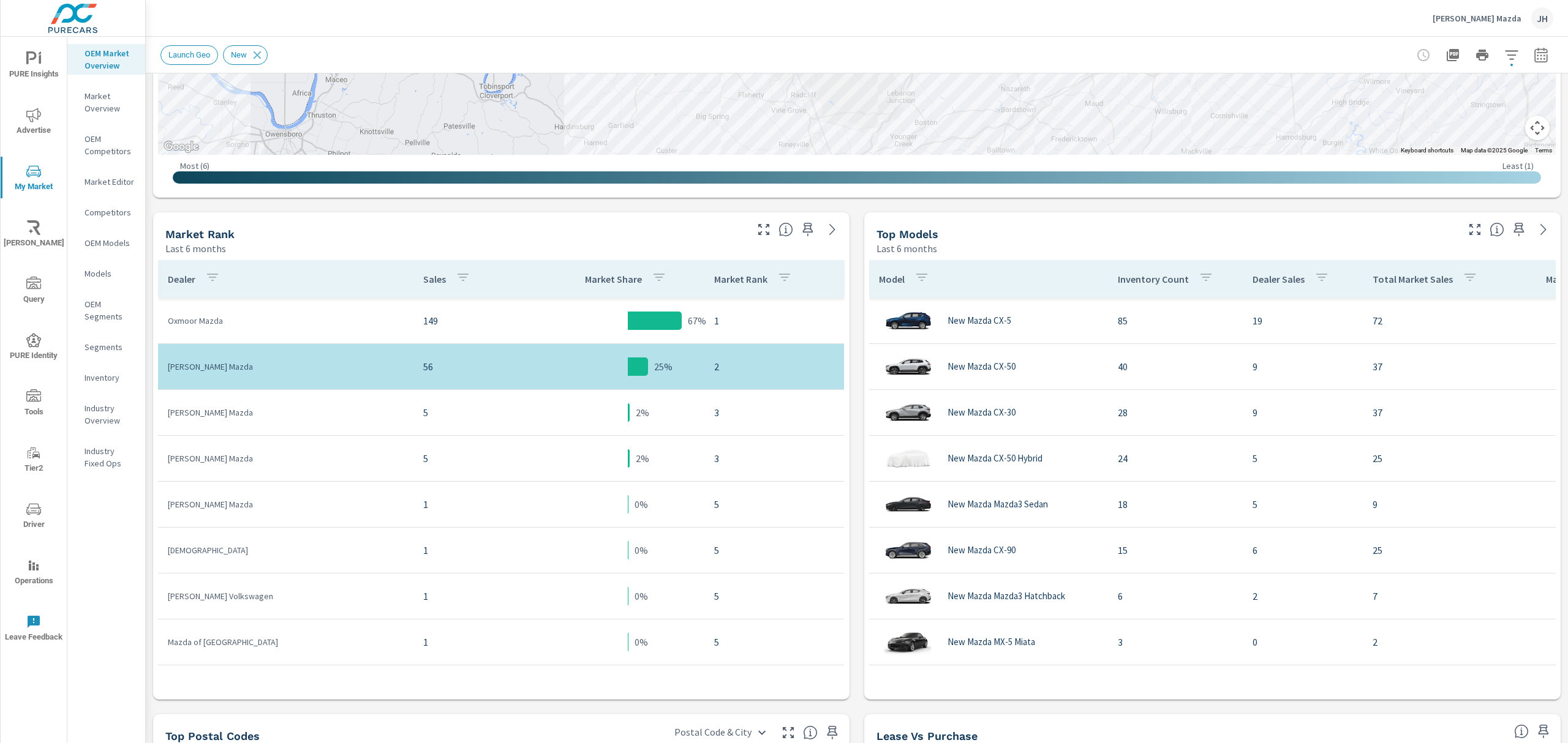
scroll to position [477, 0]
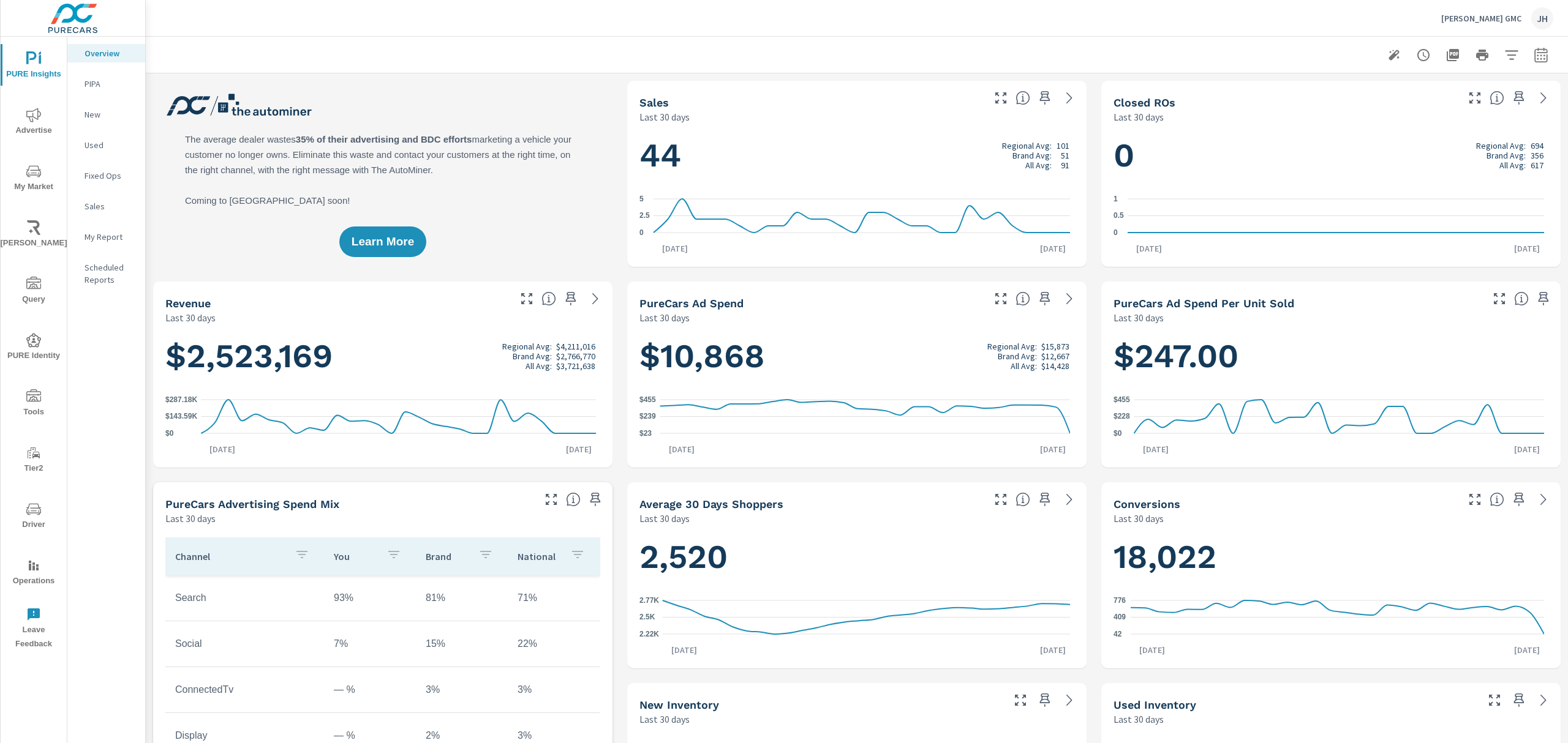
click at [30, 396] on icon "nav menu" at bounding box center [33, 396] width 14 height 14
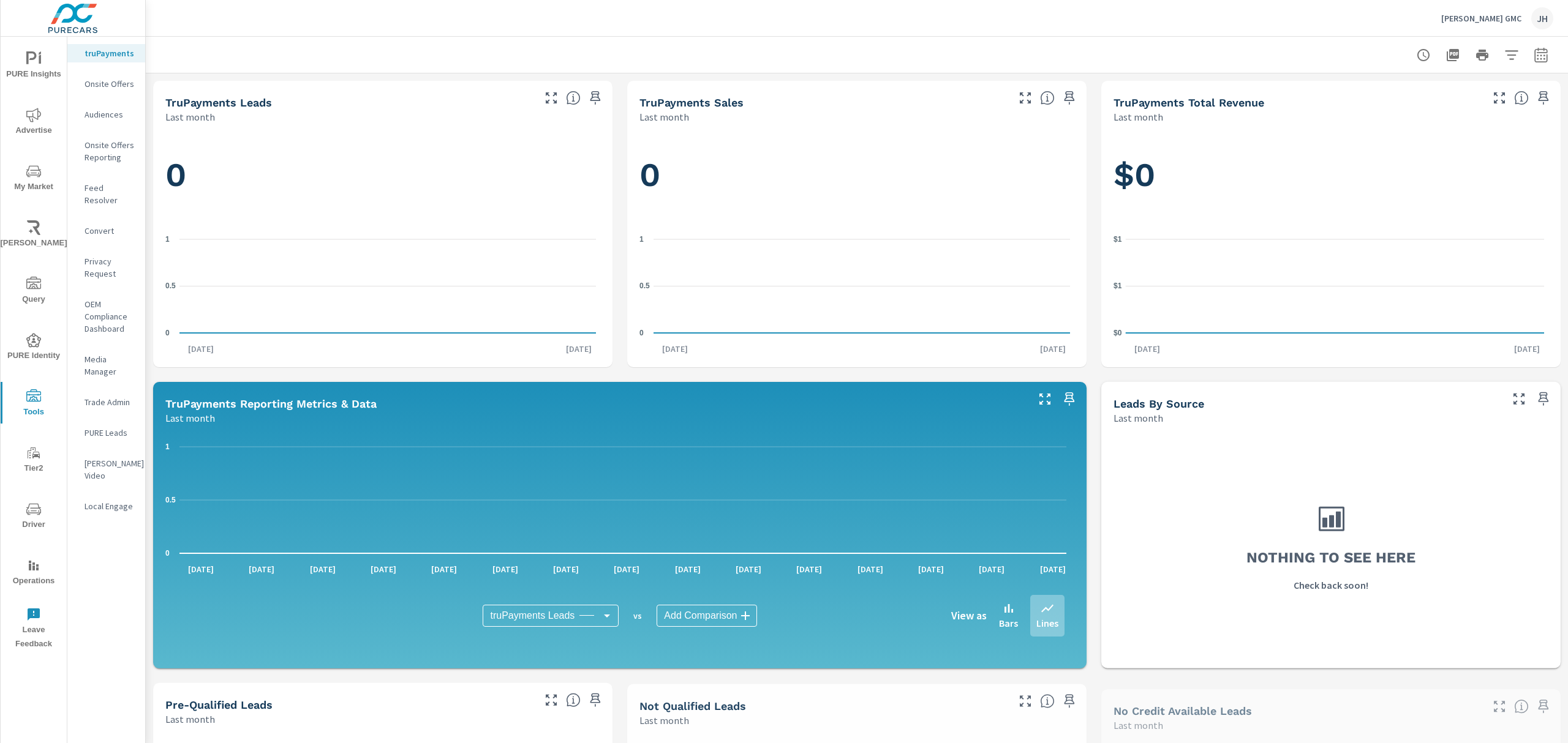
click at [106, 188] on p "Feed Resolver" at bounding box center [110, 193] width 51 height 24
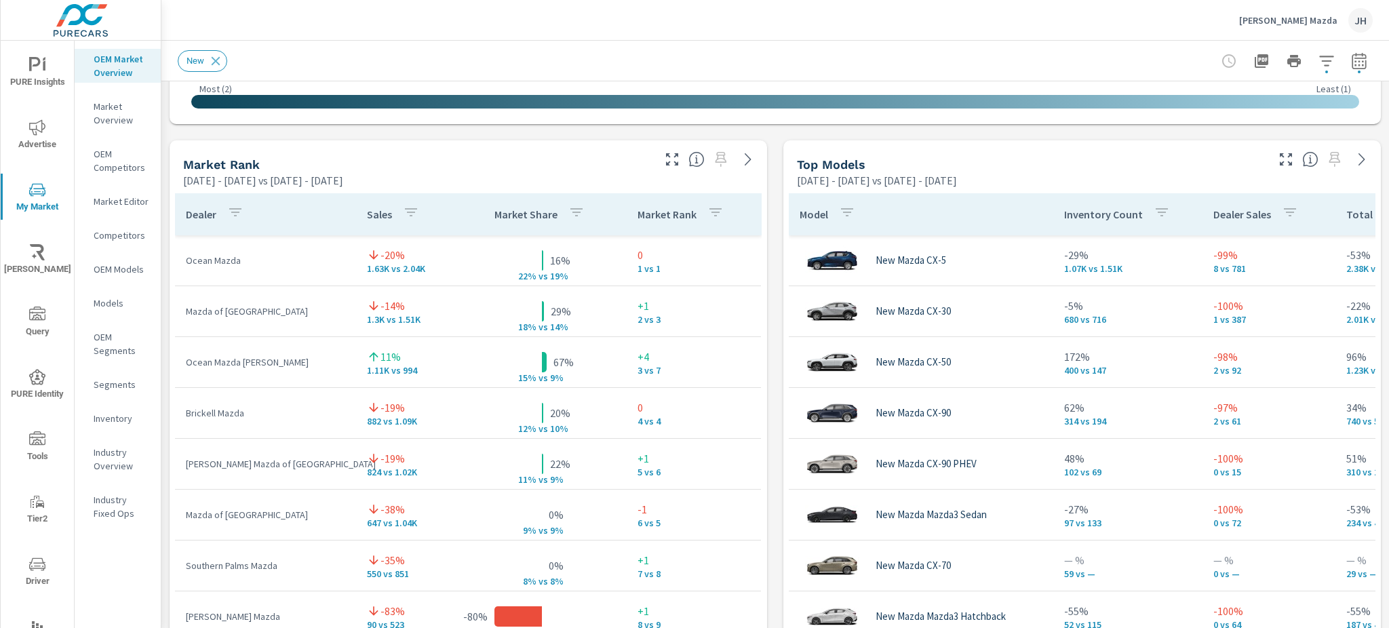
scroll to position [861, 0]
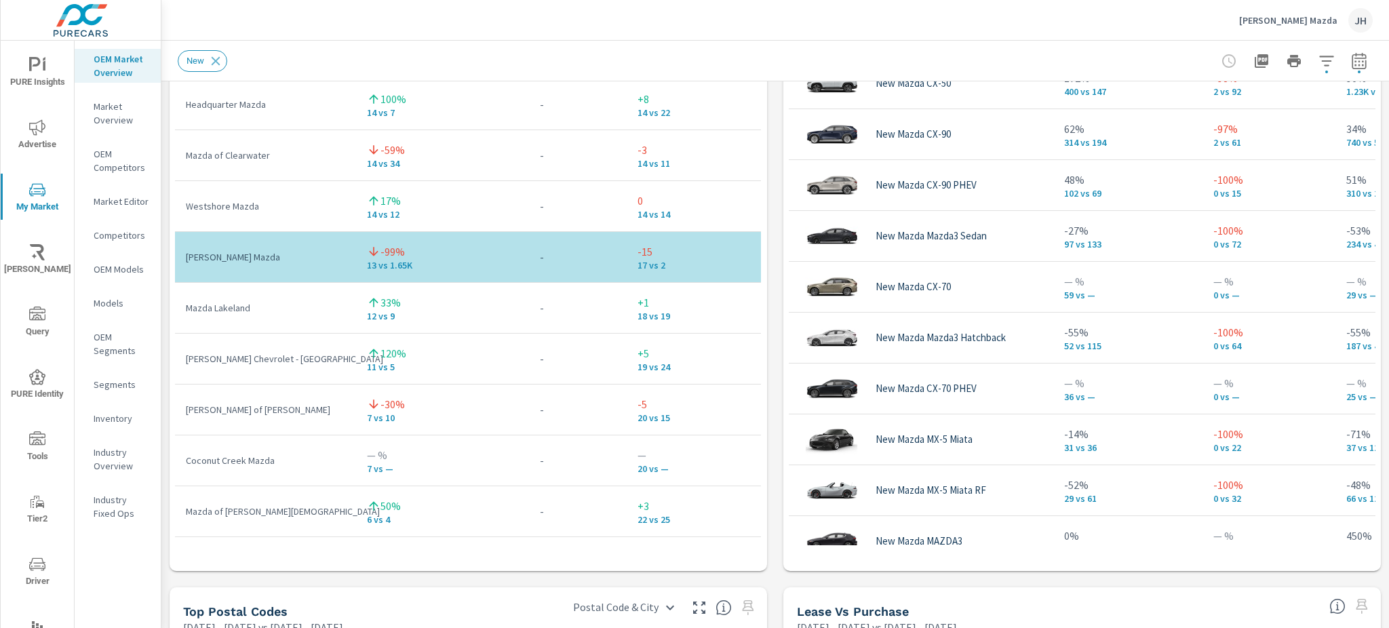
scroll to position [1092, 0]
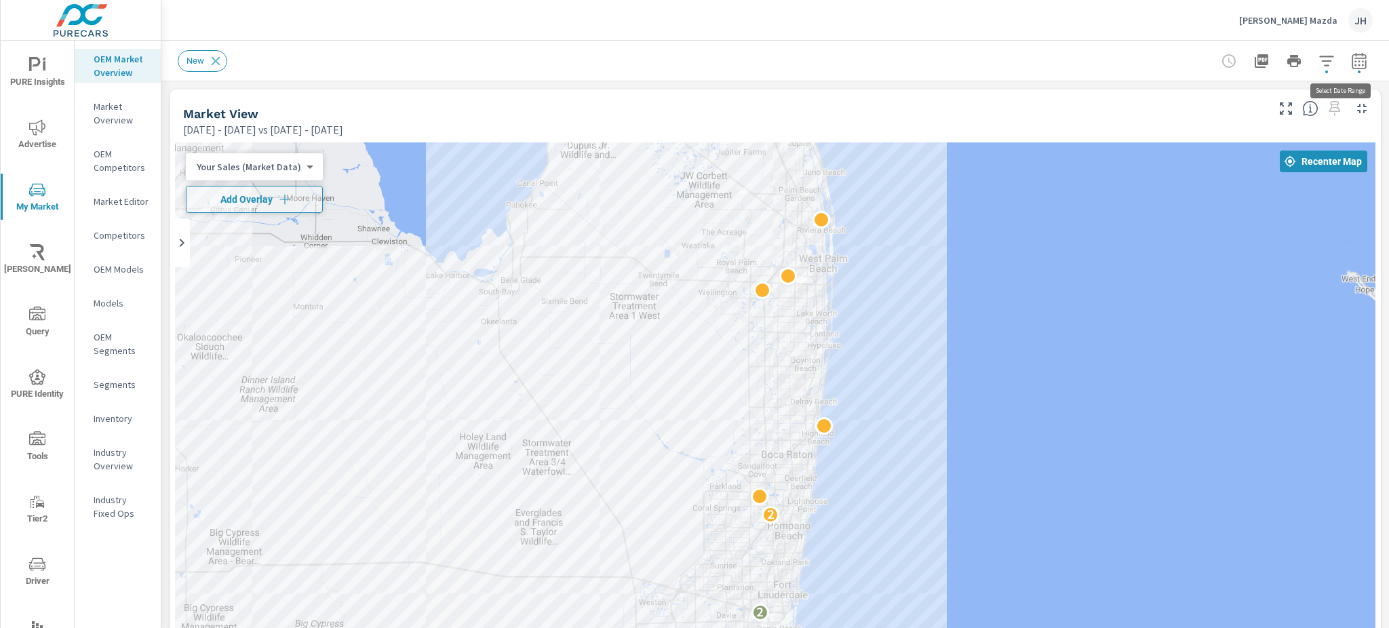
click at [1354, 61] on icon "button" at bounding box center [1358, 62] width 9 height 5
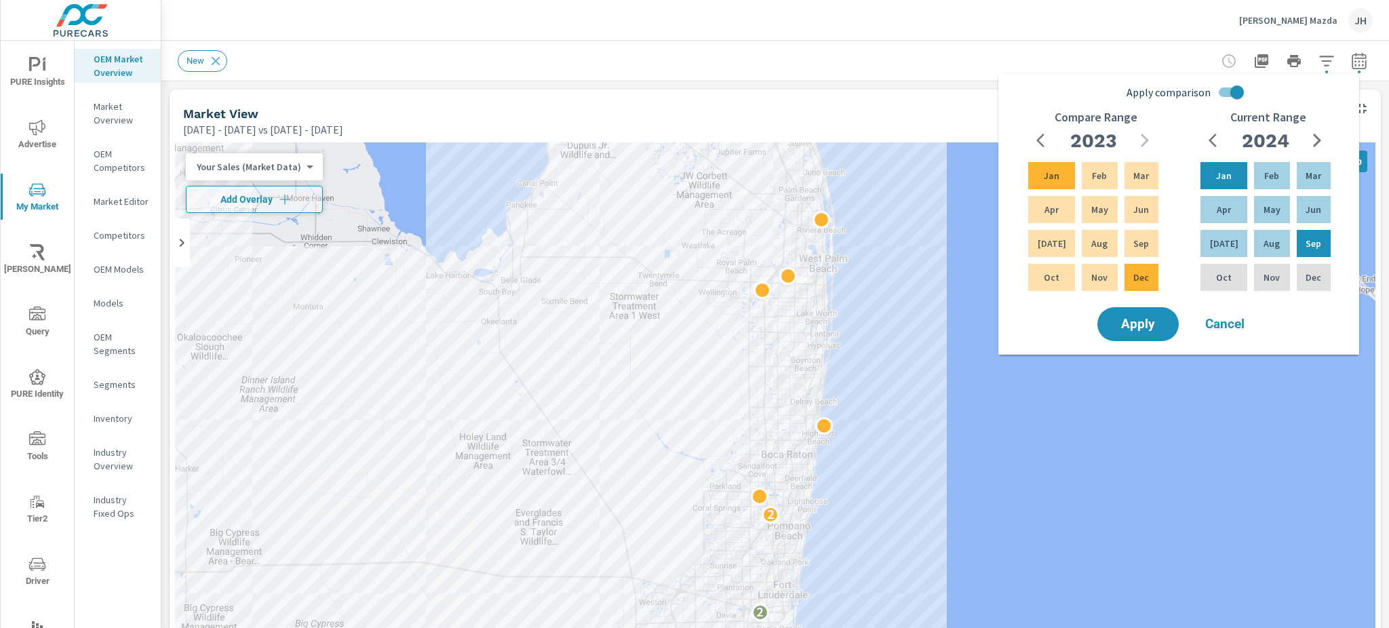
click at [1231, 90] on input "Apply comparison" at bounding box center [1236, 92] width 77 height 26
checkbox input "false"
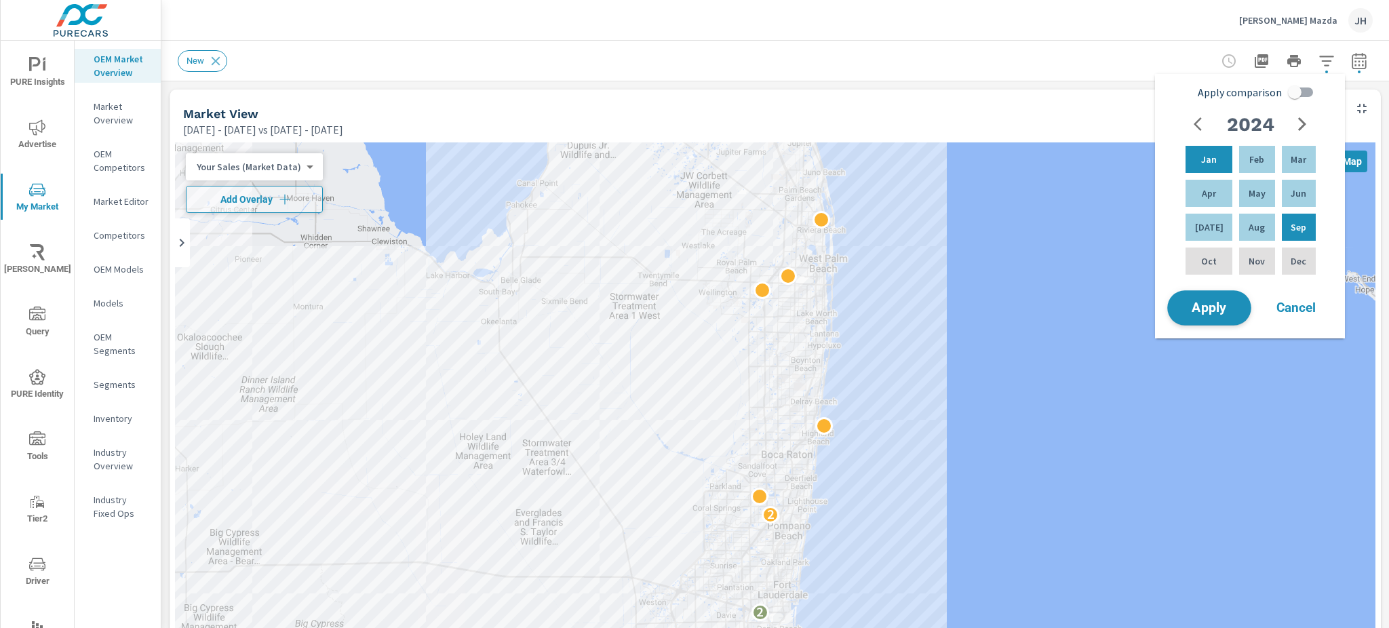
click at [1193, 296] on button "Apply" at bounding box center [1209, 307] width 84 height 35
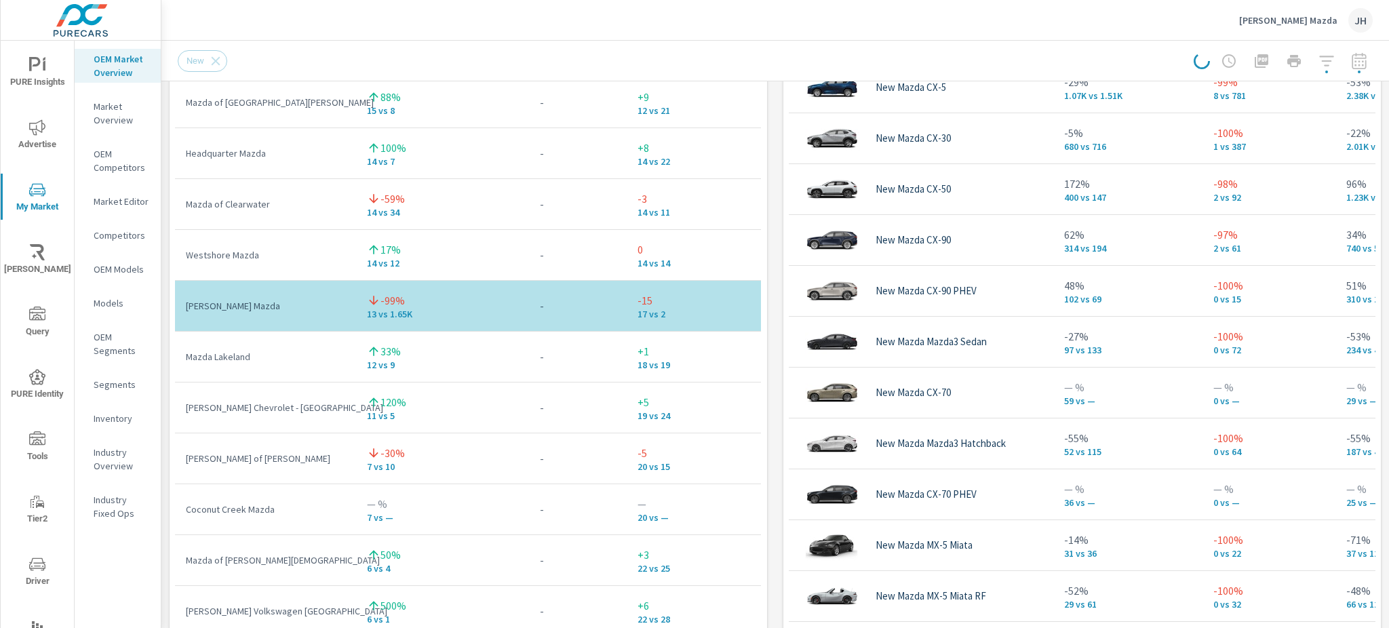
scroll to position [922, 0]
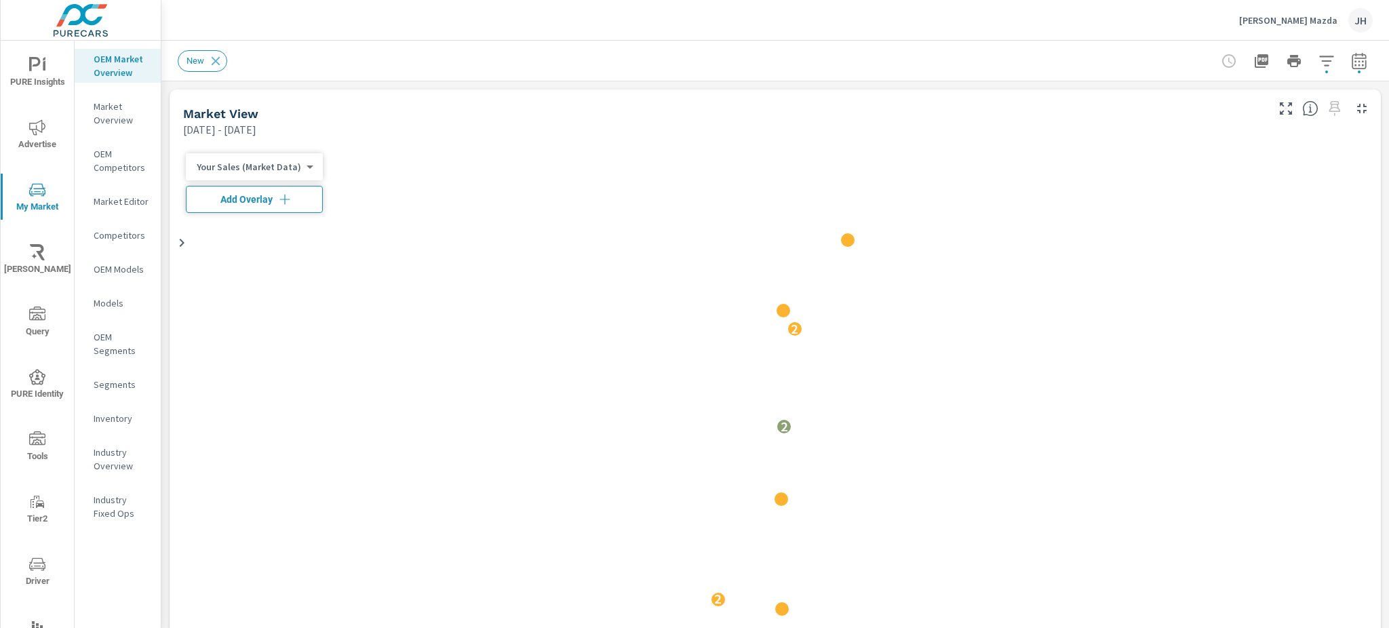
scroll to position [559, 0]
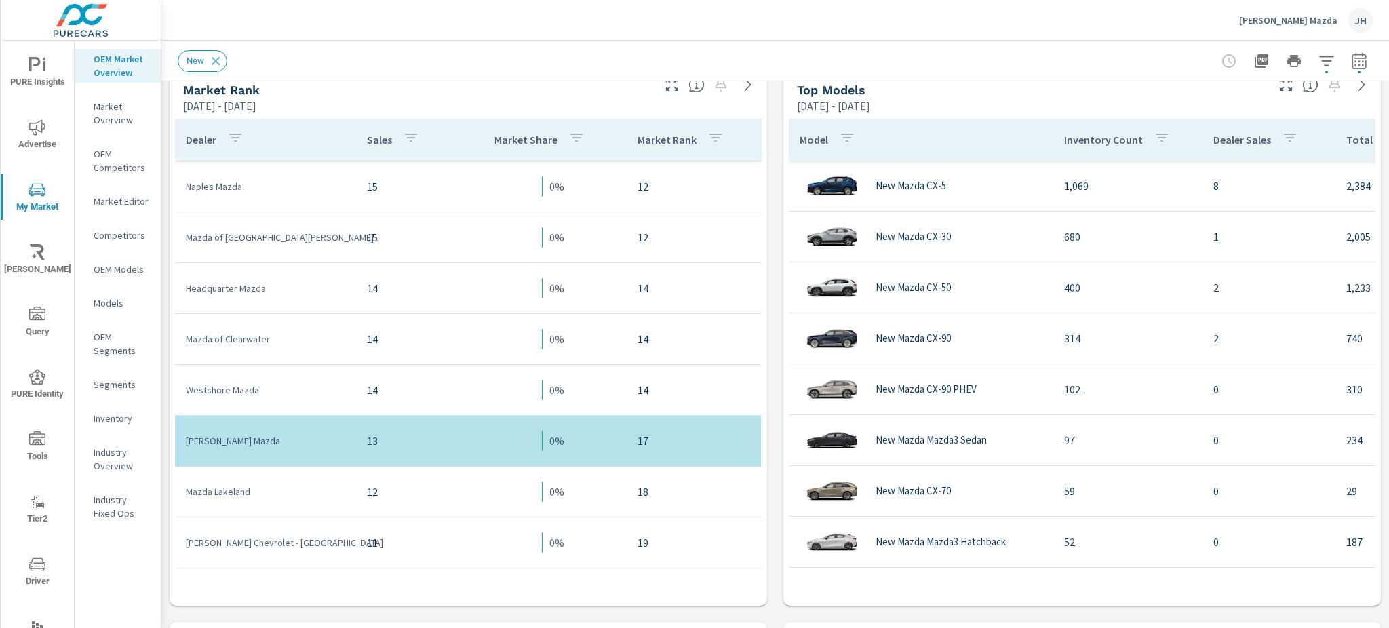
scroll to position [739, 0]
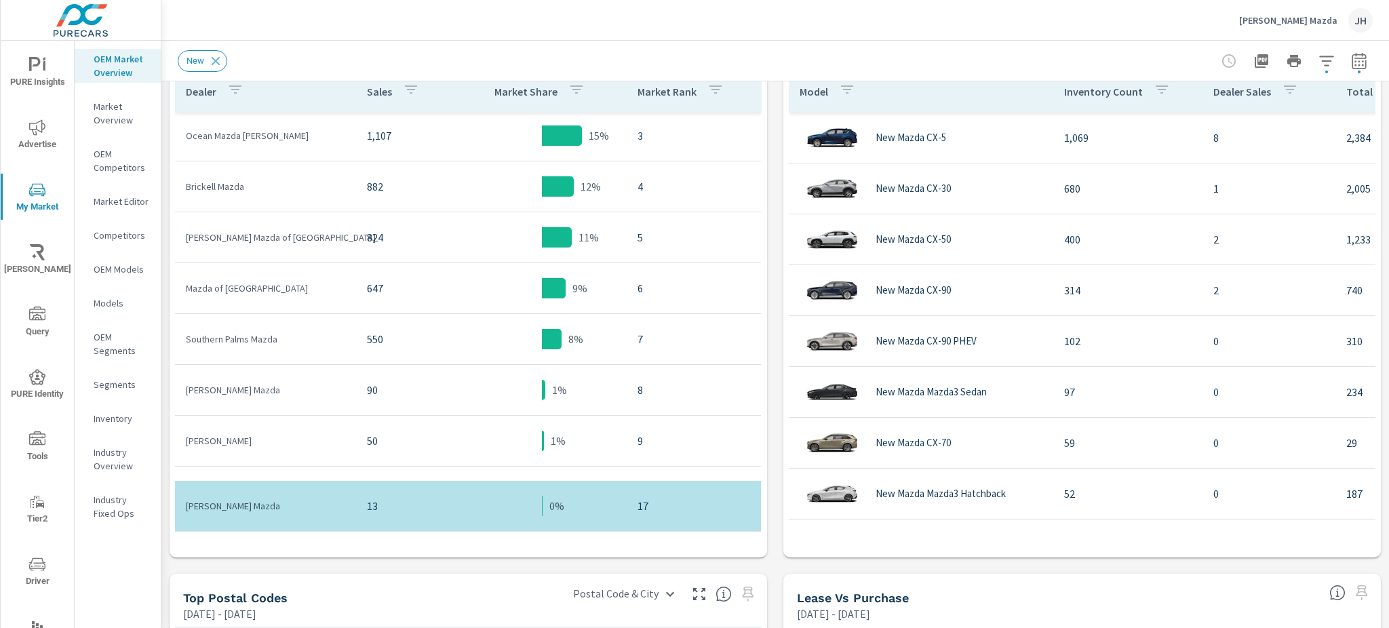
scroll to position [197, 0]
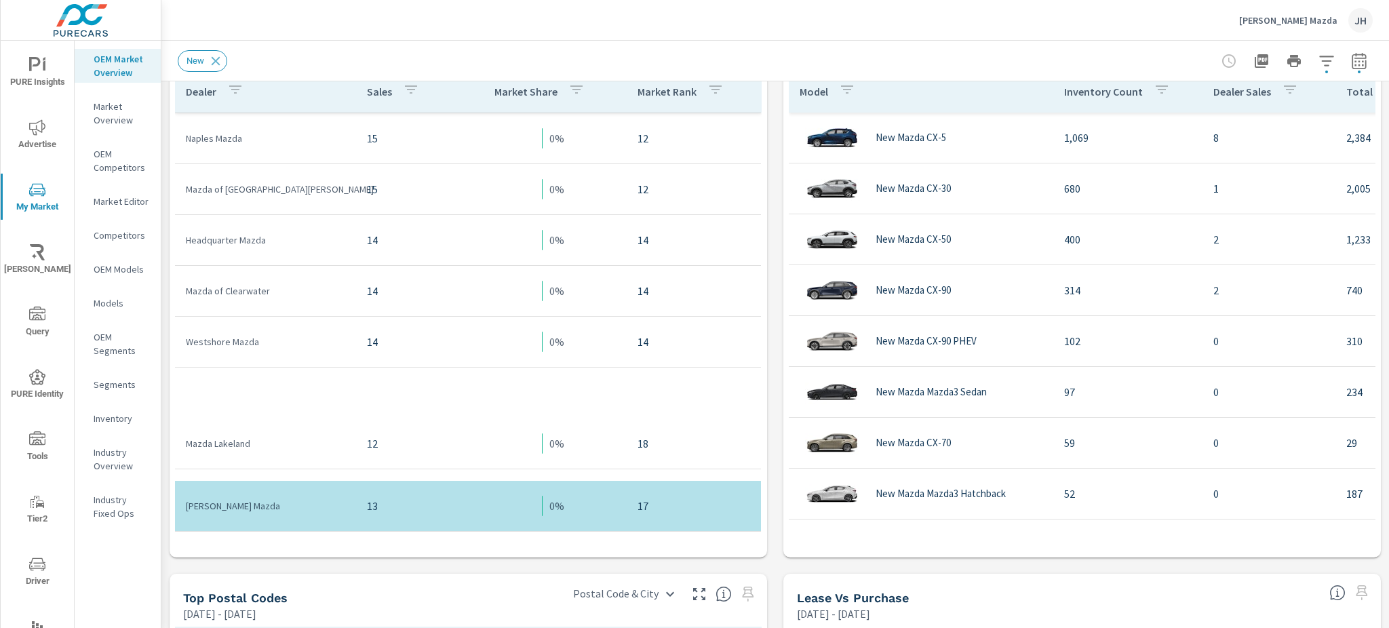
scroll to position [106, 0]
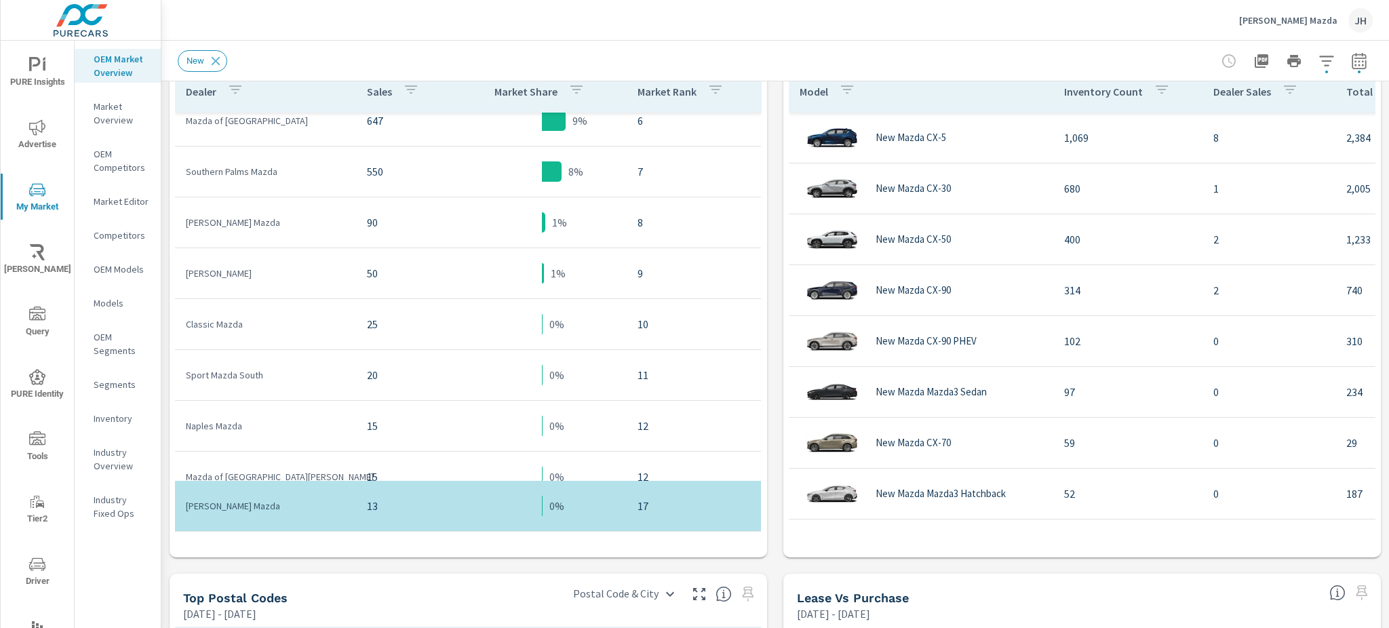
scroll to position [90, 0]
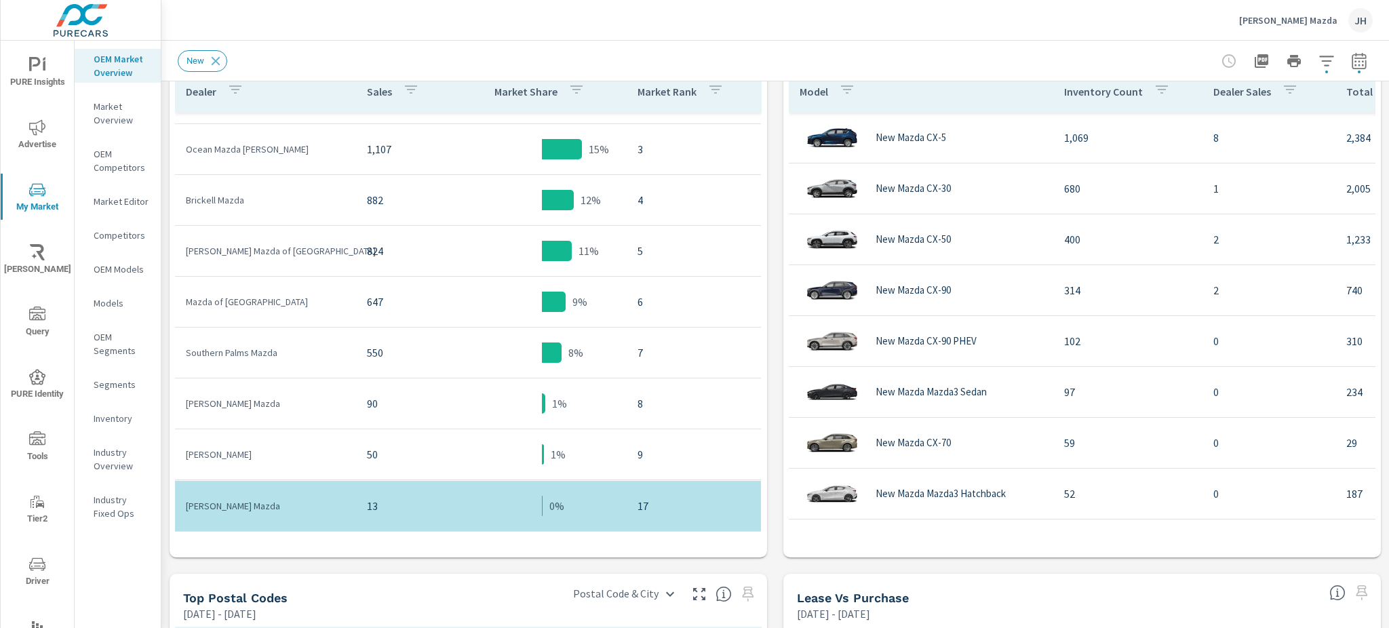
scroll to position [180, 0]
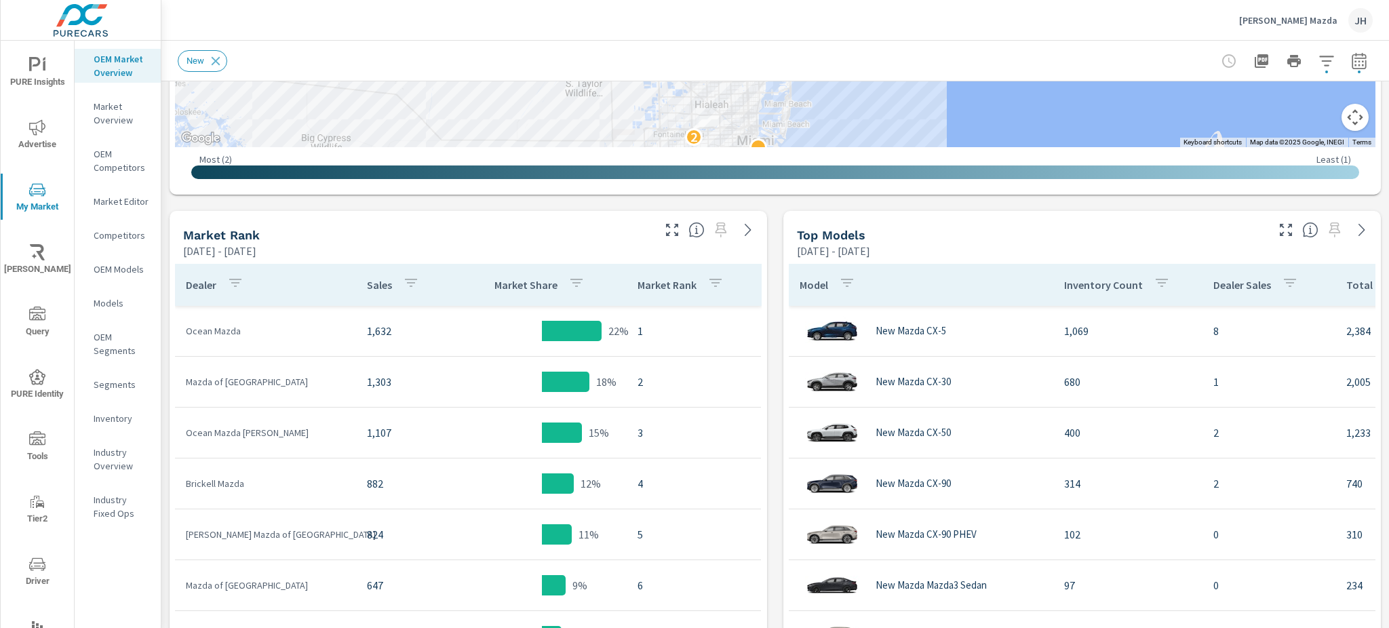
scroll to position [591, 0]
